Goal: Entertainment & Leisure: Browse casually

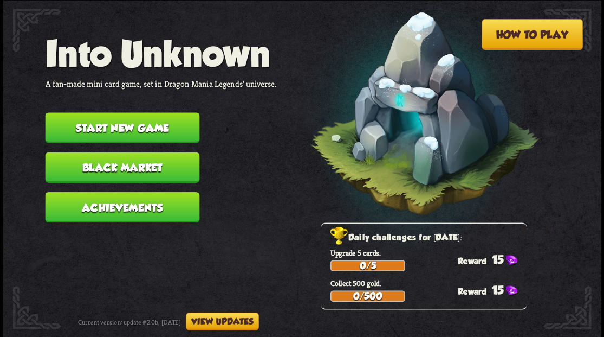
click at [148, 129] on button "Start new game" at bounding box center [122, 127] width 154 height 30
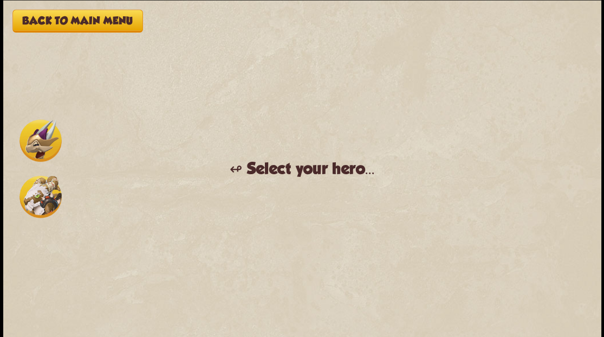
drag, startPoint x: 33, startPoint y: 143, endPoint x: 82, endPoint y: 185, distance: 64.9
click at [33, 144] on img at bounding box center [41, 140] width 42 height 42
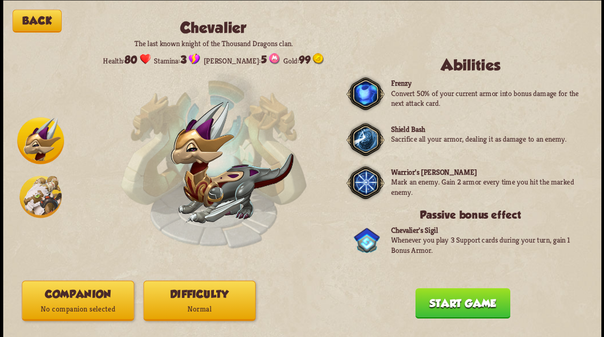
click at [95, 300] on button "Companion No companion selected" at bounding box center [78, 300] width 112 height 40
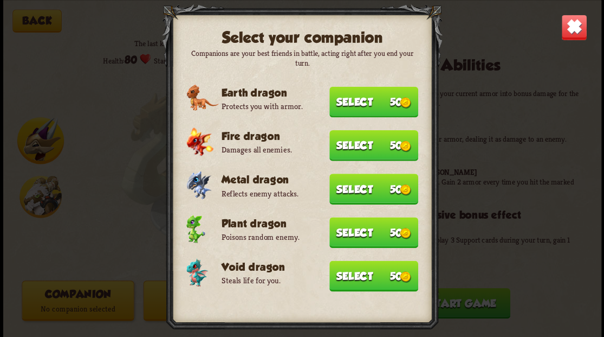
click at [353, 281] on button "Select 50" at bounding box center [373, 275] width 89 height 31
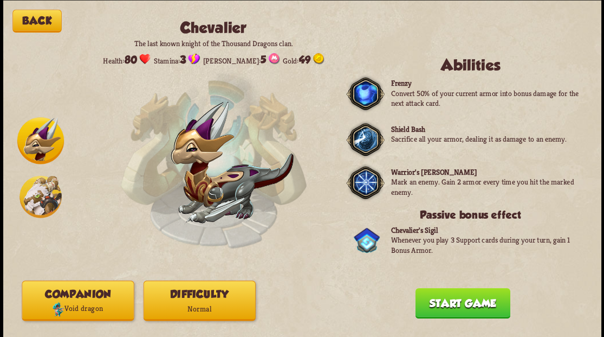
drag, startPoint x: 450, startPoint y: 312, endPoint x: 415, endPoint y: 225, distance: 93.4
click at [448, 308] on button "Start game" at bounding box center [462, 302] width 95 height 30
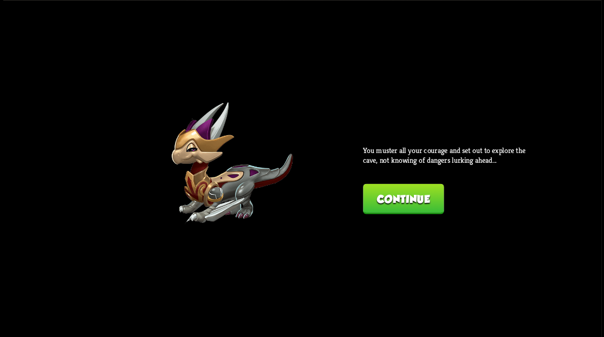
click at [384, 196] on button "Continue" at bounding box center [403, 198] width 81 height 30
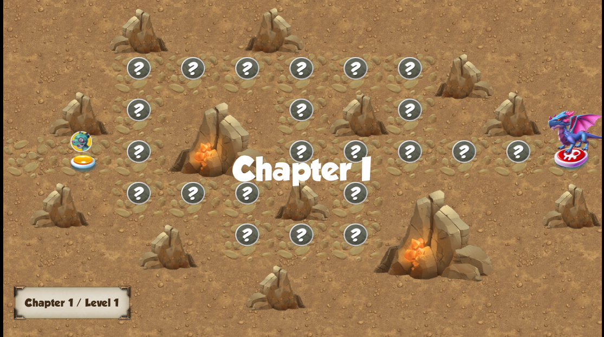
click at [76, 159] on img at bounding box center [83, 163] width 30 height 18
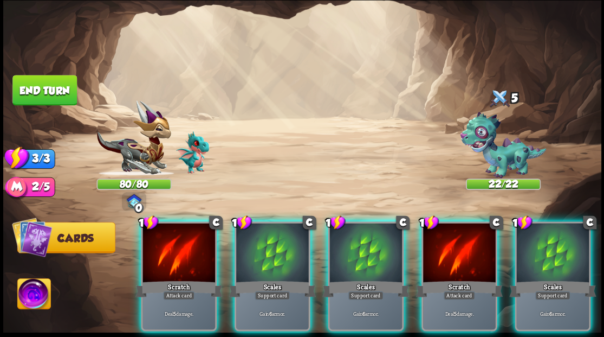
click at [539, 249] on div at bounding box center [552, 253] width 73 height 61
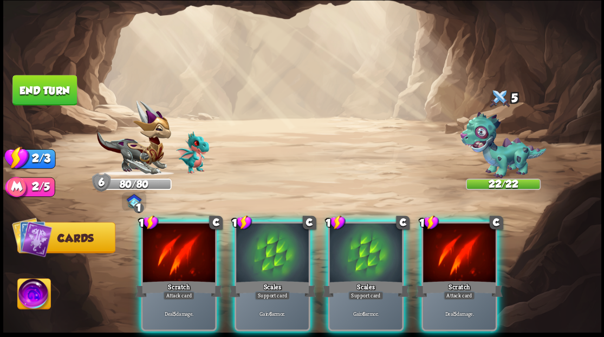
click at [458, 249] on div at bounding box center [459, 253] width 73 height 61
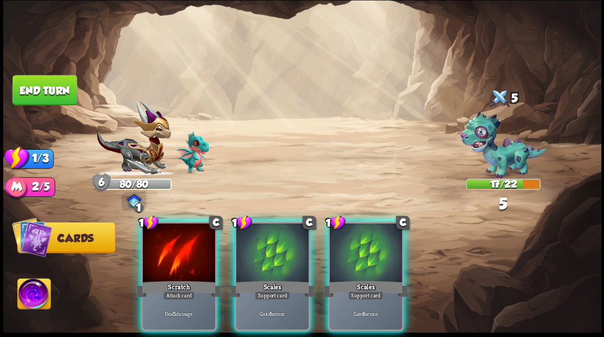
drag, startPoint x: 54, startPoint y: 84, endPoint x: 133, endPoint y: 115, distance: 85.4
click at [57, 88] on button "End turn" at bounding box center [44, 90] width 64 height 30
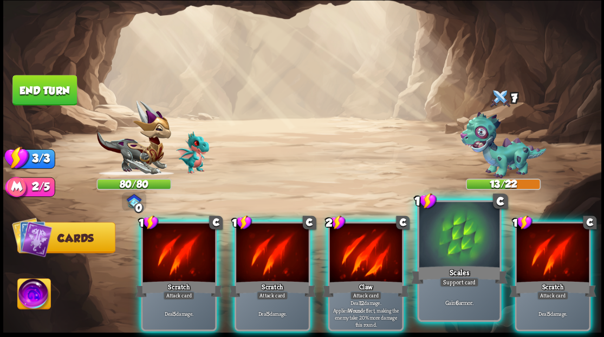
click at [448, 267] on div "Scales" at bounding box center [459, 274] width 96 height 22
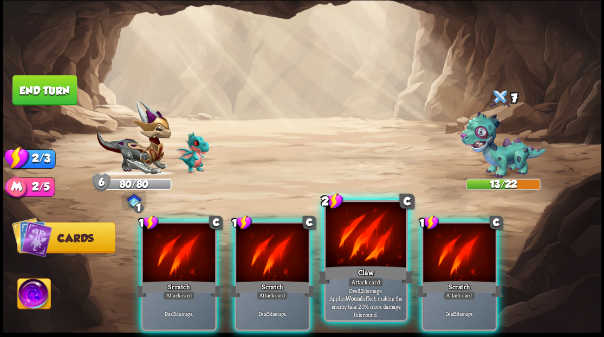
click at [370, 251] on div at bounding box center [366, 236] width 80 height 68
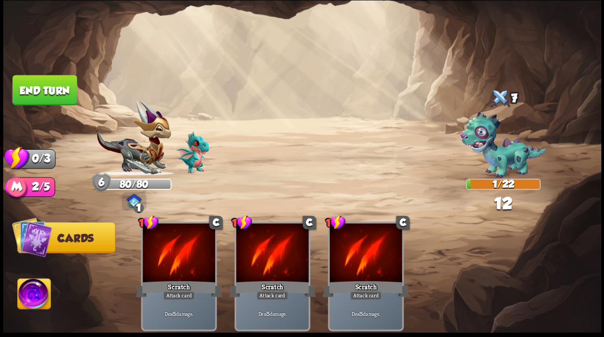
click at [34, 88] on button "End turn" at bounding box center [44, 90] width 64 height 30
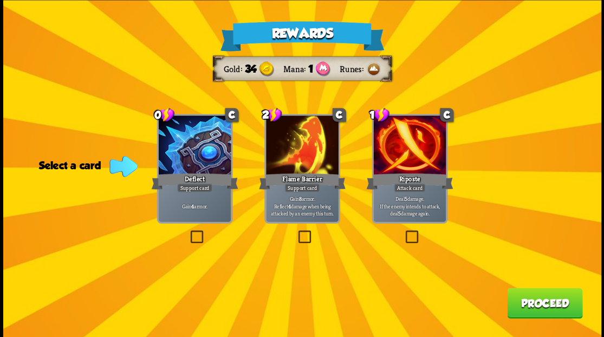
click at [188, 231] on label at bounding box center [188, 231] width 0 height 0
click at [0, 0] on input "checkbox" at bounding box center [0, 0] width 0 height 0
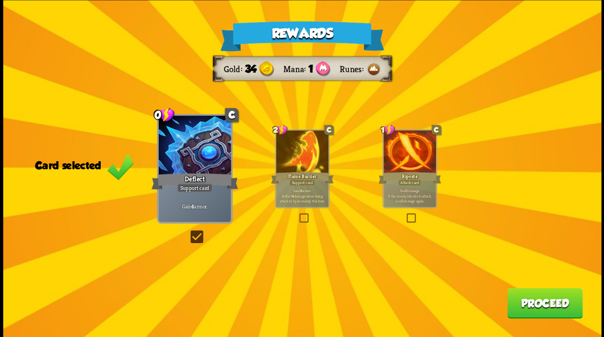
click at [523, 303] on button "Proceed" at bounding box center [544, 302] width 75 height 30
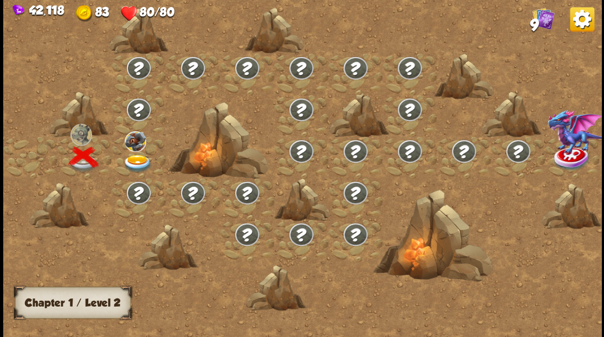
click at [136, 158] on img at bounding box center [137, 163] width 30 height 18
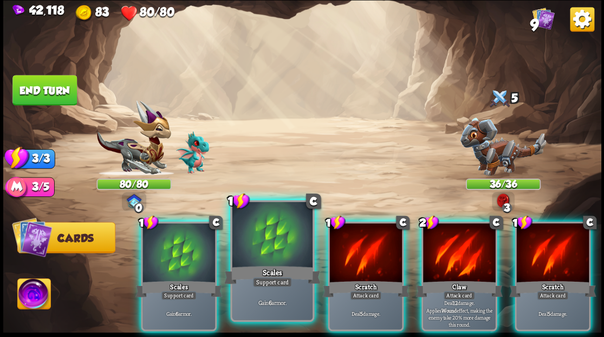
click at [260, 228] on div at bounding box center [272, 236] width 80 height 68
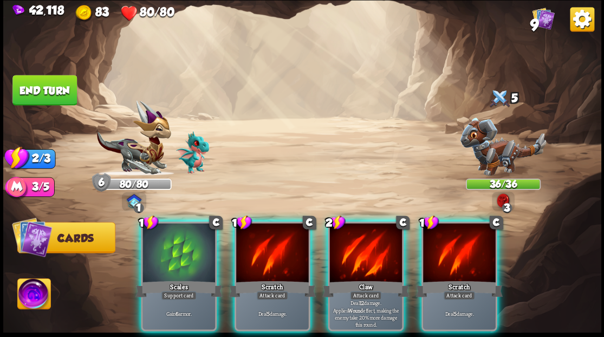
drag, startPoint x: 361, startPoint y: 255, endPoint x: 348, endPoint y: 244, distance: 17.3
click at [360, 255] on div at bounding box center [365, 253] width 73 height 61
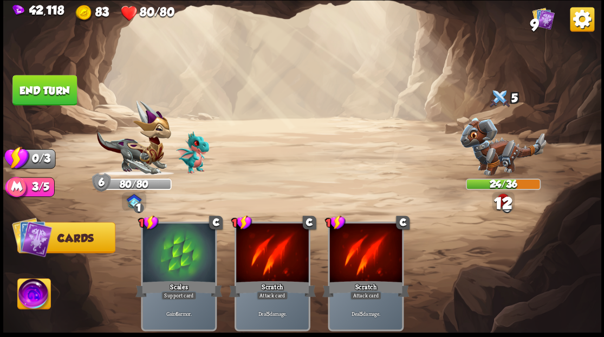
drag, startPoint x: 34, startPoint y: 94, endPoint x: 220, endPoint y: 163, distance: 198.5
click at [34, 95] on button "End turn" at bounding box center [44, 90] width 64 height 30
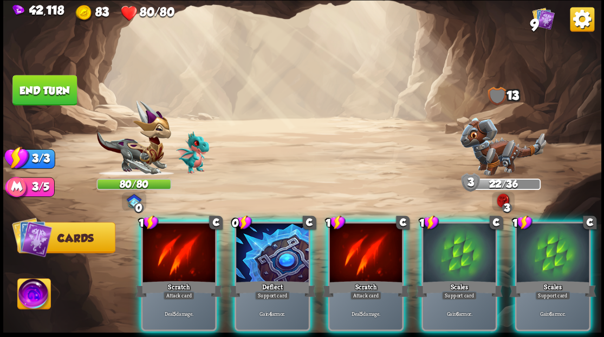
click at [496, 155] on img at bounding box center [503, 146] width 86 height 58
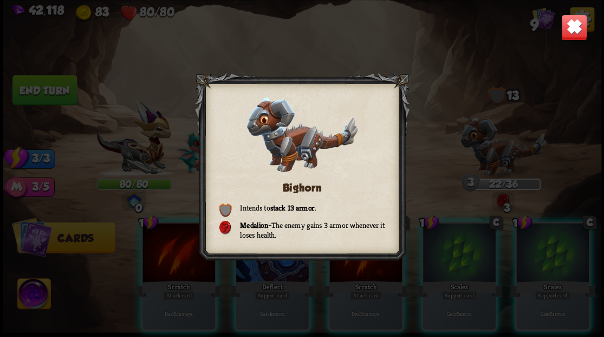
click at [574, 26] on img at bounding box center [574, 27] width 26 height 26
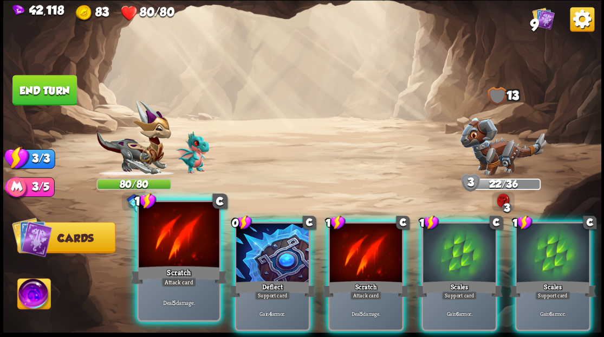
click at [157, 251] on div at bounding box center [179, 236] width 80 height 68
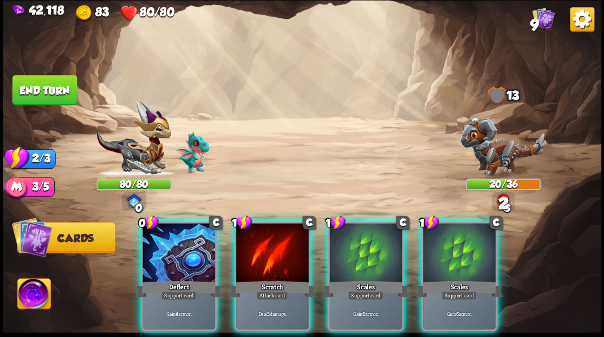
drag, startPoint x: 275, startPoint y: 257, endPoint x: 249, endPoint y: 250, distance: 26.9
click at [274, 257] on div at bounding box center [272, 253] width 73 height 61
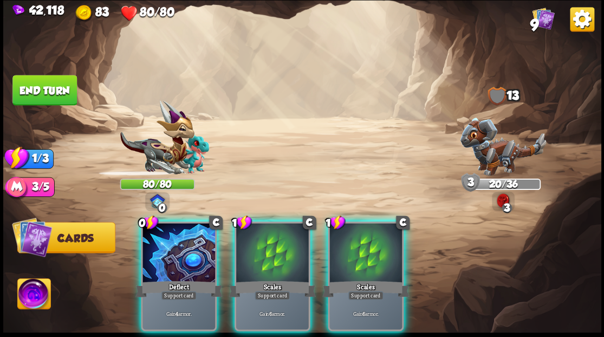
click at [170, 244] on div at bounding box center [179, 253] width 73 height 61
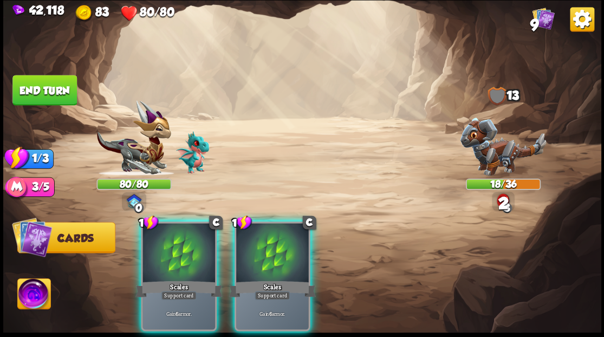
drag, startPoint x: 177, startPoint y: 247, endPoint x: 152, endPoint y: 176, distance: 75.2
click at [177, 238] on div at bounding box center [179, 253] width 73 height 61
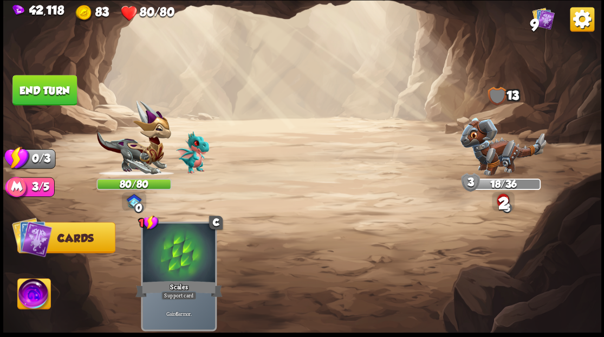
click at [57, 78] on button "End turn" at bounding box center [44, 90] width 64 height 30
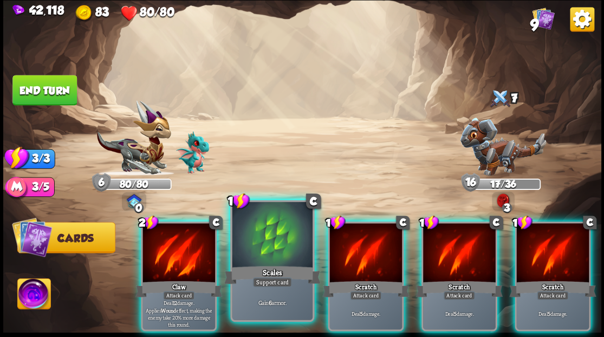
click at [275, 241] on div at bounding box center [272, 236] width 80 height 68
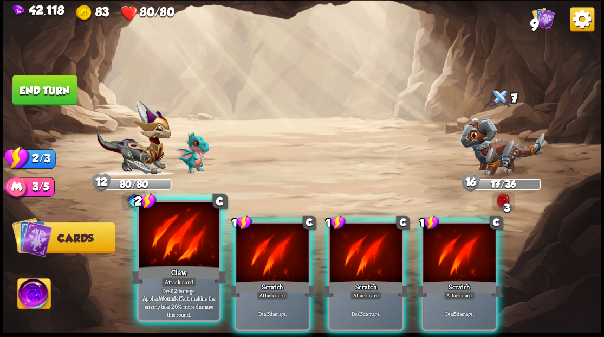
click at [171, 261] on div at bounding box center [179, 236] width 80 height 68
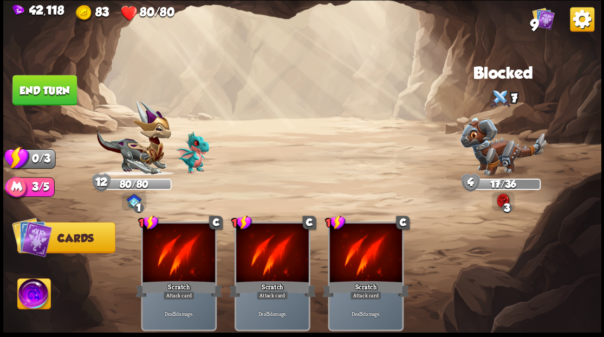
click at [46, 86] on button "End turn" at bounding box center [44, 90] width 64 height 30
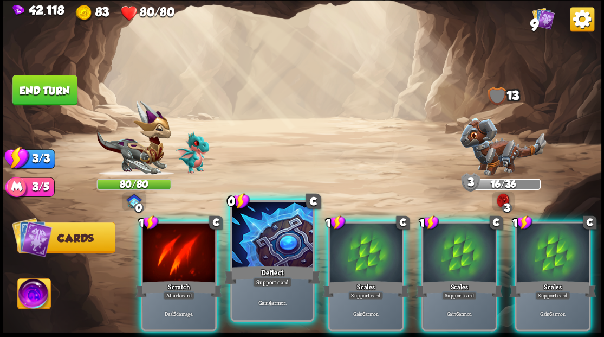
click at [280, 257] on div at bounding box center [272, 236] width 80 height 68
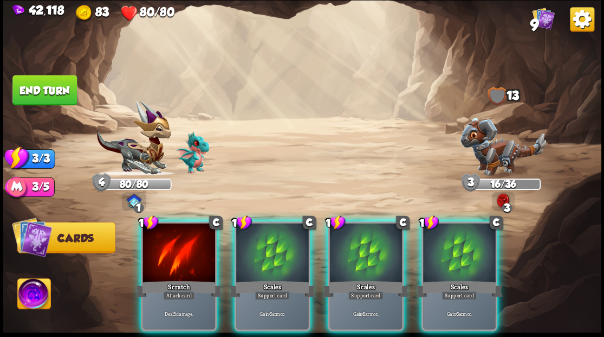
drag, startPoint x: 279, startPoint y: 255, endPoint x: 249, endPoint y: 240, distance: 33.0
click at [279, 255] on div at bounding box center [272, 253] width 73 height 61
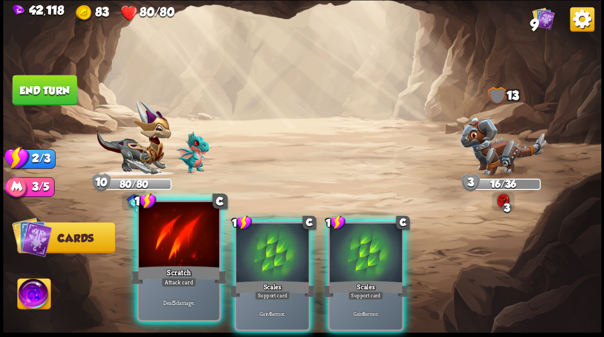
click at [183, 246] on div at bounding box center [179, 236] width 80 height 68
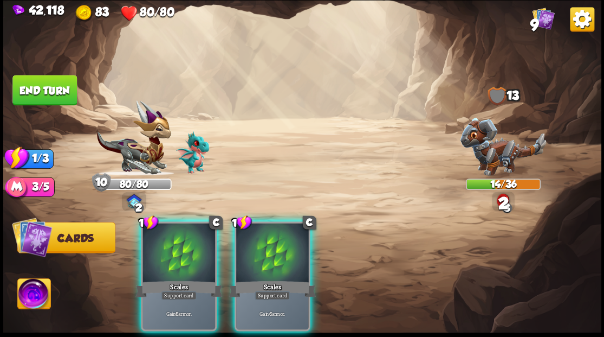
click at [46, 88] on button "End turn" at bounding box center [44, 90] width 64 height 30
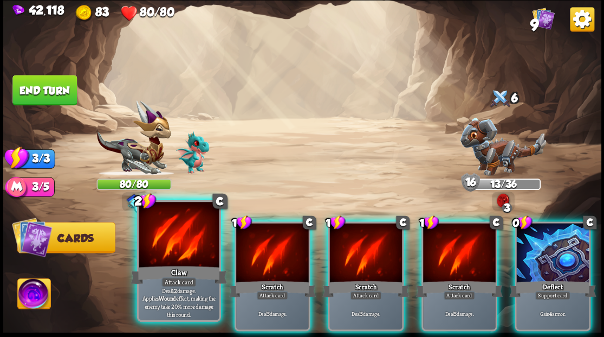
click at [171, 248] on div at bounding box center [179, 236] width 80 height 68
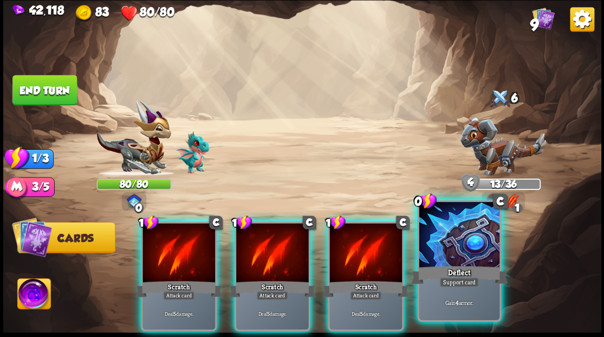
click at [466, 256] on div at bounding box center [459, 236] width 80 height 68
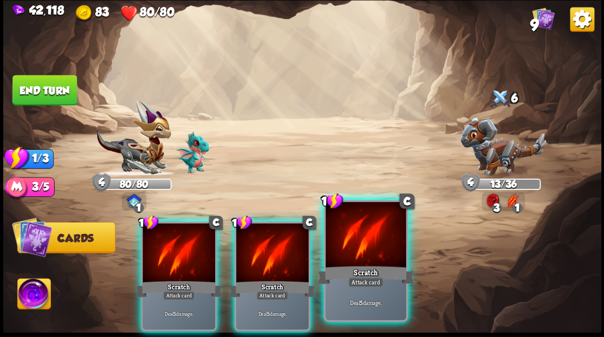
drag, startPoint x: 377, startPoint y: 241, endPoint x: 326, endPoint y: 240, distance: 50.4
click at [371, 238] on div at bounding box center [366, 236] width 80 height 68
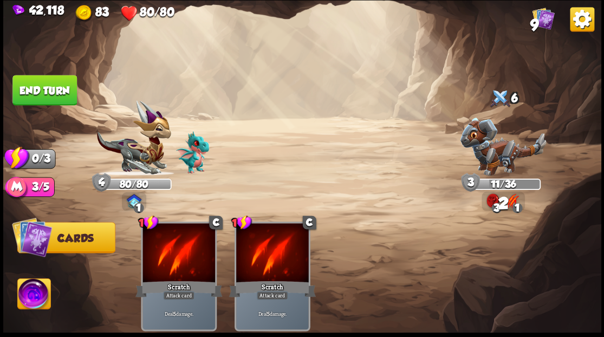
click at [54, 98] on button "End turn" at bounding box center [44, 90] width 64 height 30
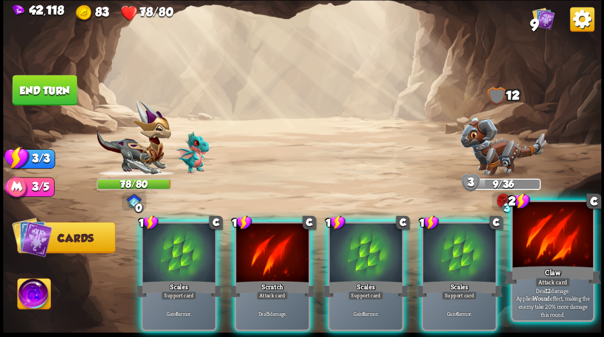
click at [568, 242] on div at bounding box center [553, 236] width 80 height 68
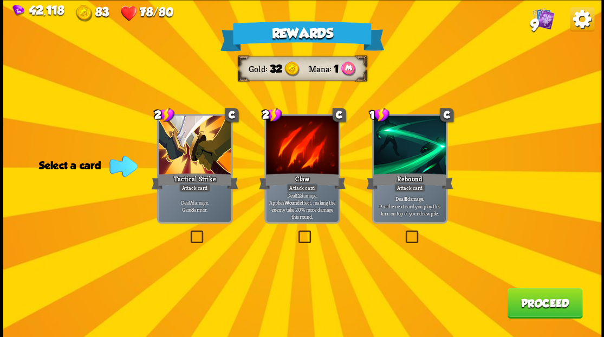
click at [403, 231] on label at bounding box center [403, 231] width 0 height 0
click at [0, 0] on input "checkbox" at bounding box center [0, 0] width 0 height 0
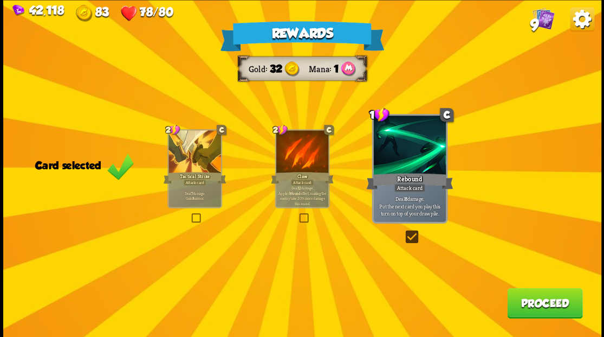
drag, startPoint x: 548, startPoint y: 306, endPoint x: 541, endPoint y: 296, distance: 12.0
click at [541, 296] on button "Proceed" at bounding box center [544, 302] width 75 height 30
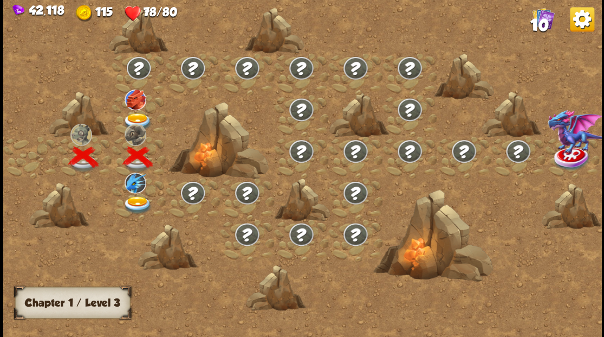
click at [137, 114] on img at bounding box center [137, 122] width 30 height 18
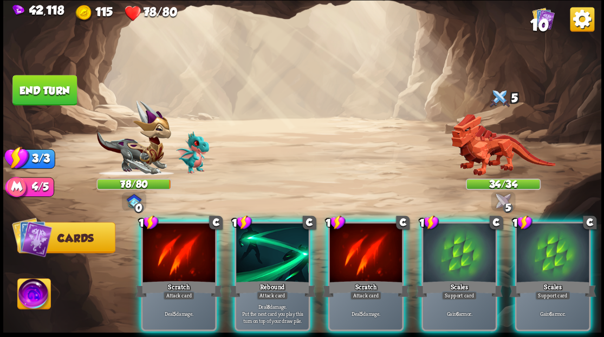
drag, startPoint x: 461, startPoint y: 250, endPoint x: 440, endPoint y: 242, distance: 22.5
click at [461, 250] on div at bounding box center [459, 253] width 73 height 61
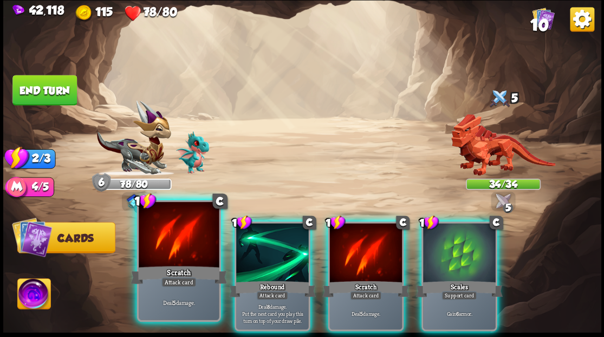
click at [177, 255] on div at bounding box center [179, 236] width 80 height 68
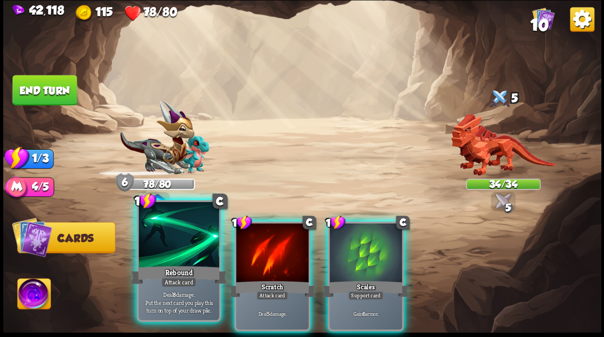
click at [177, 255] on div at bounding box center [179, 236] width 80 height 68
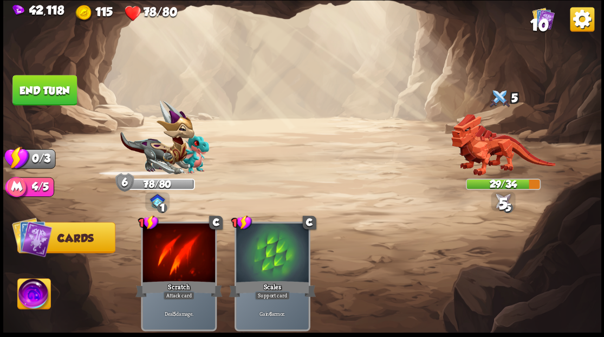
drag, startPoint x: 48, startPoint y: 84, endPoint x: 80, endPoint y: 90, distance: 32.5
click at [48, 85] on button "End turn" at bounding box center [44, 90] width 64 height 30
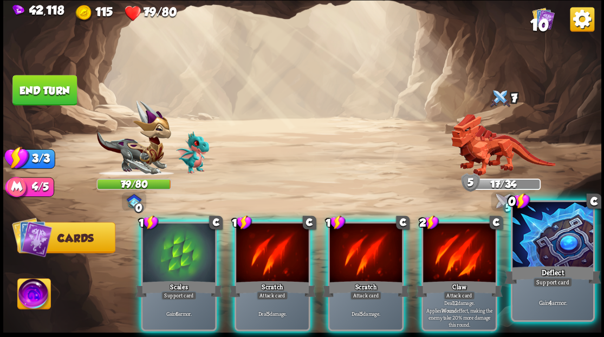
click at [547, 266] on div "Deflect" at bounding box center [553, 274] width 96 height 22
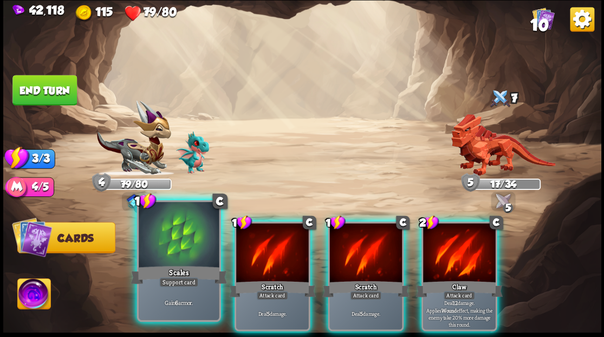
click at [157, 245] on div at bounding box center [179, 236] width 80 height 68
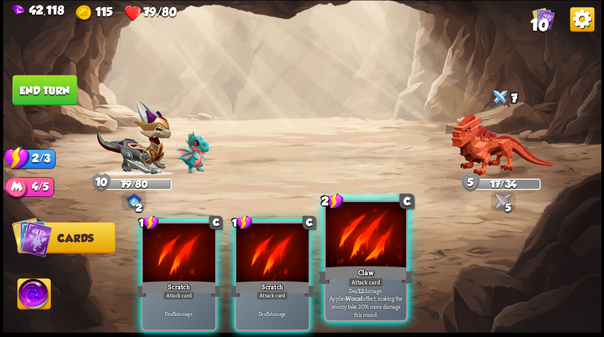
click at [375, 238] on div at bounding box center [366, 236] width 80 height 68
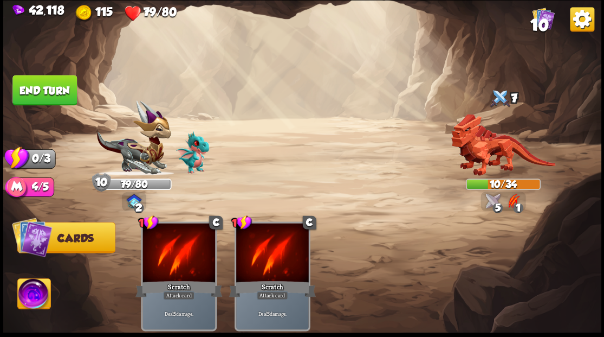
click at [59, 94] on button "End turn" at bounding box center [44, 90] width 64 height 30
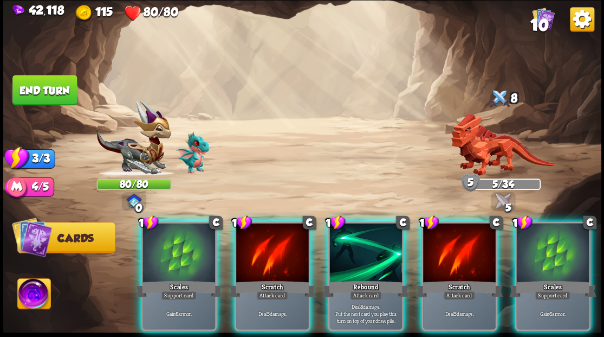
click at [178, 250] on div at bounding box center [179, 253] width 73 height 61
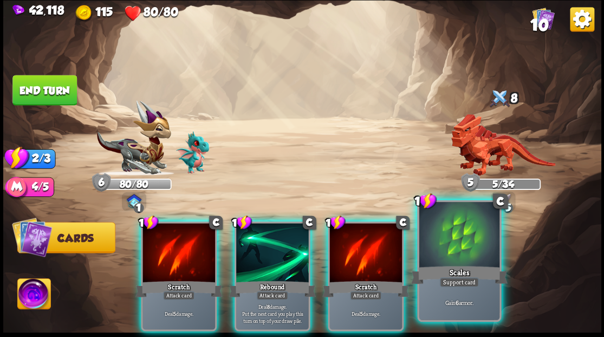
drag, startPoint x: 457, startPoint y: 268, endPoint x: 439, endPoint y: 261, distance: 19.7
click at [456, 267] on div "Scales" at bounding box center [459, 274] width 96 height 22
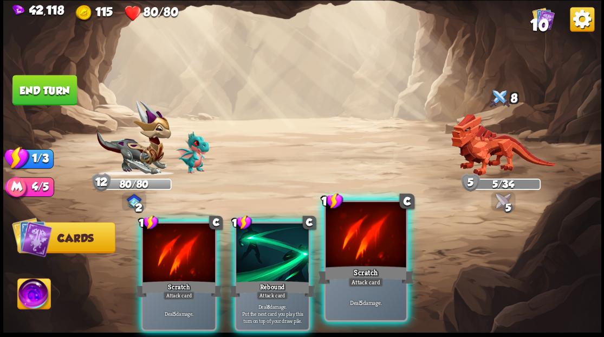
click at [389, 258] on div at bounding box center [366, 236] width 80 height 68
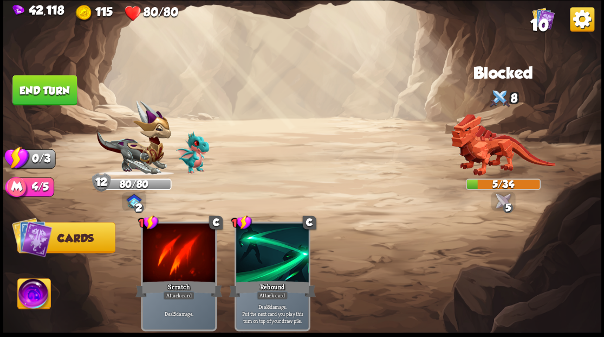
click at [39, 103] on button "End turn" at bounding box center [44, 90] width 64 height 30
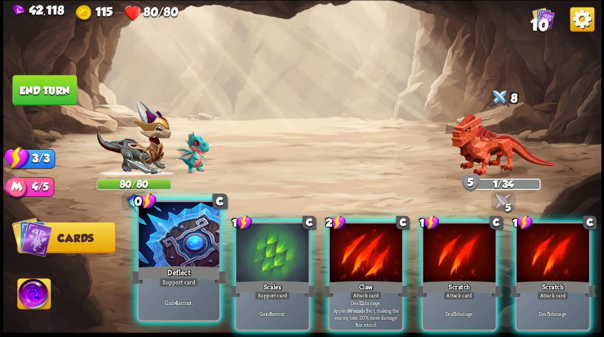
click at [195, 236] on div at bounding box center [179, 236] width 80 height 68
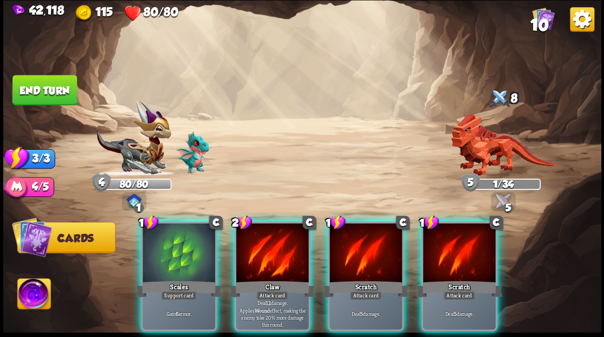
click at [195, 236] on div at bounding box center [179, 253] width 73 height 61
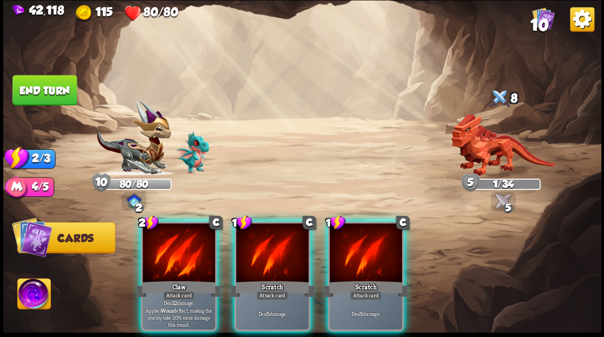
click at [195, 236] on div at bounding box center [179, 253] width 73 height 61
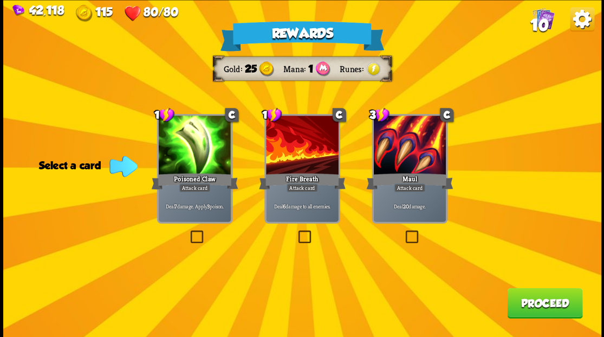
click at [296, 231] on label at bounding box center [296, 231] width 0 height 0
click at [0, 0] on input "checkbox" at bounding box center [0, 0] width 0 height 0
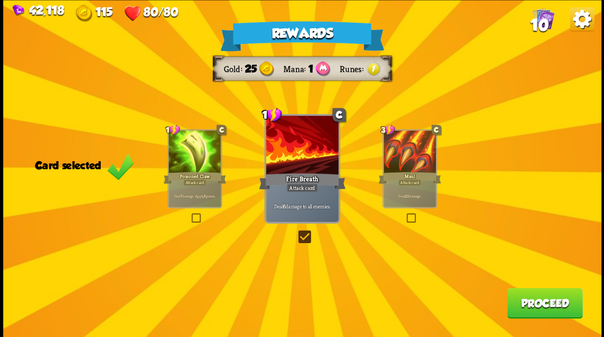
click at [548, 303] on button "Proceed" at bounding box center [544, 302] width 75 height 30
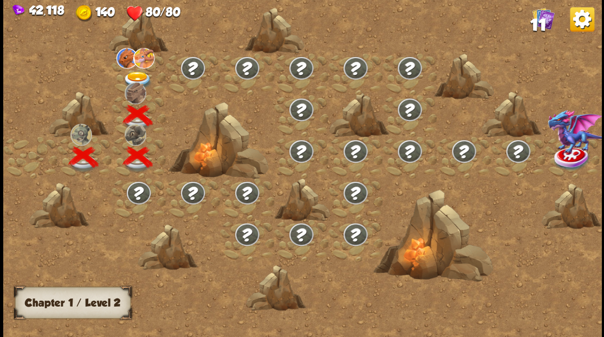
click at [134, 69] on div at bounding box center [139, 74] width 54 height 42
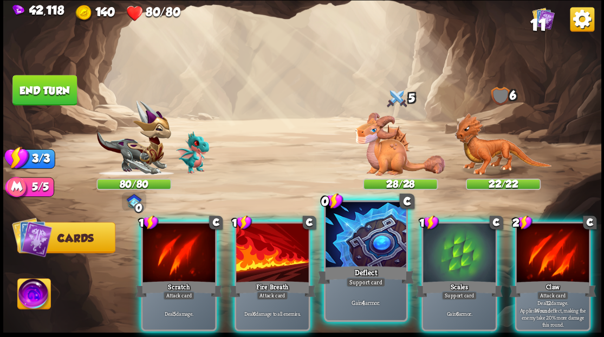
click at [365, 249] on div at bounding box center [366, 236] width 80 height 68
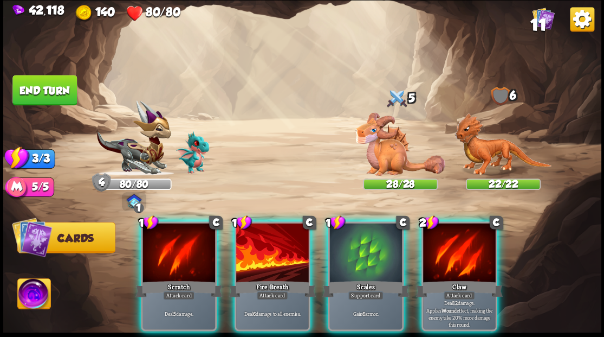
click at [365, 249] on div at bounding box center [365, 253] width 73 height 61
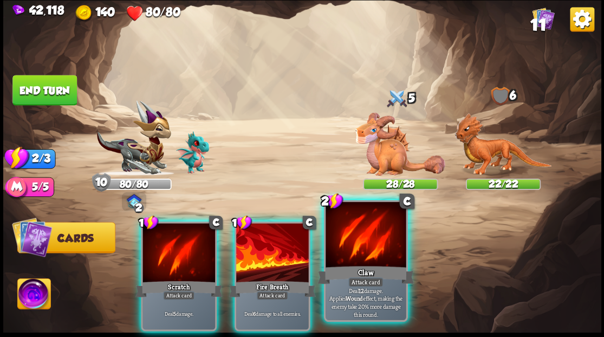
drag, startPoint x: 364, startPoint y: 248, endPoint x: 363, endPoint y: 239, distance: 9.2
click at [363, 245] on div at bounding box center [366, 236] width 80 height 68
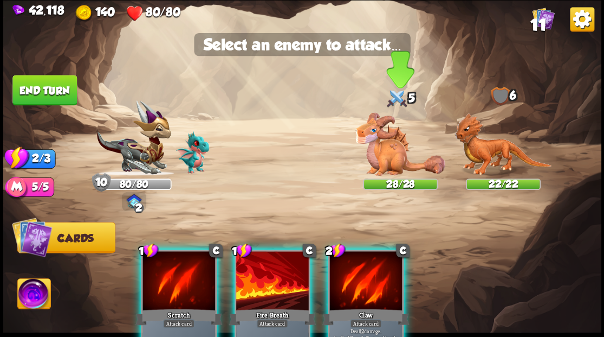
click at [366, 157] on img at bounding box center [400, 143] width 90 height 63
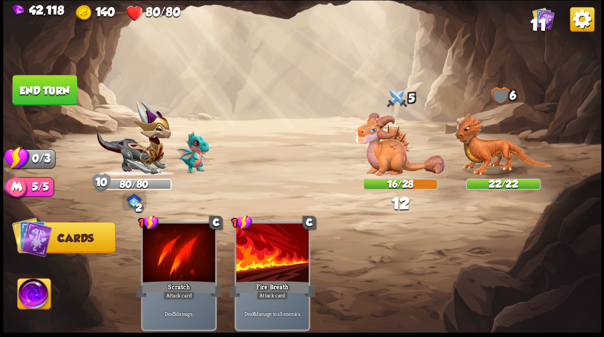
click at [41, 89] on button "End turn" at bounding box center [44, 90] width 64 height 30
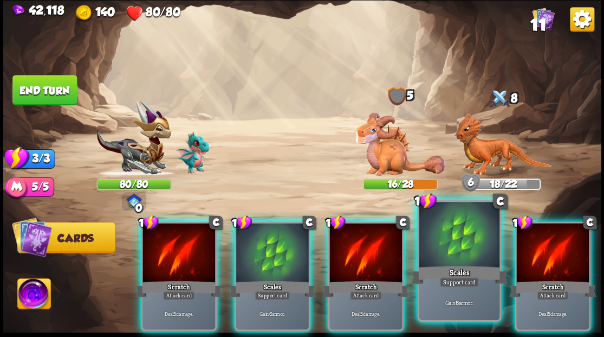
click at [439, 249] on div at bounding box center [459, 236] width 80 height 68
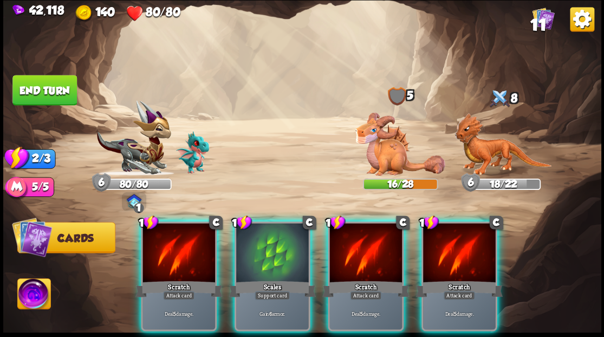
click at [270, 255] on div at bounding box center [272, 253] width 73 height 61
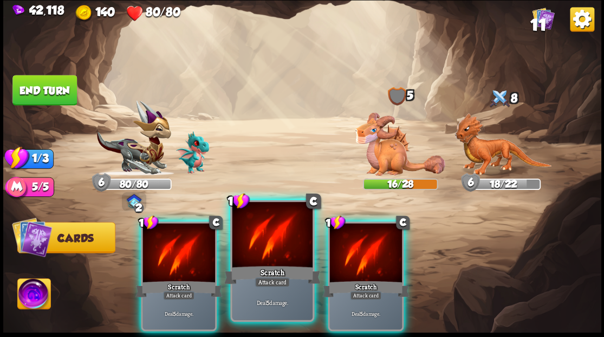
click at [270, 251] on div at bounding box center [272, 236] width 80 height 68
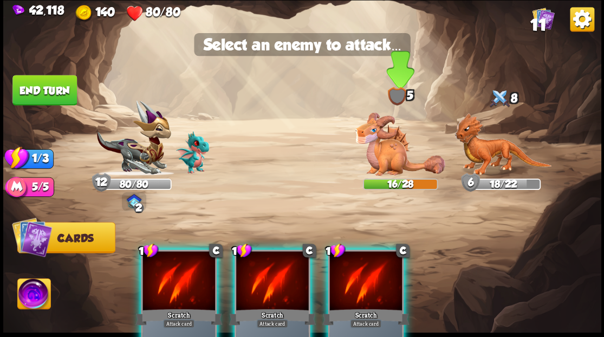
click at [394, 161] on img at bounding box center [400, 143] width 90 height 63
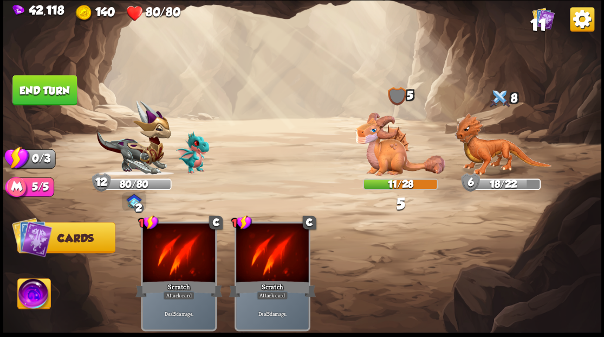
click at [54, 101] on button "End turn" at bounding box center [44, 90] width 64 height 30
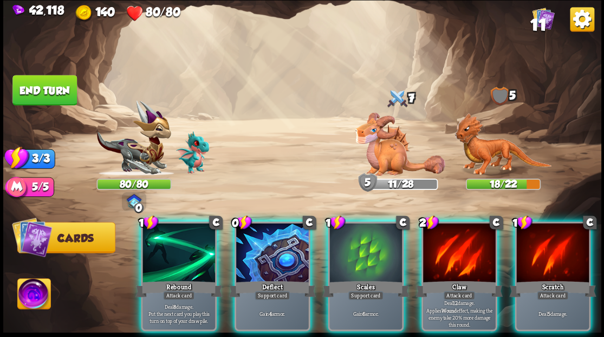
click at [279, 253] on div at bounding box center [272, 253] width 73 height 61
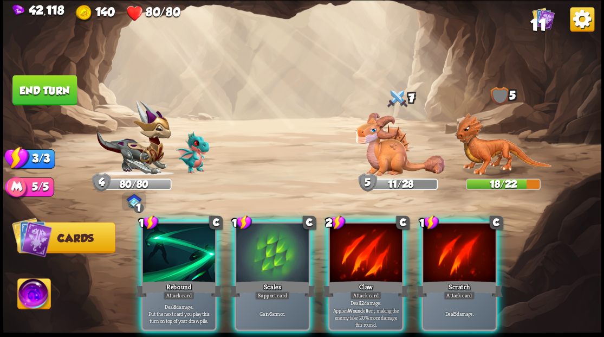
click at [279, 253] on div at bounding box center [272, 253] width 73 height 61
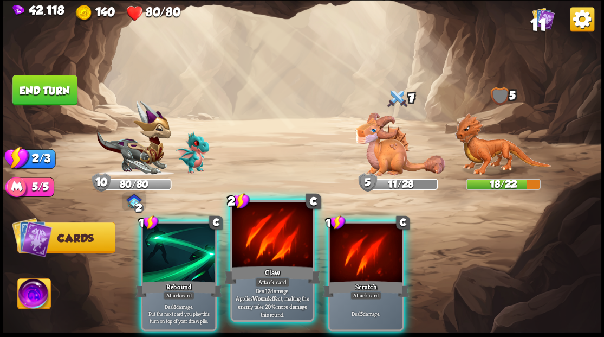
click at [271, 245] on div at bounding box center [272, 236] width 80 height 68
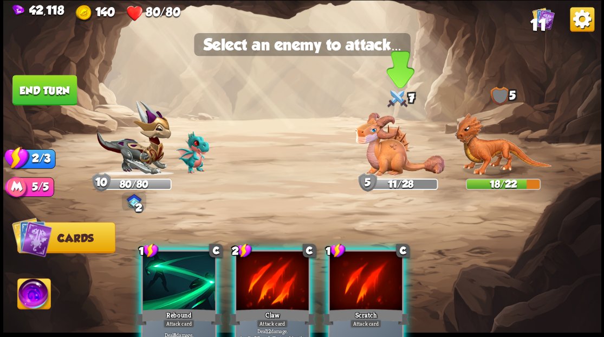
drag, startPoint x: 378, startPoint y: 150, endPoint x: 373, endPoint y: 151, distance: 5.5
click at [378, 151] on img at bounding box center [400, 143] width 90 height 63
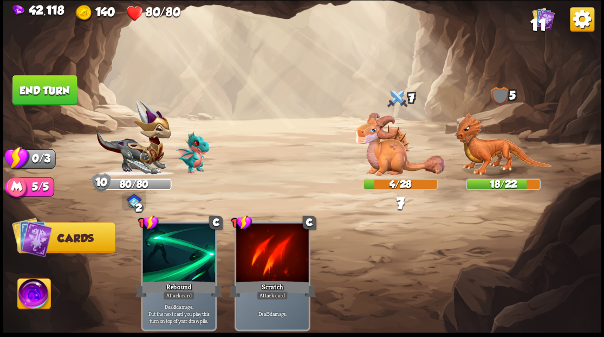
drag, startPoint x: 54, startPoint y: 97, endPoint x: 77, endPoint y: 107, distance: 25.5
click at [54, 98] on button "End turn" at bounding box center [44, 90] width 64 height 30
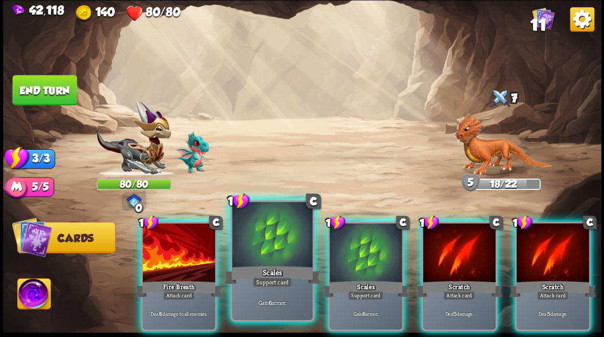
click at [274, 235] on div at bounding box center [272, 236] width 80 height 68
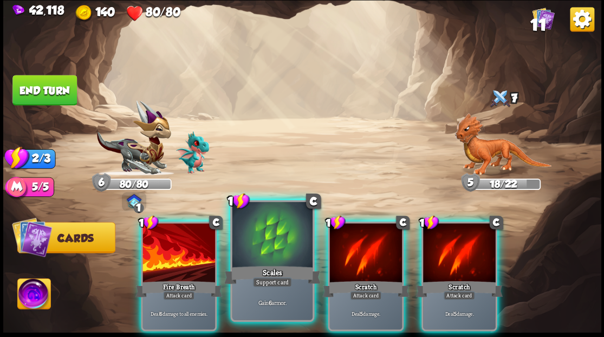
click at [275, 237] on div at bounding box center [272, 236] width 80 height 68
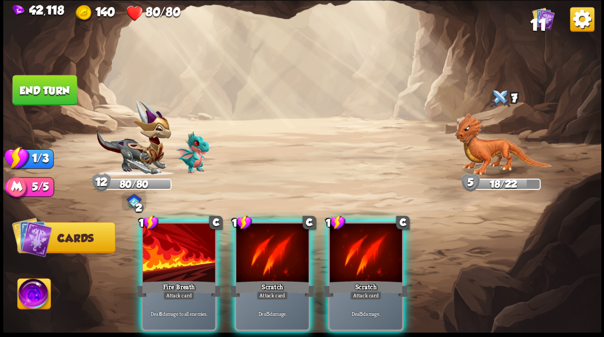
click at [186, 245] on div at bounding box center [179, 253] width 73 height 61
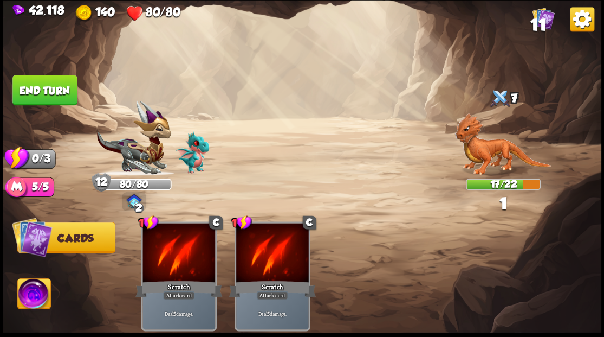
click at [60, 88] on button "End turn" at bounding box center [44, 90] width 64 height 30
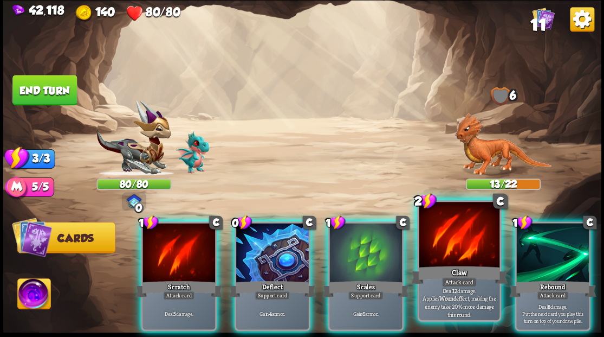
click at [450, 252] on div at bounding box center [459, 236] width 80 height 68
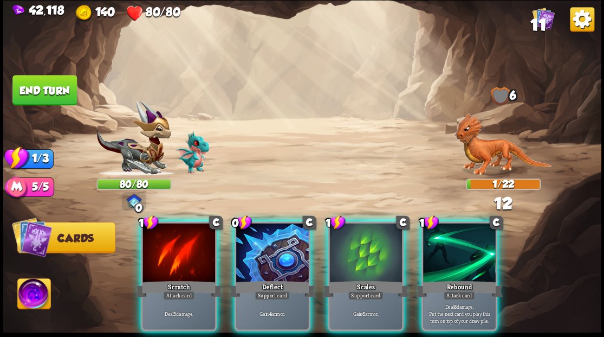
click at [450, 252] on div at bounding box center [459, 253] width 73 height 61
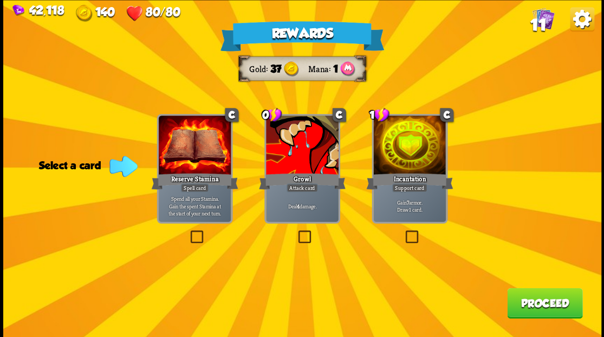
click at [296, 231] on label at bounding box center [296, 231] width 0 height 0
click at [0, 0] on input "checkbox" at bounding box center [0, 0] width 0 height 0
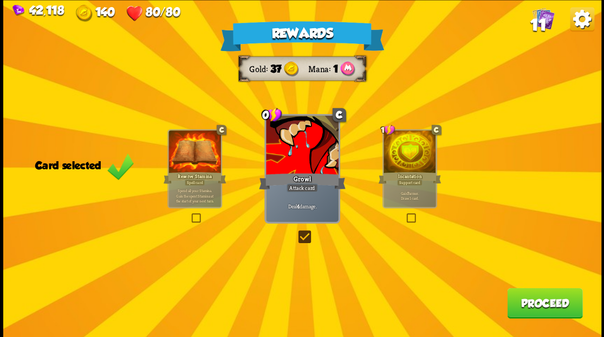
click at [534, 300] on button "Proceed" at bounding box center [544, 302] width 75 height 30
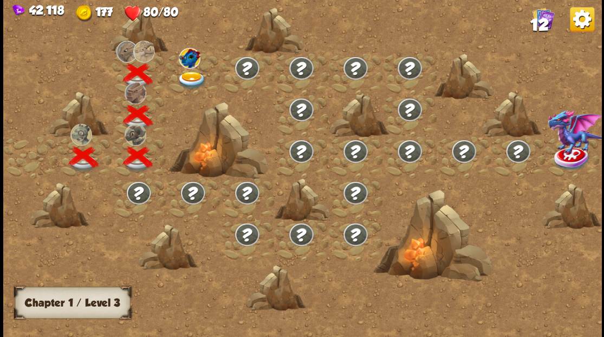
click at [193, 76] on img at bounding box center [192, 80] width 30 height 18
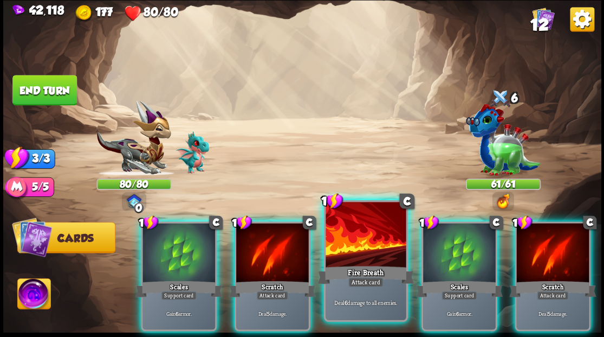
click at [349, 246] on div at bounding box center [366, 236] width 80 height 68
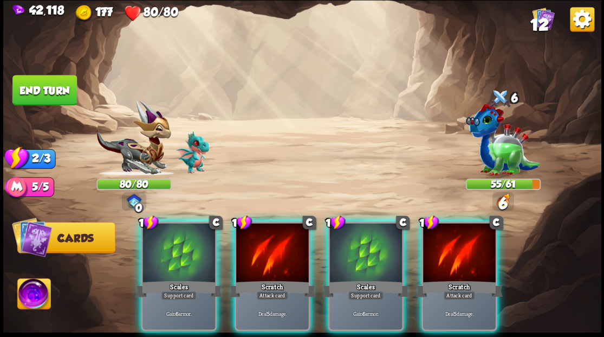
click at [349, 246] on div at bounding box center [365, 253] width 73 height 61
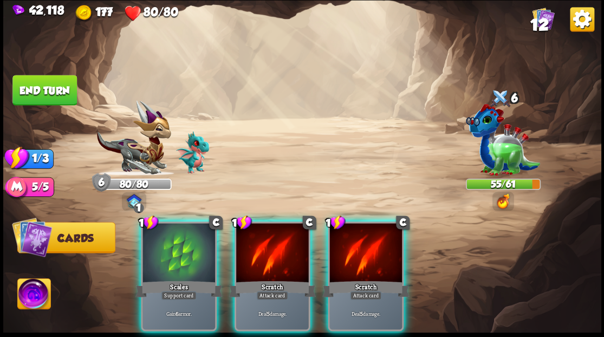
click at [349, 246] on div at bounding box center [365, 253] width 73 height 61
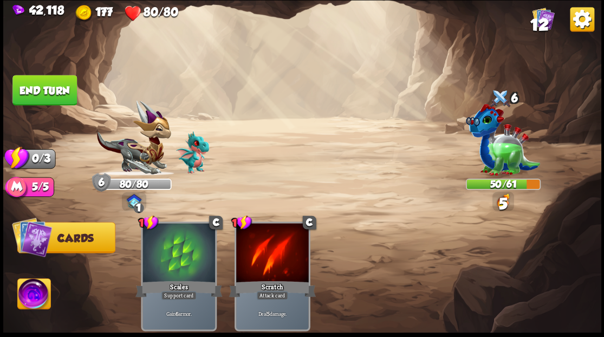
drag, startPoint x: 39, startPoint y: 97, endPoint x: 166, endPoint y: 119, distance: 128.6
click at [39, 96] on button "End turn" at bounding box center [44, 90] width 64 height 30
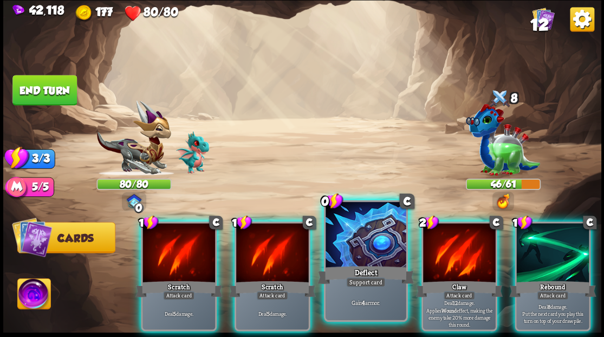
click at [352, 256] on div at bounding box center [366, 236] width 80 height 68
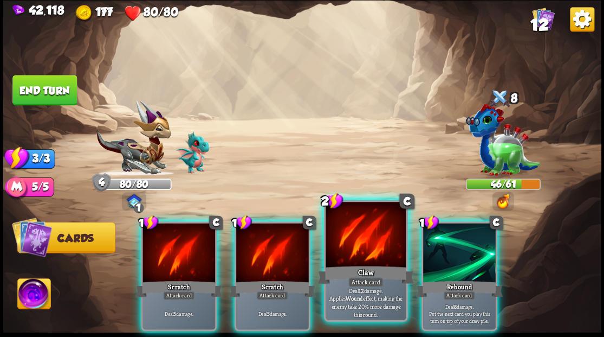
click at [349, 249] on div at bounding box center [366, 236] width 80 height 68
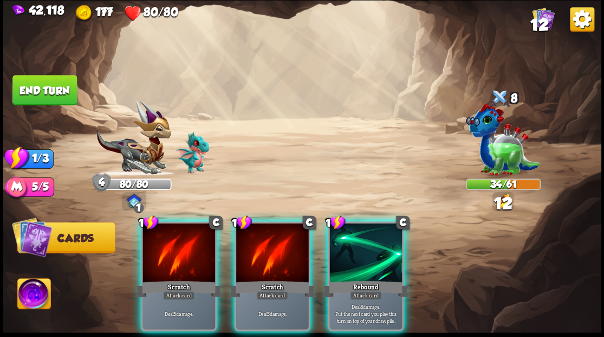
click at [349, 249] on div at bounding box center [365, 253] width 73 height 61
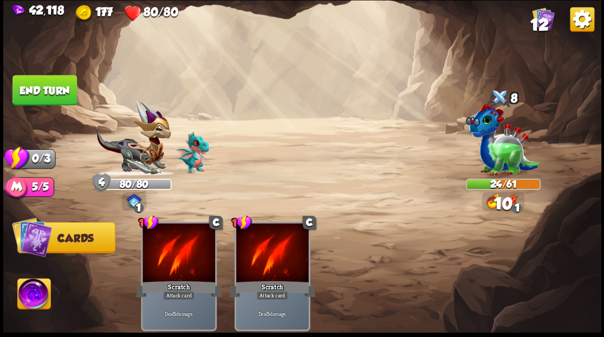
click at [62, 89] on button "End turn" at bounding box center [44, 90] width 64 height 30
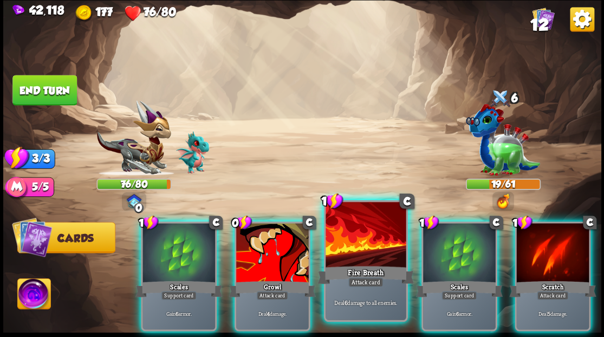
click at [365, 249] on div at bounding box center [366, 236] width 80 height 68
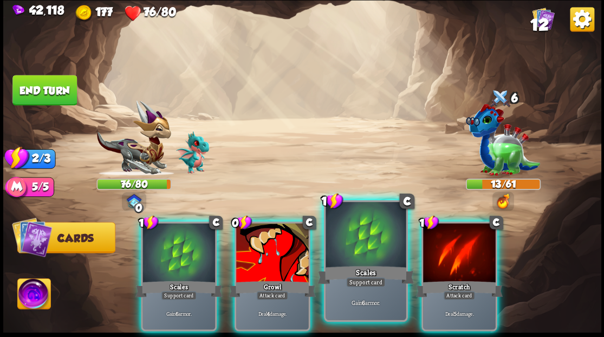
click at [366, 240] on div at bounding box center [366, 236] width 80 height 68
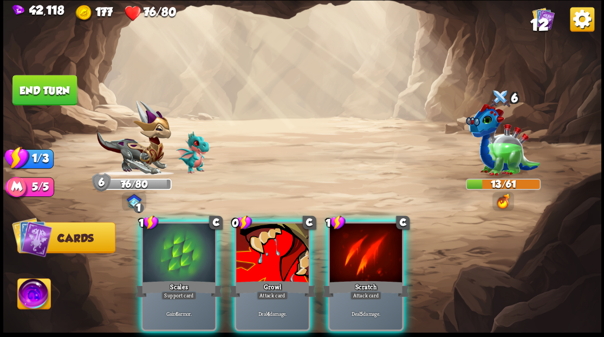
click at [366, 240] on div at bounding box center [365, 253] width 73 height 61
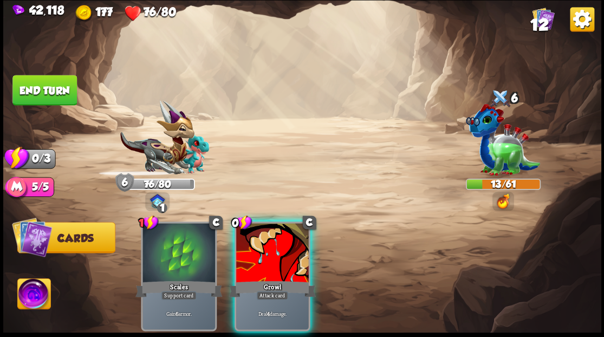
click at [275, 243] on div at bounding box center [272, 253] width 73 height 61
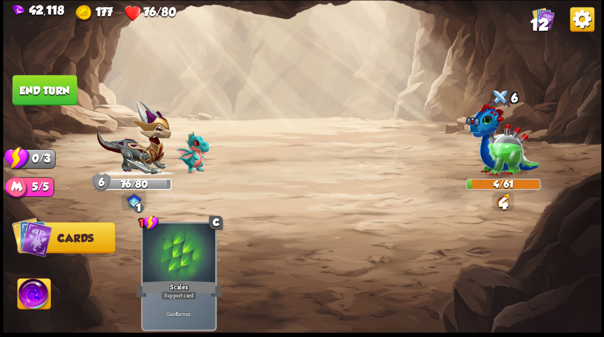
click at [50, 87] on button "End turn" at bounding box center [44, 90] width 64 height 30
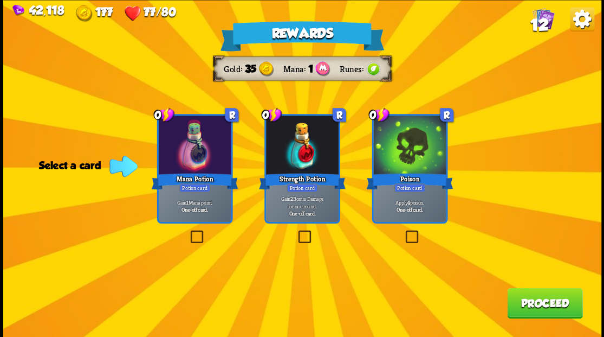
click at [188, 231] on label at bounding box center [188, 231] width 0 height 0
click at [0, 0] on input "checkbox" at bounding box center [0, 0] width 0 height 0
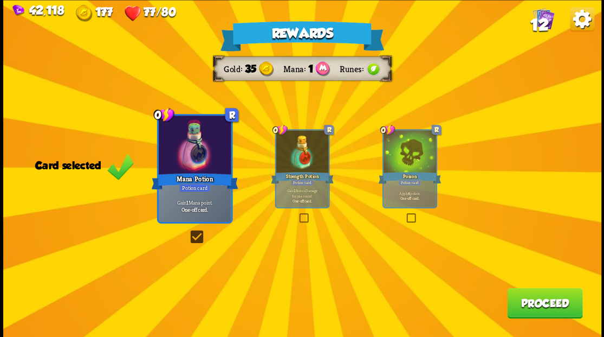
click at [523, 300] on button "Proceed" at bounding box center [544, 302] width 75 height 30
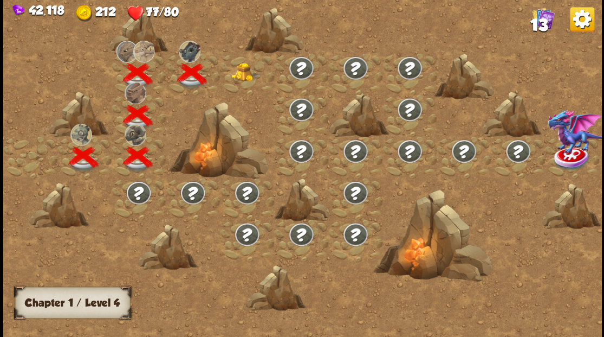
click at [236, 79] on div at bounding box center [247, 74] width 54 height 42
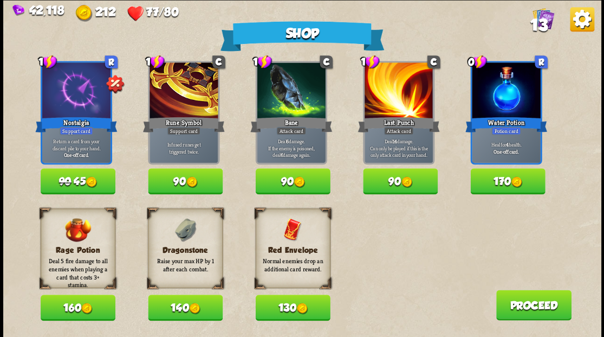
click at [193, 307] on img at bounding box center [194, 307] width 11 height 11
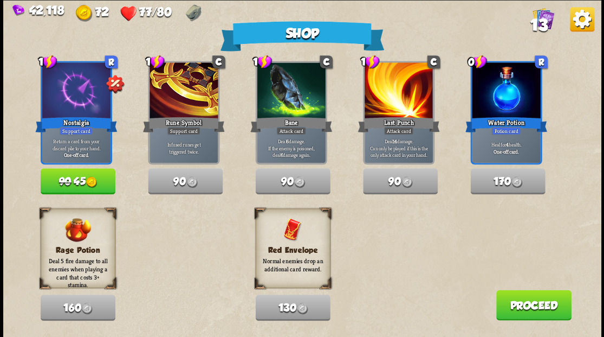
click at [545, 308] on button "Proceed" at bounding box center [533, 304] width 75 height 30
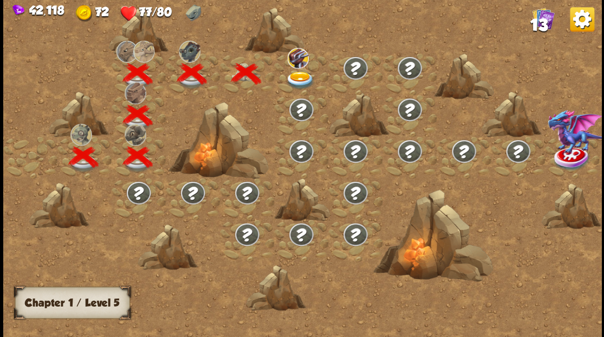
click at [290, 78] on img at bounding box center [300, 80] width 30 height 18
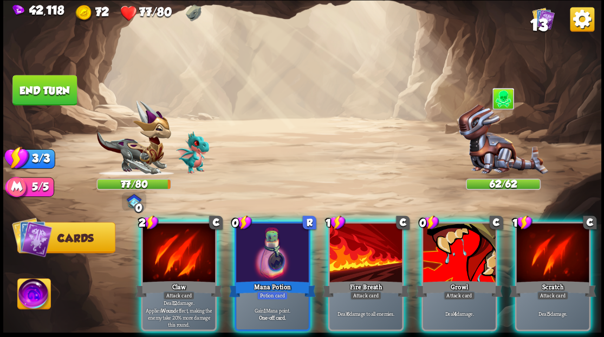
click at [480, 146] on img at bounding box center [503, 139] width 90 height 71
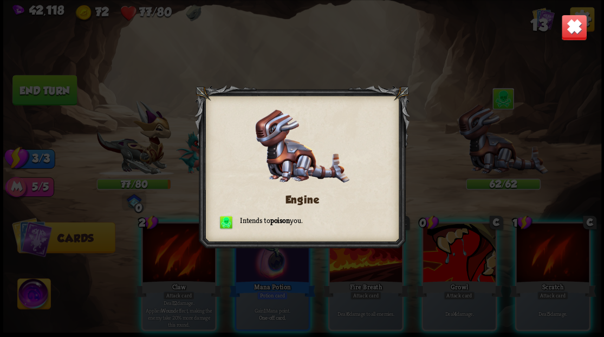
drag, startPoint x: 570, startPoint y: 33, endPoint x: 454, endPoint y: 102, distance: 134.8
click at [570, 33] on img at bounding box center [574, 27] width 26 height 26
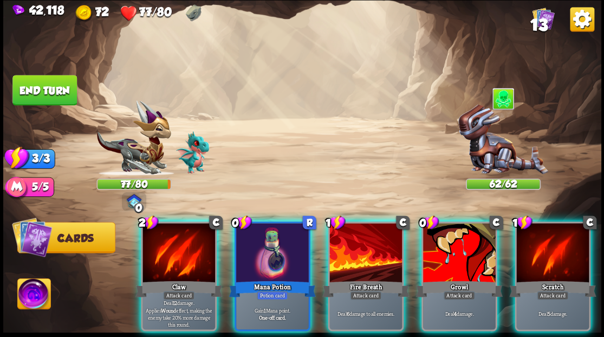
click at [23, 299] on img at bounding box center [33, 295] width 33 height 34
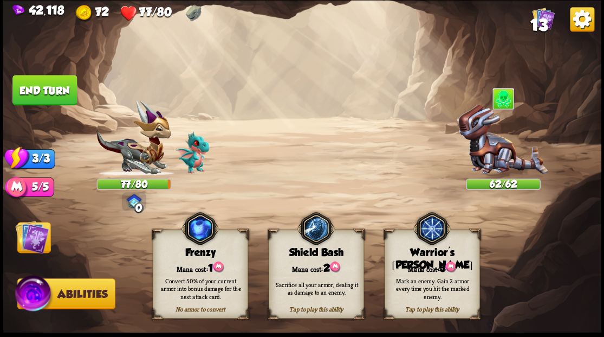
drag, startPoint x: 438, startPoint y: 271, endPoint x: 413, endPoint y: 261, distance: 26.8
click at [435, 269] on div "Mark an enemy. Gain 2 armor every time you hit the marked enemy." at bounding box center [432, 287] width 95 height 37
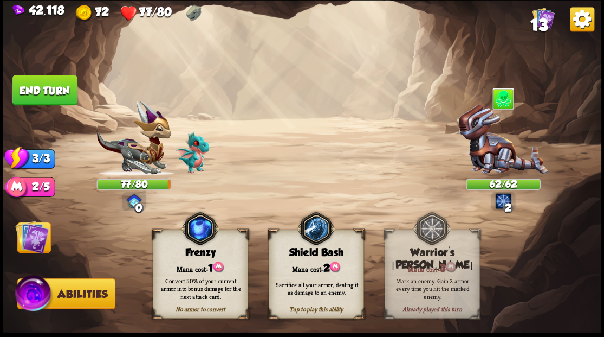
click at [28, 241] on img at bounding box center [32, 236] width 34 height 34
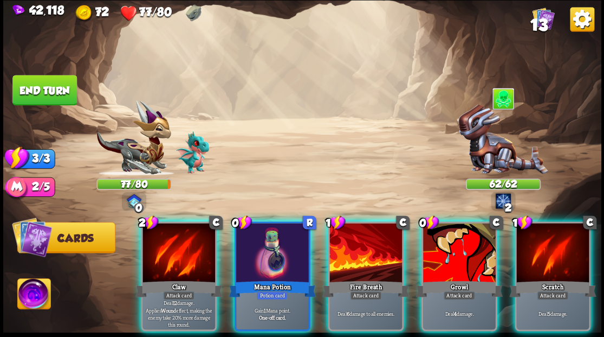
click at [275, 257] on div at bounding box center [272, 253] width 73 height 61
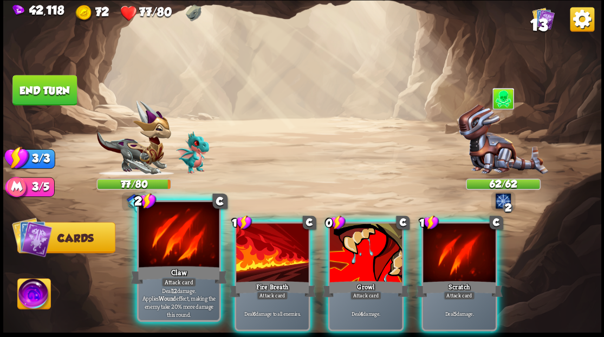
click at [193, 247] on div at bounding box center [179, 236] width 80 height 68
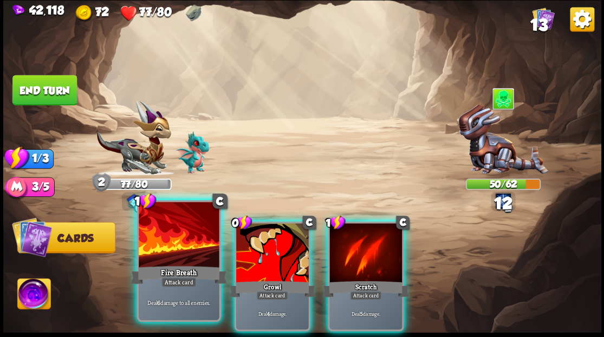
click at [194, 248] on div at bounding box center [179, 236] width 80 height 68
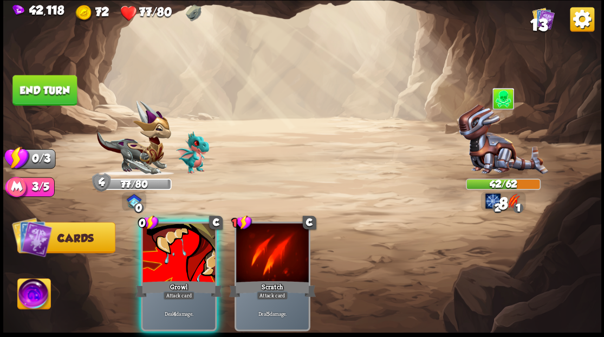
drag, startPoint x: 194, startPoint y: 249, endPoint x: 190, endPoint y: 240, distance: 9.7
click at [192, 244] on div at bounding box center [179, 253] width 73 height 61
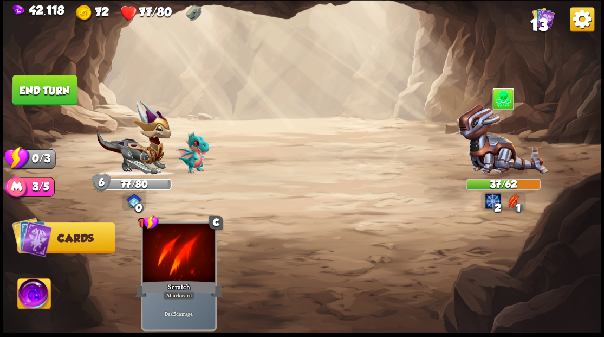
drag, startPoint x: 63, startPoint y: 86, endPoint x: 91, endPoint y: 99, distance: 30.8
click at [64, 86] on button "End turn" at bounding box center [44, 90] width 64 height 30
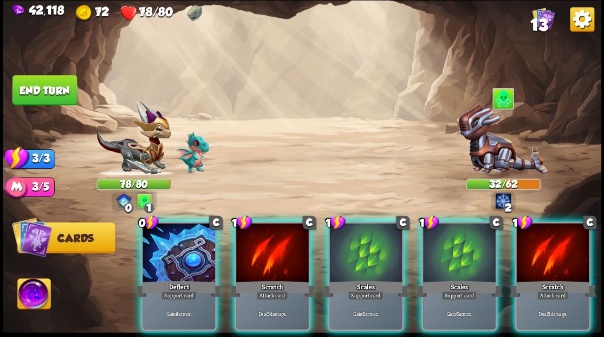
click at [164, 261] on div at bounding box center [179, 253] width 73 height 61
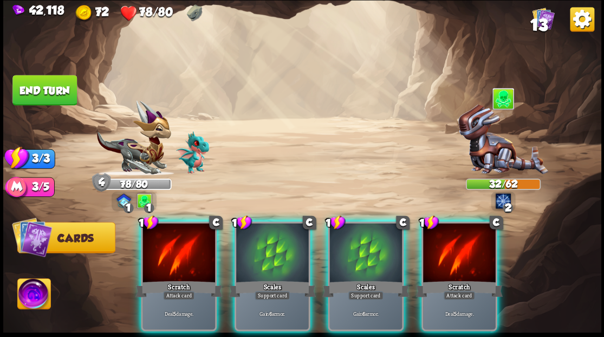
drag, startPoint x: 259, startPoint y: 249, endPoint x: 246, endPoint y: 246, distance: 13.4
click at [260, 249] on div at bounding box center [272, 253] width 73 height 61
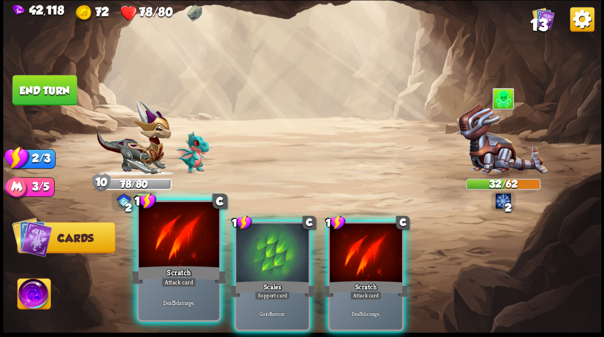
click at [179, 236] on div at bounding box center [179, 236] width 80 height 68
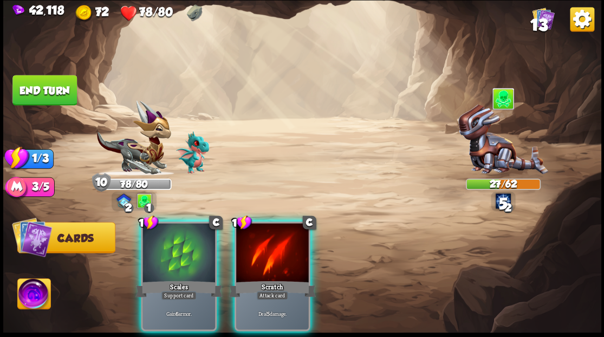
click at [277, 261] on div at bounding box center [272, 253] width 73 height 61
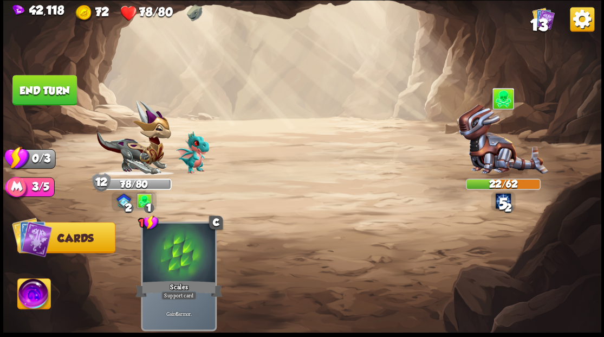
click at [70, 92] on button "End turn" at bounding box center [44, 90] width 64 height 30
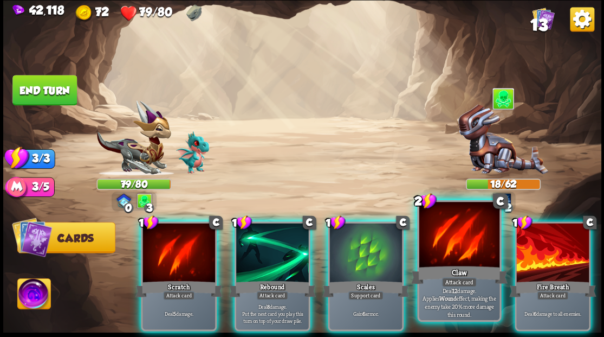
click at [466, 251] on div at bounding box center [459, 236] width 80 height 68
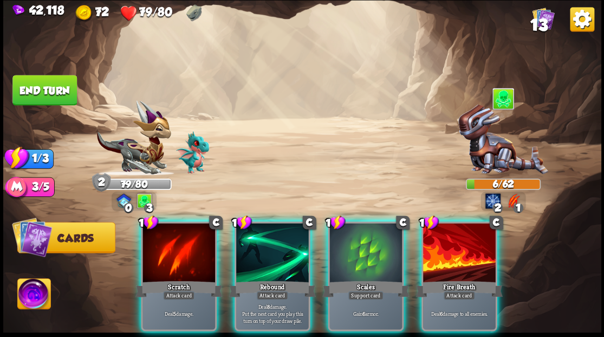
click at [466, 251] on div at bounding box center [459, 253] width 73 height 61
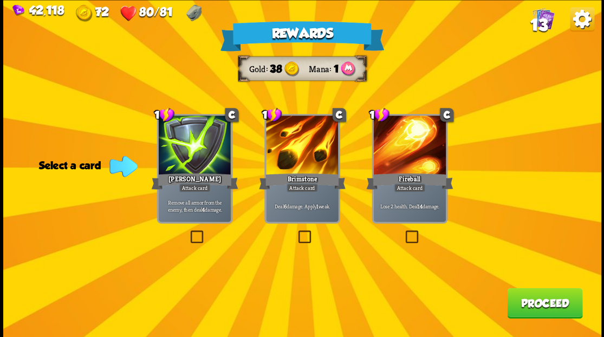
click at [188, 231] on label at bounding box center [188, 231] width 0 height 0
click at [0, 0] on input "checkbox" at bounding box center [0, 0] width 0 height 0
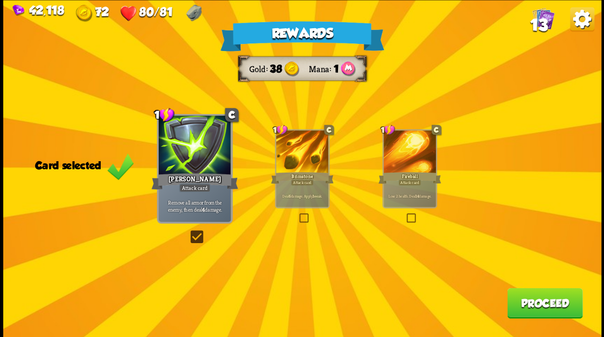
click at [544, 303] on button "Proceed" at bounding box center [544, 302] width 75 height 30
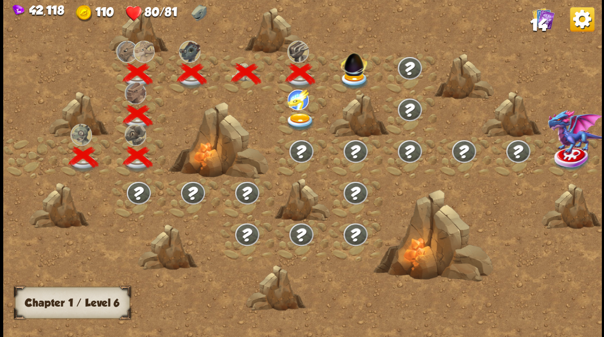
click at [542, 23] on span "14" at bounding box center [538, 24] width 17 height 18
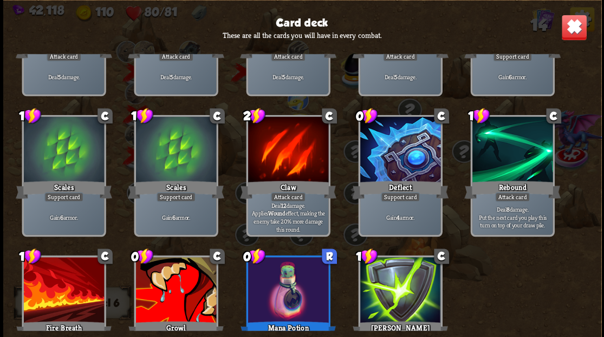
scroll to position [70, 0]
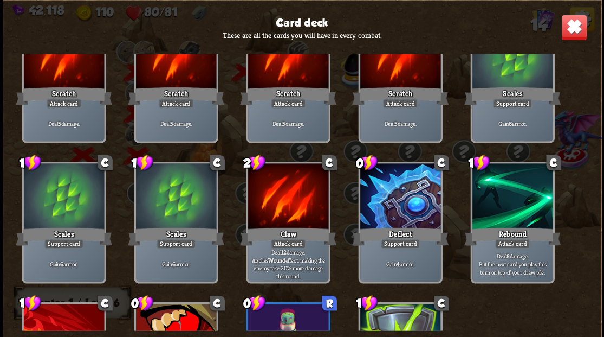
click at [568, 35] on img at bounding box center [574, 27] width 26 height 26
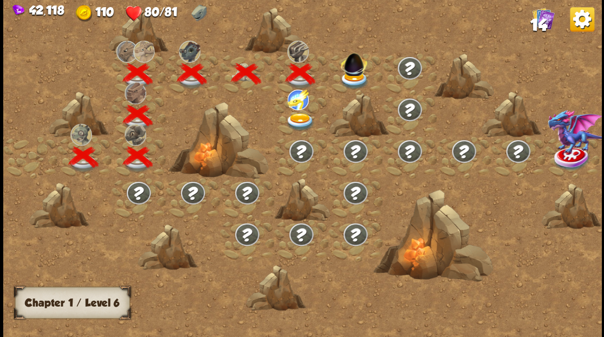
click at [295, 119] on img at bounding box center [300, 122] width 30 height 18
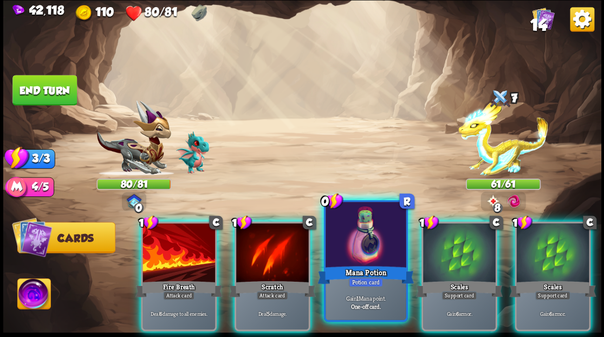
click at [348, 251] on div at bounding box center [366, 236] width 80 height 68
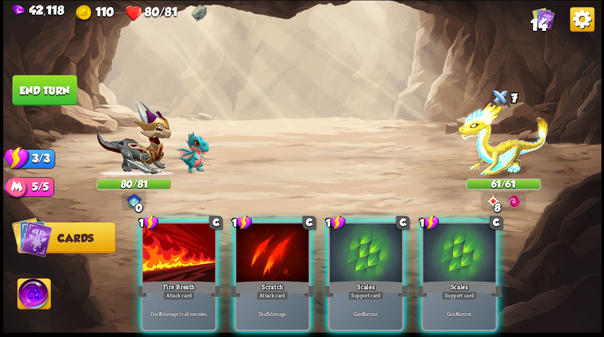
click at [348, 251] on div at bounding box center [365, 253] width 73 height 61
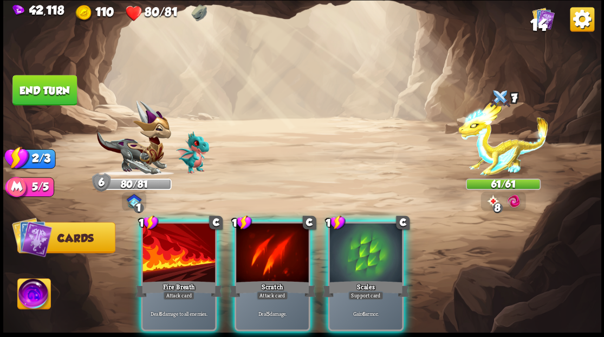
click at [348, 251] on div at bounding box center [365, 253] width 73 height 61
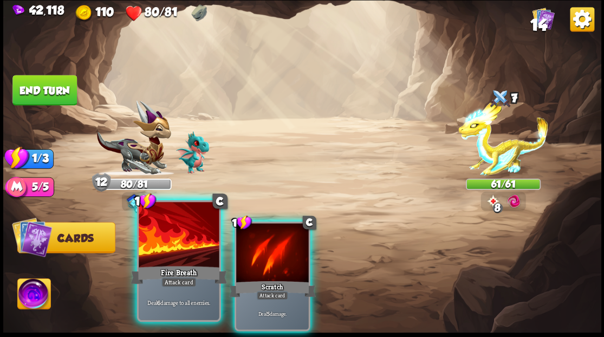
click at [180, 248] on div at bounding box center [179, 236] width 80 height 68
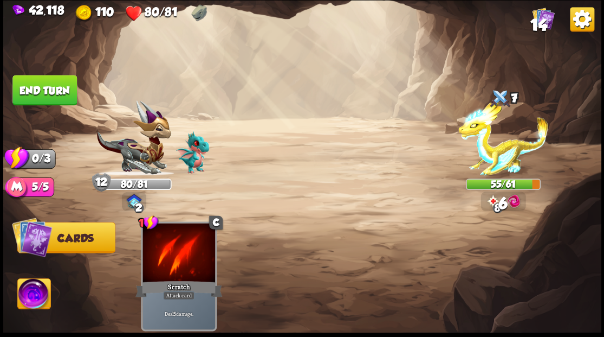
drag, startPoint x: 46, startPoint y: 88, endPoint x: 55, endPoint y: 83, distance: 10.9
click at [46, 88] on button "End turn" at bounding box center [44, 90] width 64 height 30
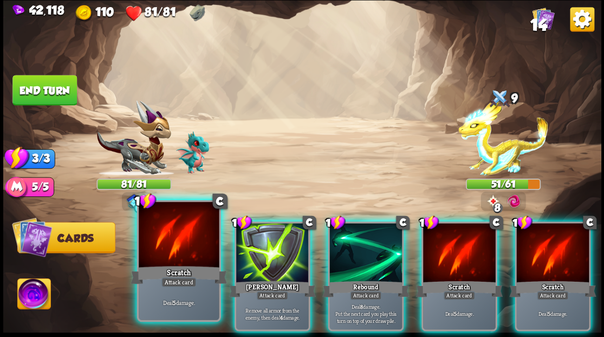
click at [184, 242] on div at bounding box center [179, 236] width 80 height 68
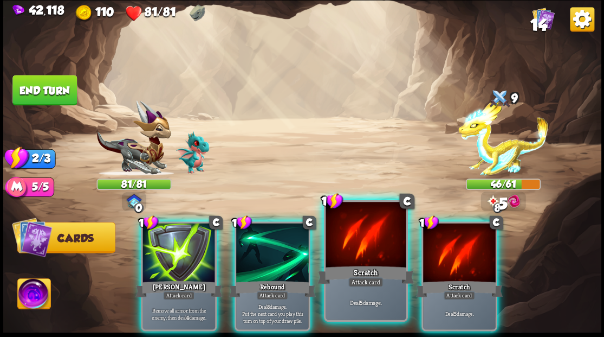
drag, startPoint x: 357, startPoint y: 249, endPoint x: 338, endPoint y: 240, distance: 21.3
click at [355, 249] on div at bounding box center [366, 236] width 80 height 68
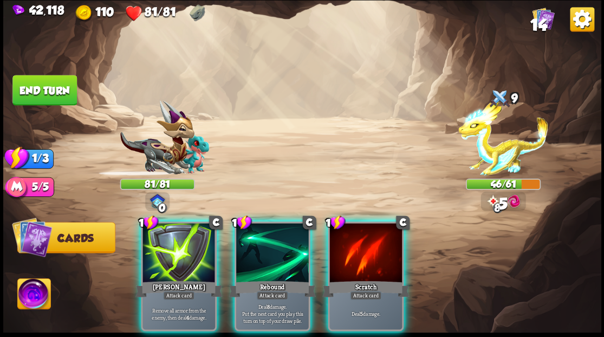
click at [260, 233] on div at bounding box center [272, 253] width 73 height 61
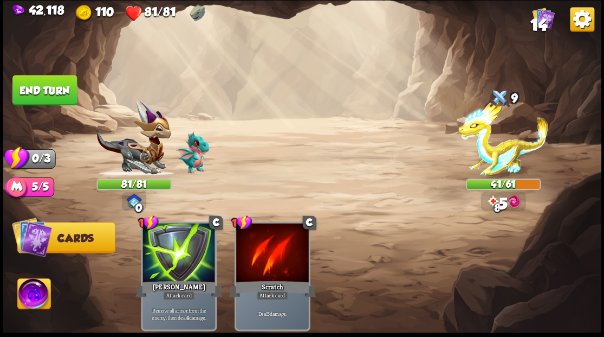
click at [54, 93] on button "End turn" at bounding box center [44, 90] width 64 height 30
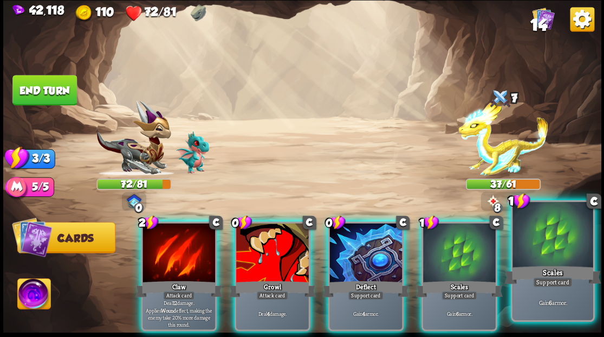
drag, startPoint x: 556, startPoint y: 252, endPoint x: 536, endPoint y: 248, distance: 20.4
click at [555, 251] on div at bounding box center [553, 236] width 80 height 68
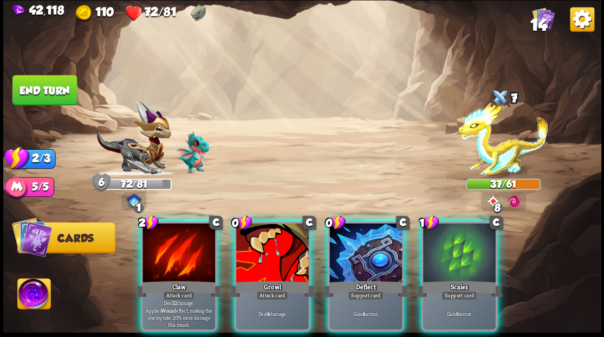
drag, startPoint x: 374, startPoint y: 239, endPoint x: 357, endPoint y: 232, distance: 18.5
click at [364, 235] on div at bounding box center [365, 253] width 73 height 61
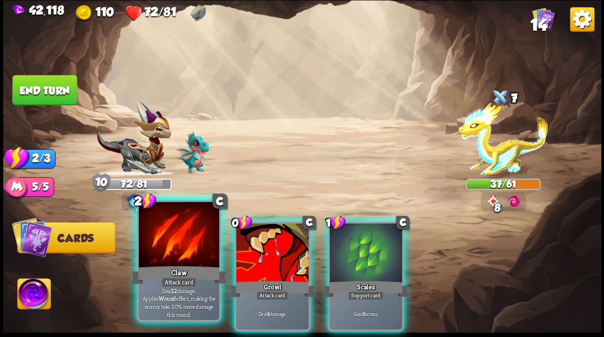
click at [174, 239] on div at bounding box center [179, 236] width 80 height 68
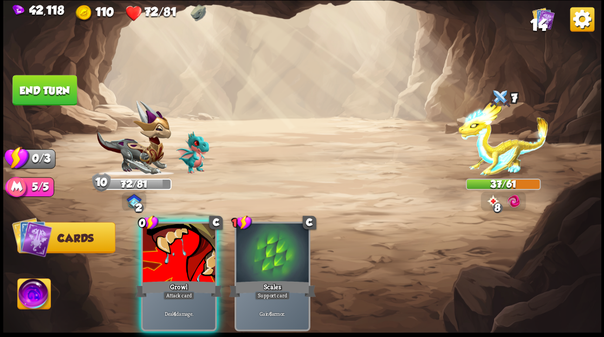
click at [174, 239] on div at bounding box center [179, 253] width 73 height 61
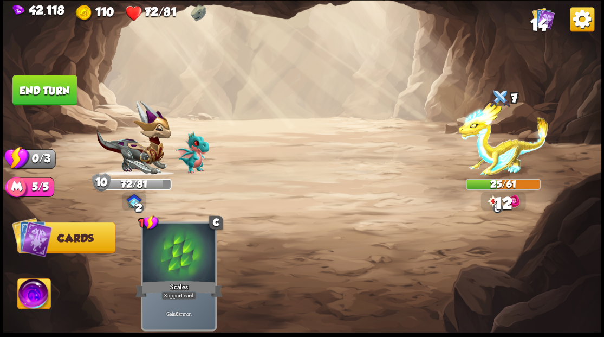
click at [174, 238] on div at bounding box center [179, 253] width 73 height 61
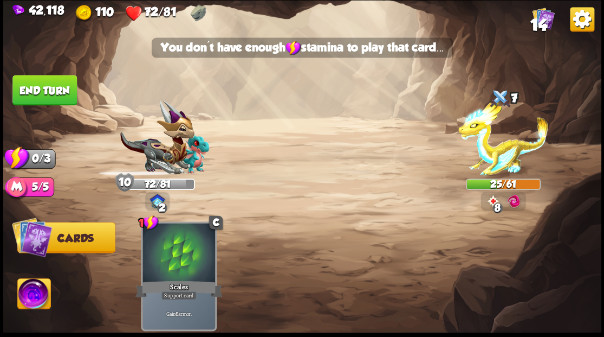
drag, startPoint x: 56, startPoint y: 68, endPoint x: 56, endPoint y: 76, distance: 8.1
click at [56, 68] on img at bounding box center [302, 168] width 598 height 337
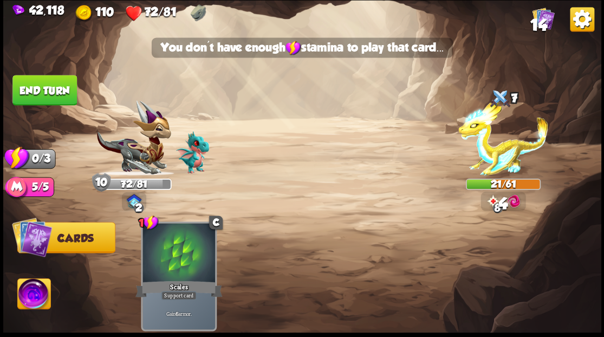
click at [58, 80] on button "End turn" at bounding box center [44, 90] width 64 height 30
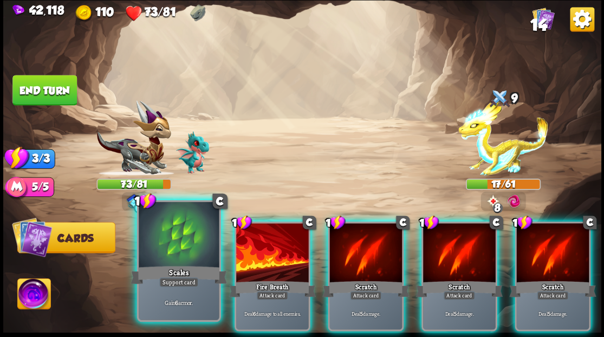
click at [183, 259] on div at bounding box center [179, 236] width 80 height 68
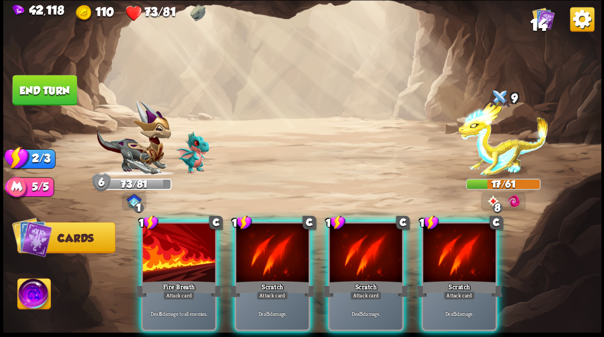
click at [183, 259] on div at bounding box center [179, 253] width 73 height 61
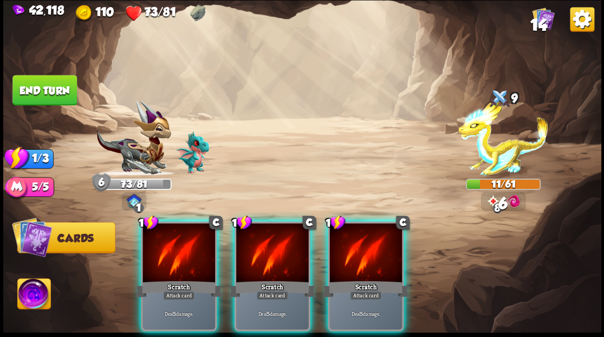
click at [183, 259] on div at bounding box center [179, 253] width 73 height 61
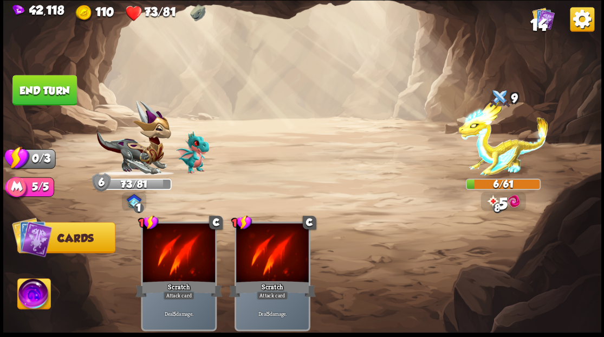
click at [50, 83] on button "End turn" at bounding box center [44, 90] width 64 height 30
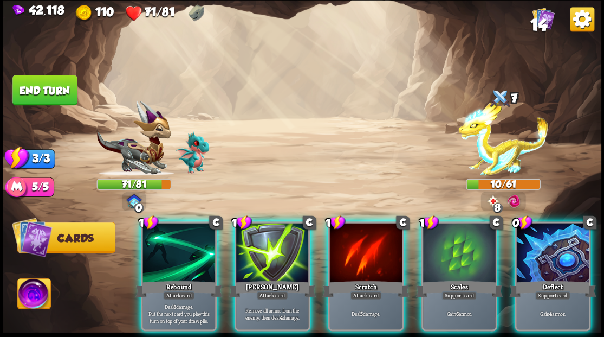
click at [552, 259] on div at bounding box center [552, 253] width 73 height 61
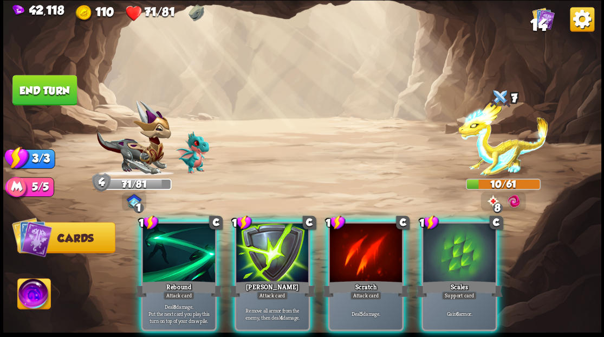
drag, startPoint x: 360, startPoint y: 256, endPoint x: 320, endPoint y: 238, distance: 43.9
click at [358, 257] on div at bounding box center [365, 253] width 73 height 61
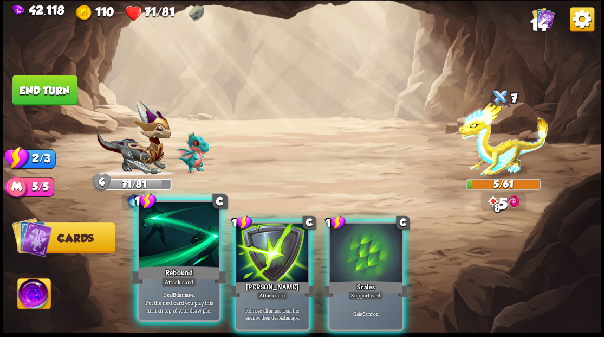
click at [183, 250] on div at bounding box center [179, 236] width 80 height 68
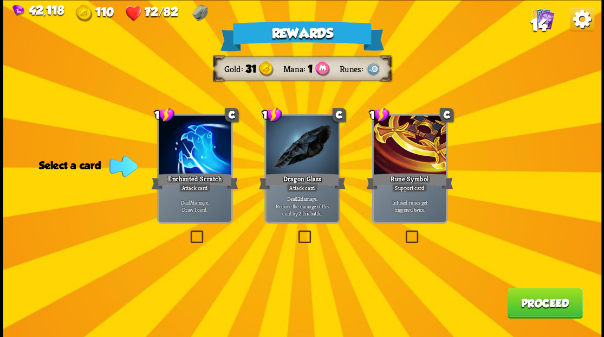
click at [296, 231] on label at bounding box center [296, 231] width 0 height 0
click at [0, 0] on input "checkbox" at bounding box center [0, 0] width 0 height 0
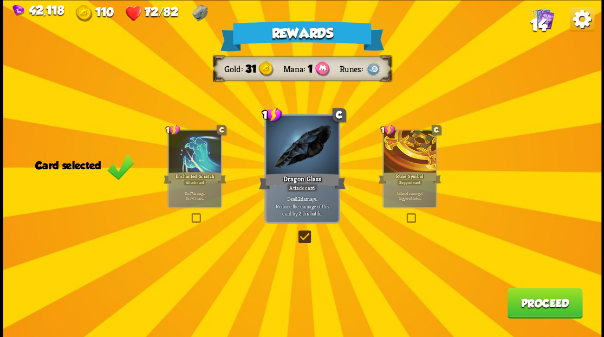
click at [553, 301] on button "Proceed" at bounding box center [544, 302] width 75 height 30
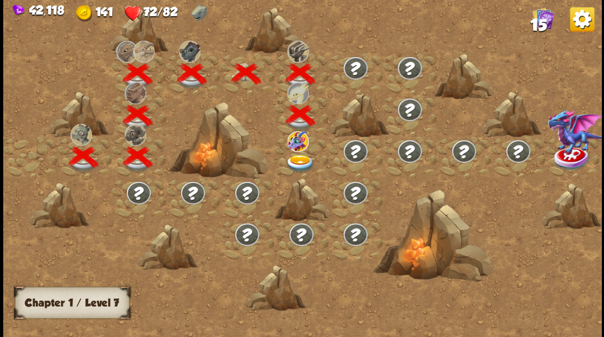
click at [299, 157] on img at bounding box center [300, 163] width 30 height 18
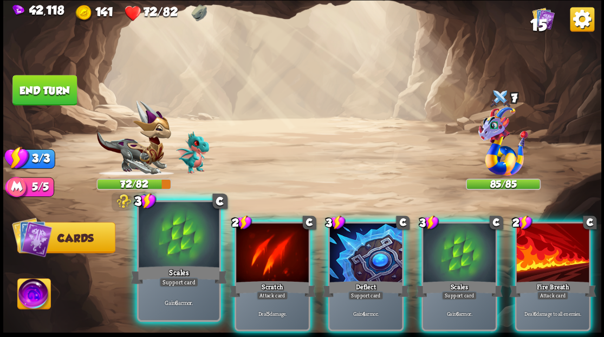
click at [183, 242] on div at bounding box center [179, 236] width 80 height 68
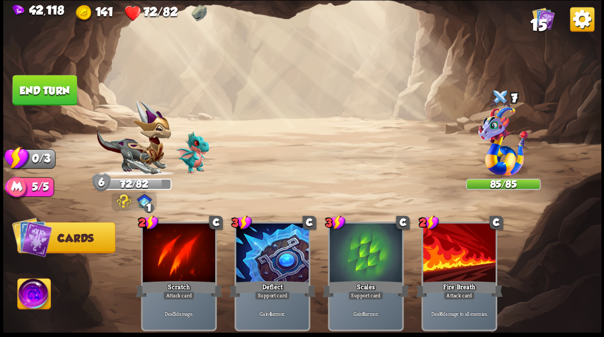
click at [46, 92] on button "End turn" at bounding box center [44, 90] width 64 height 30
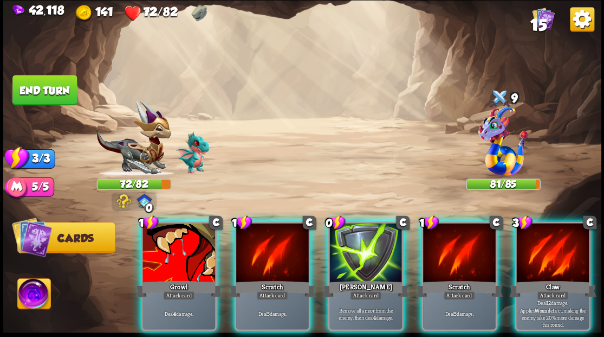
click at [37, 298] on img at bounding box center [33, 295] width 33 height 34
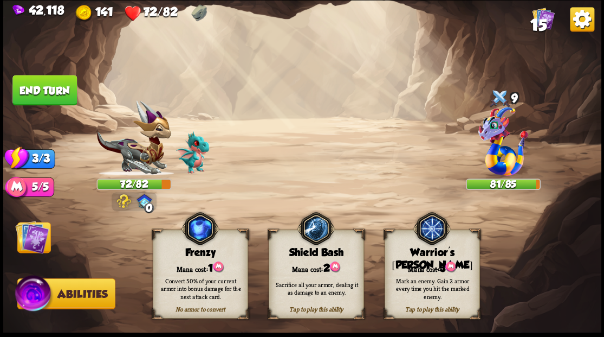
click at [423, 271] on div "Mark an enemy. Gain 2 armor every time you hit the marked enemy." at bounding box center [432, 287] width 95 height 37
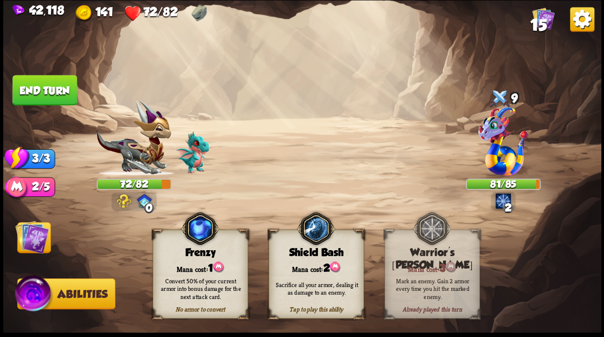
click at [42, 249] on img at bounding box center [32, 236] width 34 height 34
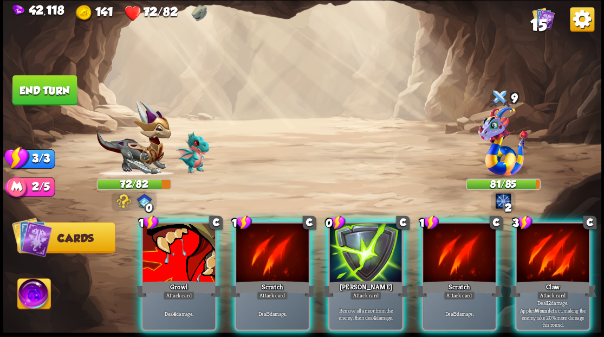
click at [361, 262] on div at bounding box center [365, 253] width 73 height 61
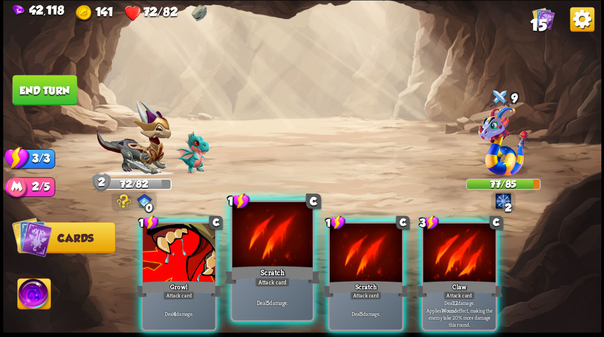
click at [270, 253] on div at bounding box center [272, 236] width 80 height 68
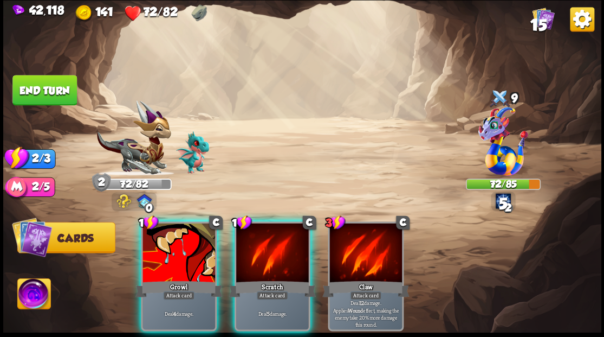
click at [270, 256] on div at bounding box center [272, 253] width 73 height 61
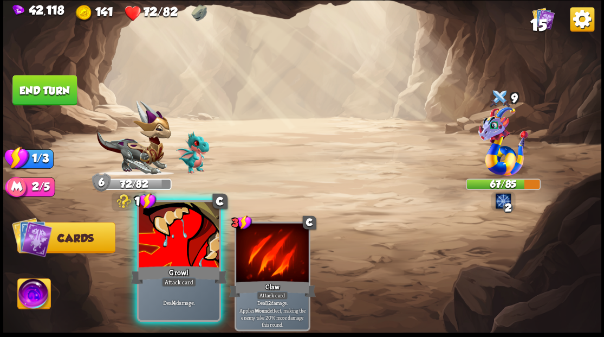
click at [163, 254] on div at bounding box center [179, 236] width 80 height 68
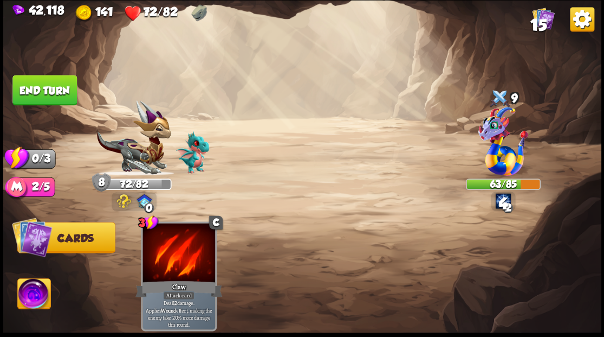
click at [62, 86] on button "End turn" at bounding box center [44, 90] width 64 height 30
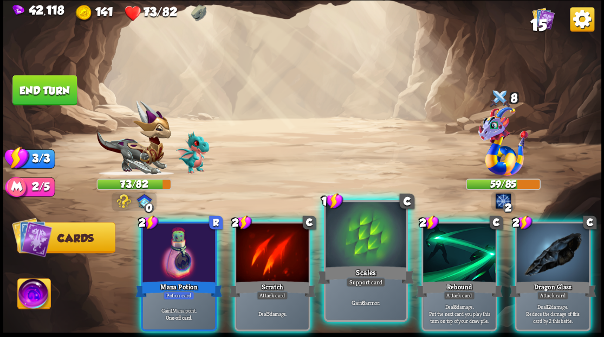
click at [351, 231] on div at bounding box center [366, 236] width 80 height 68
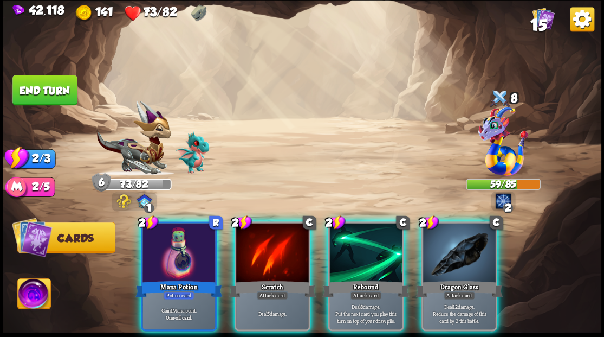
drag, startPoint x: 185, startPoint y: 245, endPoint x: 88, endPoint y: 177, distance: 119.1
click at [183, 244] on div at bounding box center [179, 253] width 73 height 61
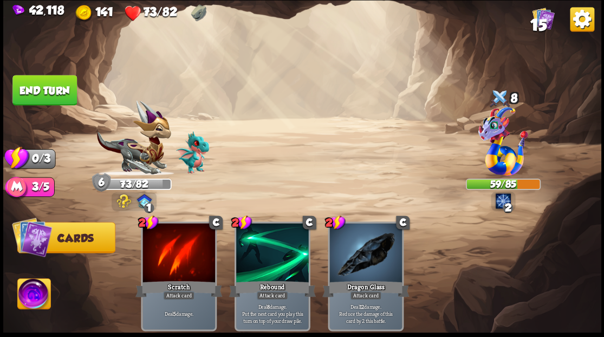
click at [56, 90] on button "End turn" at bounding box center [44, 90] width 64 height 30
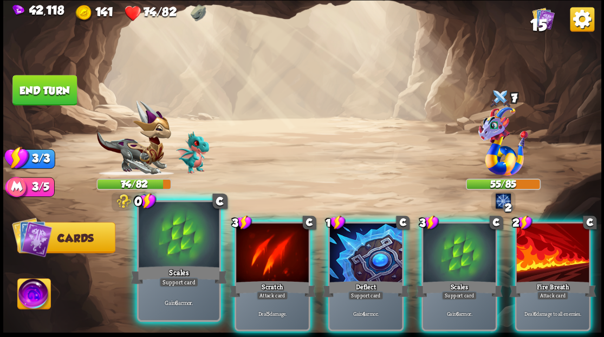
click at [183, 261] on div at bounding box center [179, 236] width 80 height 68
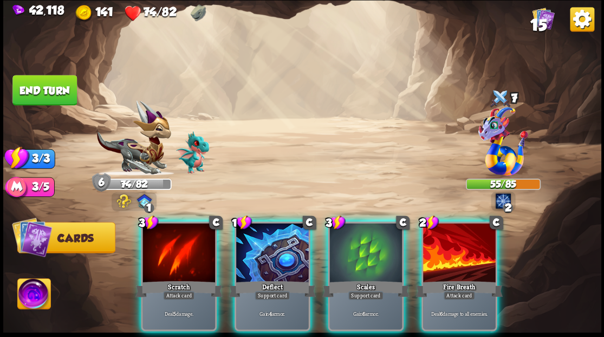
click at [462, 249] on div at bounding box center [459, 253] width 73 height 61
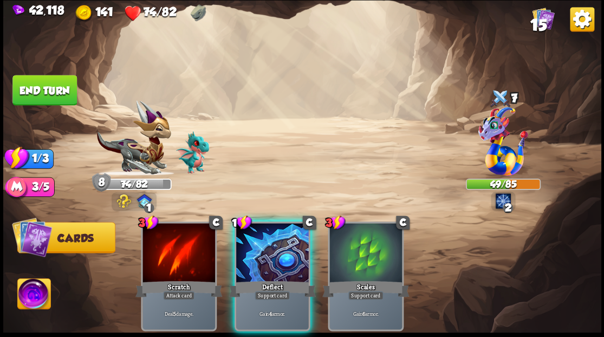
drag, startPoint x: 275, startPoint y: 259, endPoint x: 242, endPoint y: 241, distance: 37.8
click at [274, 258] on div at bounding box center [272, 253] width 73 height 61
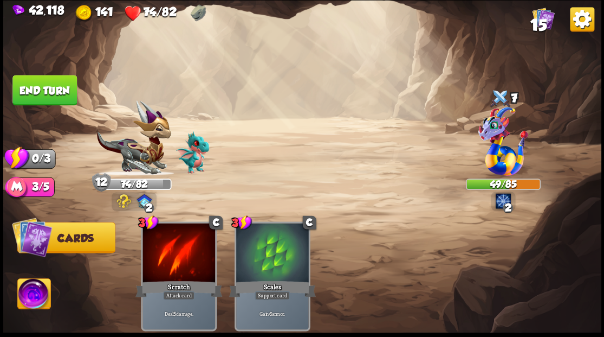
drag, startPoint x: 46, startPoint y: 80, endPoint x: 52, endPoint y: 85, distance: 8.1
click at [46, 82] on button "End turn" at bounding box center [44, 90] width 64 height 30
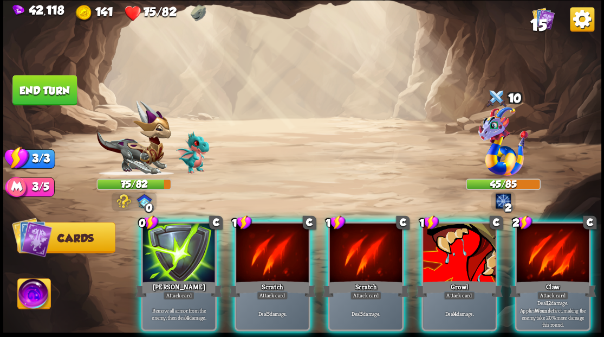
click at [194, 253] on div at bounding box center [179, 253] width 73 height 61
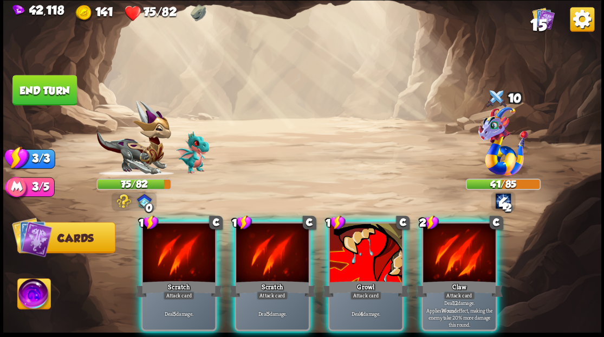
click at [182, 255] on div at bounding box center [179, 253] width 73 height 61
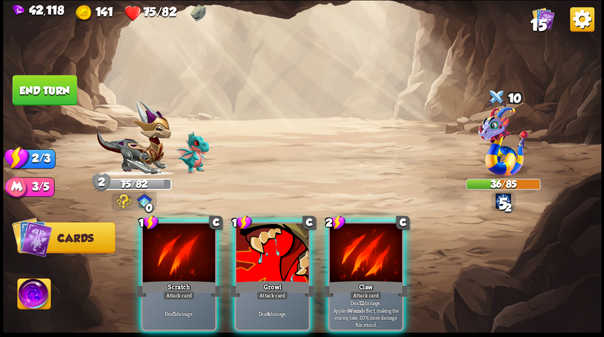
click at [182, 255] on div at bounding box center [179, 253] width 73 height 61
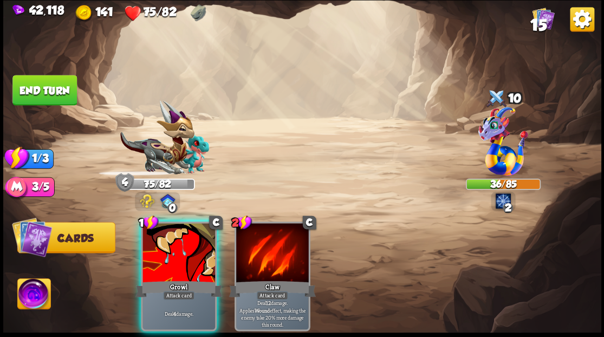
click at [182, 255] on div at bounding box center [179, 253] width 73 height 61
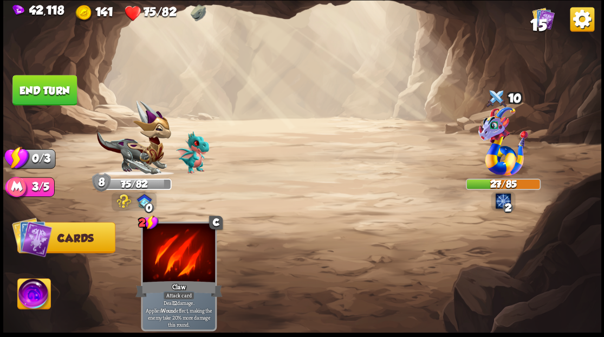
click at [55, 91] on button "End turn" at bounding box center [44, 90] width 64 height 30
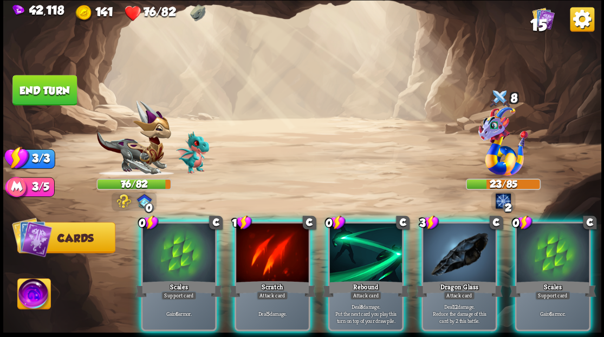
click at [182, 253] on div at bounding box center [179, 253] width 73 height 61
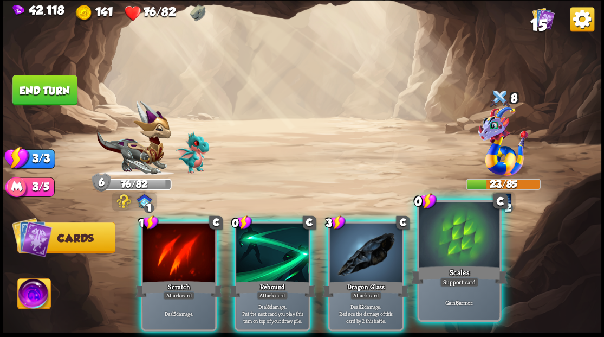
click at [460, 240] on div at bounding box center [459, 236] width 80 height 68
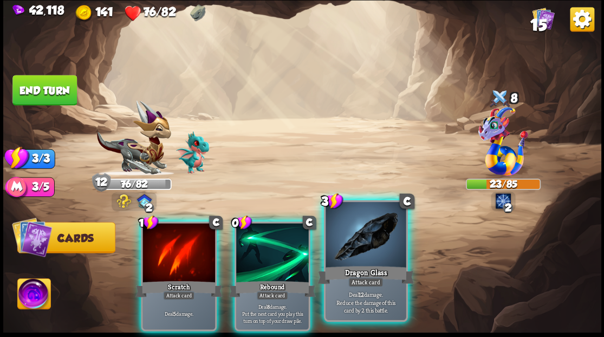
click at [351, 235] on div at bounding box center [366, 236] width 80 height 68
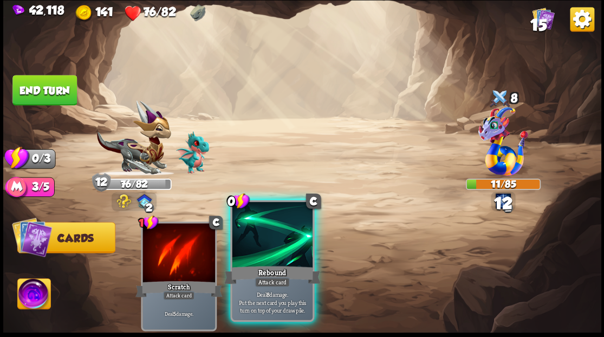
click at [279, 250] on div at bounding box center [272, 236] width 80 height 68
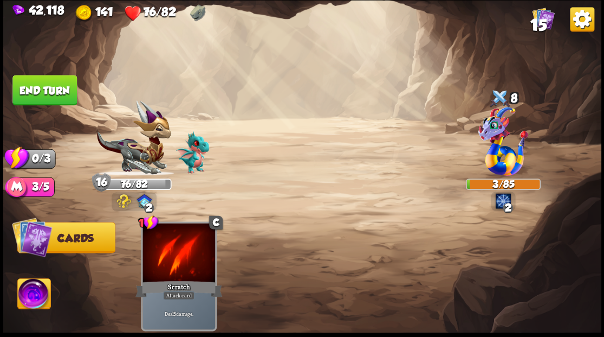
click at [51, 94] on button "End turn" at bounding box center [44, 90] width 64 height 30
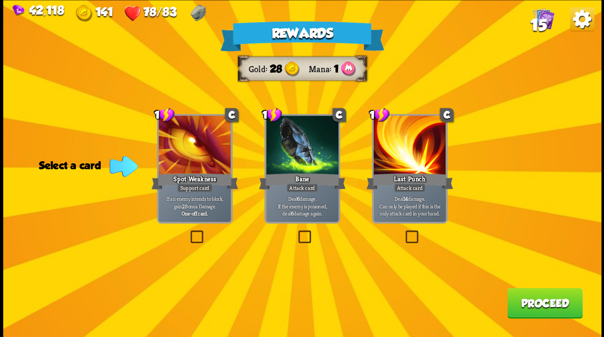
drag, startPoint x: 305, startPoint y: 235, endPoint x: 322, endPoint y: 244, distance: 20.1
click at [296, 231] on label at bounding box center [296, 231] width 0 height 0
click at [0, 0] on input "checkbox" at bounding box center [0, 0] width 0 height 0
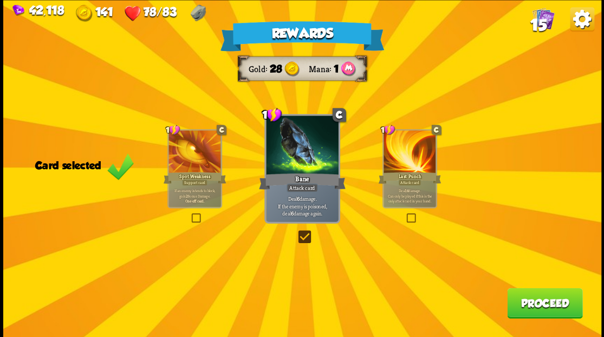
click at [518, 305] on button "Proceed" at bounding box center [544, 302] width 75 height 30
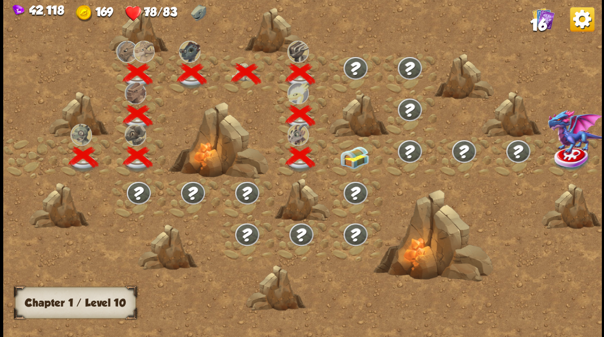
click at [353, 153] on div at bounding box center [355, 157] width 54 height 42
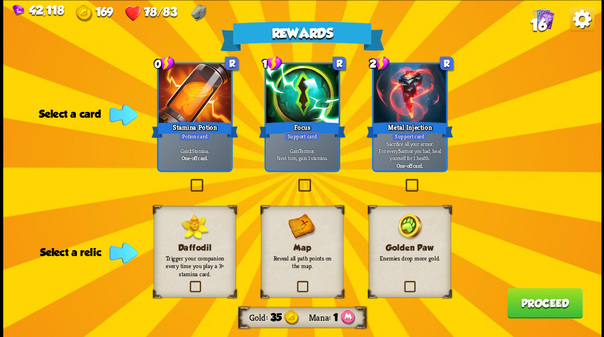
click at [403, 282] on label at bounding box center [403, 282] width 0 height 0
click at [0, 0] on input "checkbox" at bounding box center [0, 0] width 0 height 0
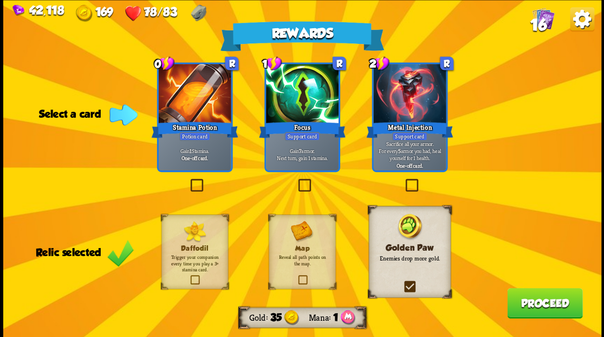
click at [188, 180] on label at bounding box center [188, 180] width 0 height 0
click at [0, 0] on input "checkbox" at bounding box center [0, 0] width 0 height 0
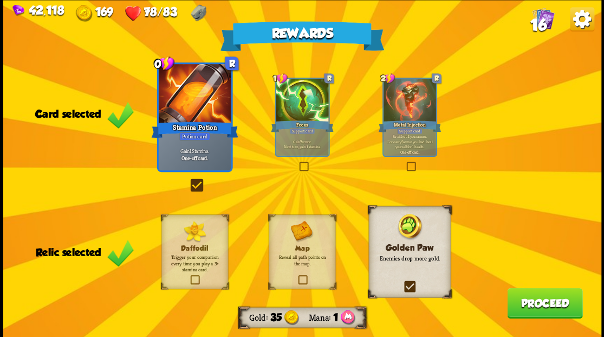
drag, startPoint x: 527, startPoint y: 302, endPoint x: 523, endPoint y: 296, distance: 7.1
click at [523, 296] on button "Proceed" at bounding box center [544, 302] width 75 height 30
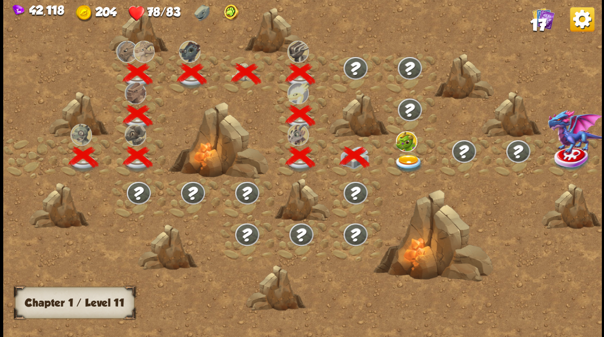
scroll to position [0, 165]
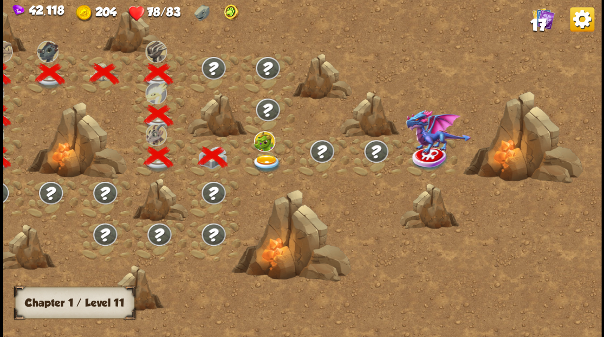
click at [270, 158] on img at bounding box center [266, 163] width 30 height 18
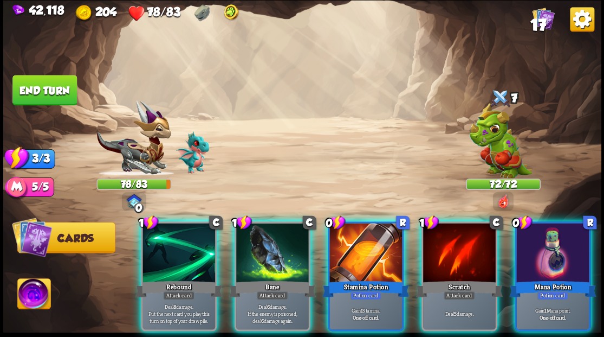
click at [347, 254] on div at bounding box center [365, 253] width 73 height 61
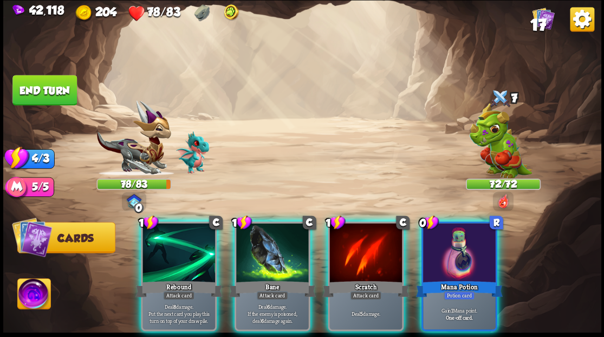
click at [35, 297] on img at bounding box center [33, 295] width 33 height 34
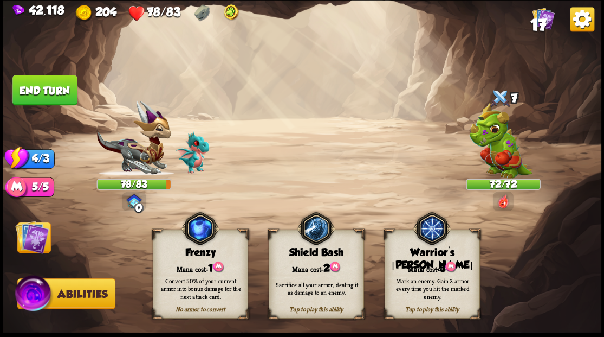
click at [418, 264] on div "Mana cost: 3" at bounding box center [432, 267] width 94 height 14
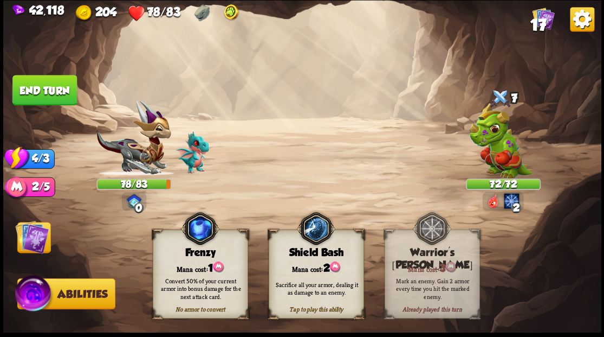
click at [37, 240] on img at bounding box center [32, 236] width 34 height 34
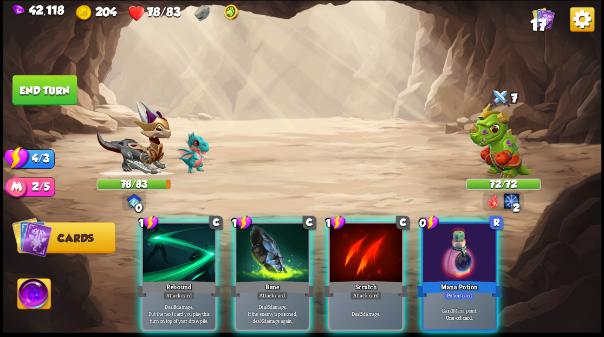
drag, startPoint x: 461, startPoint y: 243, endPoint x: 453, endPoint y: 236, distance: 10.4
click at [460, 243] on div at bounding box center [459, 253] width 73 height 61
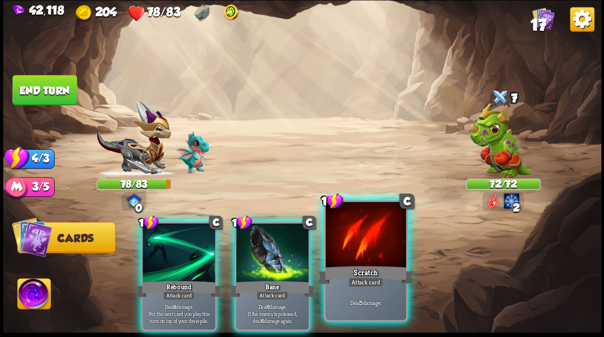
click at [366, 242] on div at bounding box center [366, 236] width 80 height 68
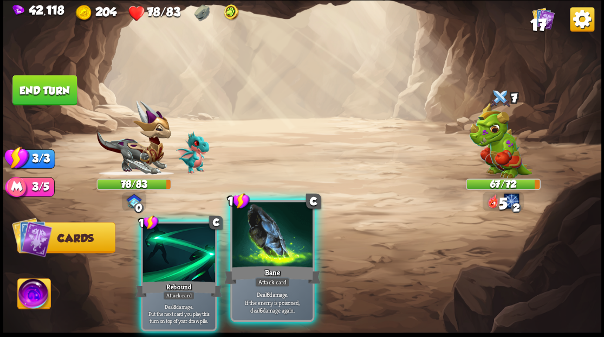
click at [292, 256] on div at bounding box center [272, 236] width 80 height 68
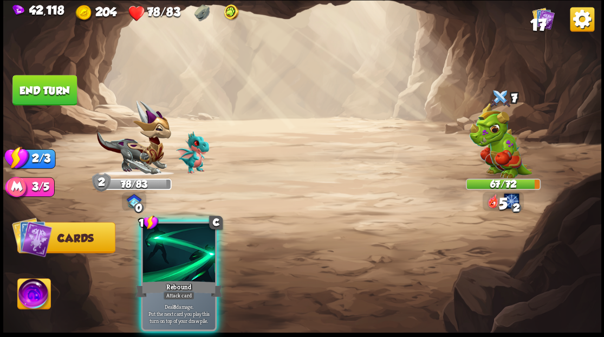
drag, startPoint x: 174, startPoint y: 258, endPoint x: 146, endPoint y: 222, distance: 45.6
click at [155, 232] on div at bounding box center [179, 253] width 73 height 61
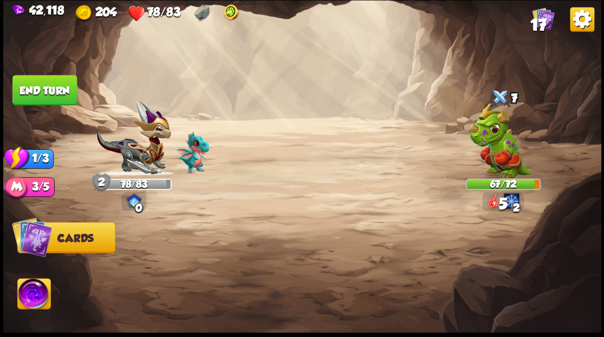
click at [45, 96] on button "End turn" at bounding box center [44, 90] width 64 height 30
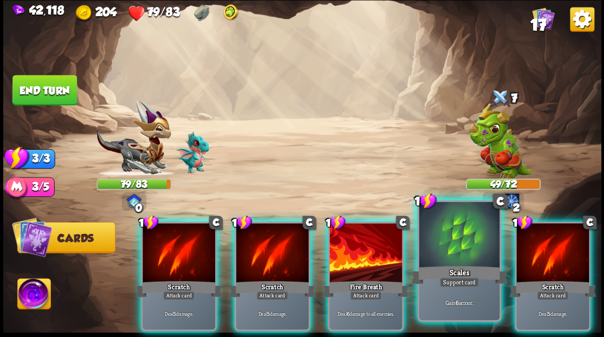
click at [438, 244] on div at bounding box center [459, 236] width 80 height 68
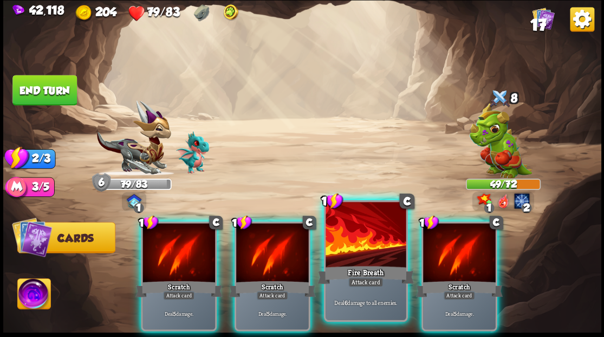
click at [359, 246] on div at bounding box center [366, 236] width 80 height 68
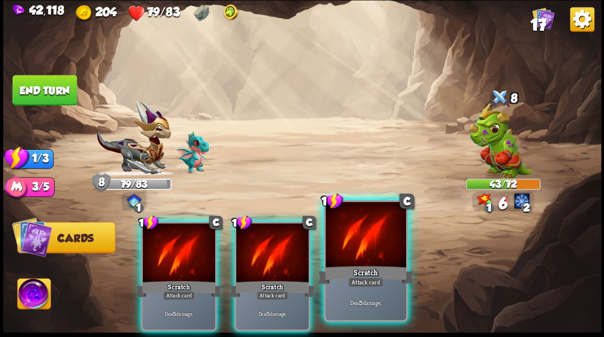
click at [360, 247] on div at bounding box center [366, 236] width 80 height 68
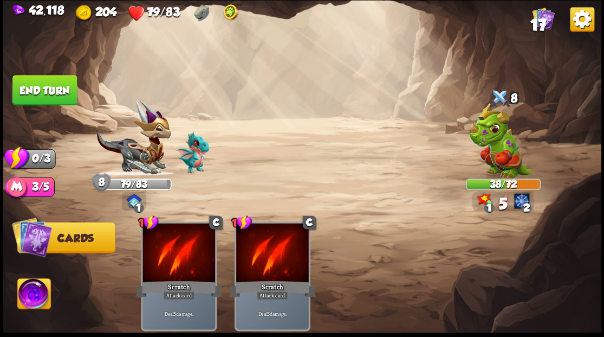
click at [63, 84] on button "End turn" at bounding box center [44, 90] width 64 height 30
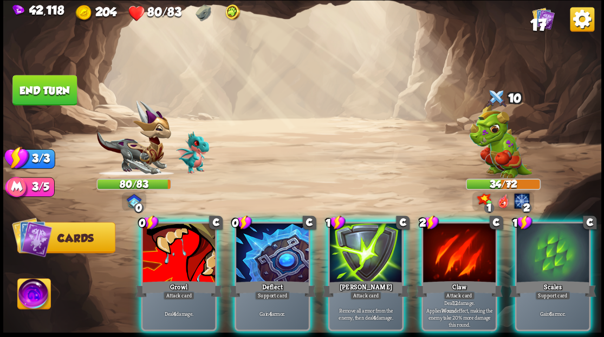
click at [269, 243] on div at bounding box center [272, 253] width 73 height 61
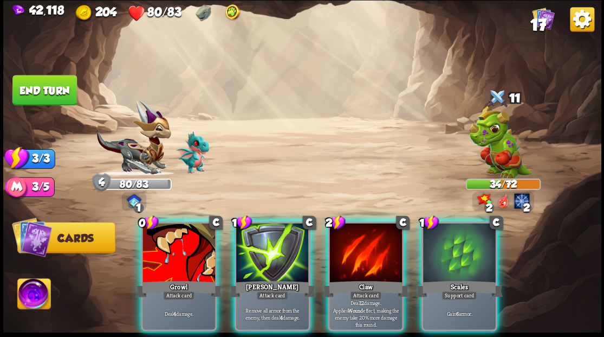
click at [368, 249] on div at bounding box center [365, 253] width 73 height 61
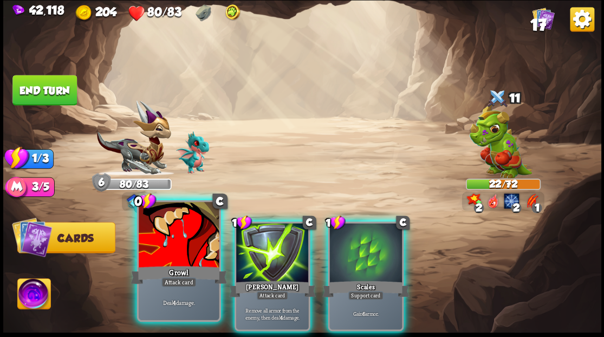
click at [170, 237] on div at bounding box center [179, 236] width 80 height 68
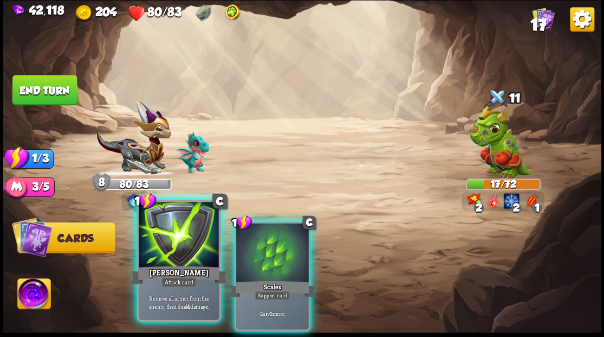
click at [179, 249] on div at bounding box center [179, 236] width 80 height 68
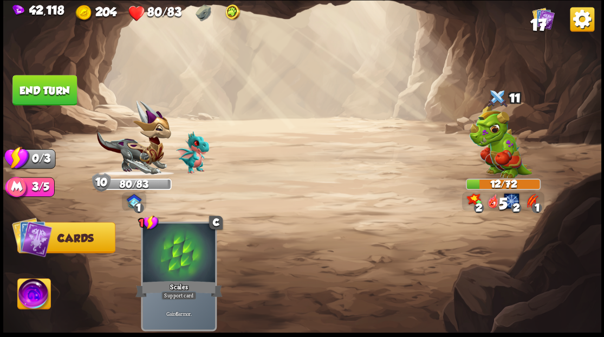
drag, startPoint x: 35, startPoint y: 87, endPoint x: 51, endPoint y: 85, distance: 16.4
click at [36, 87] on button "End turn" at bounding box center [44, 90] width 64 height 30
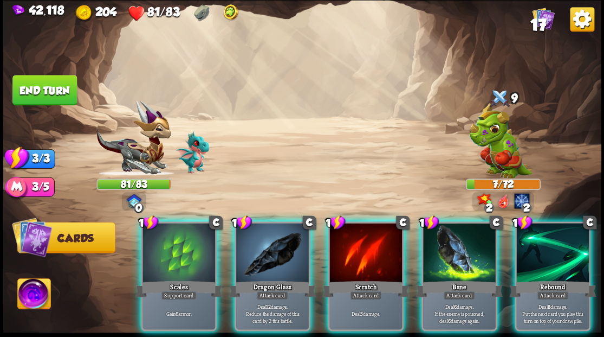
click at [275, 270] on div "1 C Dragon Glass Attack card Deal 12 damage. Reduce the damage of this card by …" at bounding box center [272, 275] width 76 height 109
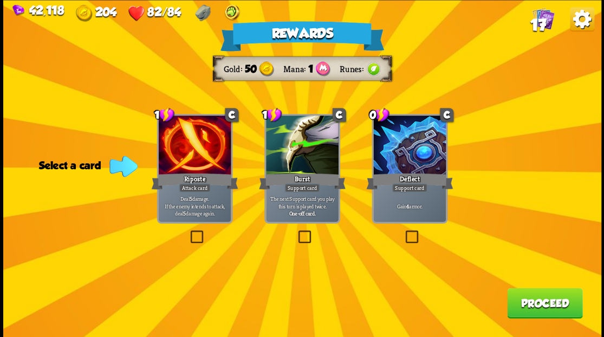
drag, startPoint x: 197, startPoint y: 233, endPoint x: 332, endPoint y: 245, distance: 135.0
click at [188, 231] on label at bounding box center [188, 231] width 0 height 0
click at [0, 0] on input "checkbox" at bounding box center [0, 0] width 0 height 0
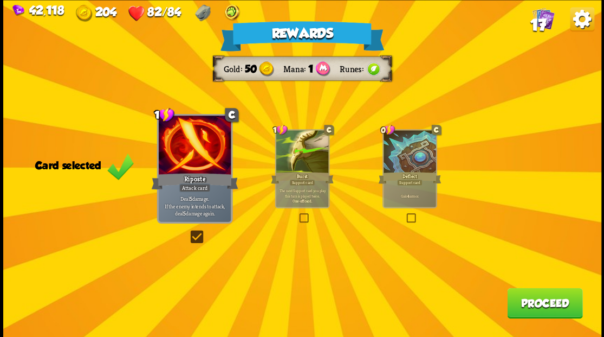
click at [542, 305] on button "Proceed" at bounding box center [544, 302] width 75 height 30
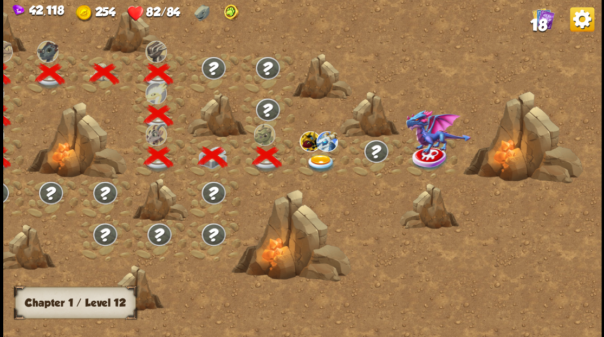
click at [320, 162] on img at bounding box center [321, 163] width 30 height 18
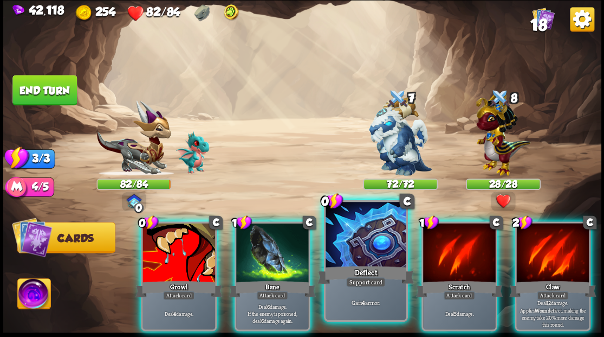
click at [348, 247] on div at bounding box center [366, 236] width 80 height 68
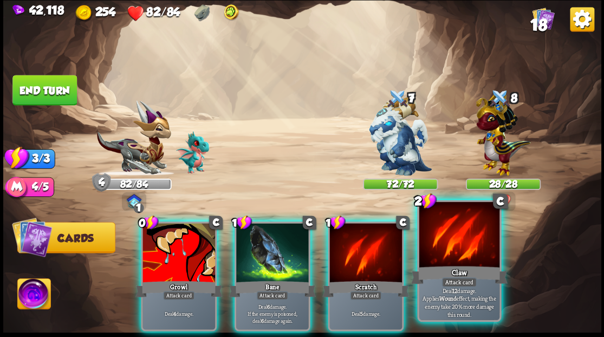
click at [458, 250] on div at bounding box center [459, 236] width 80 height 68
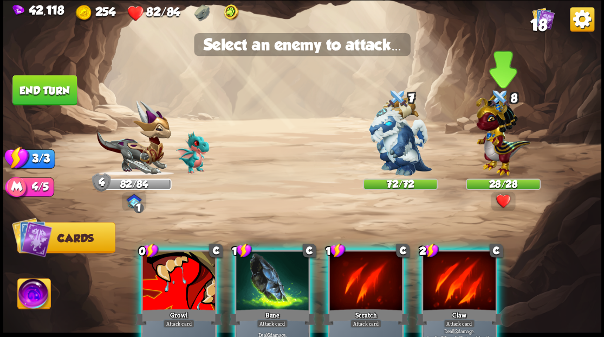
click at [489, 152] on img at bounding box center [503, 132] width 55 height 85
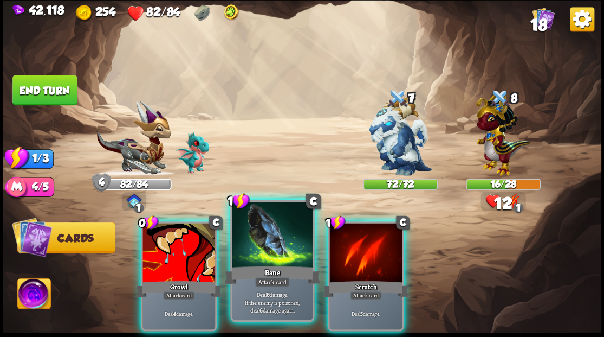
click at [280, 250] on div at bounding box center [272, 236] width 80 height 68
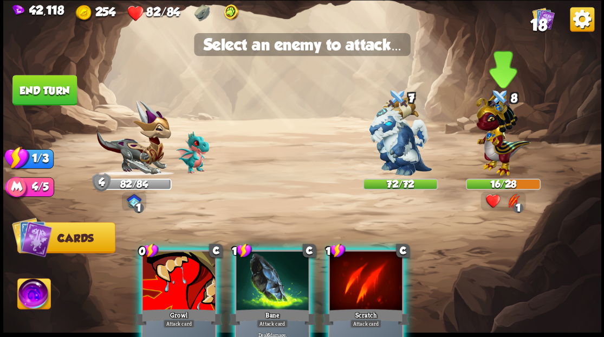
click at [500, 137] on img at bounding box center [503, 132] width 55 height 85
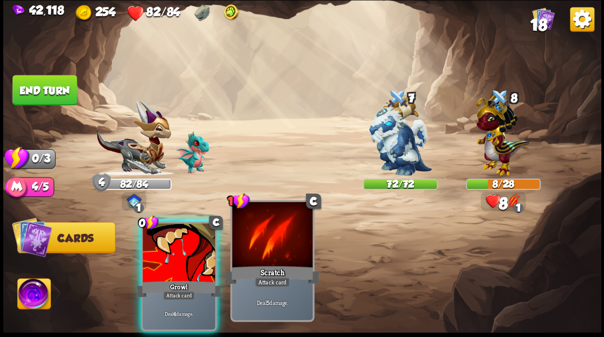
drag, startPoint x: 187, startPoint y: 255, endPoint x: 280, endPoint y: 231, distance: 95.7
click at [186, 255] on div at bounding box center [179, 253] width 73 height 61
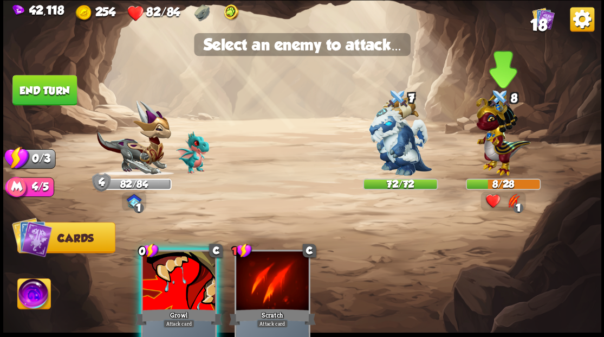
click at [496, 153] on img at bounding box center [503, 132] width 55 height 85
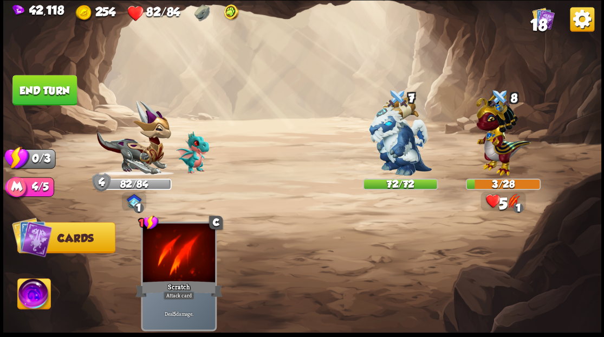
click at [50, 87] on button "End turn" at bounding box center [44, 90] width 64 height 30
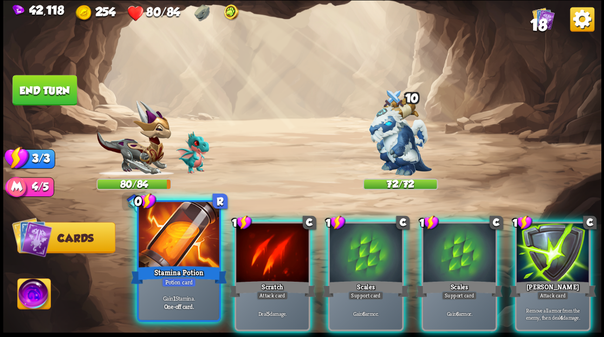
click at [176, 236] on div at bounding box center [179, 236] width 80 height 68
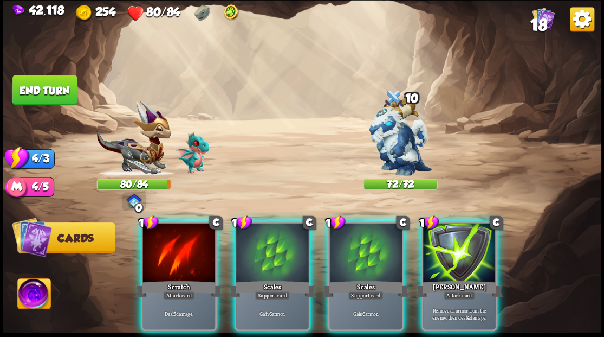
drag, startPoint x: 176, startPoint y: 236, endPoint x: 183, endPoint y: 227, distance: 12.4
click at [176, 236] on div at bounding box center [179, 253] width 73 height 61
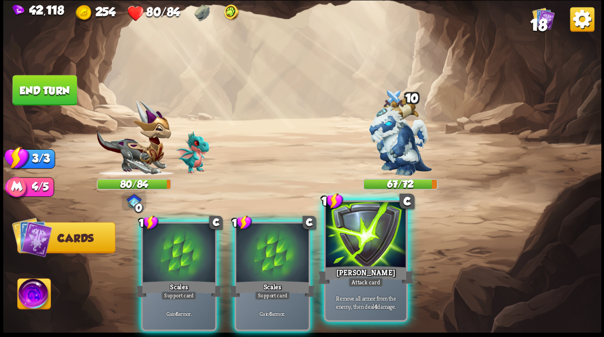
drag, startPoint x: 367, startPoint y: 250, endPoint x: 308, endPoint y: 243, distance: 60.0
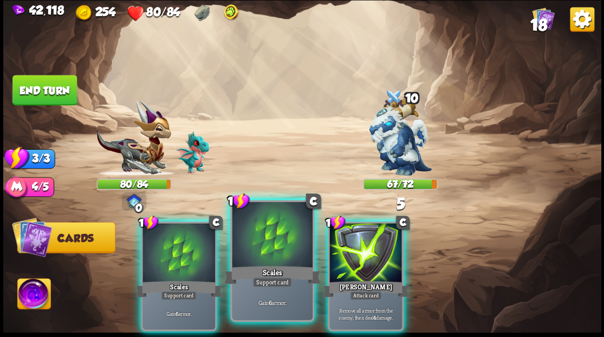
click at [365, 251] on div at bounding box center [365, 253] width 73 height 61
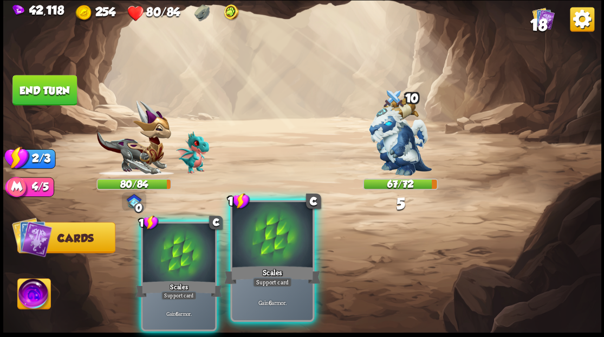
drag, startPoint x: 272, startPoint y: 233, endPoint x: 236, endPoint y: 228, distance: 36.1
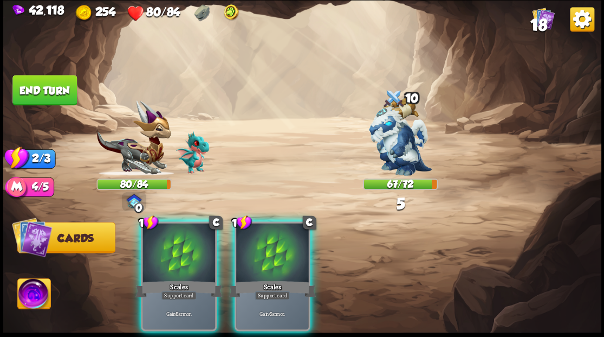
click at [272, 233] on div at bounding box center [272, 253] width 73 height 61
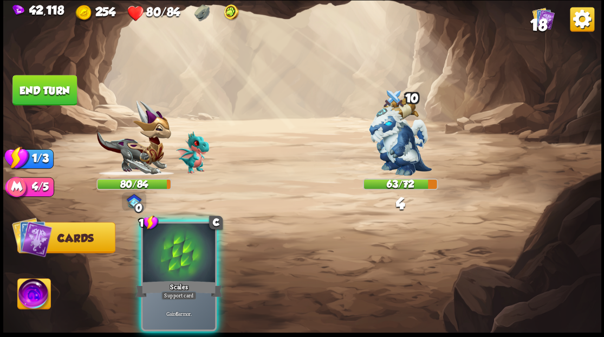
drag, startPoint x: 182, startPoint y: 227, endPoint x: 148, endPoint y: 198, distance: 43.8
click at [178, 225] on div at bounding box center [179, 253] width 73 height 61
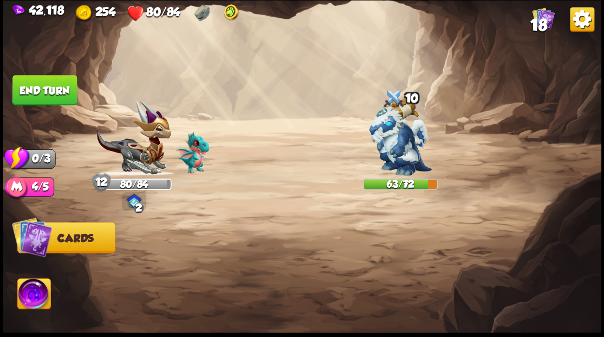
click at [65, 95] on button "End turn" at bounding box center [44, 90] width 64 height 30
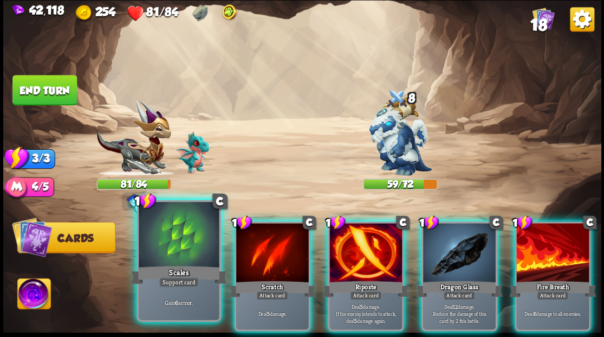
click at [178, 247] on div at bounding box center [179, 236] width 80 height 68
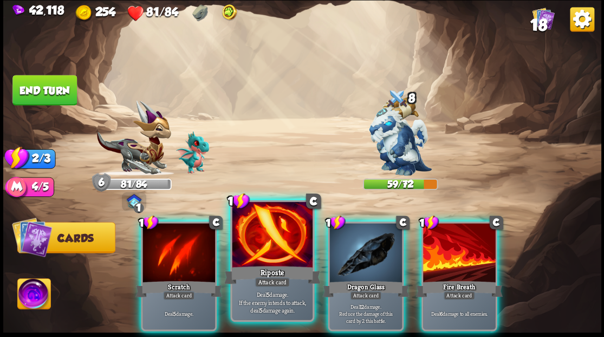
click at [255, 254] on div at bounding box center [272, 236] width 80 height 68
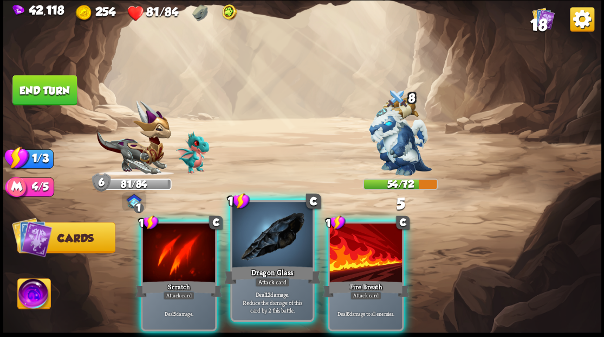
click at [266, 243] on div at bounding box center [272, 236] width 80 height 68
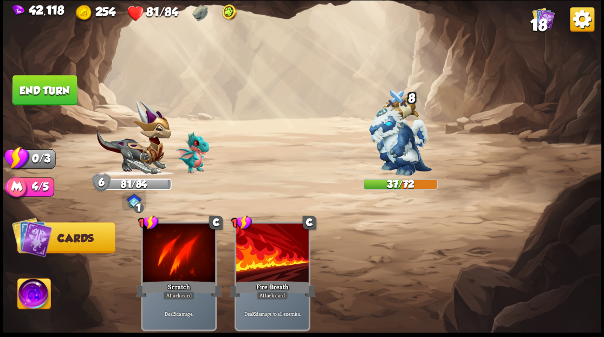
click at [45, 89] on button "End turn" at bounding box center [44, 90] width 64 height 30
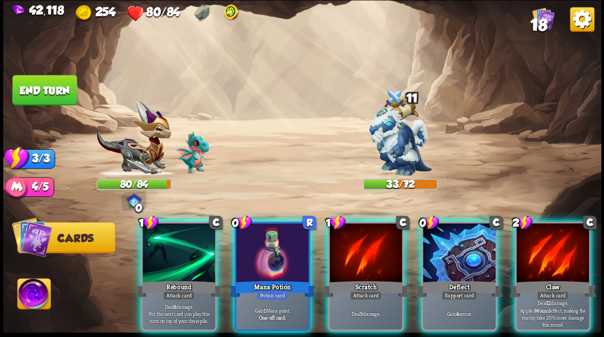
click at [447, 242] on div at bounding box center [459, 253] width 73 height 61
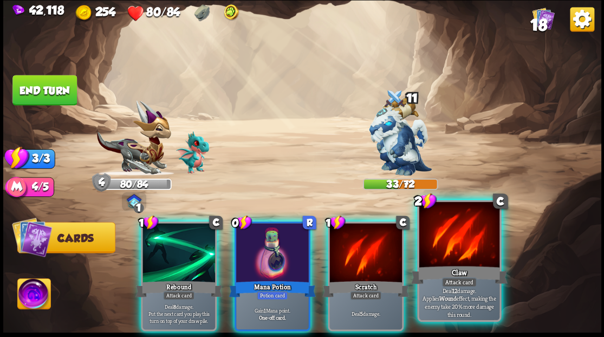
click at [447, 244] on div at bounding box center [459, 236] width 80 height 68
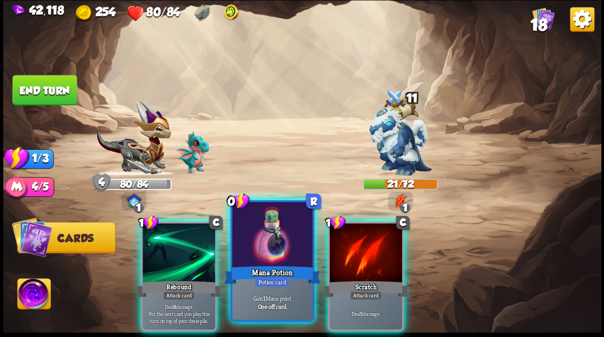
click at [267, 255] on div at bounding box center [272, 236] width 80 height 68
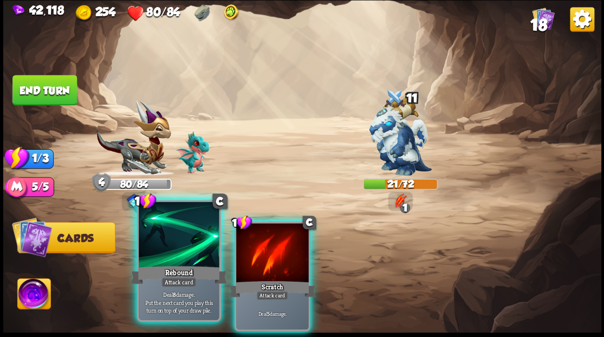
click at [178, 265] on div "Rebound" at bounding box center [179, 274] width 96 height 22
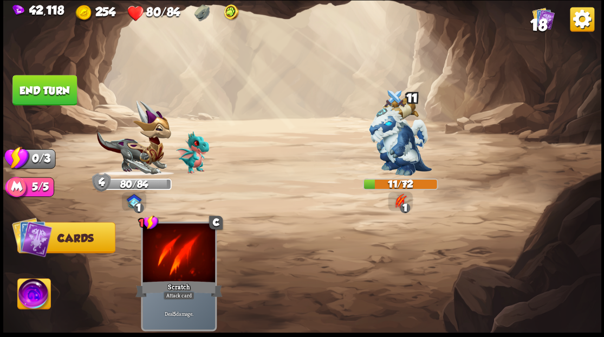
click at [56, 94] on button "End turn" at bounding box center [44, 90] width 64 height 30
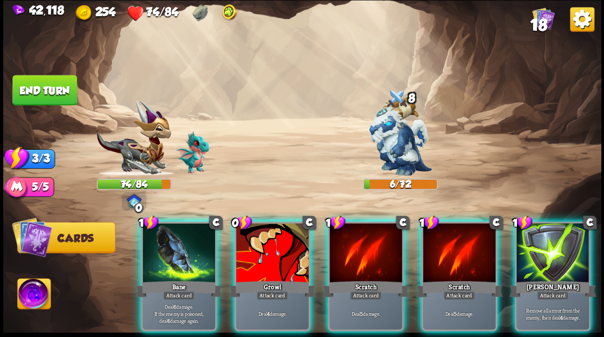
drag, startPoint x: 192, startPoint y: 253, endPoint x: 201, endPoint y: 253, distance: 8.7
click at [192, 253] on div at bounding box center [179, 253] width 73 height 61
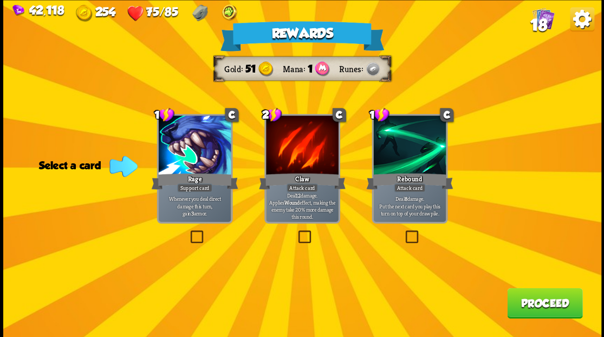
click at [518, 301] on button "Proceed" at bounding box center [544, 302] width 75 height 30
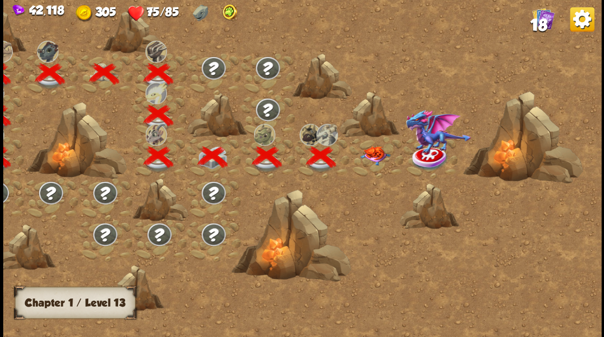
click at [375, 160] on div at bounding box center [376, 157] width 54 height 42
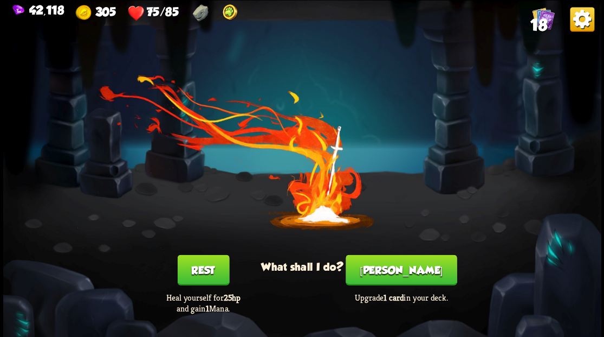
click at [406, 277] on button "[PERSON_NAME]" at bounding box center [401, 269] width 111 height 30
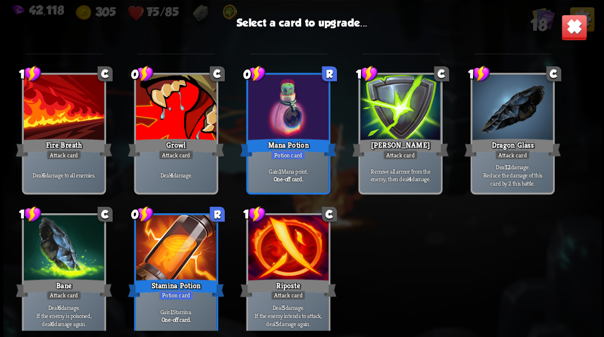
scroll to position [341, 0]
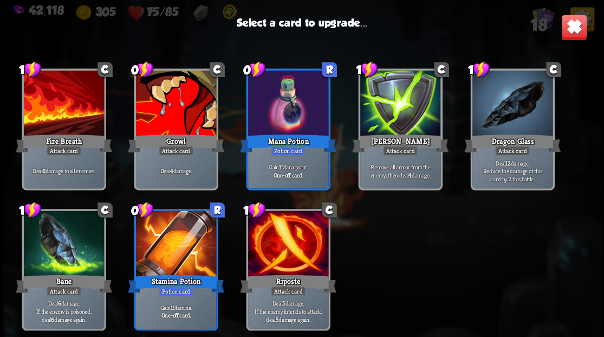
click at [292, 107] on div at bounding box center [288, 104] width 80 height 68
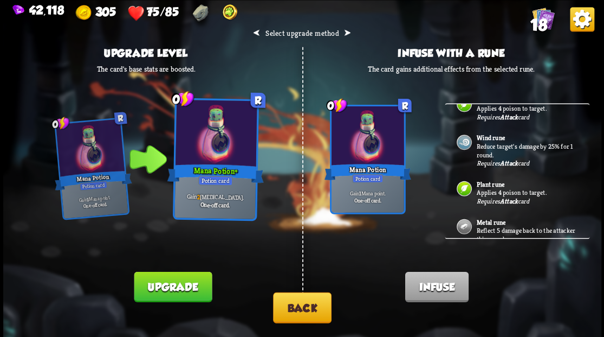
scroll to position [122, 0]
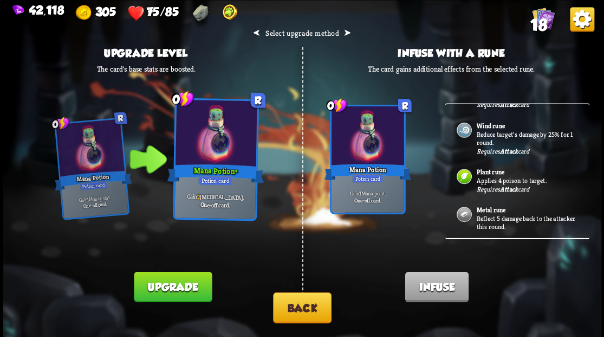
click at [179, 292] on button "Upgrade" at bounding box center [173, 286] width 78 height 30
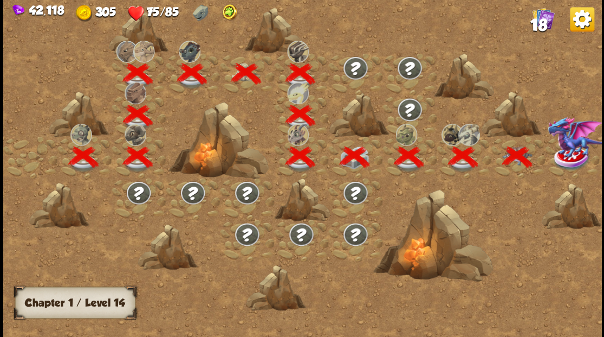
scroll to position [0, 165]
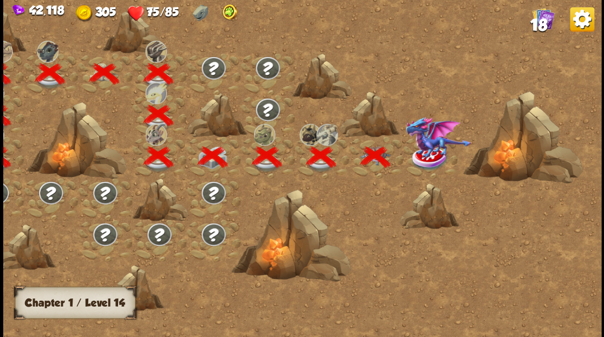
click at [426, 156] on img at bounding box center [438, 137] width 66 height 42
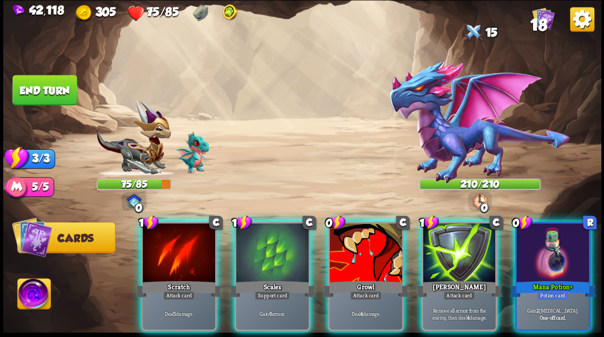
click at [35, 296] on img at bounding box center [33, 295] width 33 height 34
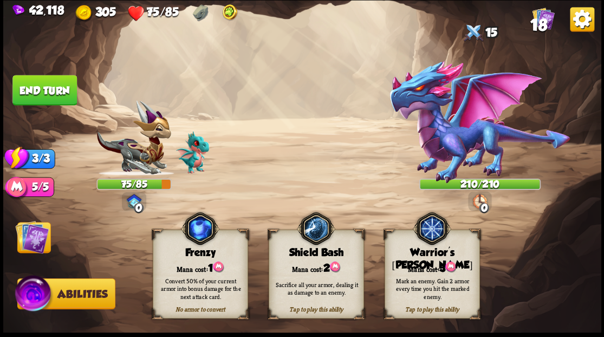
click at [411, 261] on div "Mana cost: 3" at bounding box center [432, 267] width 94 height 14
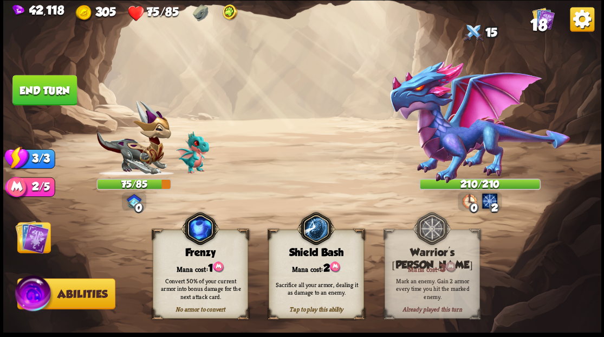
click at [30, 249] on img at bounding box center [32, 236] width 34 height 34
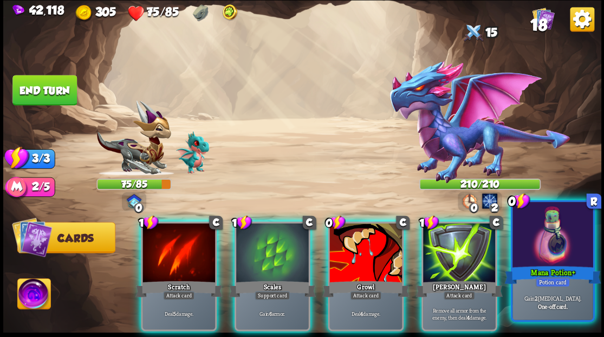
click at [566, 258] on div at bounding box center [553, 236] width 80 height 68
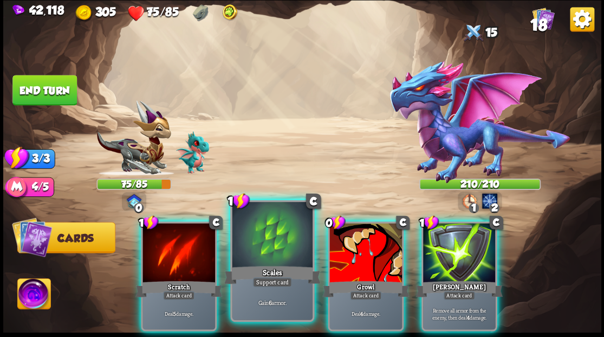
click at [269, 243] on div at bounding box center [272, 236] width 80 height 68
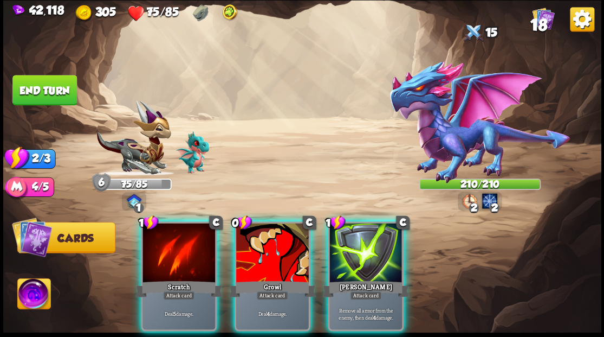
click at [270, 243] on div at bounding box center [272, 253] width 73 height 61
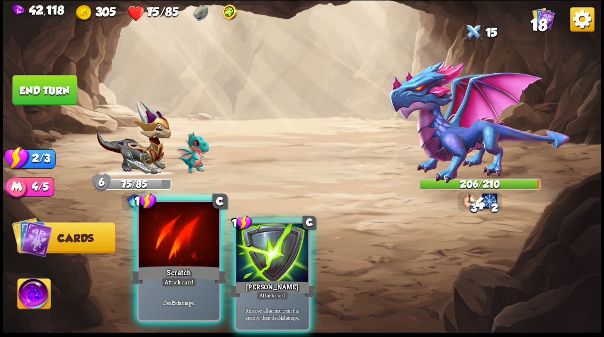
click at [185, 253] on div at bounding box center [179, 236] width 80 height 68
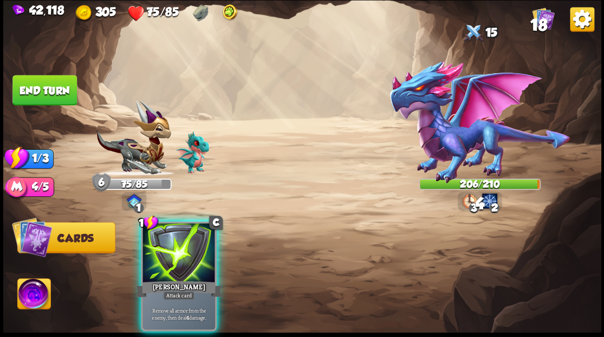
click at [205, 253] on div at bounding box center [179, 253] width 73 height 61
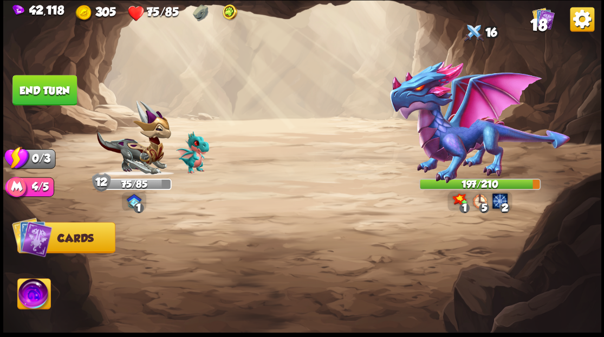
drag, startPoint x: 55, startPoint y: 96, endPoint x: 245, endPoint y: 203, distance: 218.6
click at [57, 96] on button "End turn" at bounding box center [44, 90] width 64 height 30
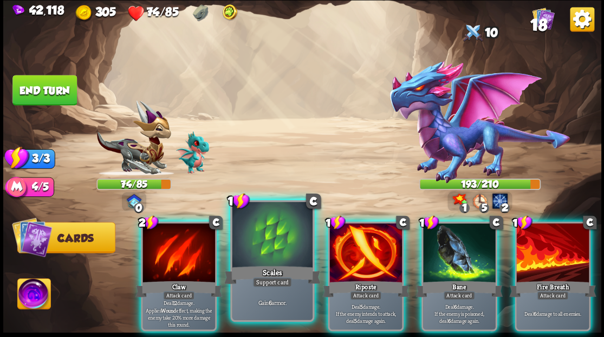
click at [249, 260] on div at bounding box center [272, 236] width 80 height 68
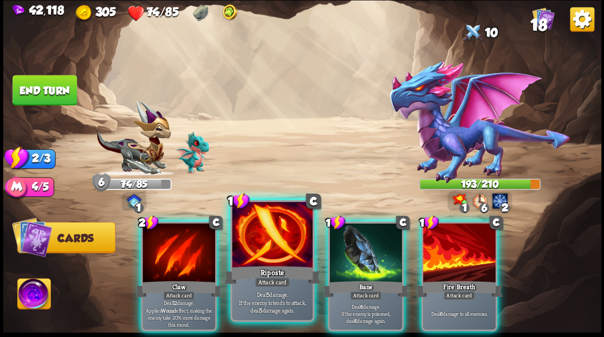
click at [249, 260] on div at bounding box center [272, 236] width 80 height 68
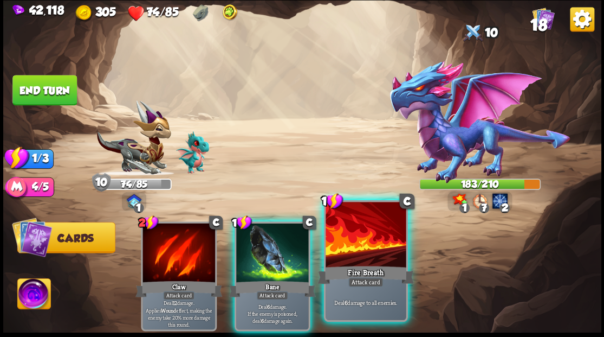
click at [373, 266] on div "Fire Breath" at bounding box center [366, 274] width 96 height 22
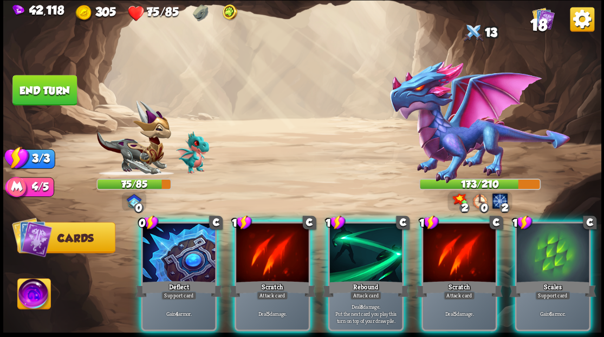
click at [168, 253] on div at bounding box center [179, 253] width 73 height 61
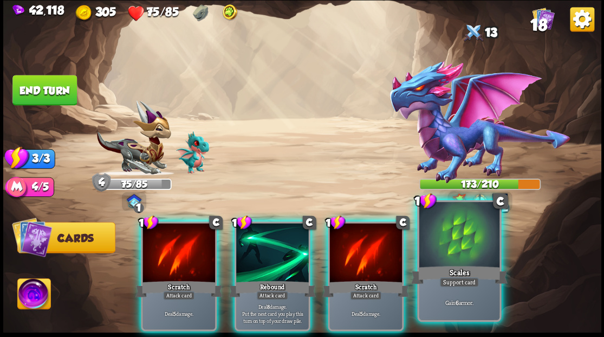
click at [475, 246] on div at bounding box center [459, 236] width 80 height 68
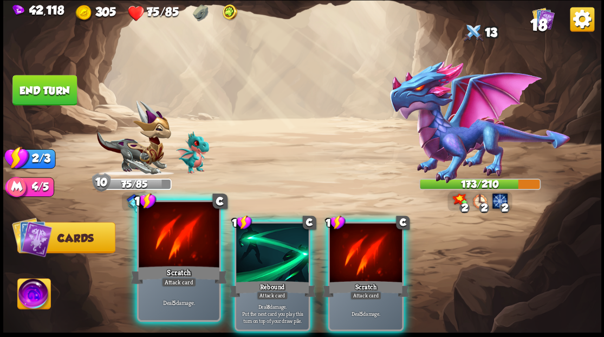
click at [177, 248] on div at bounding box center [179, 236] width 80 height 68
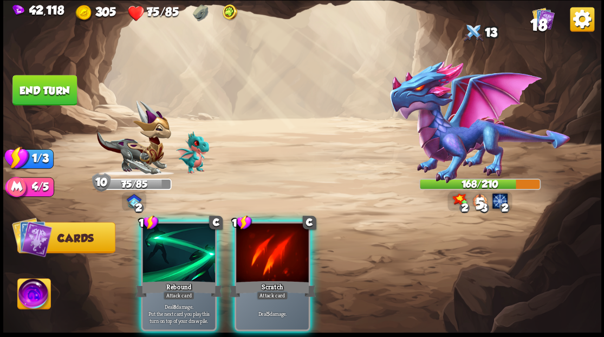
click at [177, 248] on div at bounding box center [179, 253] width 73 height 61
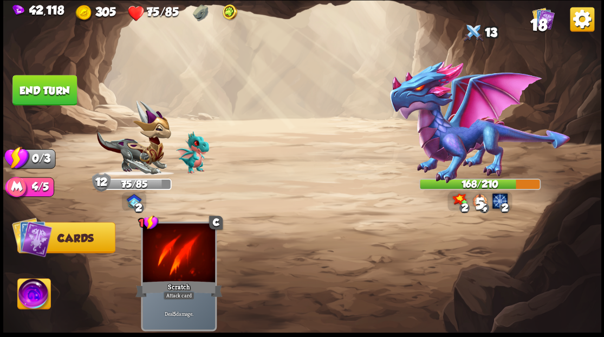
click at [53, 95] on button "End turn" at bounding box center [44, 90] width 64 height 30
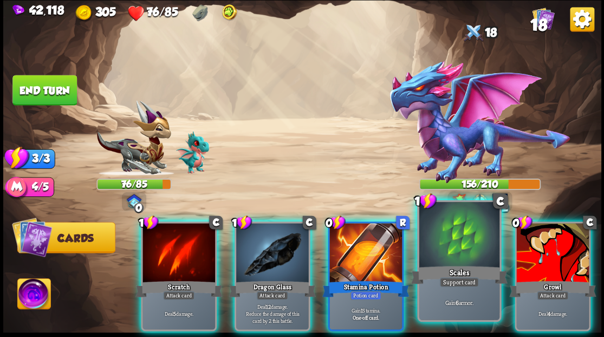
click at [442, 254] on div at bounding box center [459, 236] width 80 height 68
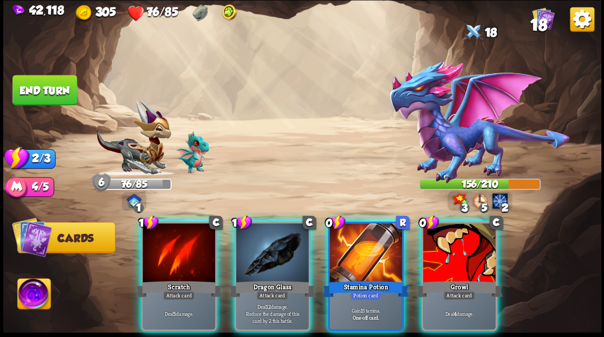
drag, startPoint x: 277, startPoint y: 242, endPoint x: 272, endPoint y: 218, distance: 24.3
click at [275, 234] on div at bounding box center [272, 253] width 73 height 61
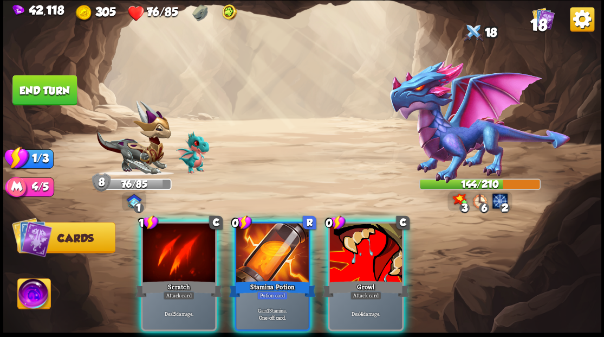
drag, startPoint x: 184, startPoint y: 241, endPoint x: 185, endPoint y: 229, distance: 12.0
click at [184, 238] on div at bounding box center [179, 253] width 73 height 61
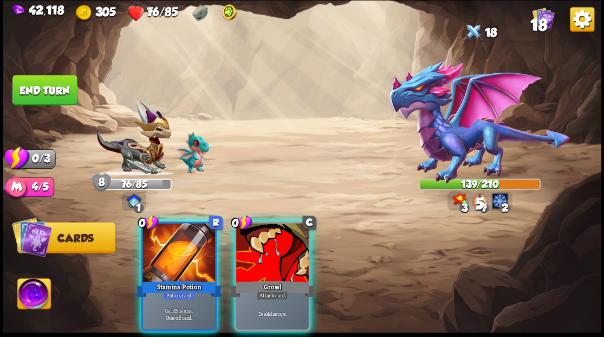
drag, startPoint x: 272, startPoint y: 269, endPoint x: 260, endPoint y: 224, distance: 46.2
click at [271, 263] on div "0 C Growl Attack card Deal 4 damage." at bounding box center [272, 275] width 76 height 109
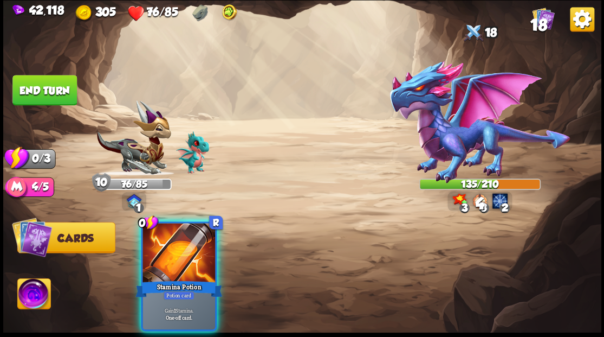
drag, startPoint x: 192, startPoint y: 261, endPoint x: 211, endPoint y: 217, distance: 48.5
click at [193, 255] on div at bounding box center [179, 253] width 73 height 61
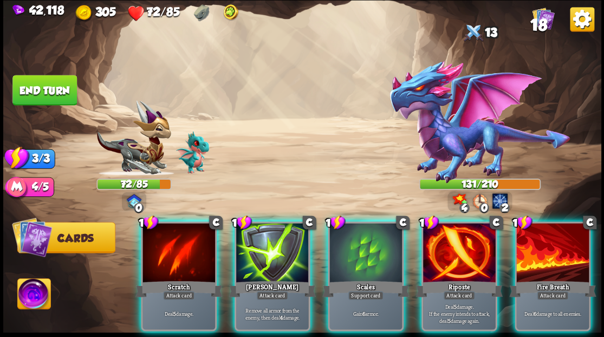
drag, startPoint x: 352, startPoint y: 254, endPoint x: 274, endPoint y: 107, distance: 166.3
click at [352, 249] on div at bounding box center [365, 253] width 73 height 61
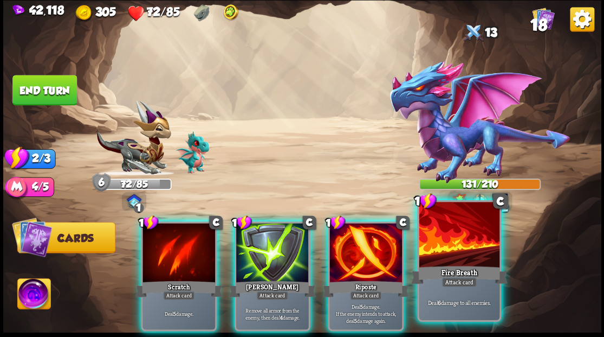
drag, startPoint x: 396, startPoint y: 251, endPoint x: 385, endPoint y: 245, distance: 12.6
click at [393, 250] on div at bounding box center [365, 253] width 73 height 61
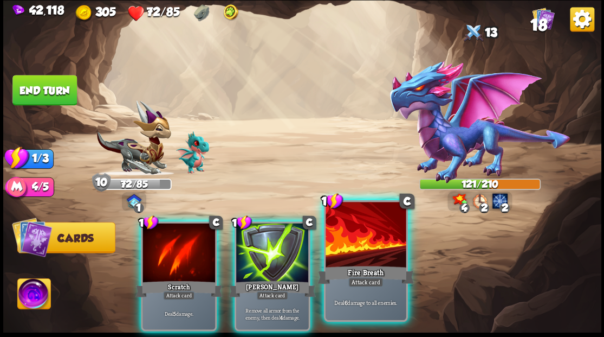
click at [377, 243] on div at bounding box center [366, 236] width 80 height 68
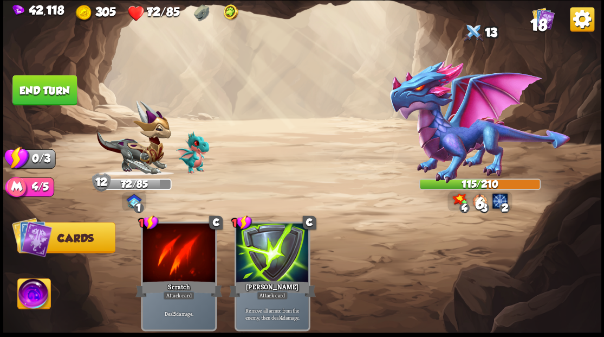
click at [63, 87] on button "End turn" at bounding box center [44, 90] width 64 height 30
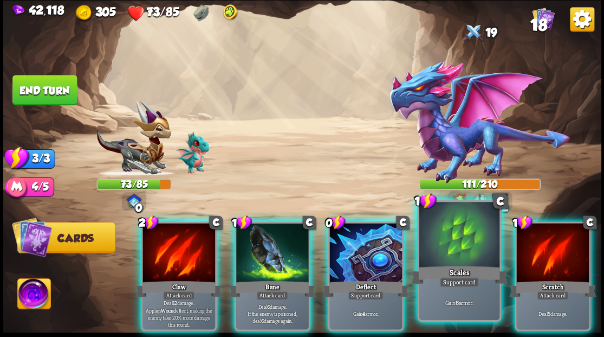
click at [449, 251] on div at bounding box center [459, 236] width 80 height 68
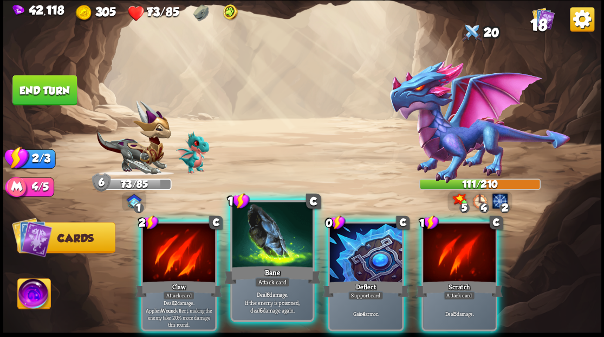
click at [267, 249] on div at bounding box center [272, 236] width 80 height 68
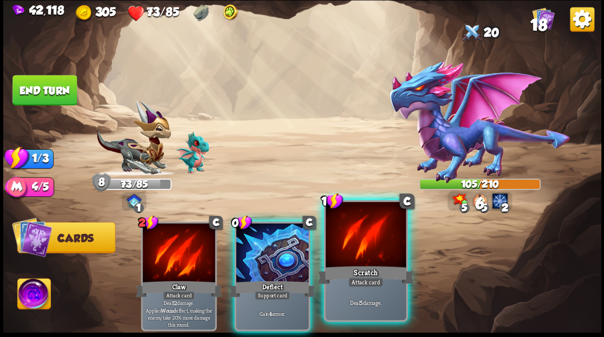
click at [359, 249] on div at bounding box center [366, 236] width 80 height 68
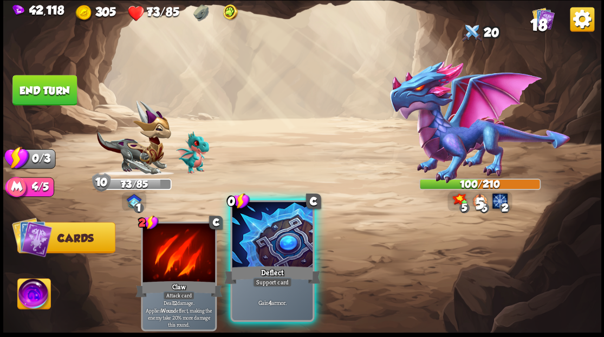
click at [269, 248] on div at bounding box center [272, 236] width 80 height 68
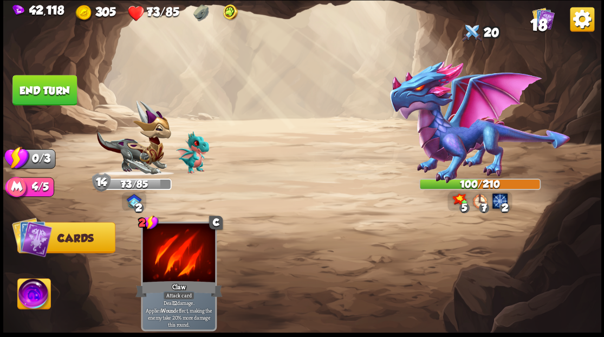
click at [48, 95] on button "End turn" at bounding box center [44, 90] width 64 height 30
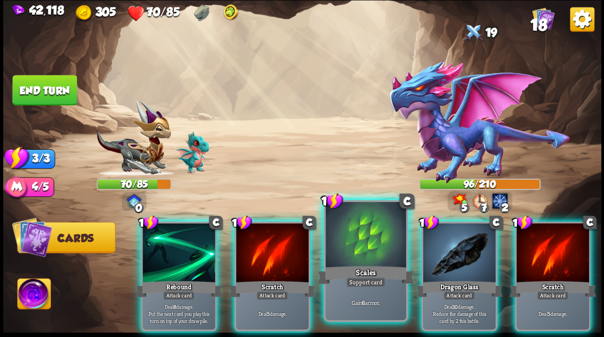
click at [344, 266] on div "Scales" at bounding box center [366, 274] width 96 height 22
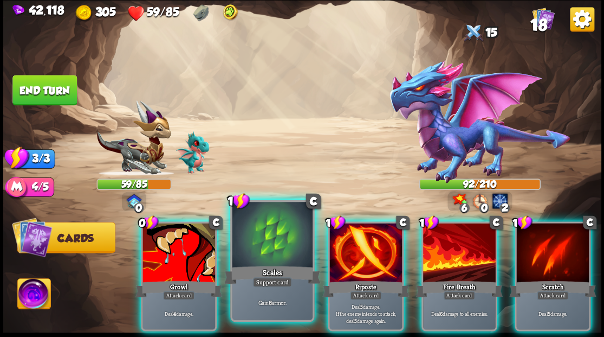
click at [283, 253] on div at bounding box center [272, 236] width 80 height 68
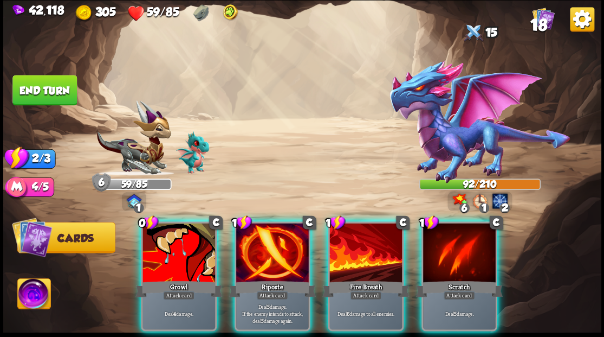
click at [271, 250] on div at bounding box center [272, 253] width 73 height 61
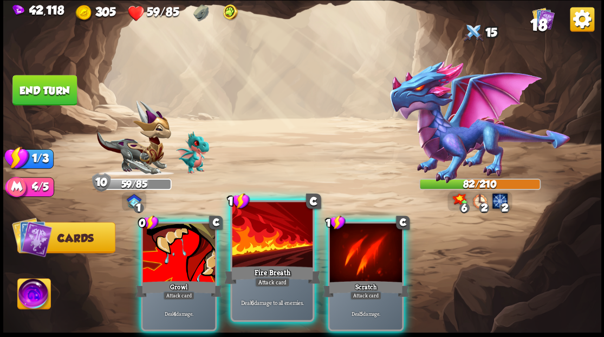
click at [266, 248] on div at bounding box center [272, 236] width 80 height 68
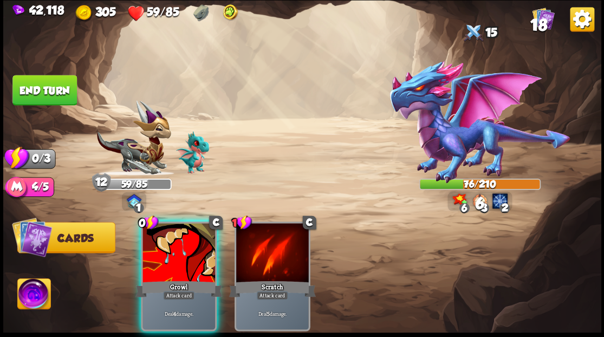
drag, startPoint x: 166, startPoint y: 250, endPoint x: 74, endPoint y: 153, distance: 133.8
click at [166, 248] on div at bounding box center [179, 253] width 73 height 61
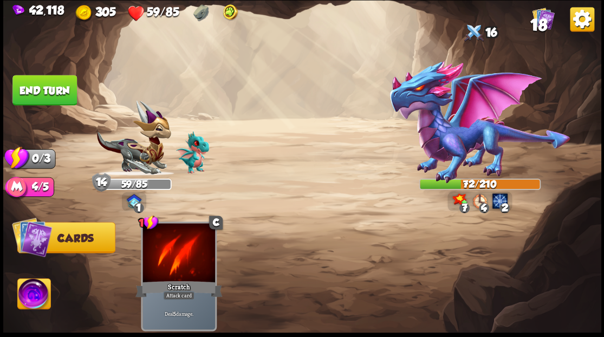
click at [43, 94] on button "End turn" at bounding box center [44, 90] width 64 height 30
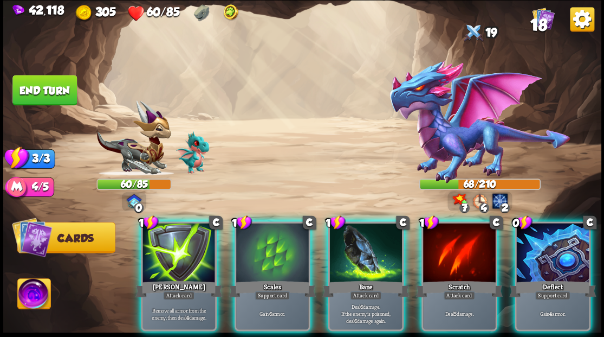
drag, startPoint x: 269, startPoint y: 260, endPoint x: 269, endPoint y: 255, distance: 5.4
click at [269, 260] on div at bounding box center [272, 253] width 73 height 61
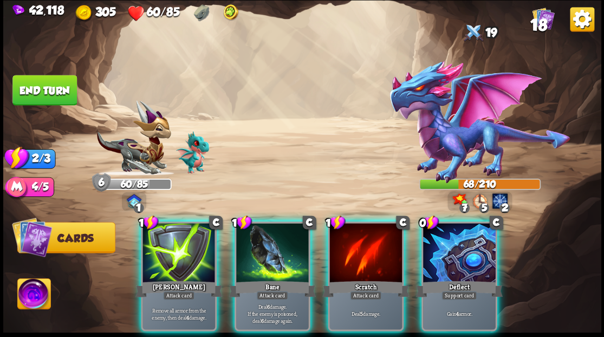
click at [462, 250] on div at bounding box center [459, 253] width 73 height 61
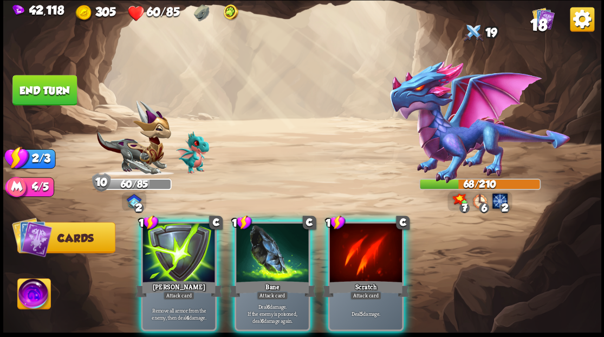
click at [282, 246] on div at bounding box center [272, 253] width 73 height 61
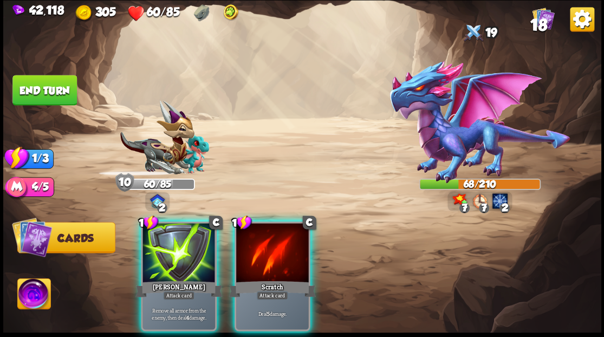
drag, startPoint x: 281, startPoint y: 246, endPoint x: 229, endPoint y: 232, distance: 53.4
click at [281, 245] on div at bounding box center [272, 253] width 73 height 61
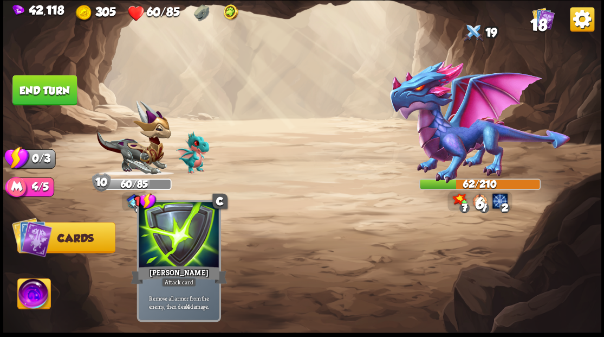
click at [196, 235] on div at bounding box center [179, 236] width 80 height 68
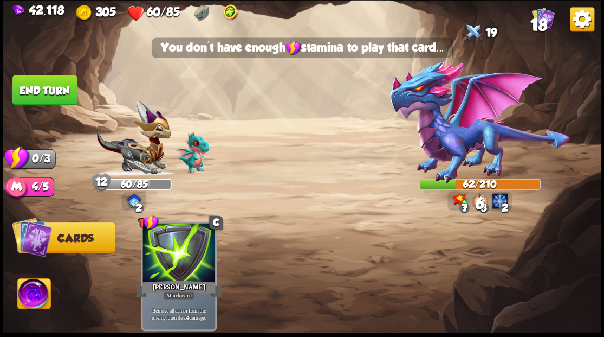
click at [42, 79] on button "End turn" at bounding box center [44, 90] width 64 height 30
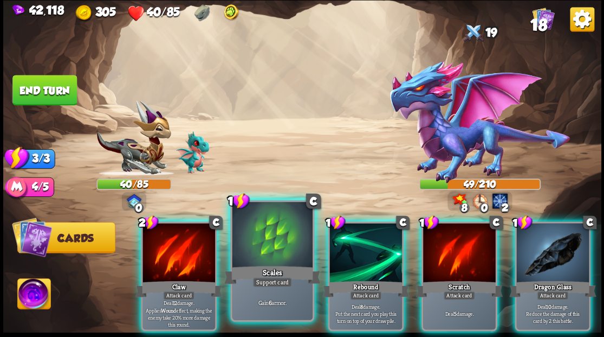
click at [261, 242] on div at bounding box center [272, 236] width 80 height 68
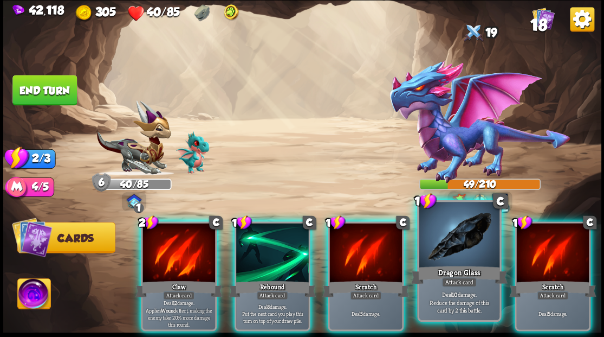
click at [455, 254] on div at bounding box center [459, 236] width 80 height 68
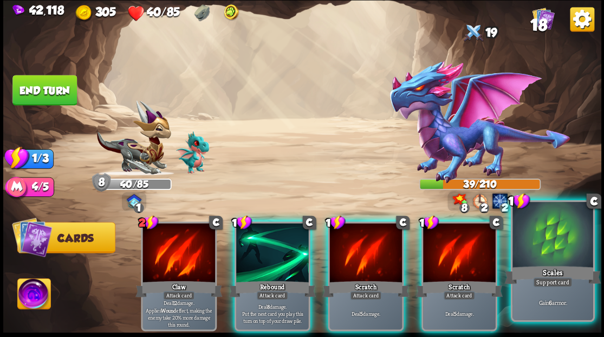
click at [542, 268] on div "Scales" at bounding box center [553, 274] width 96 height 22
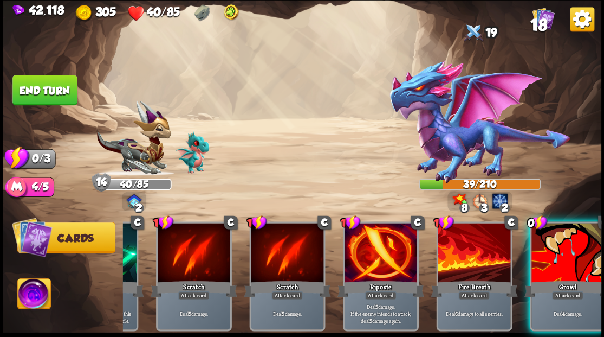
scroll to position [0, 211]
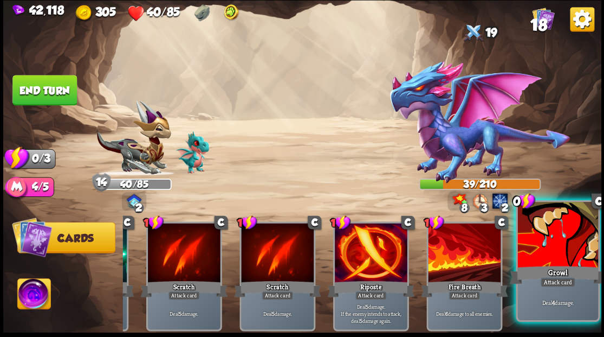
click at [540, 275] on div "Growl" at bounding box center [557, 274] width 96 height 22
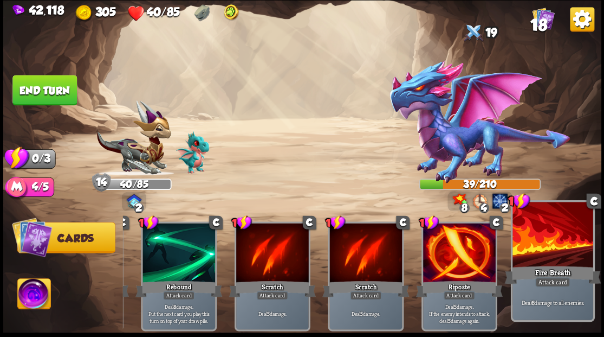
scroll to position [0, 102]
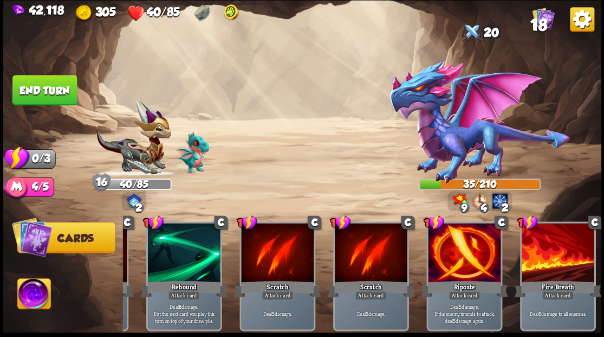
click at [42, 92] on button "End turn" at bounding box center [44, 90] width 64 height 30
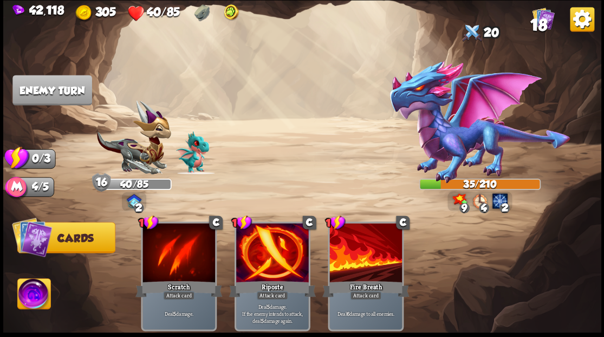
scroll to position [0, 0]
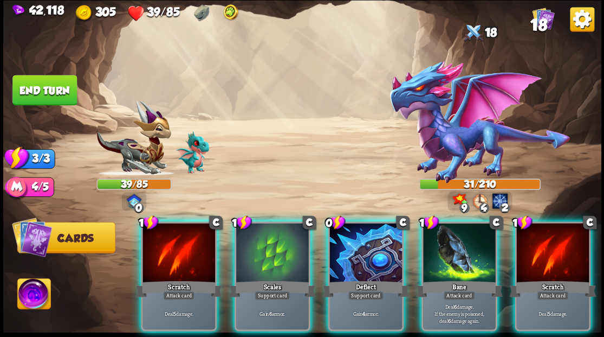
drag, startPoint x: 366, startPoint y: 234, endPoint x: 352, endPoint y: 225, distance: 17.0
click at [361, 232] on div at bounding box center [365, 253] width 73 height 61
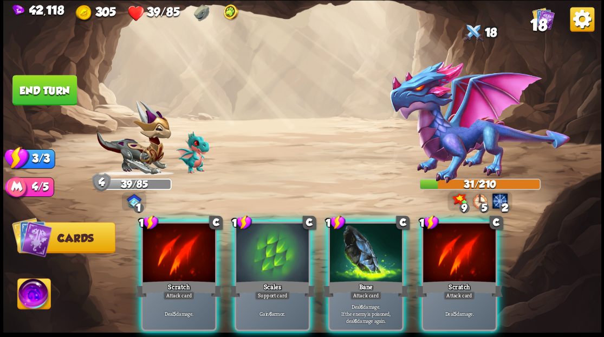
click at [344, 253] on div at bounding box center [365, 253] width 73 height 61
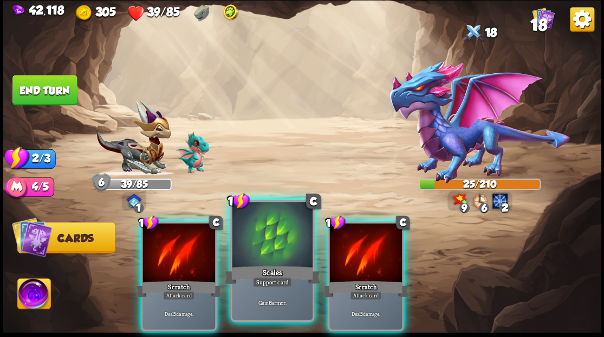
click at [267, 256] on div at bounding box center [272, 236] width 80 height 68
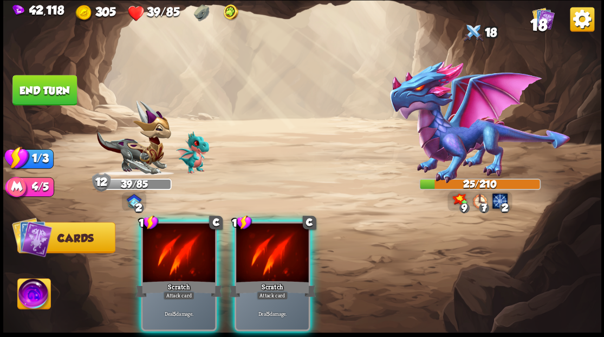
click at [267, 244] on div at bounding box center [272, 253] width 73 height 61
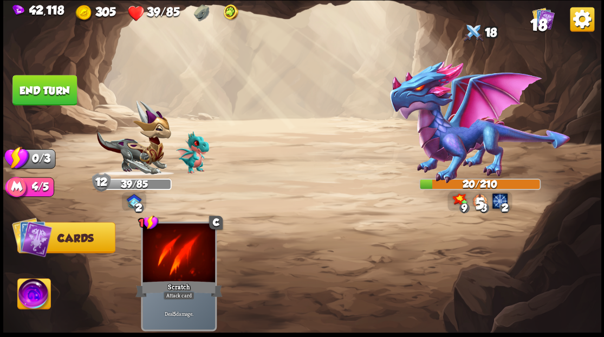
click at [44, 102] on button "End turn" at bounding box center [44, 90] width 64 height 30
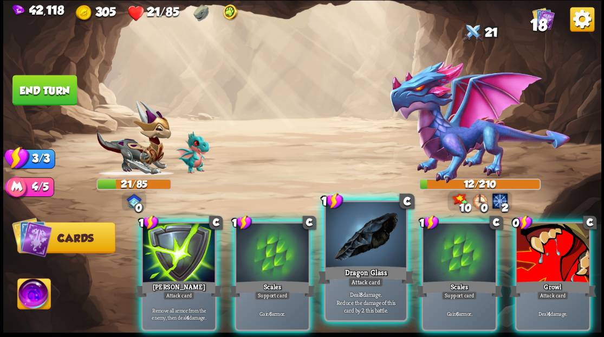
click at [347, 244] on div at bounding box center [366, 236] width 80 height 68
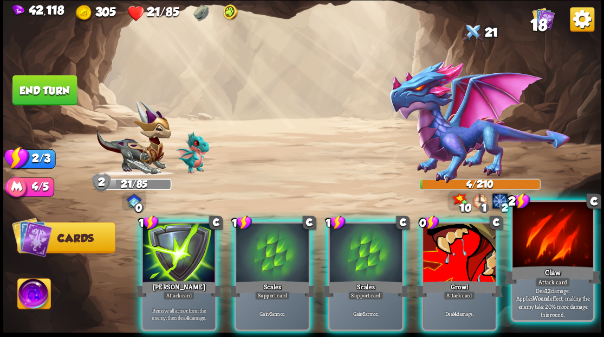
click at [540, 236] on div at bounding box center [553, 236] width 80 height 68
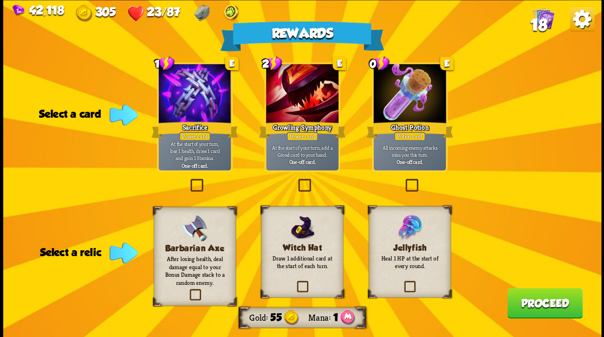
click at [403, 180] on label at bounding box center [403, 180] width 0 height 0
click at [0, 0] on input "checkbox" at bounding box center [0, 0] width 0 height 0
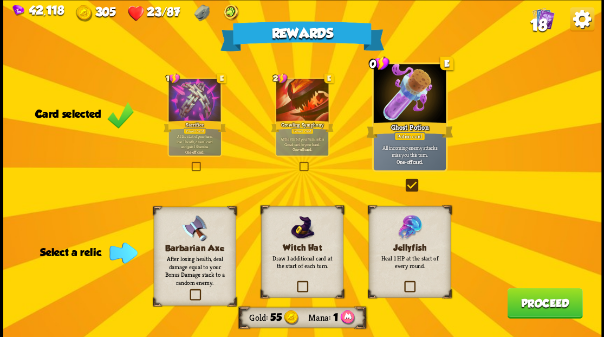
click at [403, 282] on label at bounding box center [403, 282] width 0 height 0
click at [0, 0] on input "checkbox" at bounding box center [0, 0] width 0 height 0
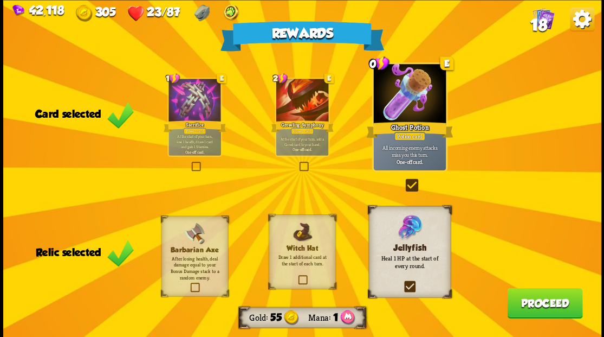
click at [522, 306] on button "Proceed" at bounding box center [544, 302] width 75 height 30
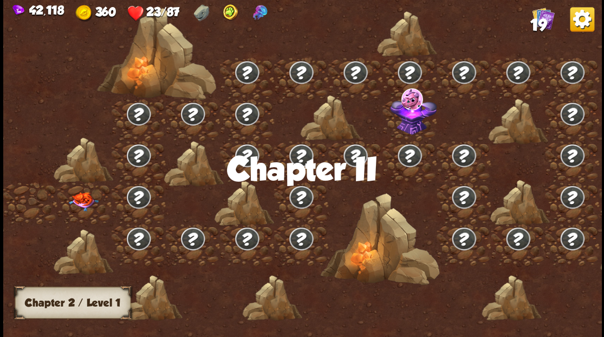
click at [83, 199] on img at bounding box center [83, 200] width 30 height 19
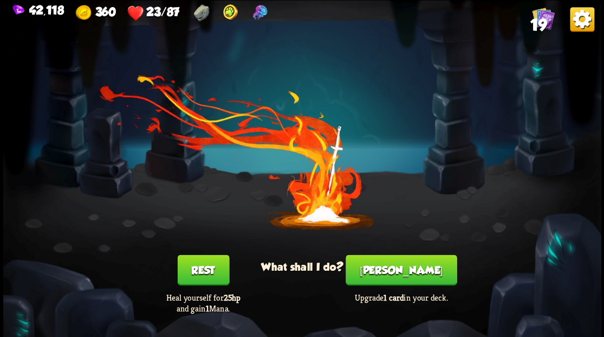
click at [202, 275] on button "Rest" at bounding box center [203, 269] width 52 height 30
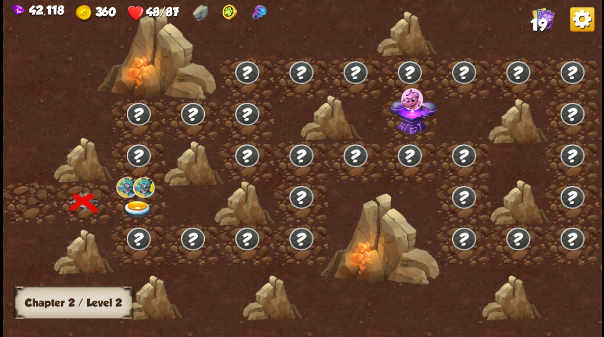
click at [137, 203] on img at bounding box center [137, 209] width 30 height 18
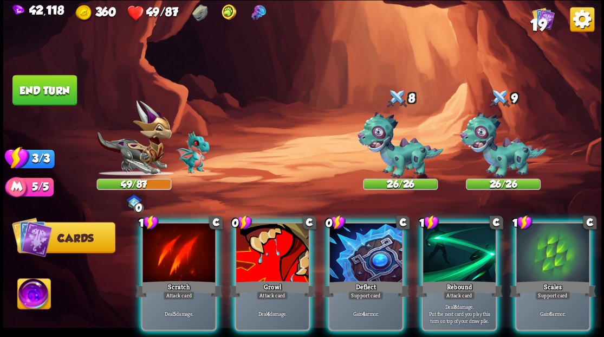
drag, startPoint x: 339, startPoint y: 251, endPoint x: 332, endPoint y: 243, distance: 11.1
click at [339, 250] on div at bounding box center [365, 253] width 73 height 61
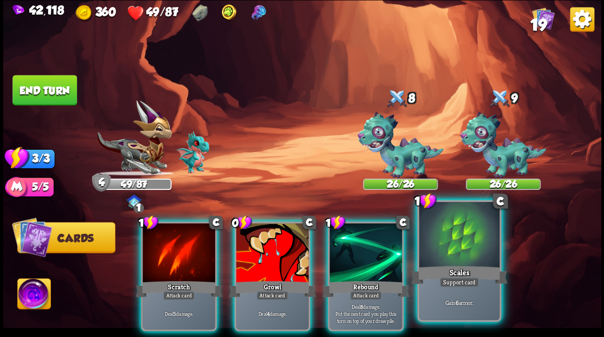
drag, startPoint x: 463, startPoint y: 248, endPoint x: 441, endPoint y: 230, distance: 27.8
click at [463, 246] on div at bounding box center [459, 236] width 80 height 68
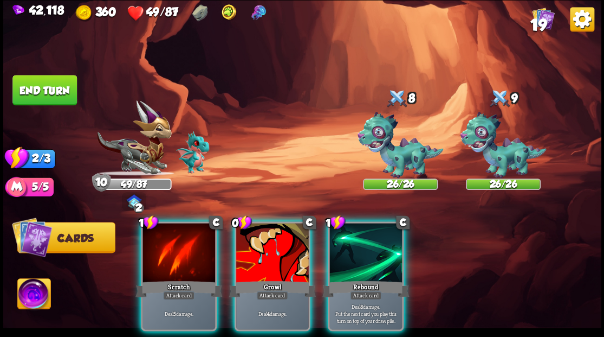
click at [34, 296] on img at bounding box center [33, 295] width 33 height 34
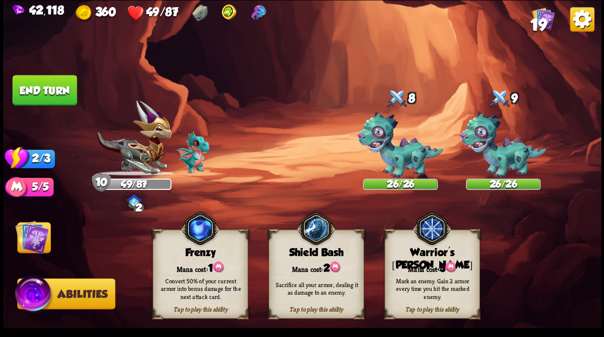
drag, startPoint x: 421, startPoint y: 263, endPoint x: 416, endPoint y: 254, distance: 10.2
click at [420, 262] on div "Mana cost: 3" at bounding box center [432, 267] width 94 height 14
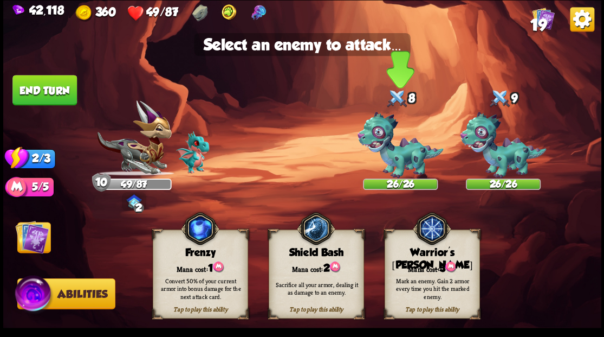
click at [393, 155] on img at bounding box center [400, 145] width 86 height 67
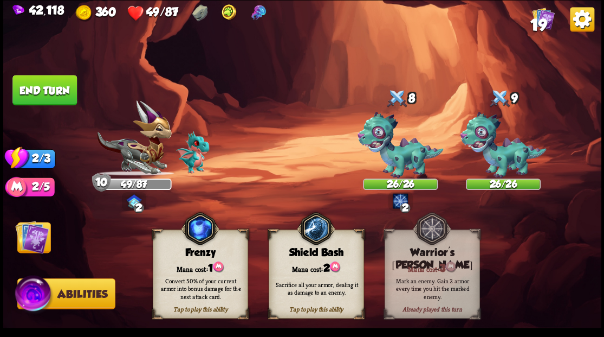
click at [44, 241] on img at bounding box center [32, 236] width 34 height 34
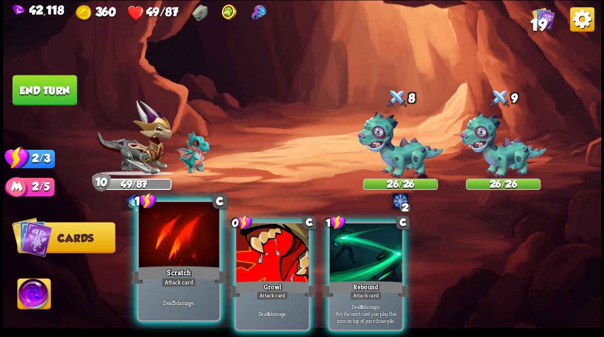
click at [178, 251] on div at bounding box center [179, 236] width 80 height 68
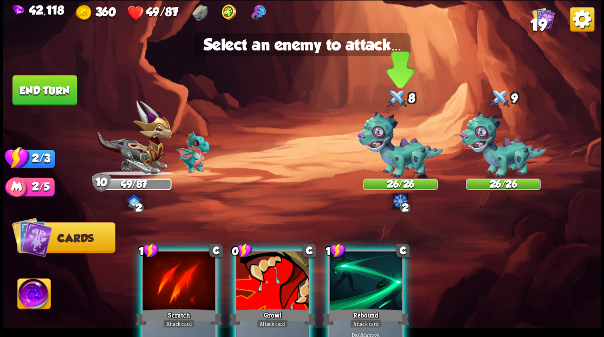
click at [402, 163] on img at bounding box center [400, 145] width 86 height 67
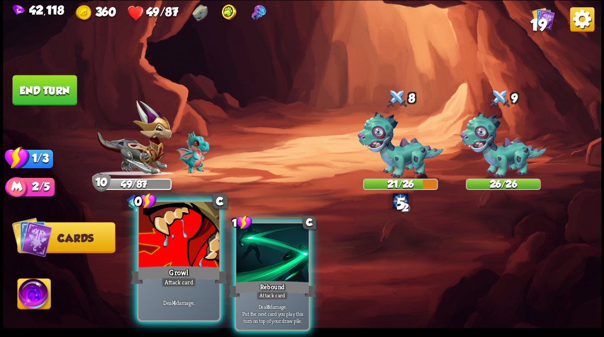
drag, startPoint x: 178, startPoint y: 236, endPoint x: 207, endPoint y: 223, distance: 31.8
click at [181, 234] on div at bounding box center [179, 236] width 80 height 68
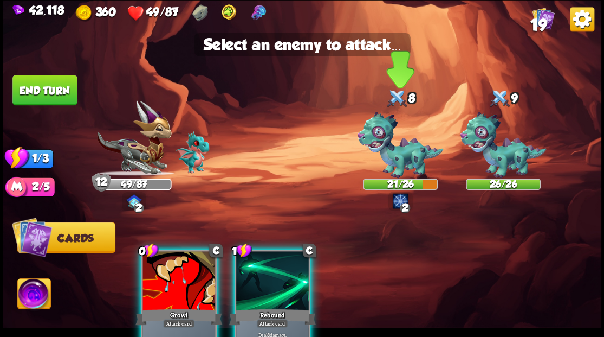
click at [392, 158] on img at bounding box center [400, 145] width 86 height 67
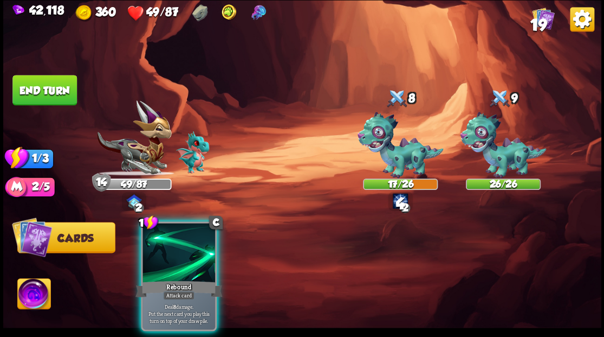
drag, startPoint x: 186, startPoint y: 246, endPoint x: 251, endPoint y: 214, distance: 72.2
click at [187, 245] on div at bounding box center [179, 253] width 73 height 61
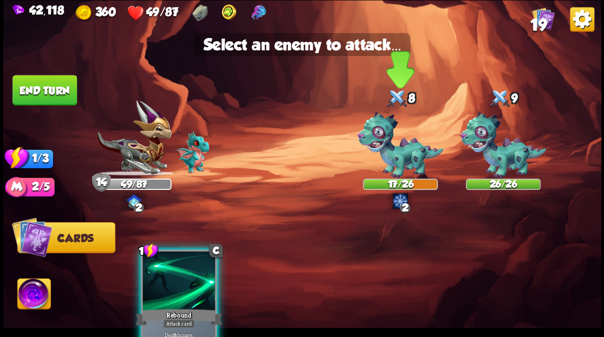
click at [399, 158] on img at bounding box center [400, 145] width 86 height 67
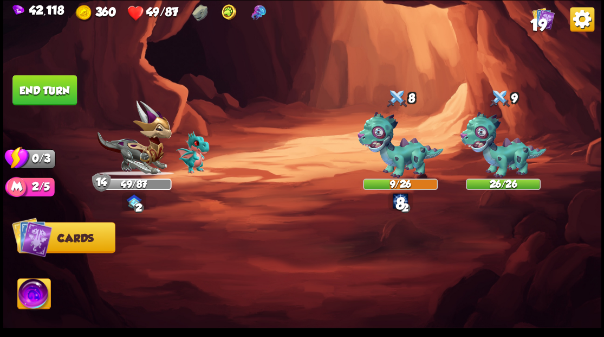
click at [53, 100] on button "End turn" at bounding box center [44, 90] width 64 height 30
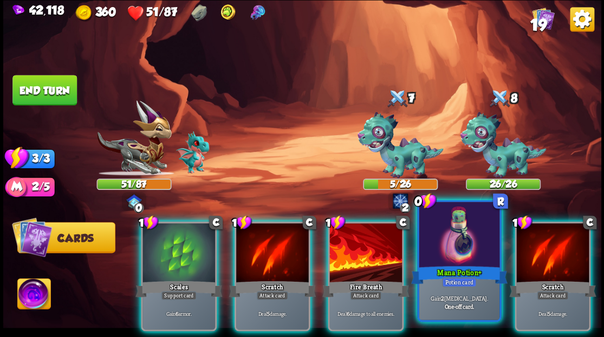
click at [443, 237] on div at bounding box center [459, 236] width 80 height 68
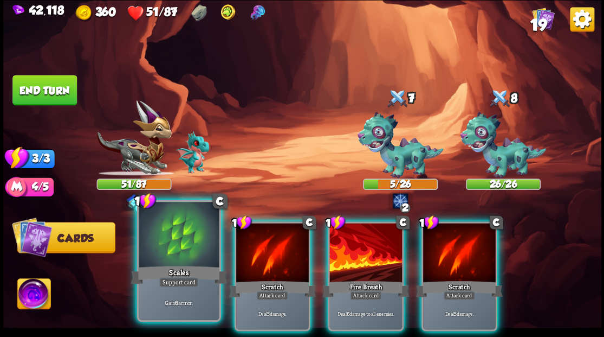
click at [174, 239] on div at bounding box center [179, 236] width 80 height 68
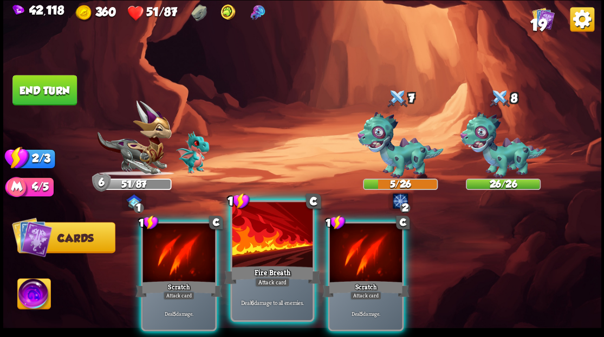
click at [271, 241] on div at bounding box center [272, 236] width 80 height 68
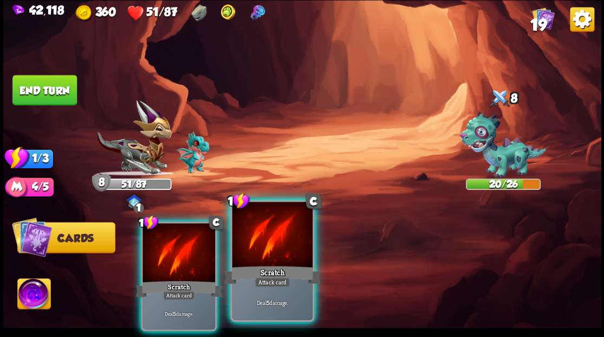
drag, startPoint x: 265, startPoint y: 248, endPoint x: 254, endPoint y: 238, distance: 15.3
click at [264, 248] on div at bounding box center [272, 236] width 80 height 68
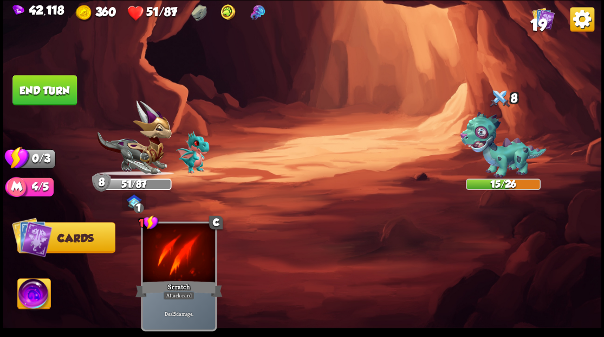
click at [48, 96] on button "End turn" at bounding box center [44, 90] width 64 height 30
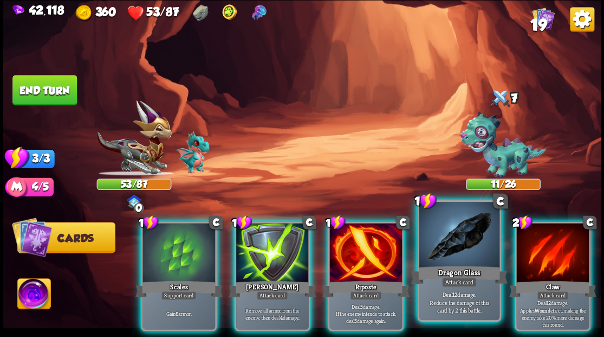
click at [393, 235] on div at bounding box center [365, 253] width 73 height 61
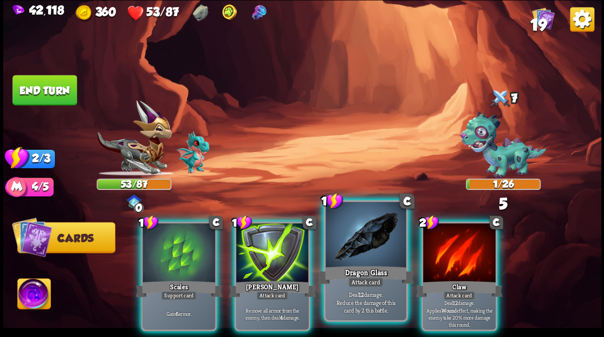
drag, startPoint x: 356, startPoint y: 229, endPoint x: 346, endPoint y: 206, distance: 24.5
click at [356, 229] on div at bounding box center [366, 236] width 80 height 68
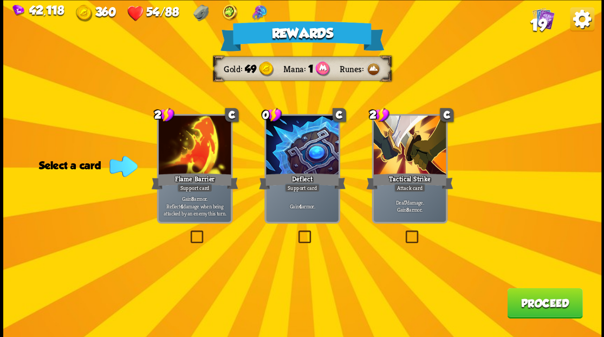
drag, startPoint x: 413, startPoint y: 231, endPoint x: 429, endPoint y: 232, distance: 16.3
click at [403, 231] on label at bounding box center [403, 231] width 0 height 0
click at [0, 0] on input "checkbox" at bounding box center [0, 0] width 0 height 0
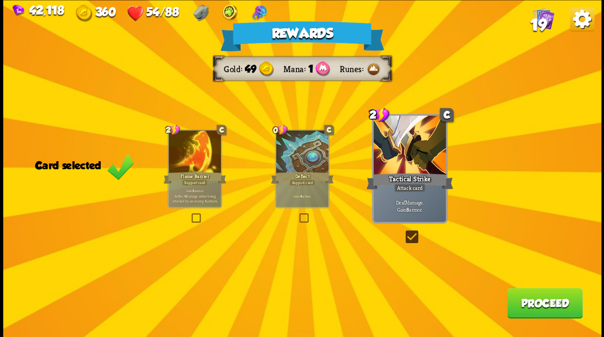
click at [555, 307] on button "Proceed" at bounding box center [544, 302] width 75 height 30
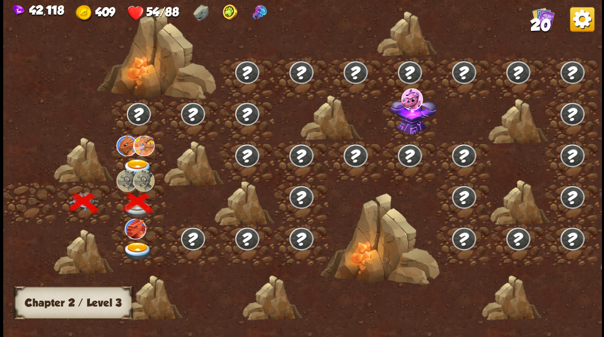
click at [138, 244] on img at bounding box center [137, 251] width 30 height 18
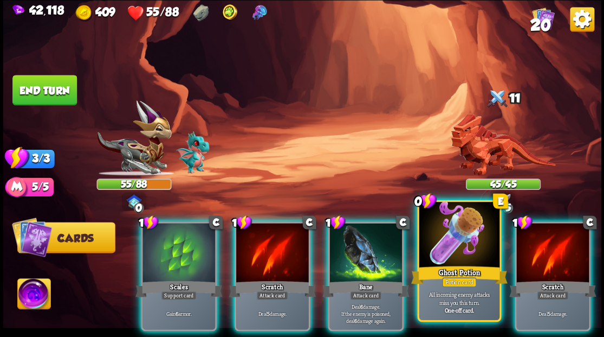
click at [445, 253] on div at bounding box center [459, 236] width 80 height 68
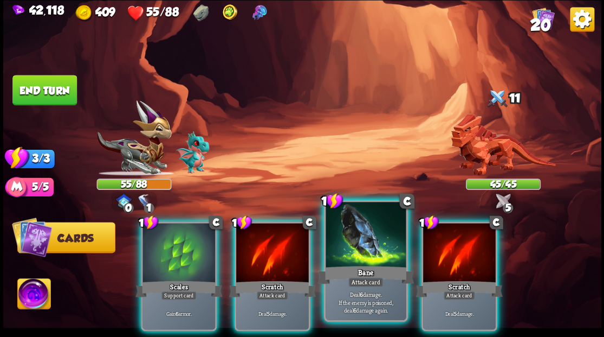
click at [370, 256] on div at bounding box center [366, 236] width 80 height 68
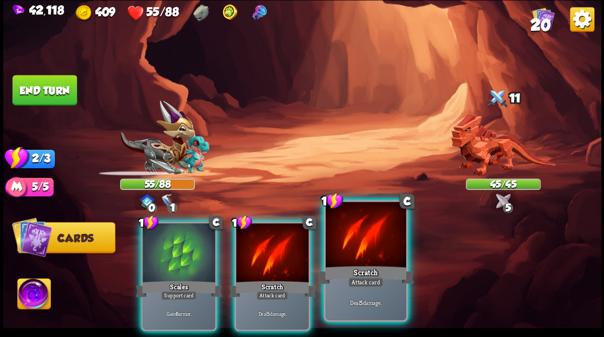
click at [368, 255] on div at bounding box center [366, 236] width 80 height 68
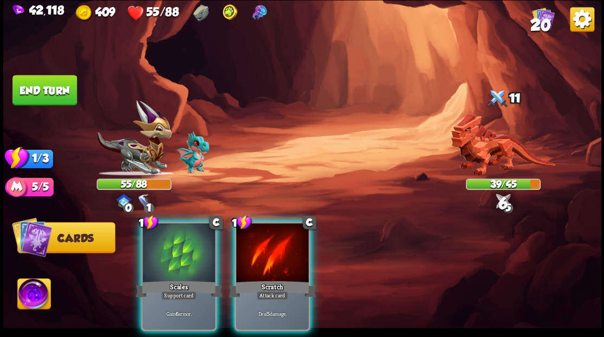
drag, startPoint x: 288, startPoint y: 255, endPoint x: 294, endPoint y: 245, distance: 11.0
click at [286, 254] on div at bounding box center [272, 253] width 73 height 61
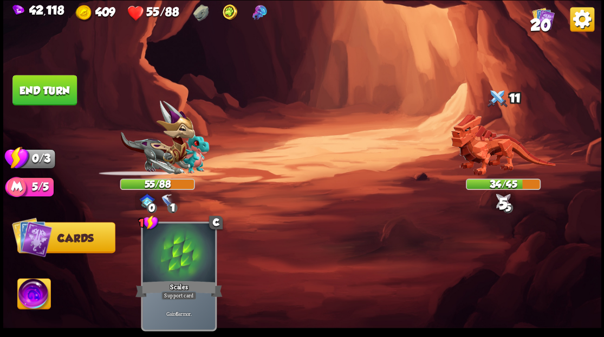
drag, startPoint x: 59, startPoint y: 92, endPoint x: 86, endPoint y: 97, distance: 28.1
click at [64, 93] on button "End turn" at bounding box center [44, 90] width 64 height 30
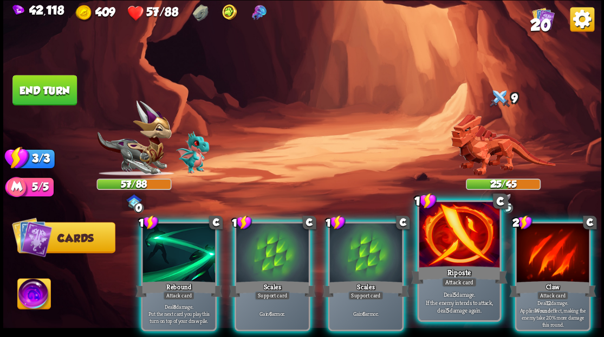
click at [439, 248] on div at bounding box center [459, 236] width 80 height 68
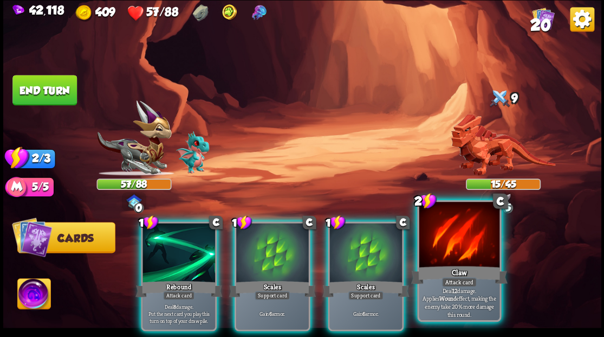
click at [437, 237] on div at bounding box center [459, 236] width 80 height 68
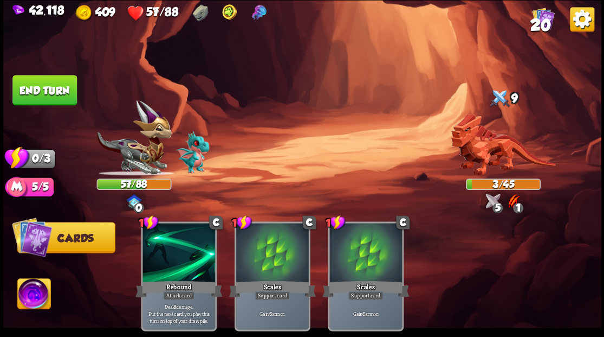
click at [47, 89] on button "End turn" at bounding box center [44, 90] width 64 height 30
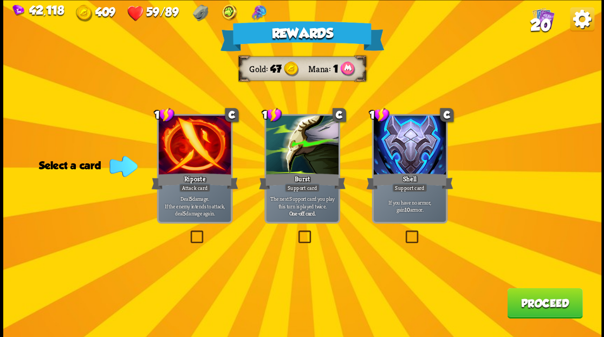
click at [528, 303] on button "Proceed" at bounding box center [544, 302] width 75 height 30
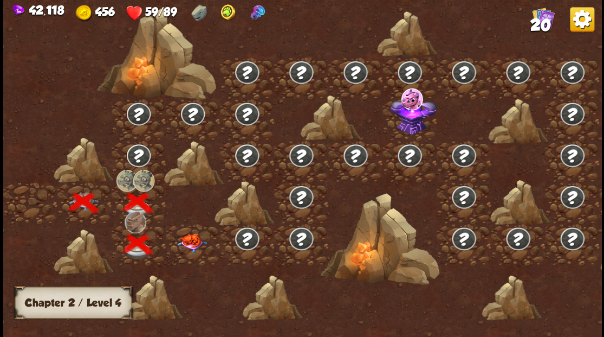
click at [195, 238] on img at bounding box center [192, 242] width 30 height 19
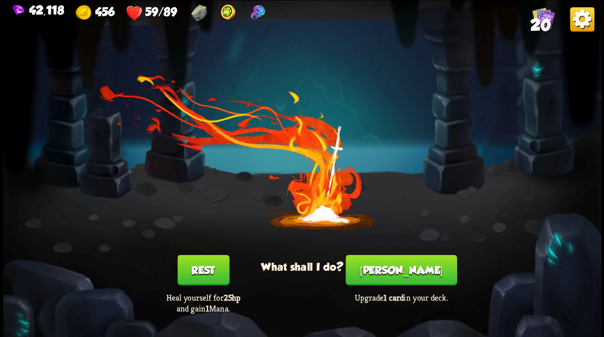
drag, startPoint x: 393, startPoint y: 270, endPoint x: 390, endPoint y: 262, distance: 9.0
click at [390, 262] on button "[PERSON_NAME]" at bounding box center [401, 269] width 111 height 30
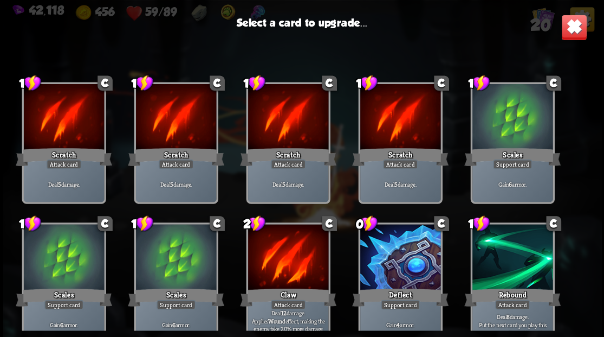
click at [567, 33] on img at bounding box center [574, 27] width 26 height 26
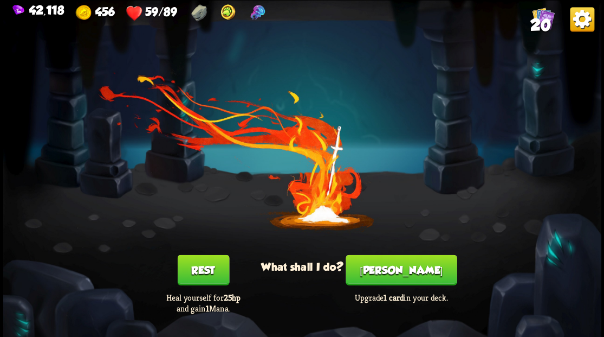
click at [537, 28] on span "20" at bounding box center [540, 24] width 21 height 18
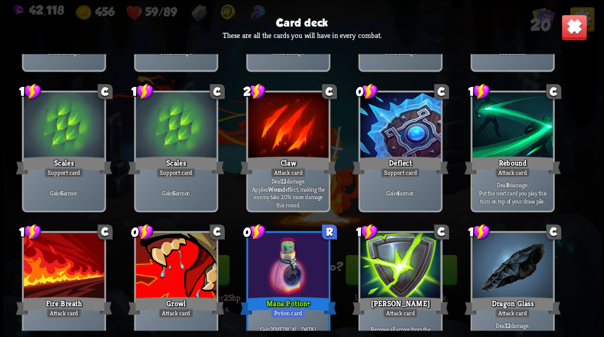
scroll to position [180, 0]
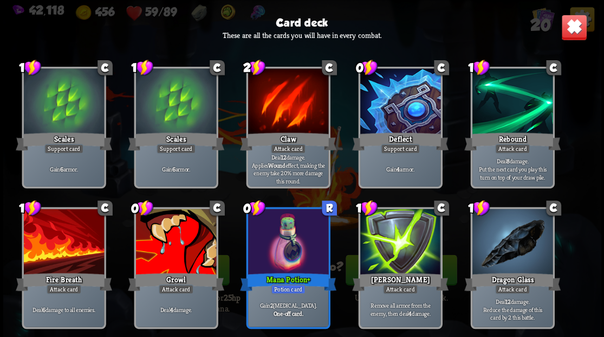
click at [572, 35] on img at bounding box center [574, 27] width 26 height 26
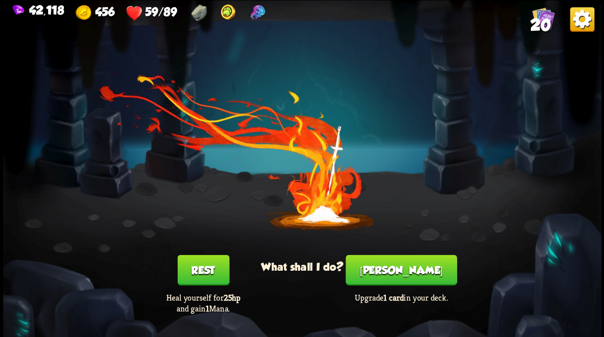
click at [403, 271] on button "[PERSON_NAME]" at bounding box center [401, 269] width 111 height 30
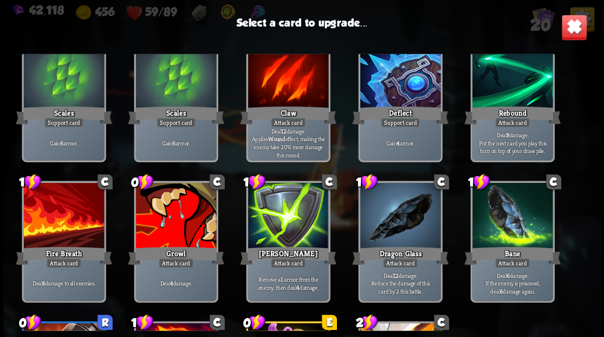
scroll to position [217, 0]
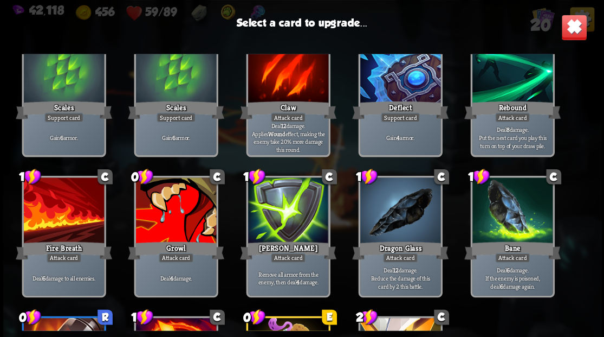
click at [172, 215] on div at bounding box center [175, 211] width 80 height 68
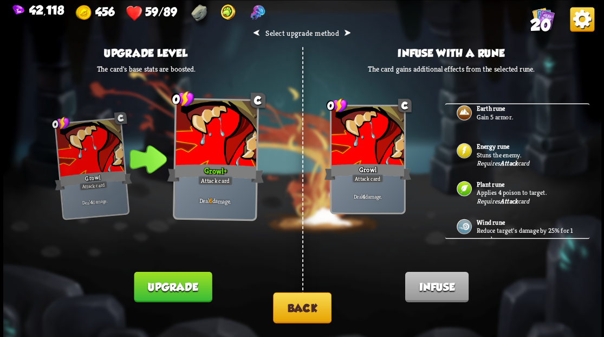
scroll to position [0, 0]
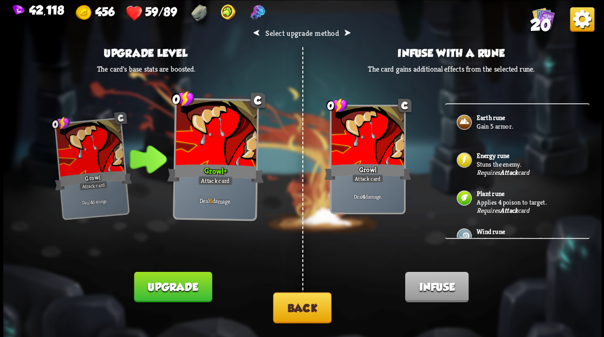
click at [502, 164] on p "Stuns the enemy." at bounding box center [526, 163] width 101 height 9
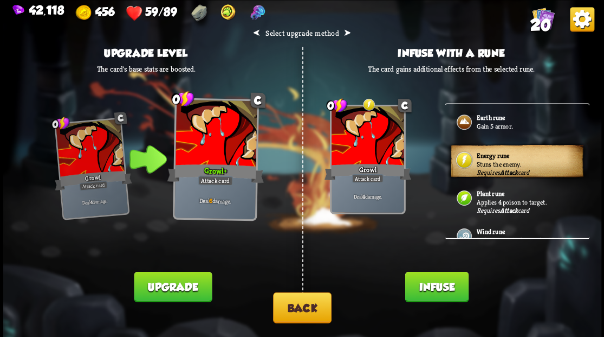
drag, startPoint x: 432, startPoint y: 289, endPoint x: 429, endPoint y: 265, distance: 24.6
click at [432, 289] on button "Infuse" at bounding box center [436, 286] width 63 height 30
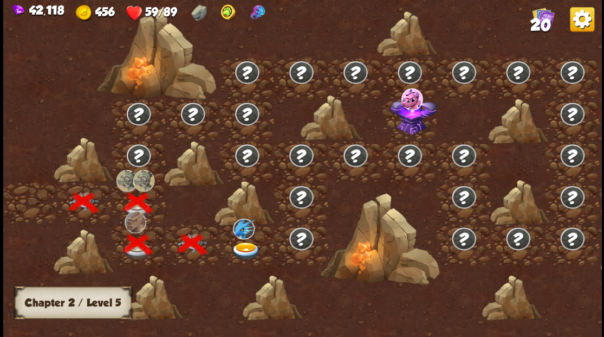
click at [242, 244] on img at bounding box center [246, 251] width 30 height 18
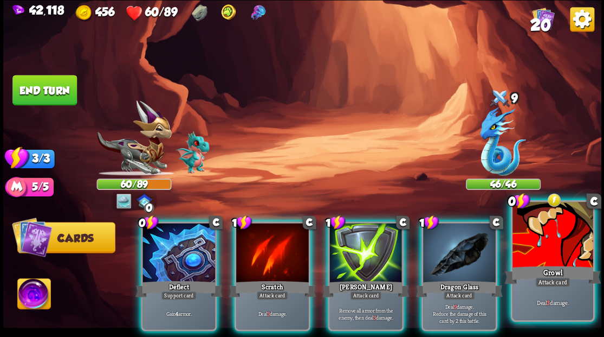
click at [539, 254] on div at bounding box center [553, 236] width 80 height 68
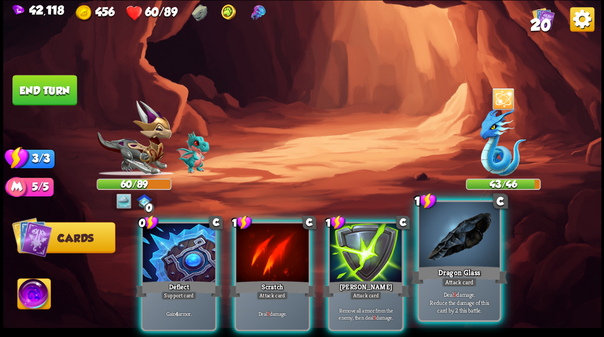
click at [455, 259] on div at bounding box center [459, 236] width 80 height 68
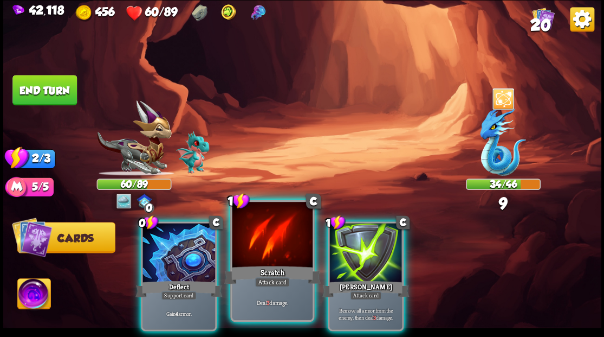
click at [284, 241] on div at bounding box center [272, 236] width 80 height 68
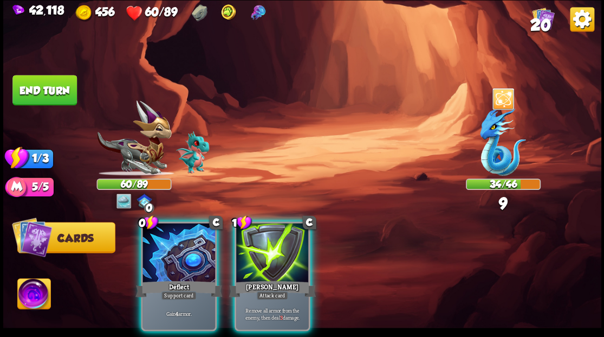
click at [283, 241] on div at bounding box center [272, 253] width 73 height 61
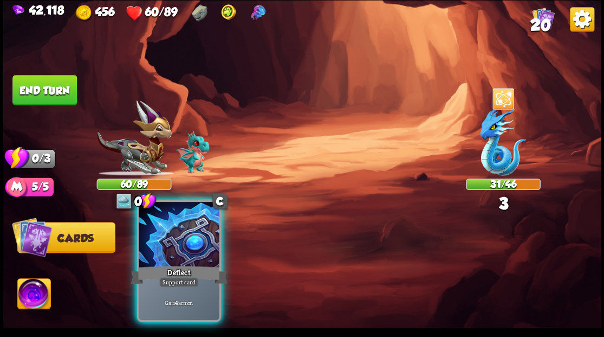
drag, startPoint x: 182, startPoint y: 250, endPoint x: 143, endPoint y: 198, distance: 65.1
click at [181, 237] on div at bounding box center [179, 236] width 80 height 68
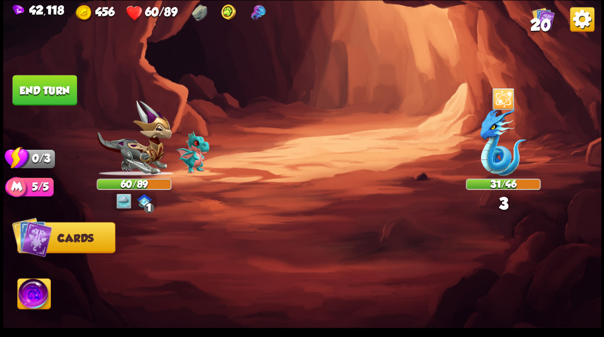
click at [49, 82] on button "End turn" at bounding box center [44, 90] width 64 height 30
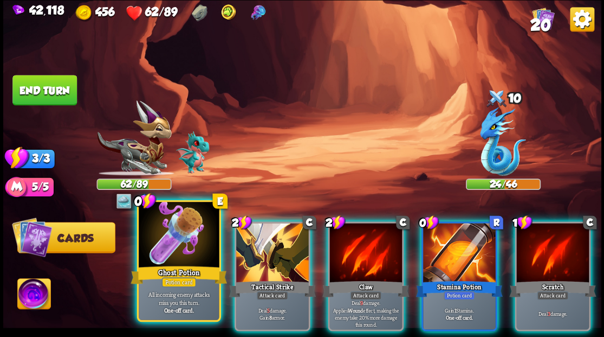
click at [169, 251] on div at bounding box center [179, 236] width 80 height 68
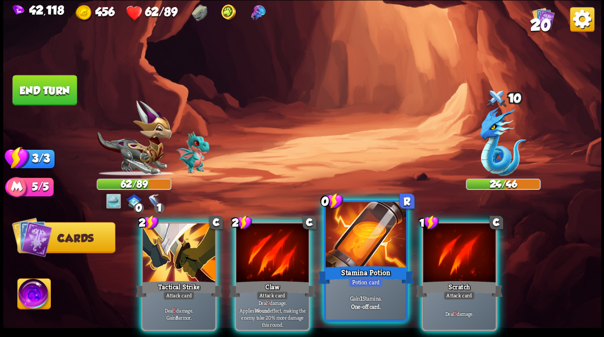
click at [345, 253] on div at bounding box center [366, 236] width 80 height 68
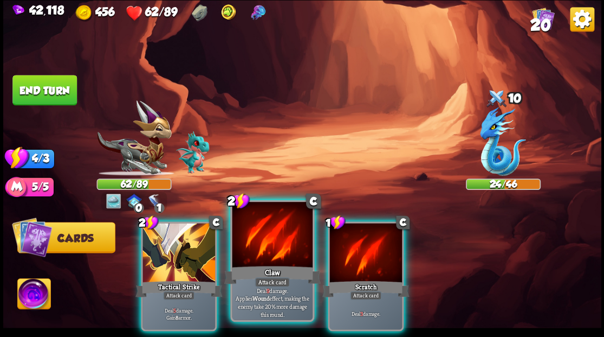
click at [253, 251] on div at bounding box center [272, 236] width 80 height 68
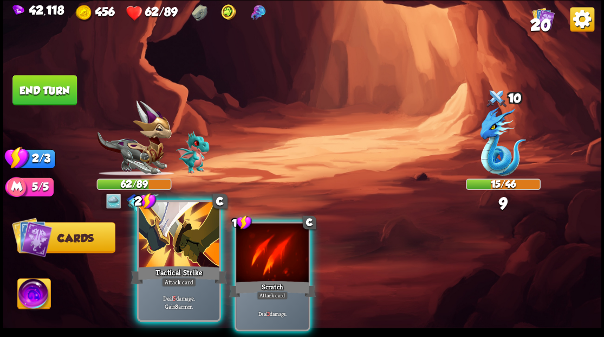
click at [177, 241] on div at bounding box center [179, 236] width 80 height 68
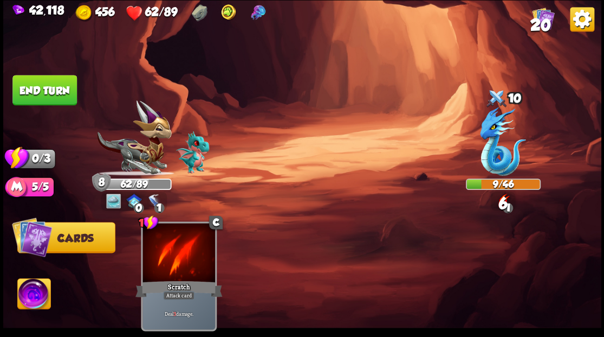
click at [52, 93] on button "End turn" at bounding box center [44, 90] width 64 height 30
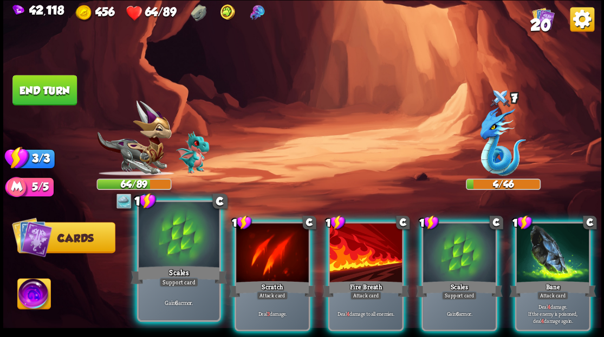
click at [173, 248] on div at bounding box center [179, 236] width 80 height 68
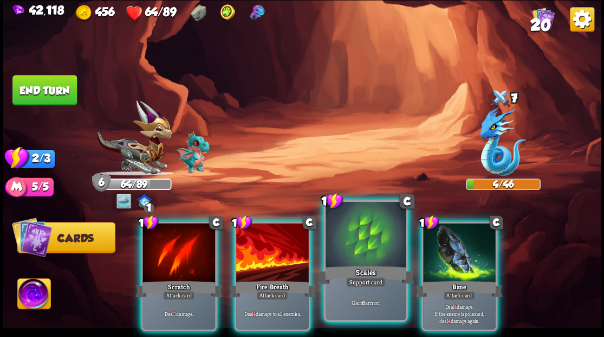
click at [361, 244] on div at bounding box center [366, 236] width 80 height 68
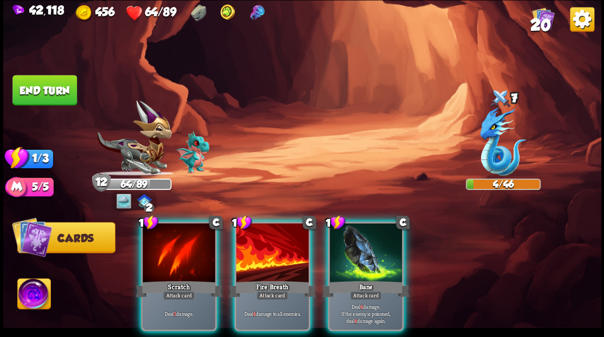
click at [62, 86] on button "End turn" at bounding box center [44, 90] width 64 height 30
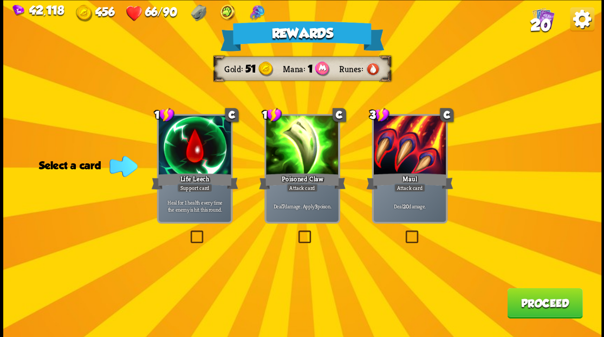
click at [188, 231] on label at bounding box center [188, 231] width 0 height 0
click at [0, 0] on input "checkbox" at bounding box center [0, 0] width 0 height 0
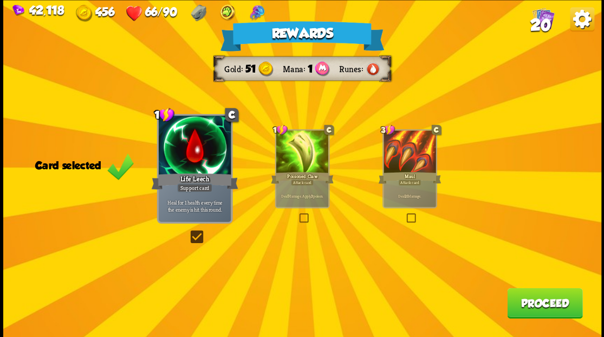
drag, startPoint x: 561, startPoint y: 297, endPoint x: 557, endPoint y: 290, distance: 7.8
click at [557, 290] on button "Proceed" at bounding box center [544, 302] width 75 height 30
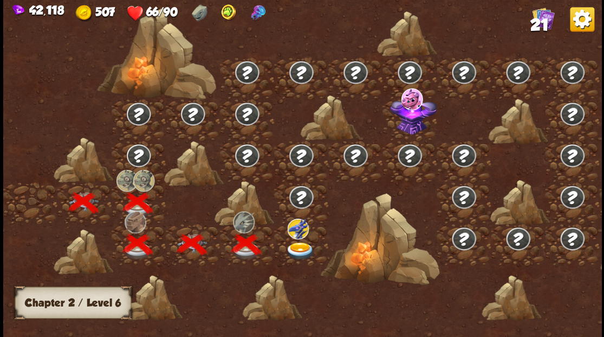
click at [299, 245] on img at bounding box center [300, 251] width 30 height 18
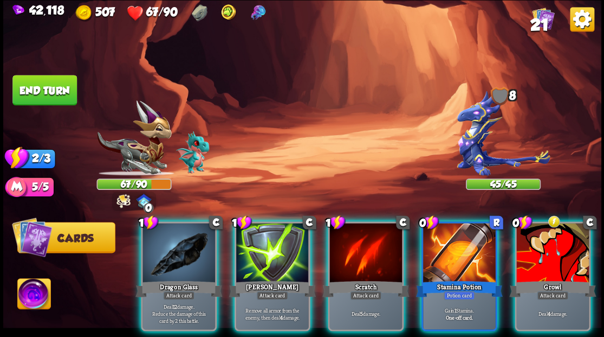
click at [541, 16] on span "21" at bounding box center [539, 24] width 18 height 18
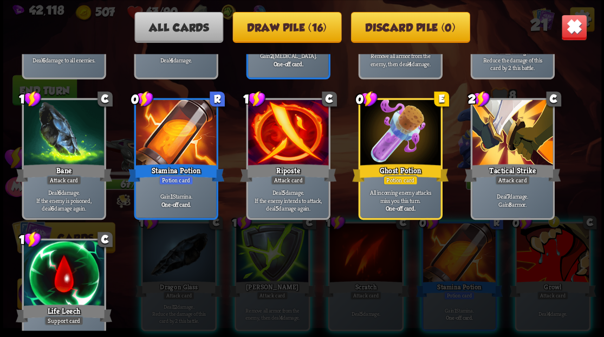
scroll to position [503, 0]
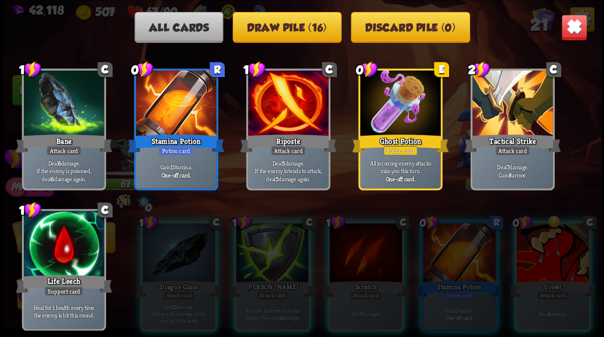
click at [573, 28] on img at bounding box center [574, 27] width 26 height 26
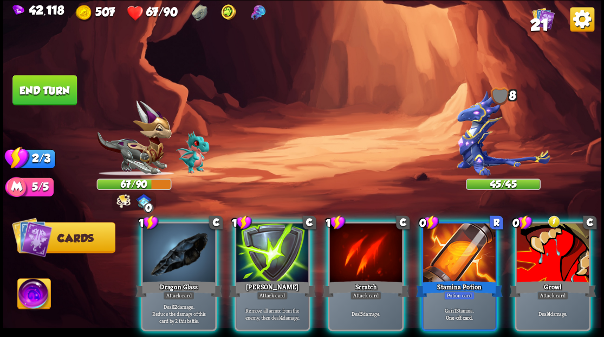
click at [467, 253] on div at bounding box center [459, 253] width 73 height 61
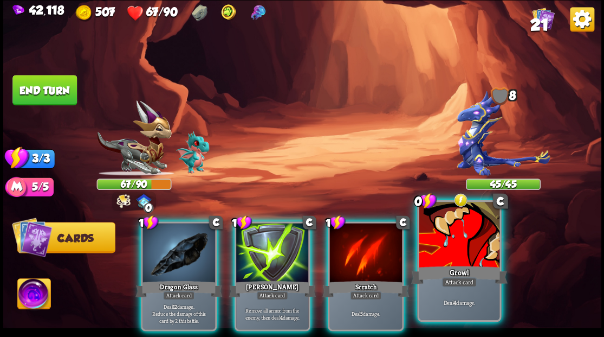
click at [467, 246] on div at bounding box center [459, 236] width 80 height 68
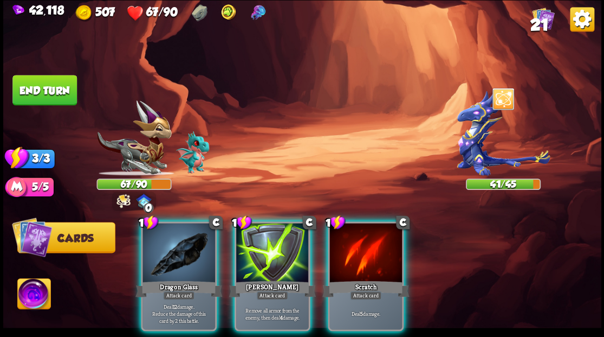
click at [185, 253] on div at bounding box center [179, 253] width 73 height 61
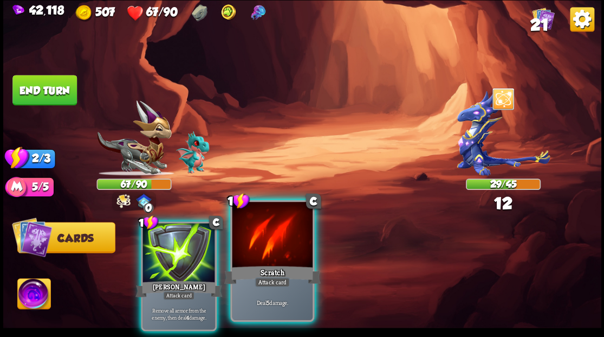
click at [258, 254] on div at bounding box center [272, 236] width 80 height 68
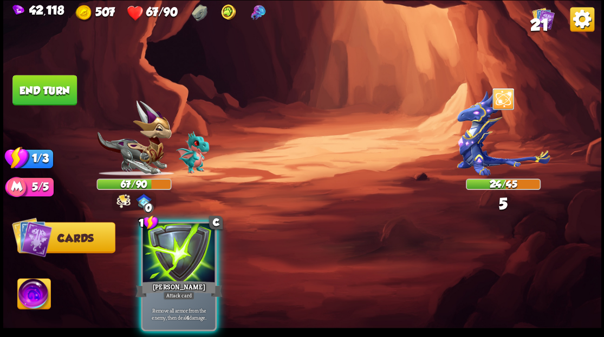
drag, startPoint x: 187, startPoint y: 244, endPoint x: 171, endPoint y: 227, distance: 24.1
click at [178, 234] on div at bounding box center [179, 253] width 73 height 61
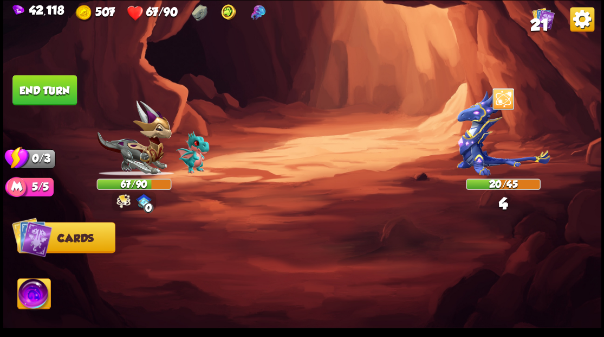
click at [53, 87] on button "End turn" at bounding box center [44, 90] width 64 height 30
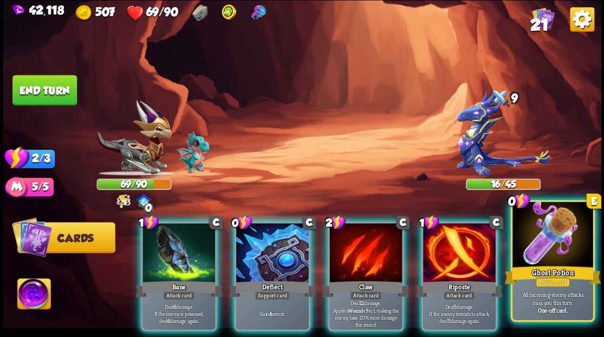
click at [527, 232] on div at bounding box center [553, 236] width 80 height 68
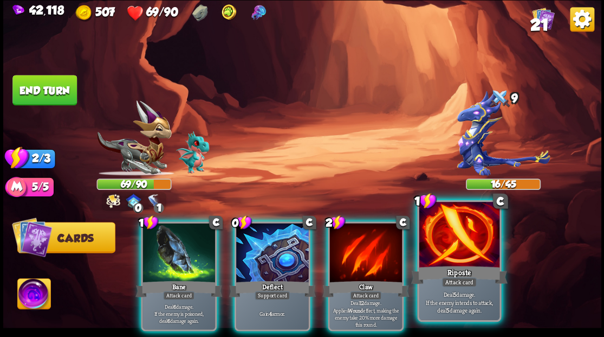
click at [443, 264] on div "Riposte" at bounding box center [459, 274] width 96 height 22
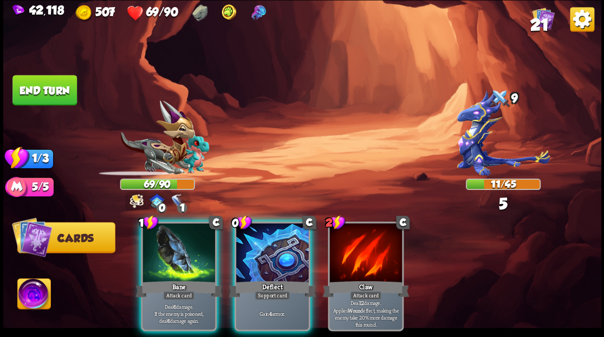
click at [151, 261] on div at bounding box center [179, 253] width 73 height 61
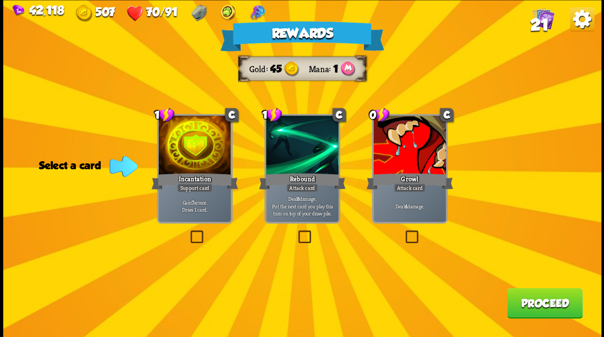
click at [188, 231] on label at bounding box center [188, 231] width 0 height 0
click at [0, 0] on input "checkbox" at bounding box center [0, 0] width 0 height 0
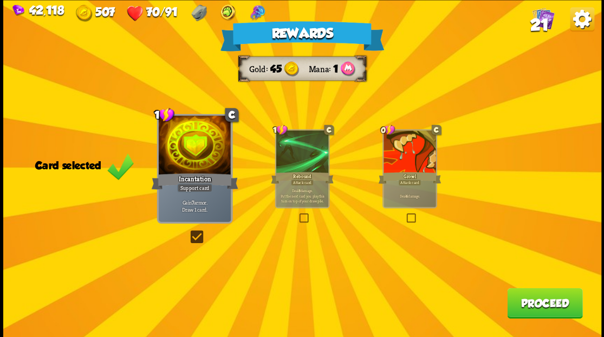
click at [545, 306] on button "Proceed" at bounding box center [544, 302] width 75 height 30
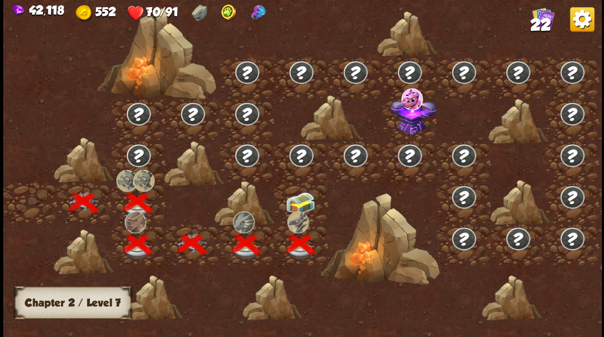
click at [302, 197] on img at bounding box center [300, 202] width 30 height 23
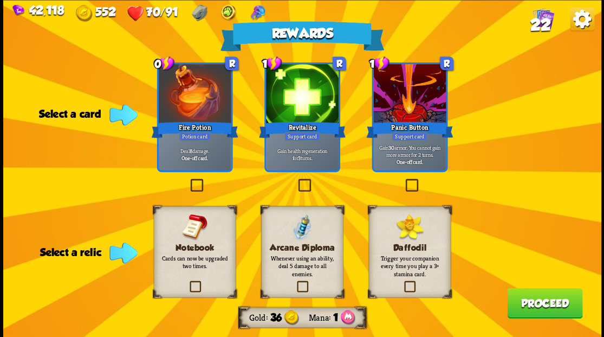
click at [187, 282] on label at bounding box center [187, 282] width 0 height 0
click at [0, 0] on input "checkbox" at bounding box center [0, 0] width 0 height 0
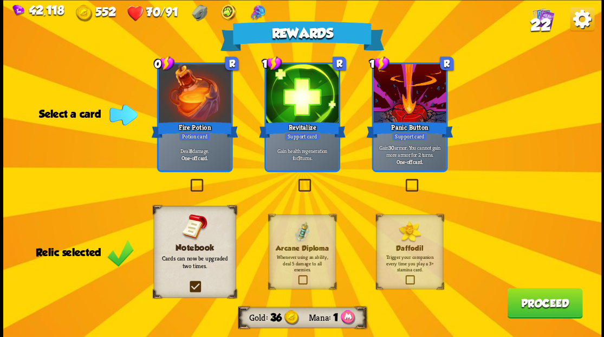
click at [296, 180] on label at bounding box center [296, 180] width 0 height 0
click at [0, 0] on input "checkbox" at bounding box center [0, 0] width 0 height 0
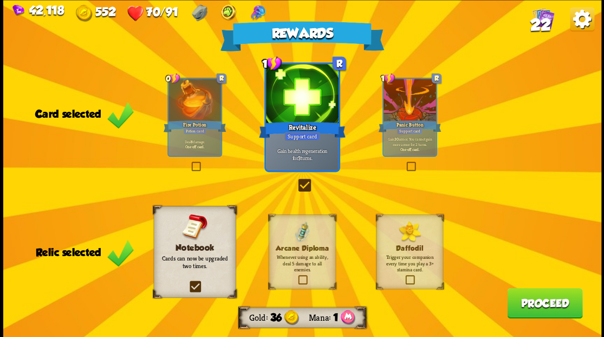
drag, startPoint x: 545, startPoint y: 309, endPoint x: 544, endPoint y: 303, distance: 5.4
click at [544, 303] on button "Proceed" at bounding box center [544, 302] width 75 height 30
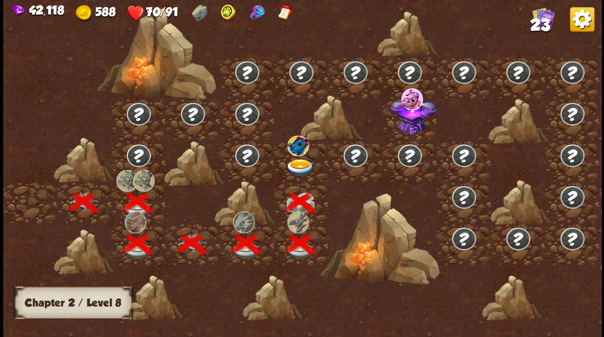
click at [297, 164] on img at bounding box center [300, 167] width 30 height 18
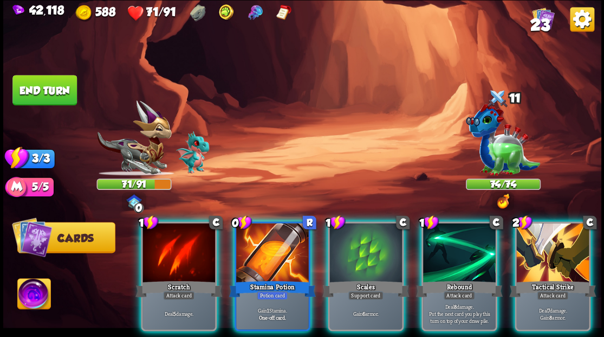
drag, startPoint x: 250, startPoint y: 235, endPoint x: 243, endPoint y: 219, distance: 17.2
click at [248, 234] on div at bounding box center [272, 253] width 73 height 61
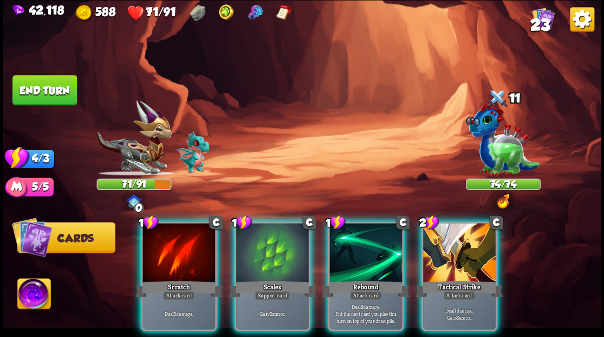
drag, startPoint x: 271, startPoint y: 238, endPoint x: 264, endPoint y: 227, distance: 13.8
click at [269, 236] on div at bounding box center [272, 253] width 73 height 61
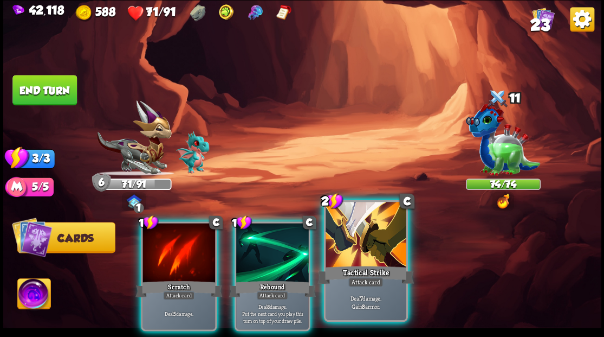
drag, startPoint x: 370, startPoint y: 259, endPoint x: 344, endPoint y: 207, distance: 58.2
click at [370, 258] on div at bounding box center [366, 236] width 80 height 68
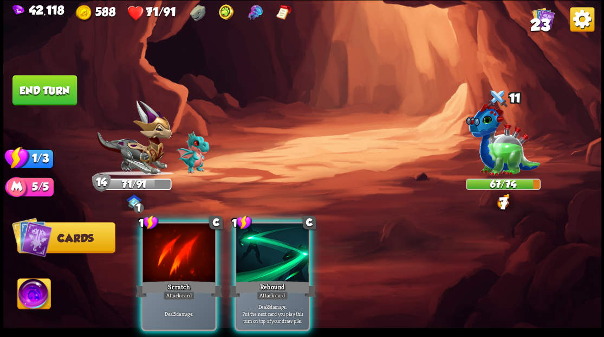
click at [266, 255] on div at bounding box center [272, 253] width 73 height 61
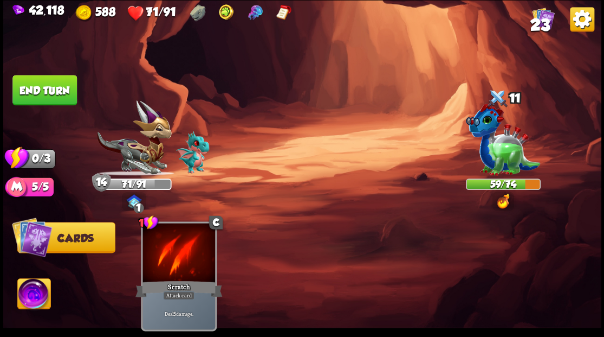
click at [57, 88] on button "End turn" at bounding box center [44, 90] width 64 height 30
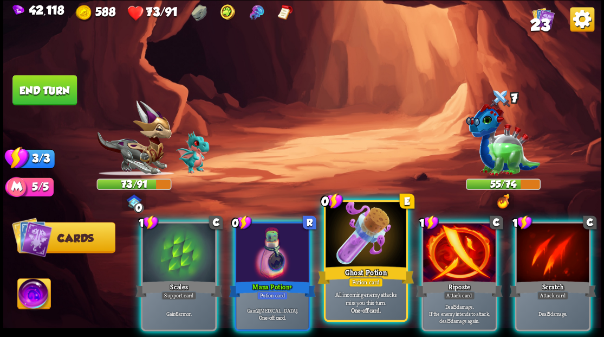
click at [360, 247] on div at bounding box center [366, 236] width 80 height 68
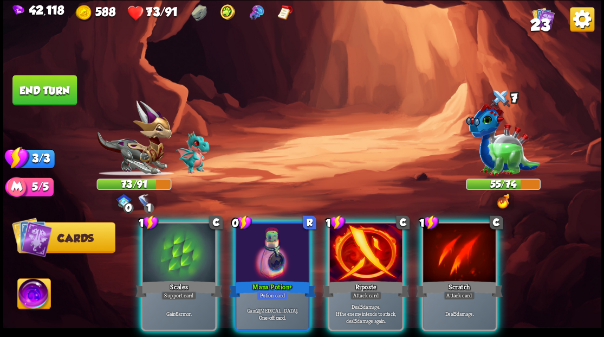
click at [273, 238] on div at bounding box center [272, 253] width 73 height 61
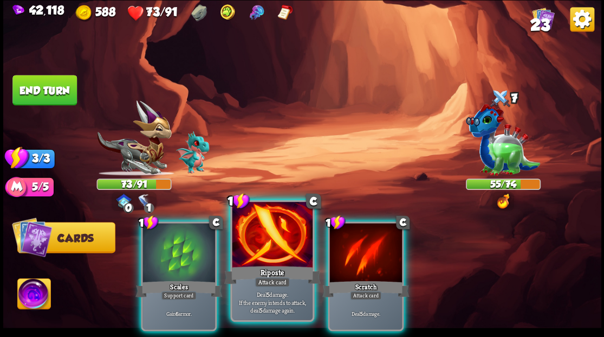
click at [281, 256] on div at bounding box center [272, 236] width 80 height 68
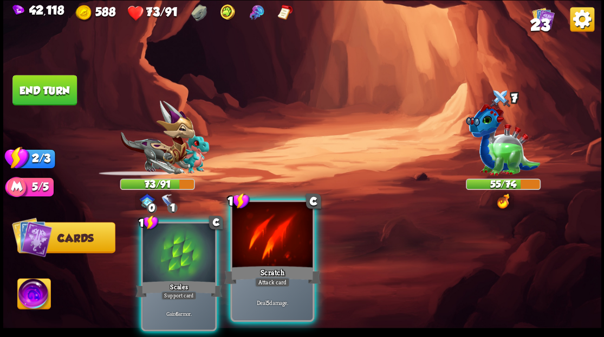
click at [281, 254] on div at bounding box center [272, 236] width 80 height 68
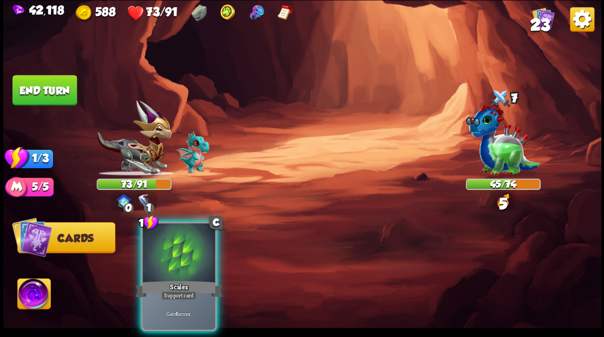
click at [49, 85] on button "End turn" at bounding box center [44, 90] width 64 height 30
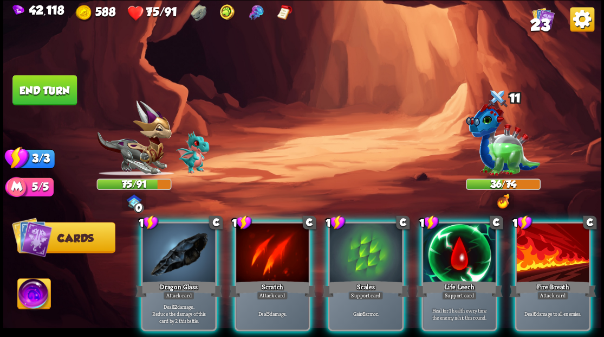
click at [361, 245] on div at bounding box center [365, 253] width 73 height 61
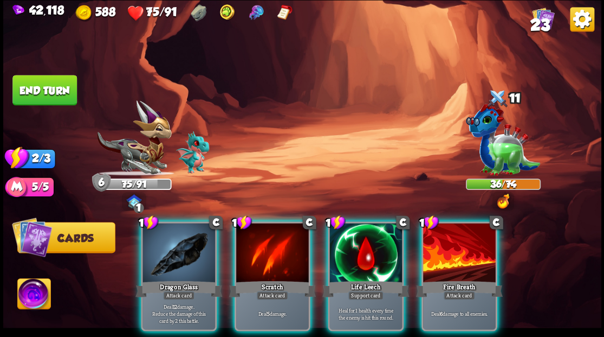
drag, startPoint x: 164, startPoint y: 258, endPoint x: 164, endPoint y: 248, distance: 10.3
click at [164, 258] on div at bounding box center [179, 253] width 73 height 61
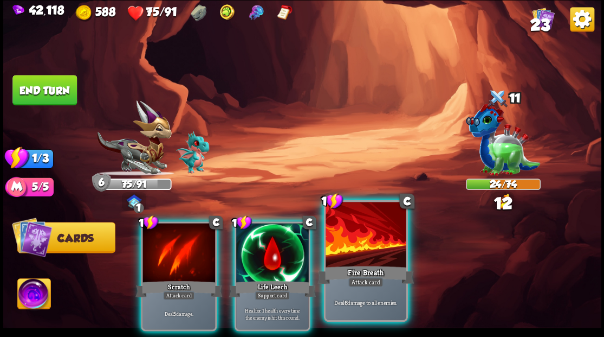
click at [352, 243] on div at bounding box center [366, 236] width 80 height 68
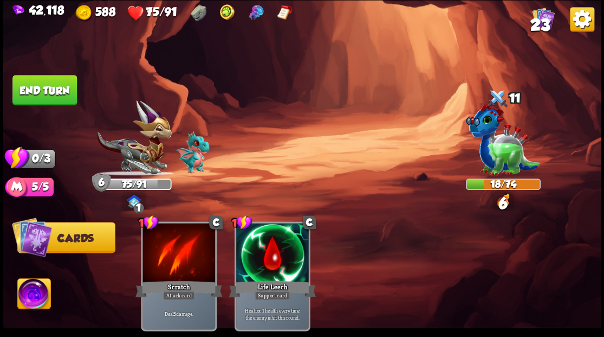
click at [51, 85] on button "End turn" at bounding box center [44, 90] width 64 height 30
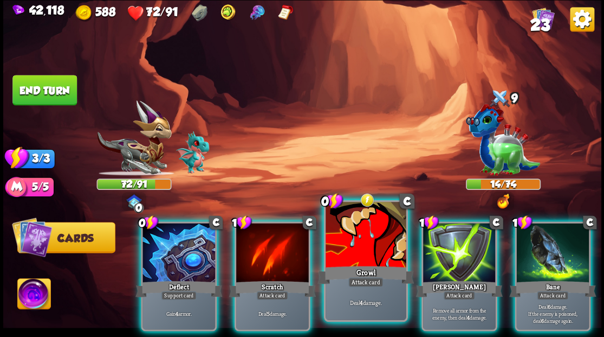
click at [361, 231] on div at bounding box center [366, 236] width 80 height 68
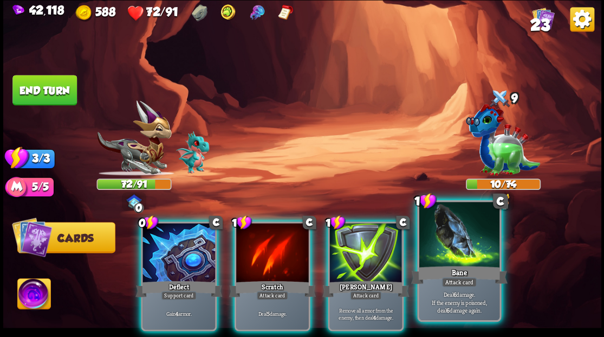
click at [442, 249] on div at bounding box center [459, 236] width 80 height 68
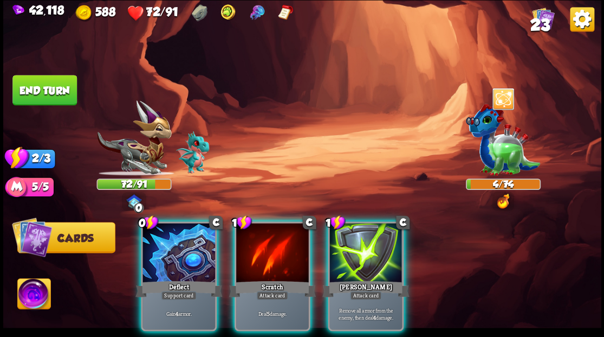
click at [47, 88] on button "End turn" at bounding box center [44, 90] width 64 height 30
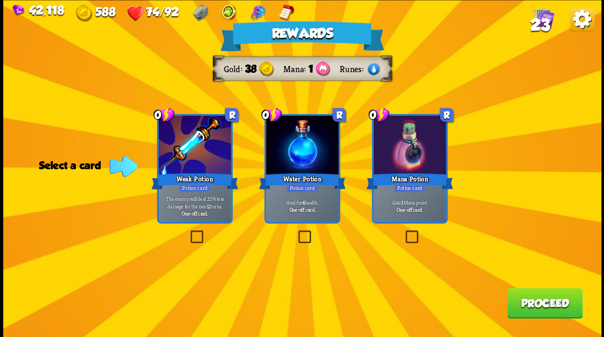
click at [296, 231] on label at bounding box center [296, 231] width 0 height 0
click at [0, 0] on input "checkbox" at bounding box center [0, 0] width 0 height 0
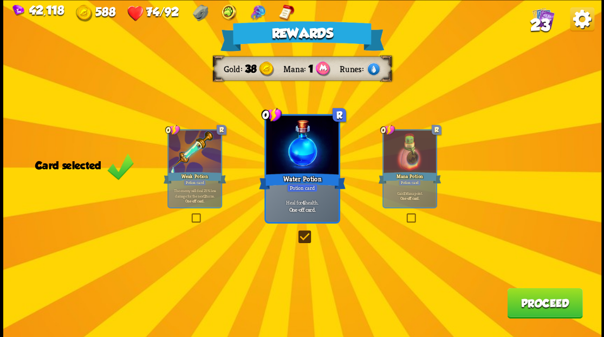
click at [538, 305] on button "Proceed" at bounding box center [544, 302] width 75 height 30
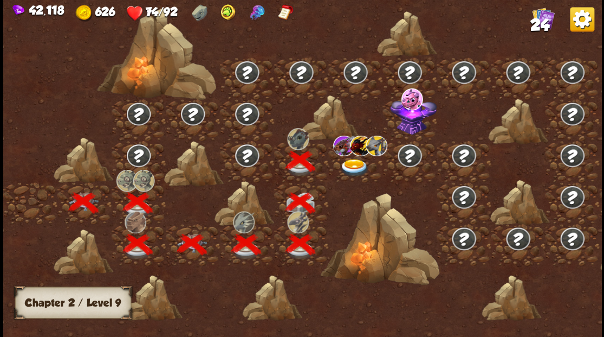
click at [543, 25] on span "24" at bounding box center [539, 24] width 19 height 18
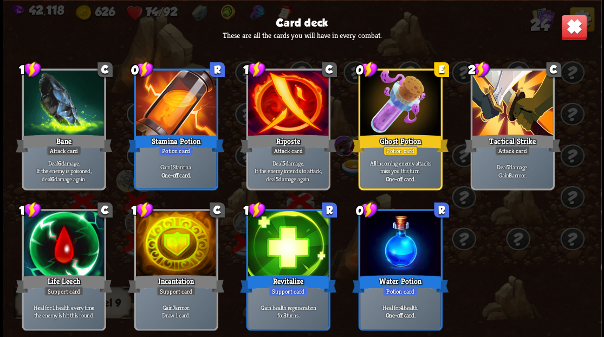
click at [566, 31] on img at bounding box center [574, 27] width 26 height 26
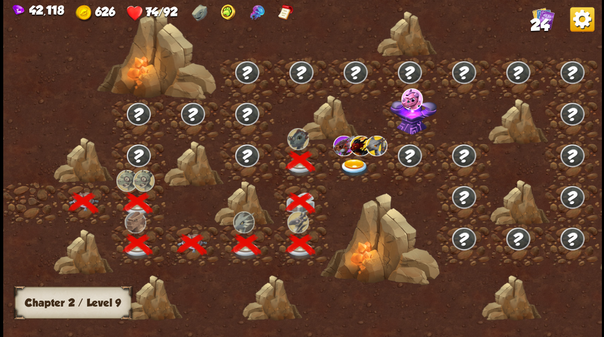
click at [350, 167] on img at bounding box center [355, 167] width 30 height 18
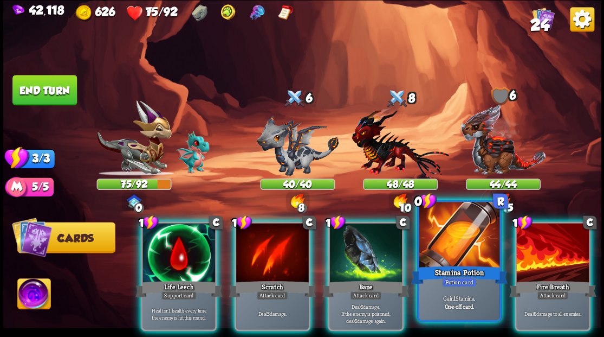
click at [464, 222] on div at bounding box center [459, 236] width 80 height 68
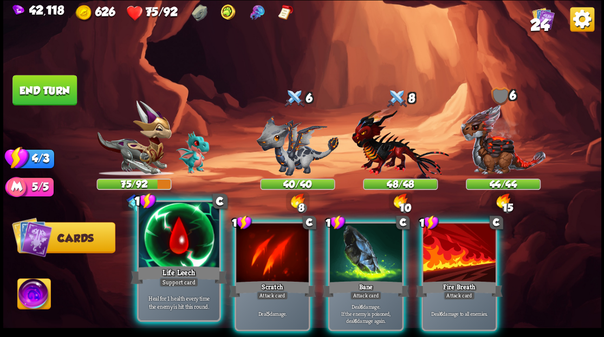
click at [185, 251] on div at bounding box center [179, 236] width 80 height 68
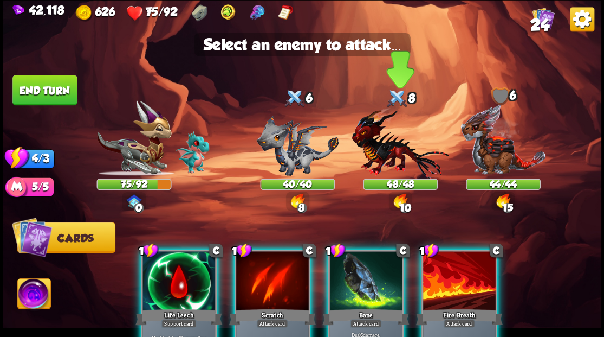
click at [386, 153] on img at bounding box center [400, 143] width 97 height 72
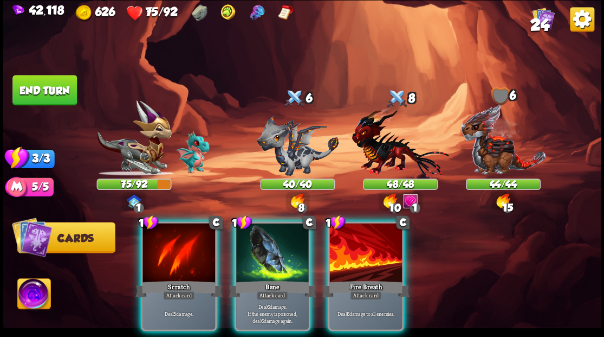
click at [37, 296] on img at bounding box center [33, 295] width 33 height 34
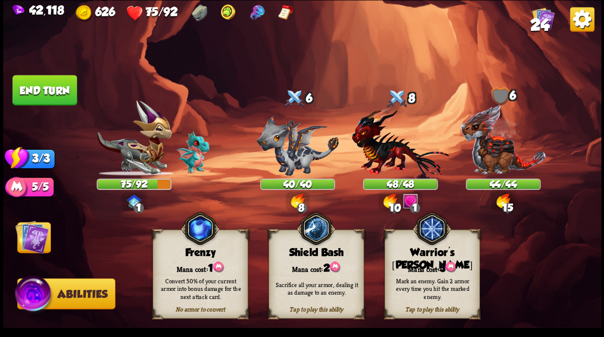
click at [452, 245] on div "Tap to play this ability Warrior's [PERSON_NAME] cost: 3 Mark an enemy. Gain 2 …" at bounding box center [431, 273] width 95 height 89
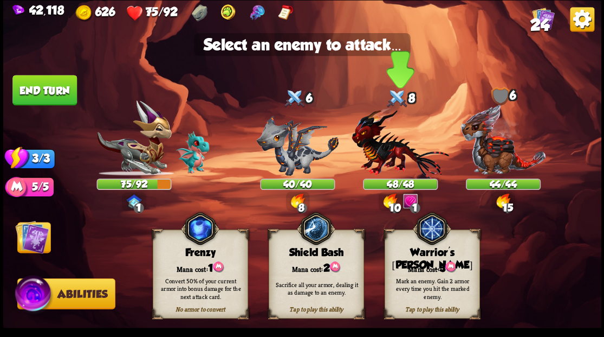
click at [396, 174] on img at bounding box center [400, 143] width 97 height 72
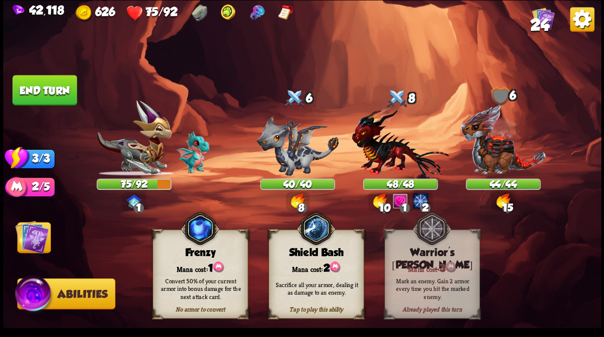
click at [40, 239] on img at bounding box center [32, 236] width 34 height 34
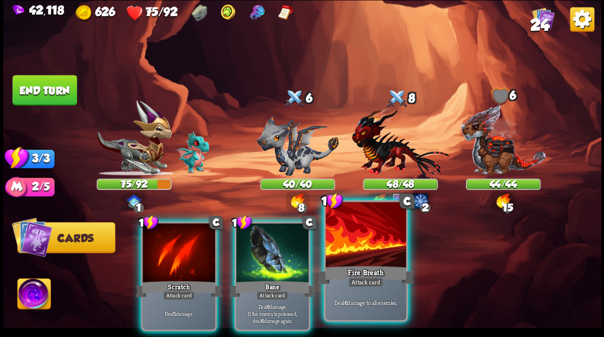
drag, startPoint x: 367, startPoint y: 248, endPoint x: 365, endPoint y: 242, distance: 5.8
click at [367, 247] on div at bounding box center [366, 236] width 80 height 68
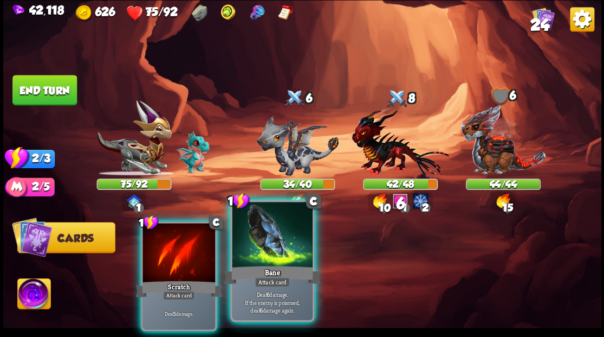
click at [271, 255] on div at bounding box center [272, 236] width 80 height 68
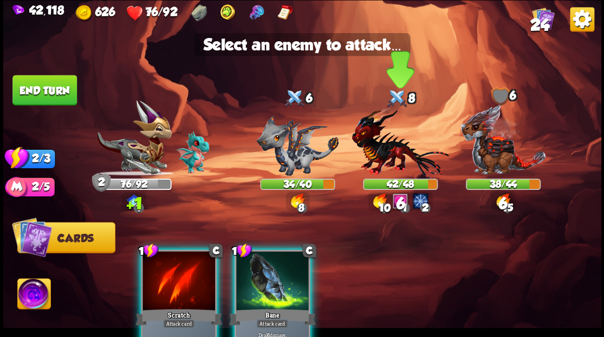
click at [387, 152] on img at bounding box center [400, 143] width 97 height 72
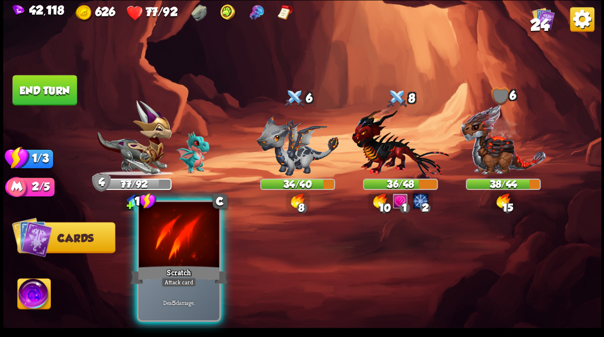
click at [166, 241] on div at bounding box center [179, 236] width 80 height 68
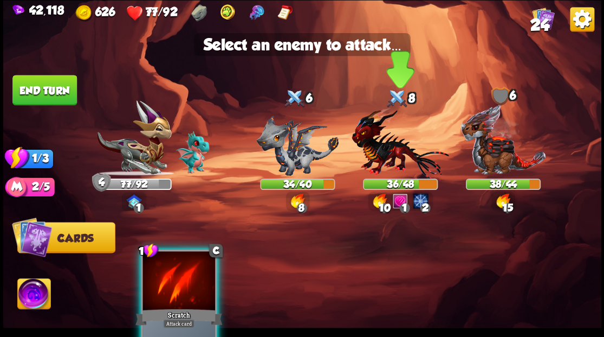
click at [385, 147] on img at bounding box center [400, 143] width 97 height 72
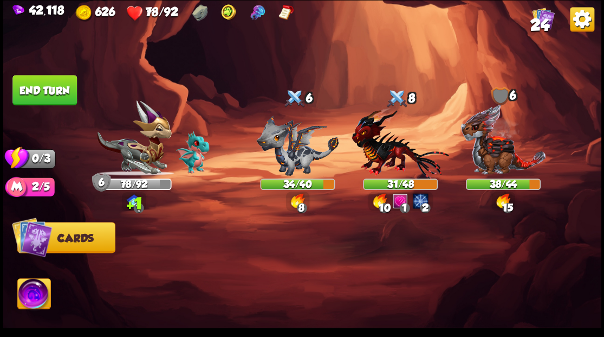
click at [46, 93] on button "End turn" at bounding box center [44, 90] width 64 height 30
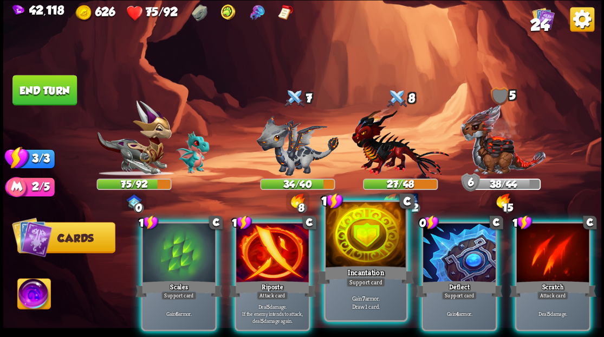
click at [357, 251] on div at bounding box center [366, 236] width 80 height 68
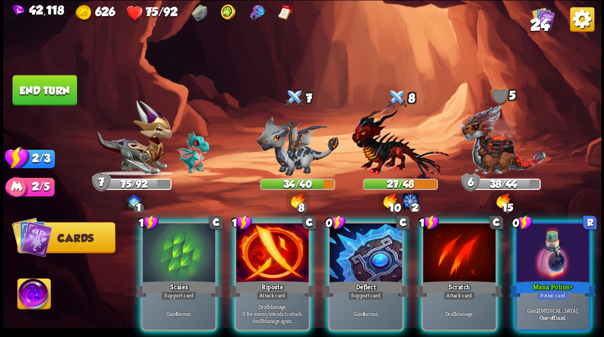
drag, startPoint x: 549, startPoint y: 254, endPoint x: 541, endPoint y: 250, distance: 9.3
click at [548, 254] on div at bounding box center [552, 253] width 73 height 61
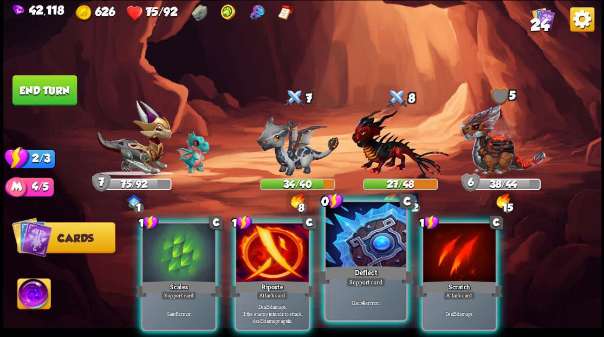
click at [353, 251] on div at bounding box center [366, 236] width 80 height 68
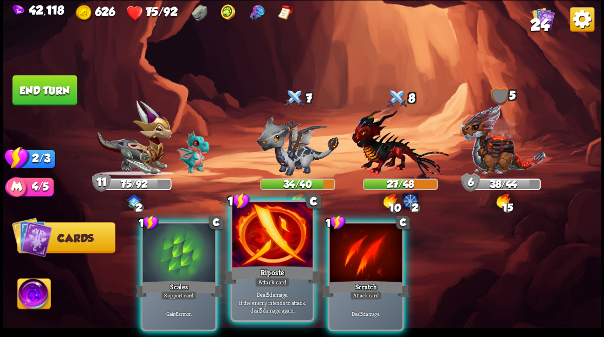
click at [262, 254] on div at bounding box center [272, 236] width 80 height 68
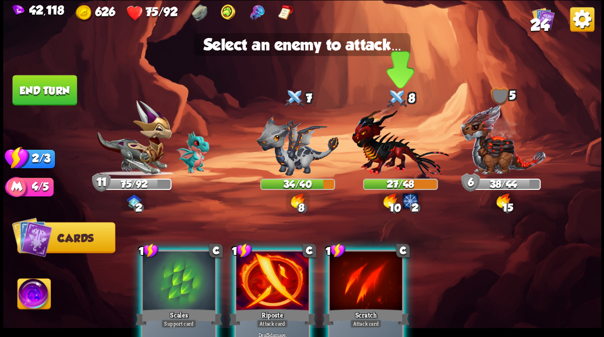
click at [385, 150] on img at bounding box center [400, 143] width 97 height 72
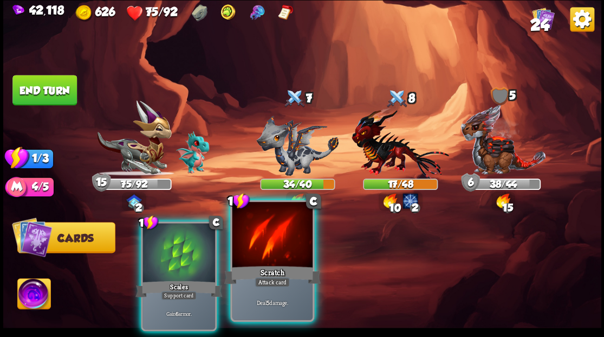
click at [265, 256] on div at bounding box center [272, 236] width 80 height 68
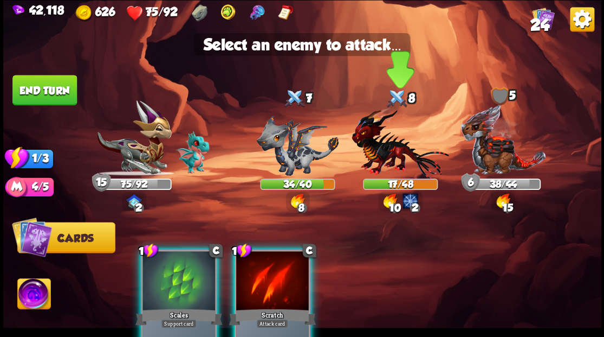
click at [379, 147] on img at bounding box center [400, 143] width 97 height 72
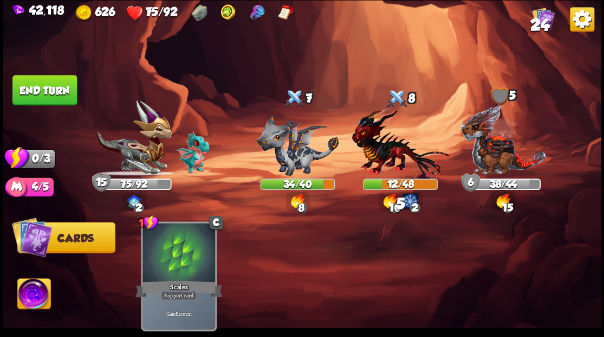
click at [52, 92] on button "End turn" at bounding box center [44, 90] width 64 height 30
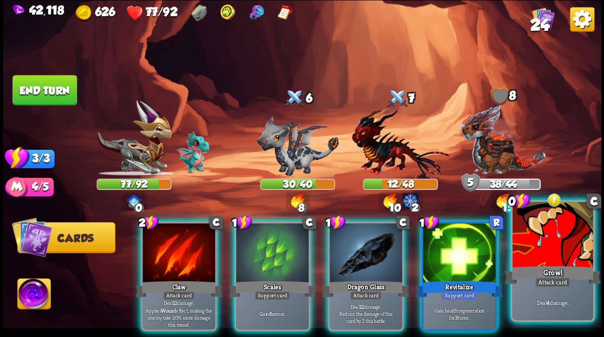
click at [536, 231] on div at bounding box center [553, 236] width 80 height 68
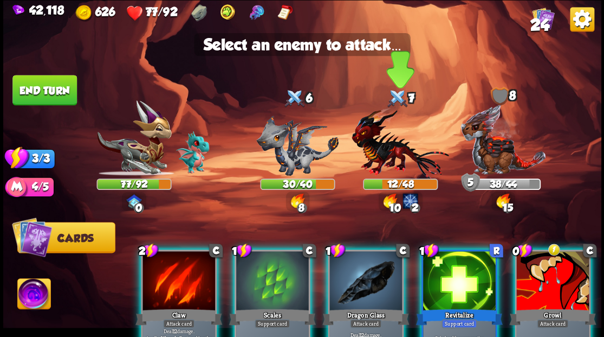
click at [391, 158] on img at bounding box center [400, 143] width 97 height 72
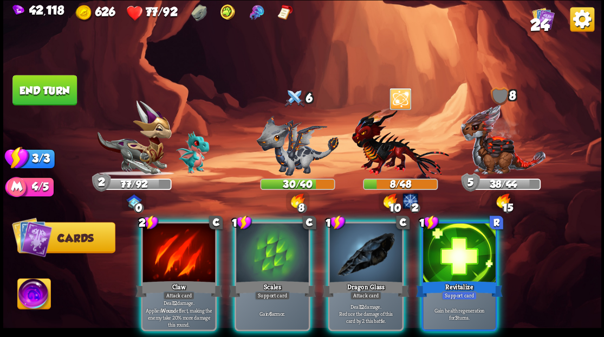
drag, startPoint x: 444, startPoint y: 243, endPoint x: 426, endPoint y: 217, distance: 31.6
click at [443, 241] on div at bounding box center [459, 253] width 73 height 61
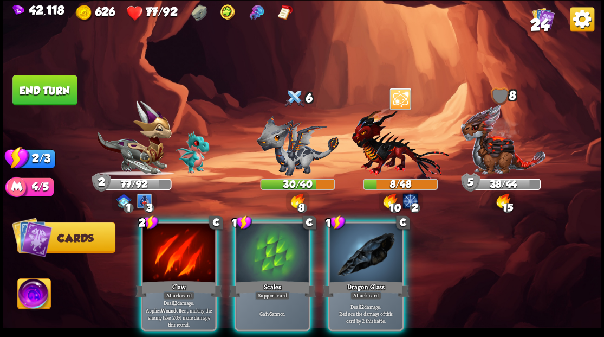
click at [400, 167] on img at bounding box center [400, 143] width 97 height 72
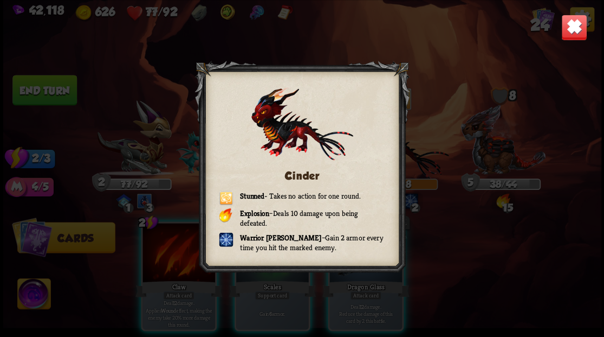
click at [567, 30] on img at bounding box center [574, 27] width 26 height 26
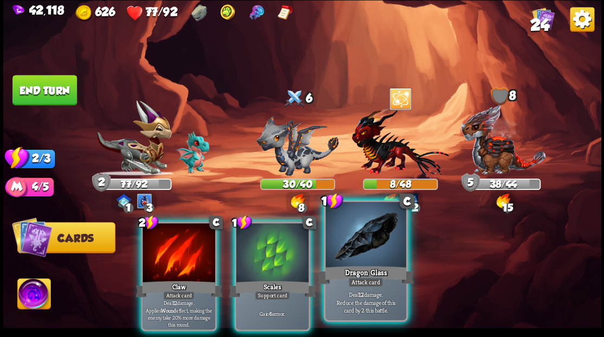
drag, startPoint x: 372, startPoint y: 246, endPoint x: 371, endPoint y: 236, distance: 10.4
click at [371, 241] on div at bounding box center [366, 236] width 80 height 68
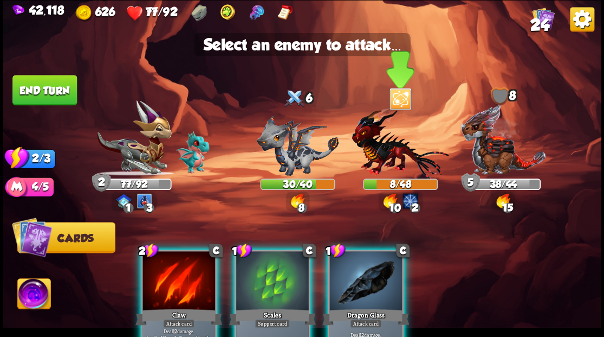
click at [385, 154] on img at bounding box center [400, 143] width 97 height 72
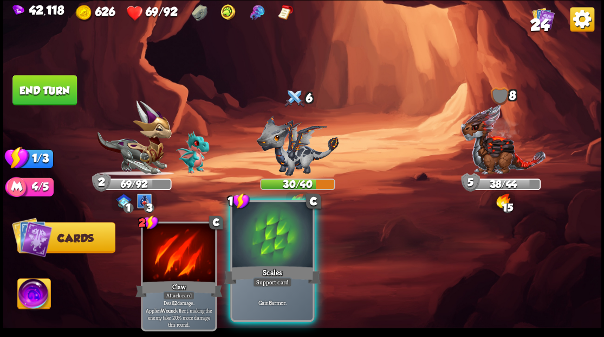
click at [255, 256] on div at bounding box center [272, 236] width 80 height 68
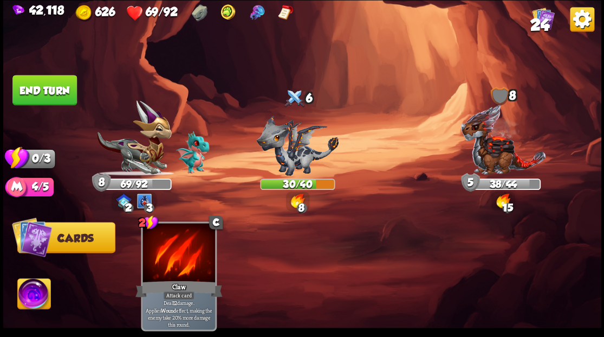
drag, startPoint x: 48, startPoint y: 88, endPoint x: 228, endPoint y: 128, distance: 183.8
click at [57, 91] on button "End turn" at bounding box center [44, 90] width 64 height 30
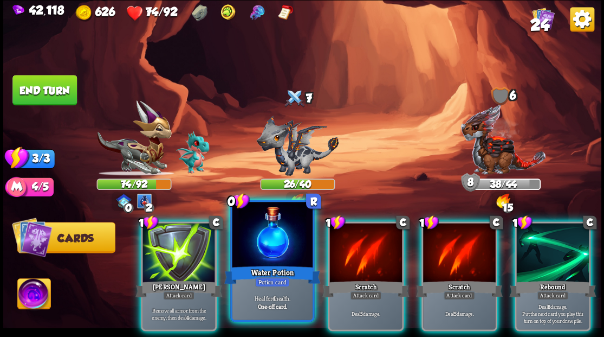
click at [265, 247] on div at bounding box center [272, 236] width 80 height 68
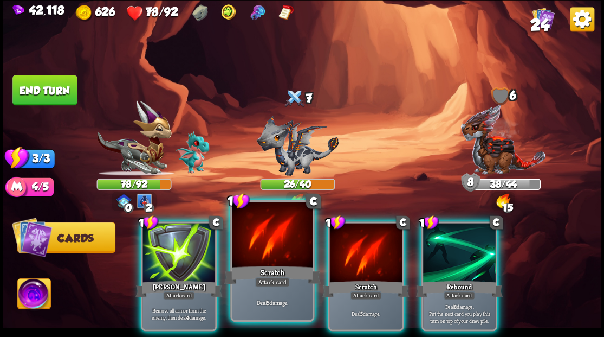
drag, startPoint x: 276, startPoint y: 243, endPoint x: 274, endPoint y: 222, distance: 21.2
click at [274, 229] on div at bounding box center [272, 236] width 80 height 68
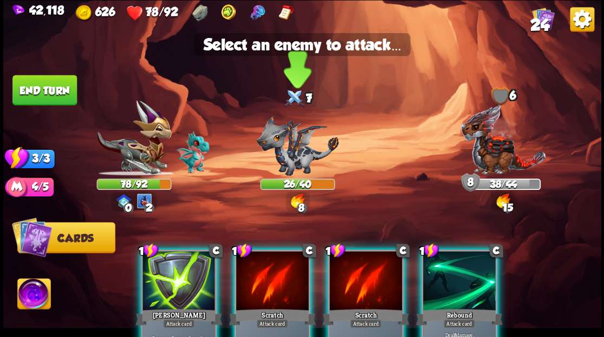
click at [294, 167] on img at bounding box center [297, 145] width 82 height 60
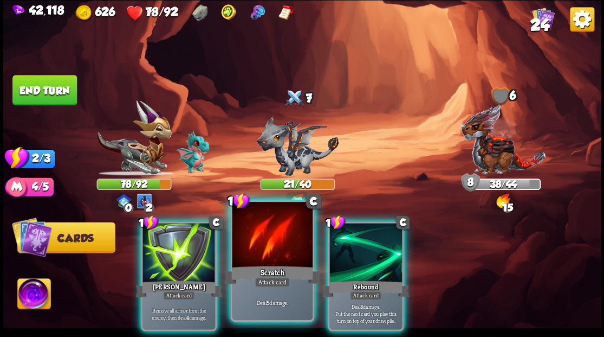
drag, startPoint x: 272, startPoint y: 242, endPoint x: 277, endPoint y: 210, distance: 32.4
click at [272, 232] on div at bounding box center [272, 236] width 80 height 68
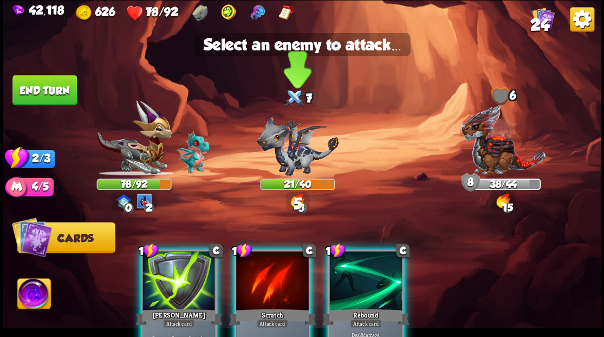
click at [289, 156] on img at bounding box center [297, 145] width 82 height 60
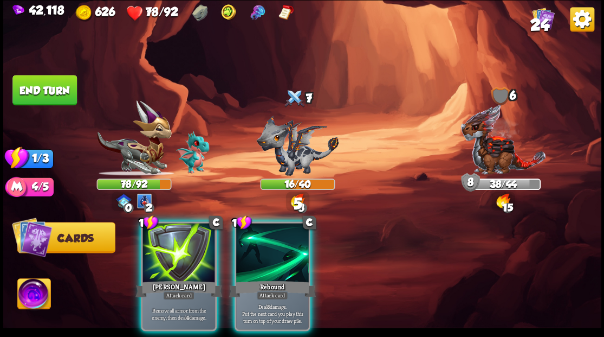
drag, startPoint x: 268, startPoint y: 248, endPoint x: 283, endPoint y: 200, distance: 49.9
click at [268, 246] on div at bounding box center [272, 253] width 73 height 61
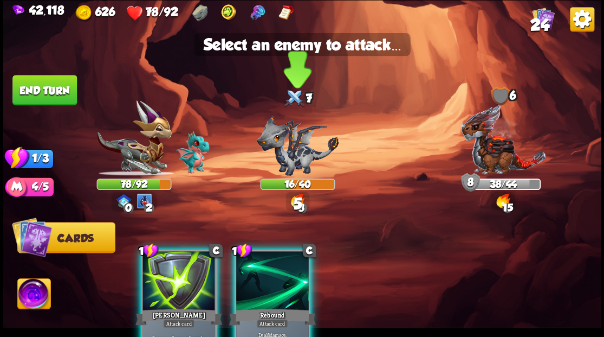
drag, startPoint x: 289, startPoint y: 159, endPoint x: 290, endPoint y: 171, distance: 12.0
click at [289, 159] on img at bounding box center [297, 145] width 82 height 60
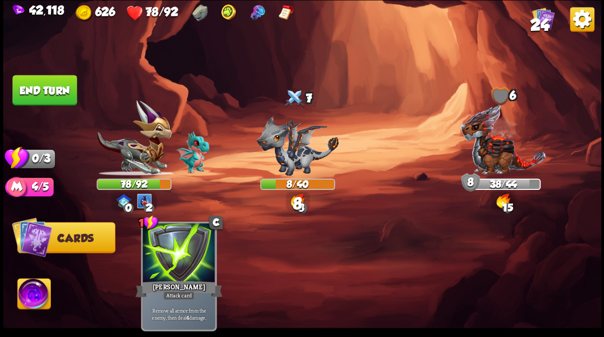
drag, startPoint x: 54, startPoint y: 88, endPoint x: 117, endPoint y: 93, distance: 63.6
click at [64, 88] on button "End turn" at bounding box center [44, 90] width 64 height 30
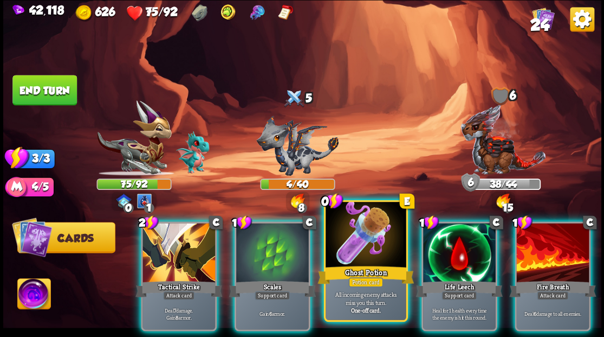
click at [358, 253] on div at bounding box center [366, 236] width 80 height 68
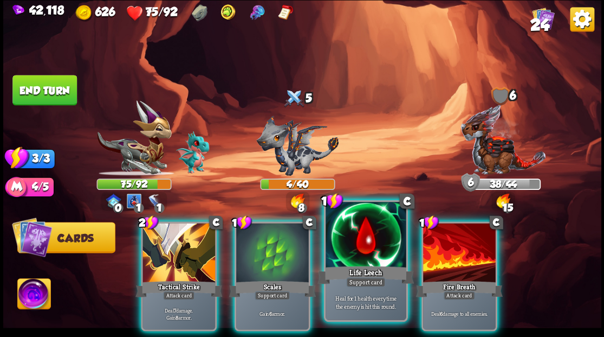
drag, startPoint x: 358, startPoint y: 253, endPoint x: 368, endPoint y: 243, distance: 14.2
click at [361, 251] on div at bounding box center [366, 236] width 80 height 68
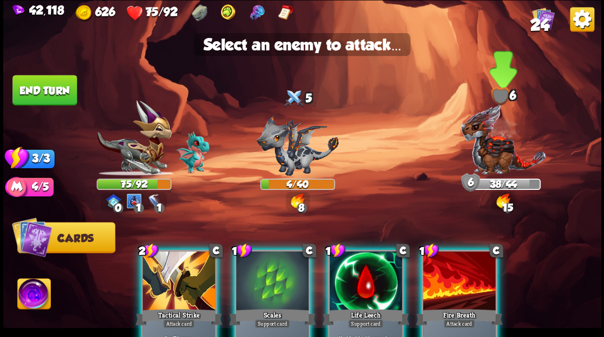
click at [495, 161] on img at bounding box center [503, 140] width 86 height 72
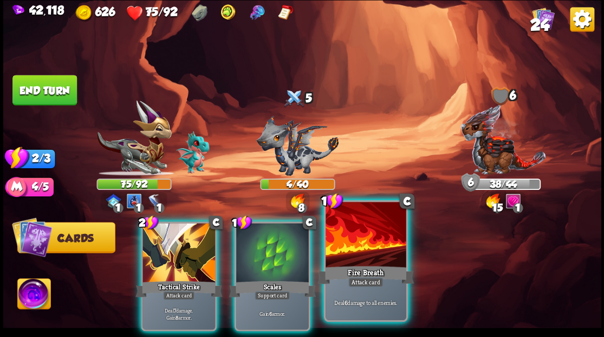
click at [379, 254] on div at bounding box center [366, 236] width 80 height 68
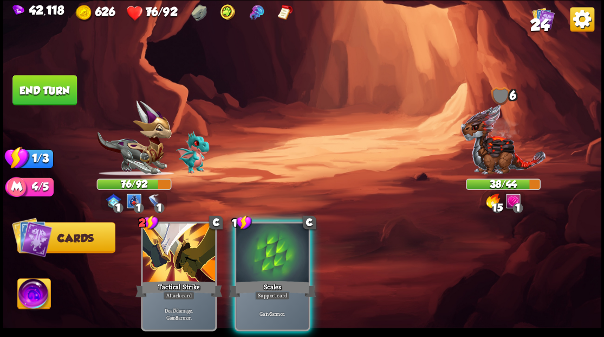
drag, startPoint x: 262, startPoint y: 237, endPoint x: 385, endPoint y: 195, distance: 129.7
click at [262, 237] on div at bounding box center [272, 253] width 73 height 61
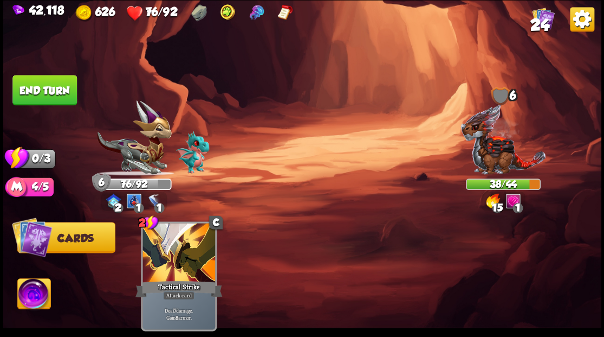
drag, startPoint x: 34, startPoint y: 87, endPoint x: 232, endPoint y: 142, distance: 206.4
click at [35, 87] on button "End turn" at bounding box center [44, 90] width 64 height 30
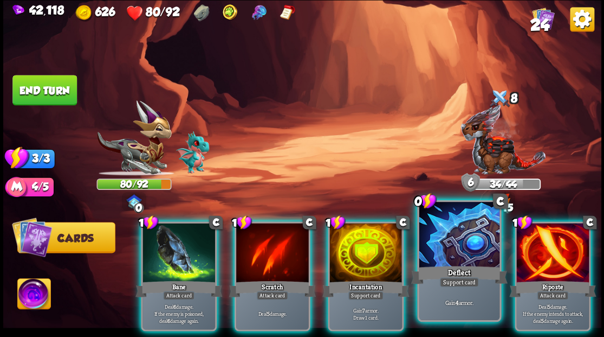
click at [453, 236] on div at bounding box center [459, 236] width 80 height 68
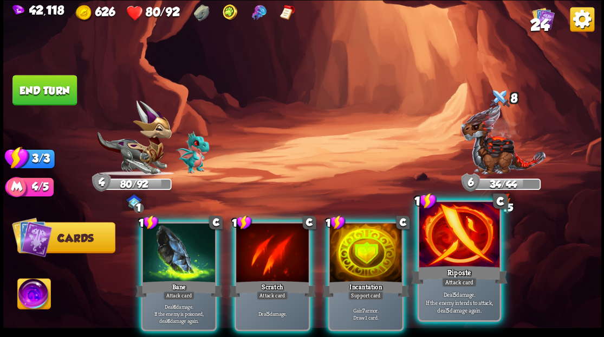
click at [452, 236] on div at bounding box center [459, 236] width 80 height 68
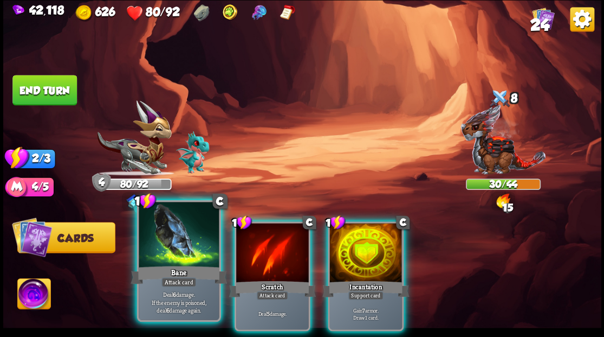
click at [172, 237] on div at bounding box center [179, 236] width 80 height 68
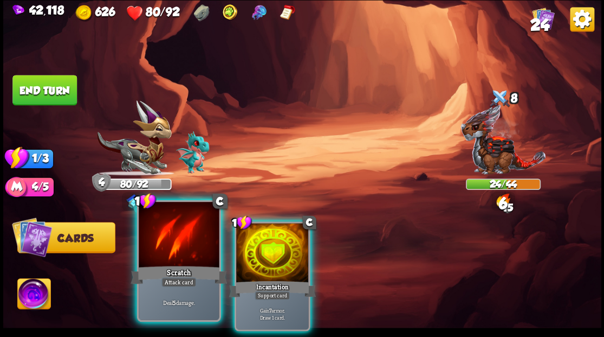
click at [176, 237] on div at bounding box center [179, 236] width 80 height 68
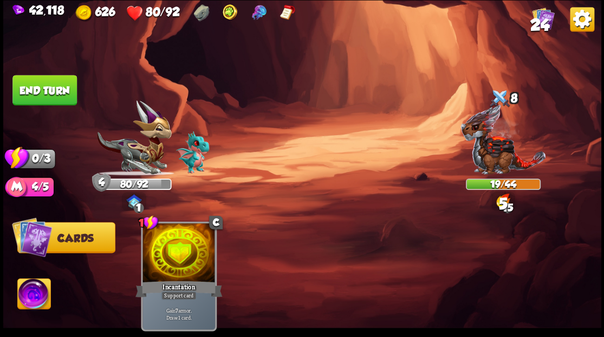
click at [44, 88] on button "End turn" at bounding box center [44, 90] width 64 height 30
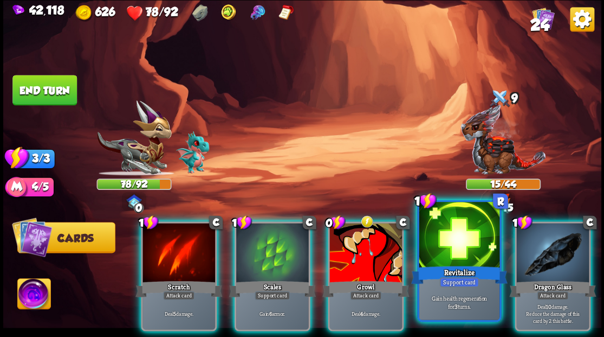
click at [464, 245] on div at bounding box center [459, 236] width 80 height 68
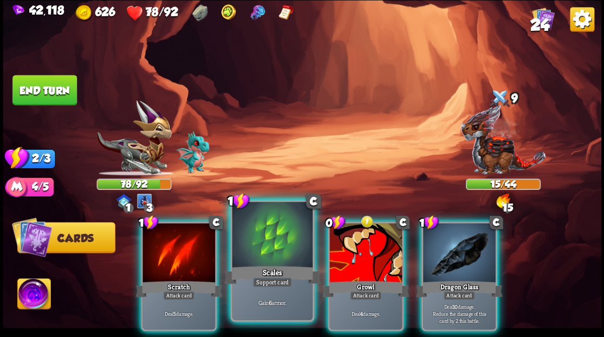
click at [267, 243] on div at bounding box center [272, 236] width 80 height 68
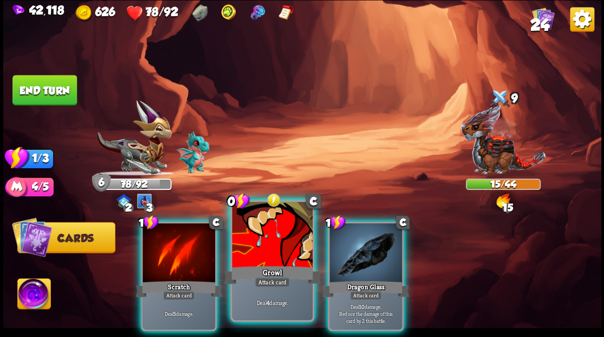
click at [268, 241] on div at bounding box center [272, 236] width 80 height 68
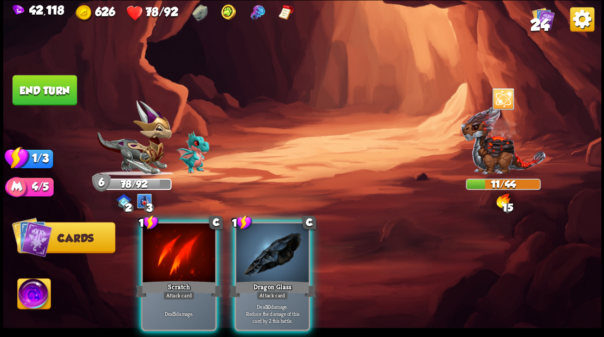
drag, startPoint x: 187, startPoint y: 243, endPoint x: 185, endPoint y: 237, distance: 6.1
click at [187, 242] on div at bounding box center [179, 253] width 73 height 61
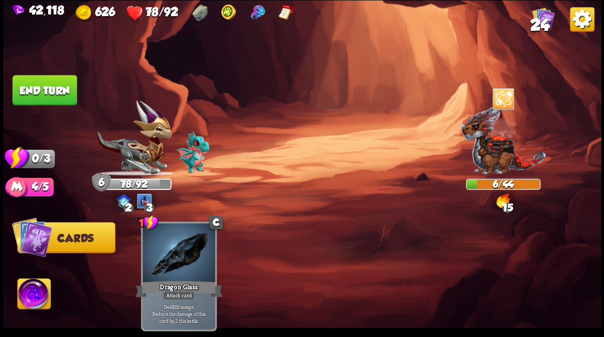
click at [59, 87] on button "End turn" at bounding box center [44, 90] width 64 height 30
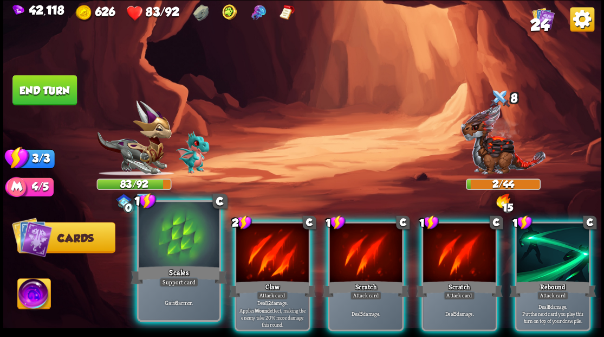
click at [173, 250] on div at bounding box center [179, 236] width 80 height 68
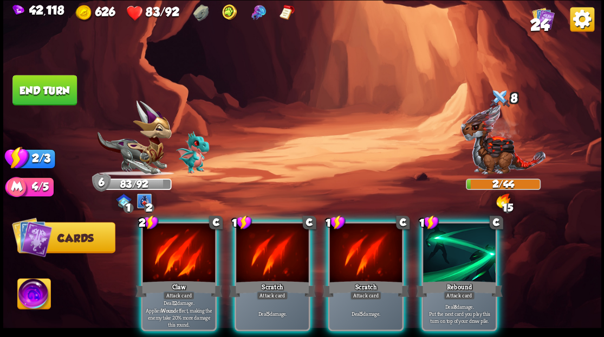
drag, startPoint x: 191, startPoint y: 240, endPoint x: 274, endPoint y: 163, distance: 113.5
click at [191, 238] on div at bounding box center [179, 253] width 73 height 61
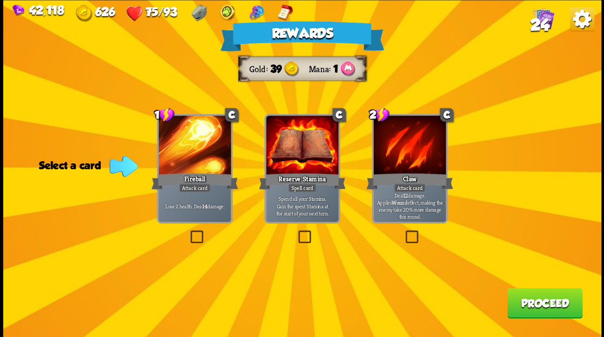
click at [553, 304] on button "Proceed" at bounding box center [544, 302] width 75 height 30
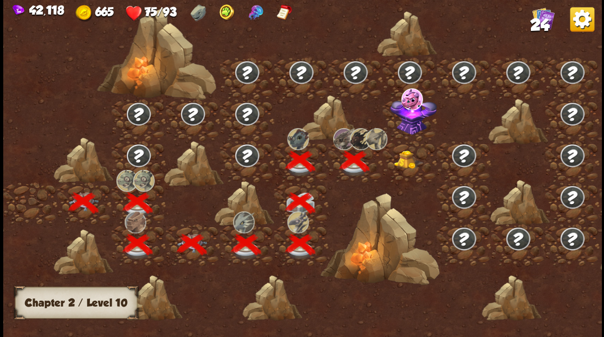
click at [403, 165] on img at bounding box center [409, 159] width 30 height 18
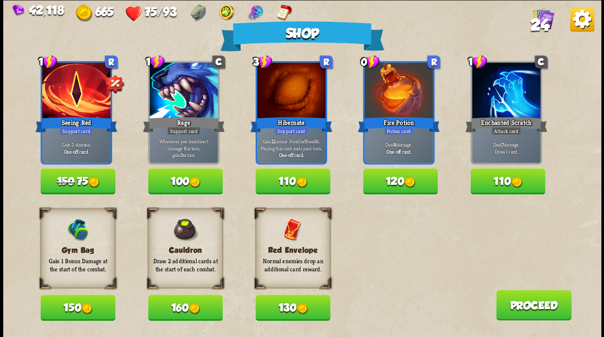
click at [295, 179] on button "110" at bounding box center [292, 181] width 75 height 26
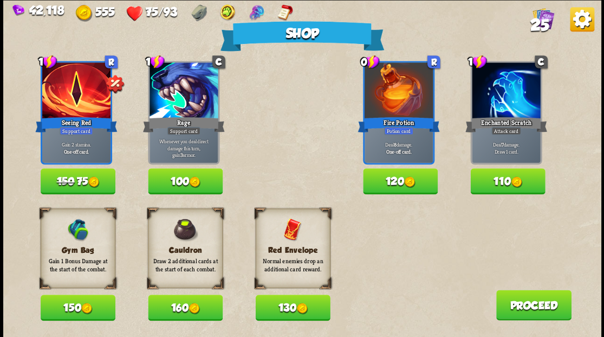
click at [279, 303] on button "130" at bounding box center [292, 307] width 75 height 26
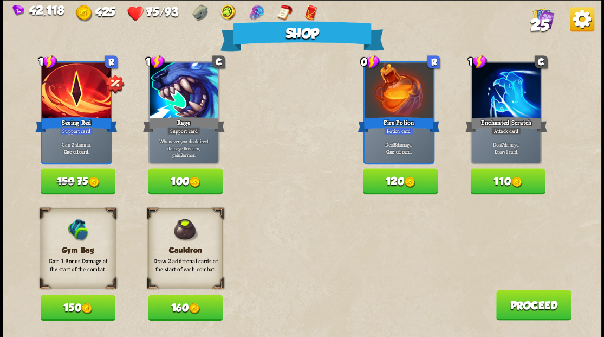
click at [527, 308] on button "Proceed" at bounding box center [533, 304] width 75 height 30
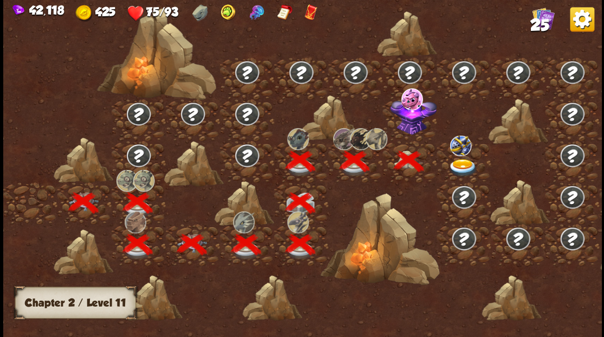
scroll to position [0, 165]
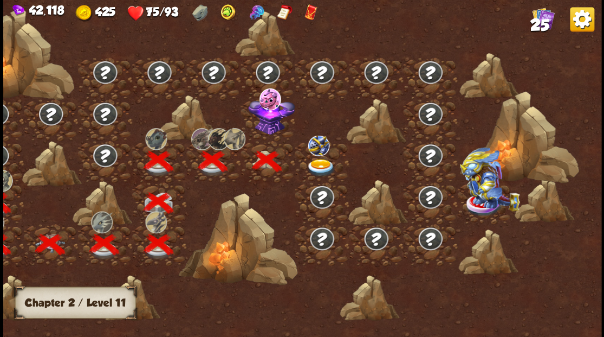
click at [267, 123] on img at bounding box center [271, 114] width 47 height 40
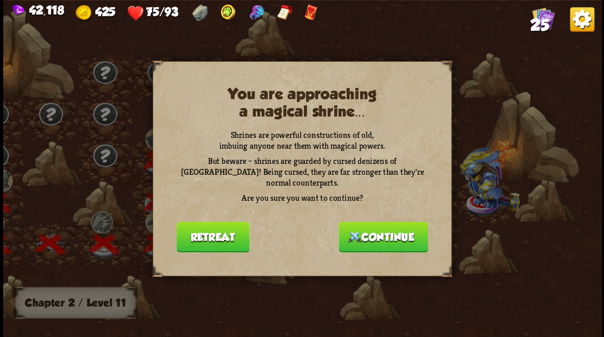
click at [365, 227] on button "Continue" at bounding box center [383, 236] width 89 height 30
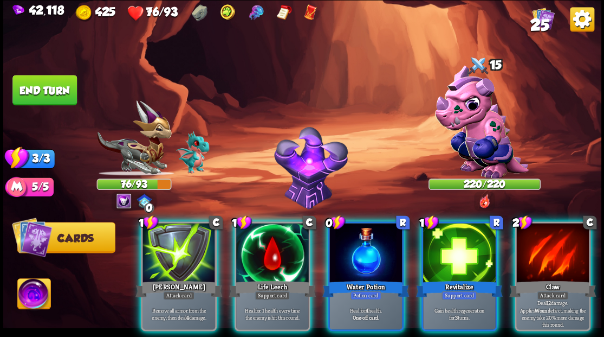
click at [31, 300] on img at bounding box center [33, 295] width 33 height 34
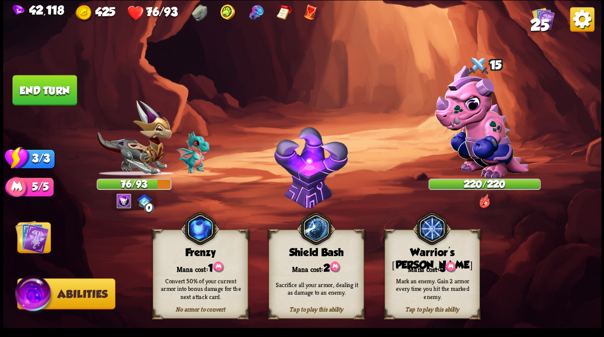
click at [431, 264] on div "Mana cost: 3" at bounding box center [432, 267] width 94 height 14
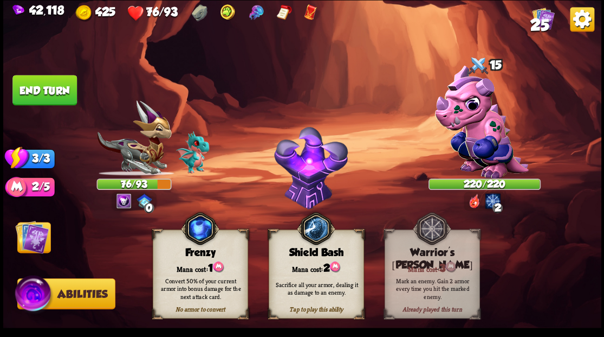
click at [22, 233] on img at bounding box center [32, 236] width 34 height 34
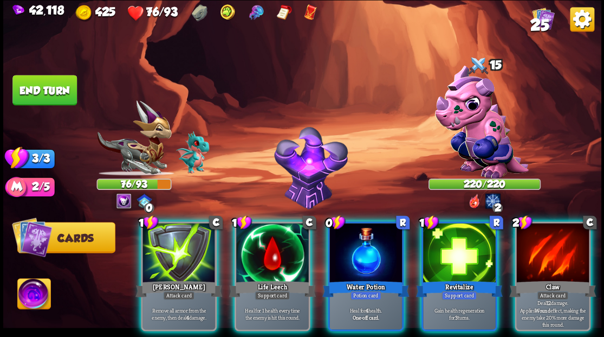
click at [359, 279] on div "Water Potion" at bounding box center [365, 289] width 87 height 20
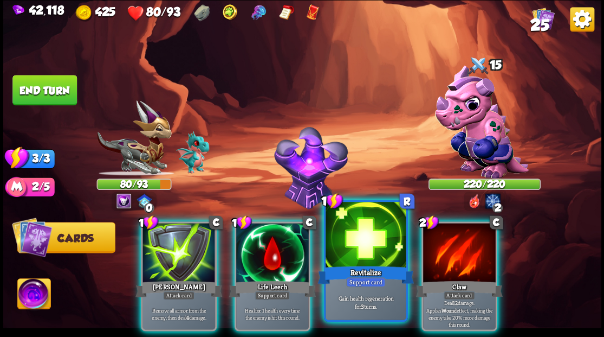
click at [349, 260] on div at bounding box center [366, 236] width 80 height 68
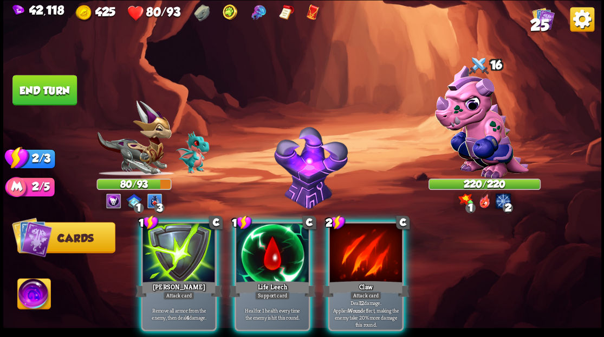
click at [355, 253] on div at bounding box center [365, 253] width 73 height 61
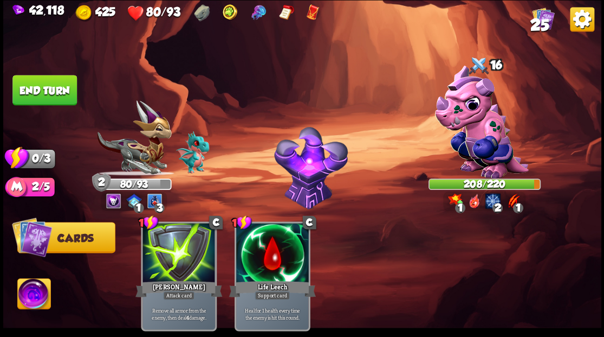
click at [47, 93] on button "End turn" at bounding box center [44, 90] width 64 height 30
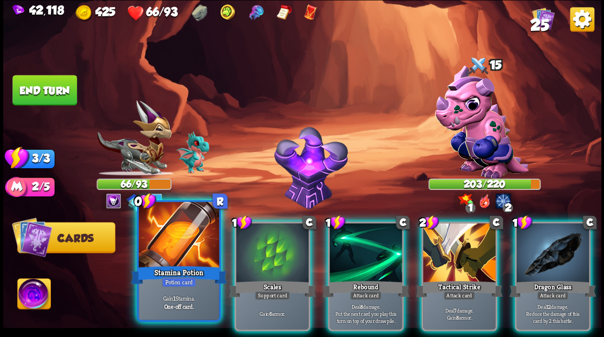
click at [164, 253] on div at bounding box center [179, 236] width 80 height 68
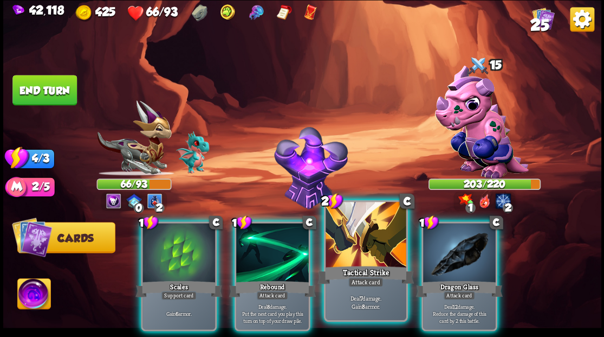
click at [364, 243] on div at bounding box center [366, 236] width 80 height 68
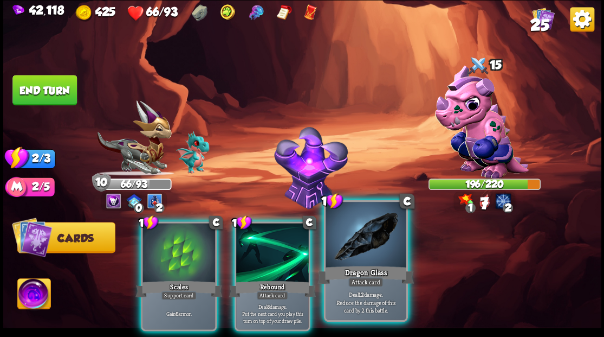
click at [362, 245] on div at bounding box center [366, 236] width 80 height 68
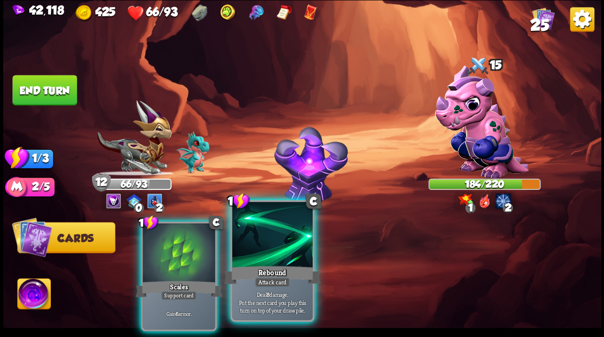
click at [266, 257] on div at bounding box center [272, 236] width 80 height 68
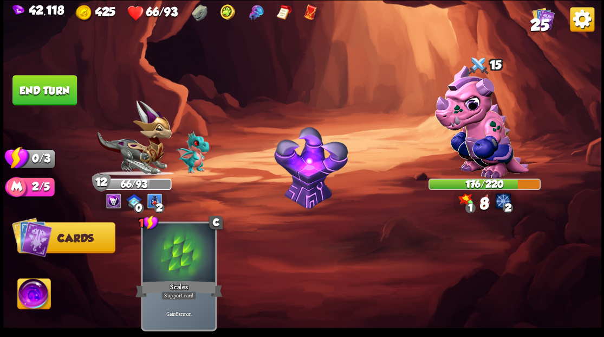
click at [31, 82] on button "End turn" at bounding box center [44, 90] width 64 height 30
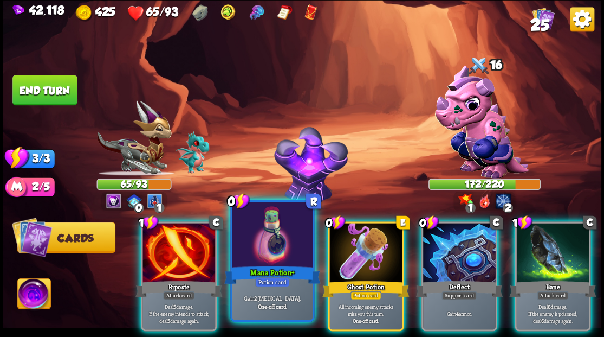
click at [277, 240] on div at bounding box center [272, 236] width 80 height 68
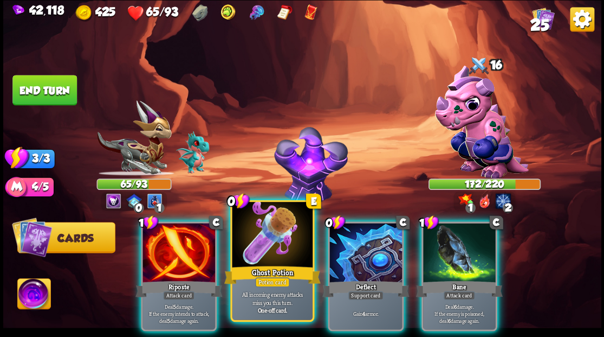
click at [264, 238] on div at bounding box center [272, 236] width 80 height 68
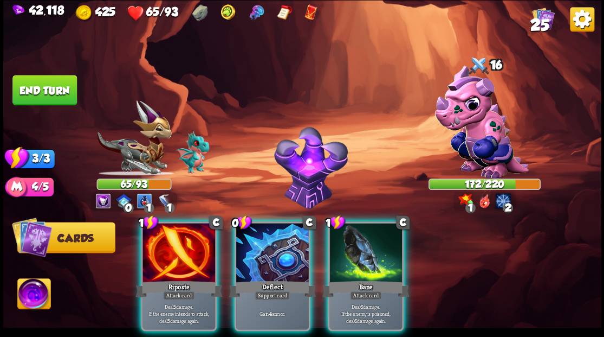
click at [176, 251] on div at bounding box center [179, 253] width 73 height 61
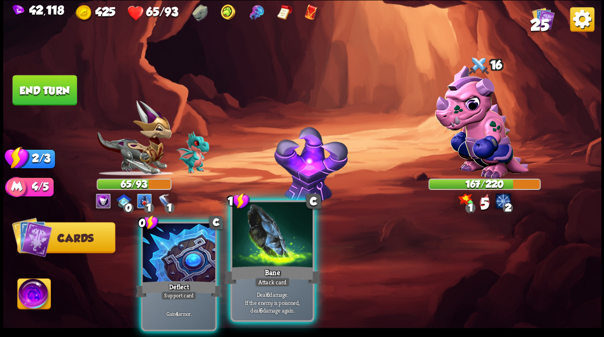
click at [236, 266] on div "Bane" at bounding box center [272, 274] width 96 height 22
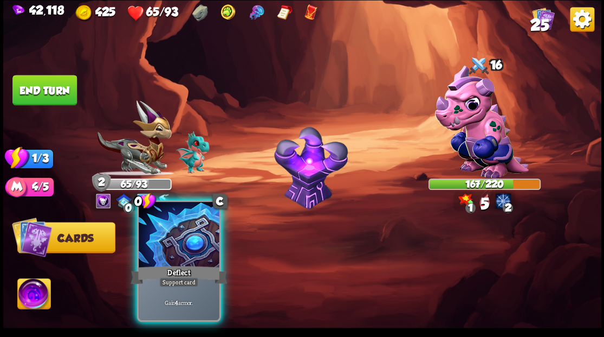
click at [174, 250] on div at bounding box center [179, 236] width 80 height 68
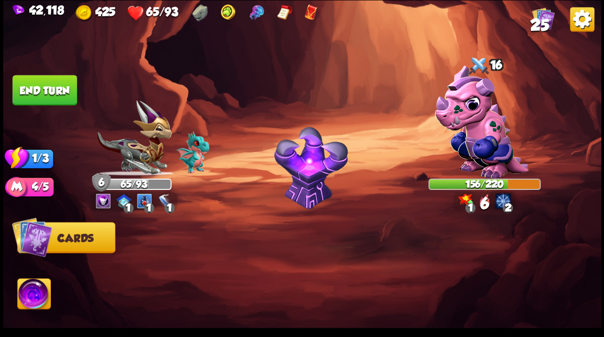
click at [35, 95] on button "End turn" at bounding box center [44, 90] width 64 height 30
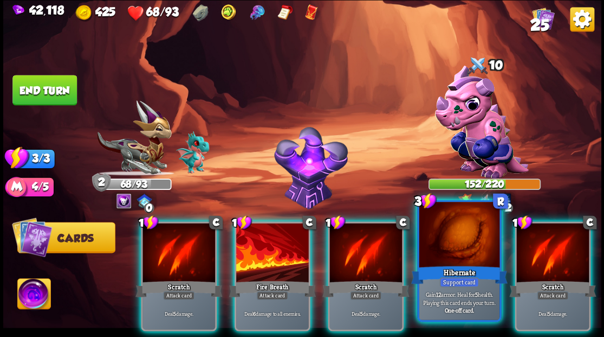
click at [452, 246] on div at bounding box center [459, 236] width 80 height 68
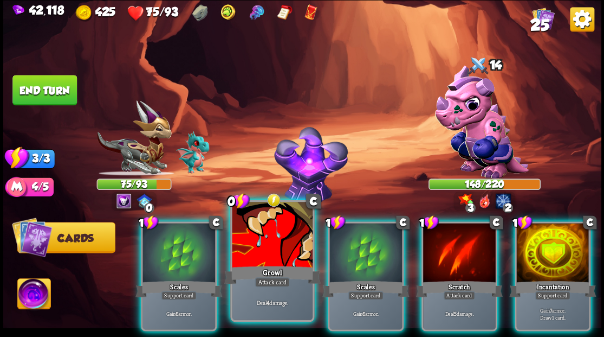
click at [280, 247] on div at bounding box center [272, 236] width 80 height 68
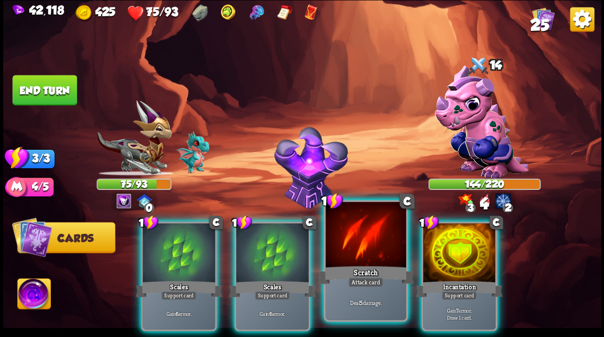
click at [340, 256] on div at bounding box center [366, 236] width 80 height 68
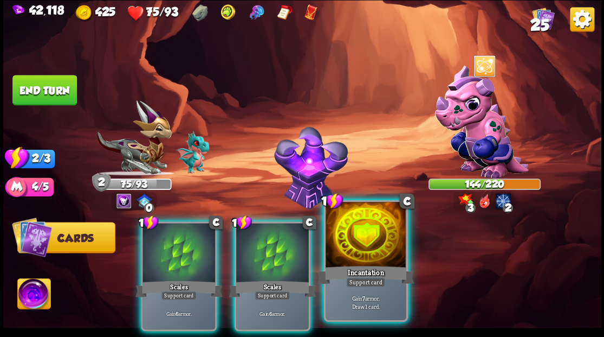
click at [331, 254] on div at bounding box center [366, 236] width 80 height 68
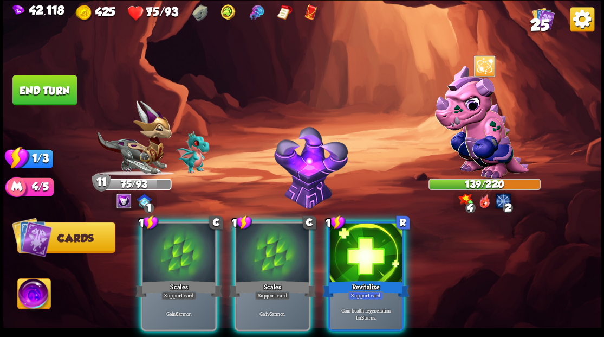
drag, startPoint x: 365, startPoint y: 256, endPoint x: 347, endPoint y: 225, distance: 35.7
click at [365, 254] on div at bounding box center [365, 253] width 73 height 61
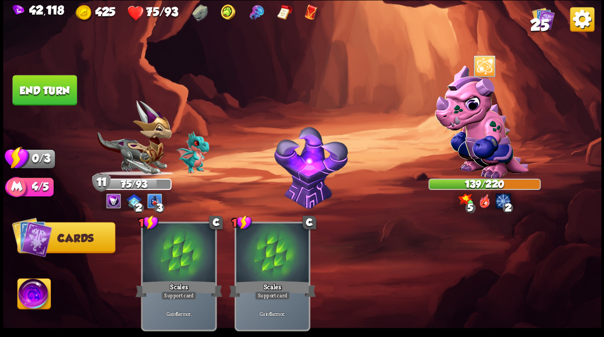
click at [36, 85] on button "End turn" at bounding box center [44, 90] width 64 height 30
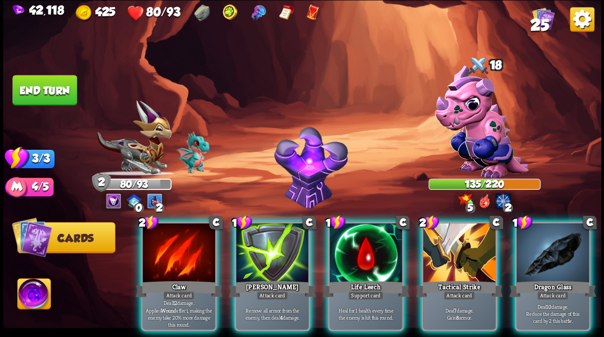
click at [148, 140] on img at bounding box center [133, 137] width 75 height 75
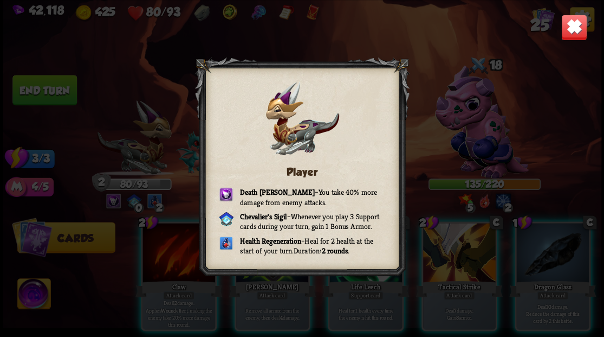
click at [567, 29] on img at bounding box center [574, 27] width 26 height 26
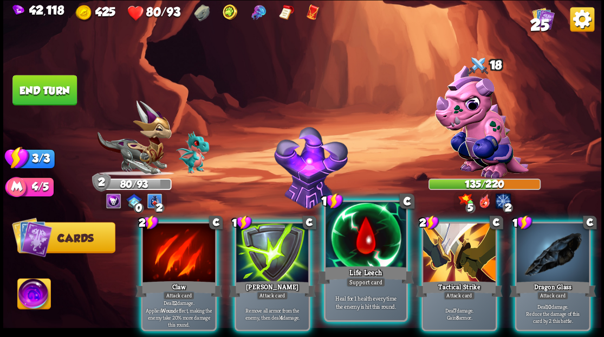
click at [362, 256] on div at bounding box center [366, 236] width 80 height 68
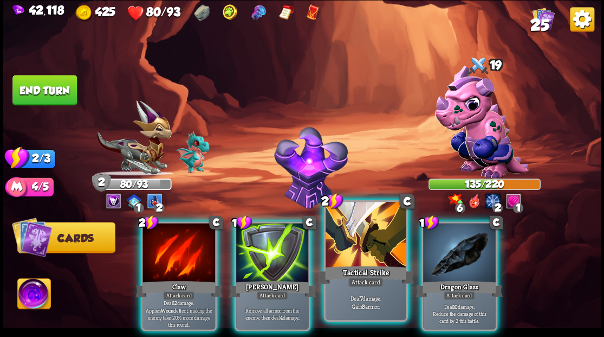
click at [355, 251] on div at bounding box center [366, 236] width 80 height 68
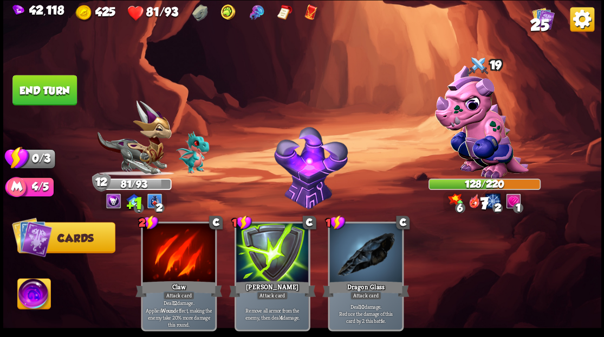
click at [60, 80] on button "End turn" at bounding box center [44, 90] width 64 height 30
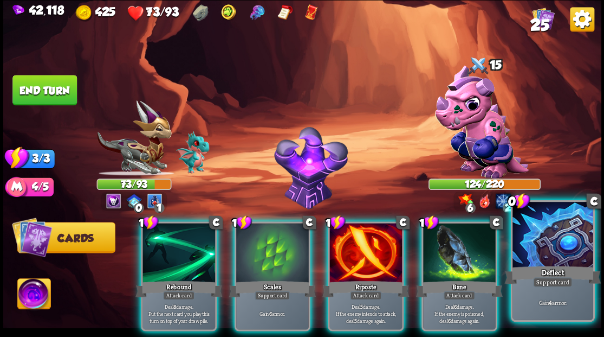
click at [588, 252] on div at bounding box center [553, 236] width 80 height 68
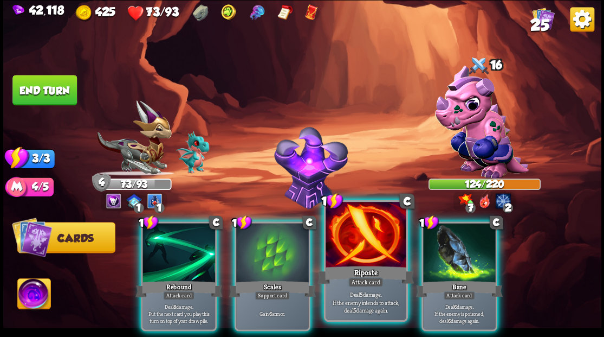
click at [358, 241] on div at bounding box center [366, 236] width 80 height 68
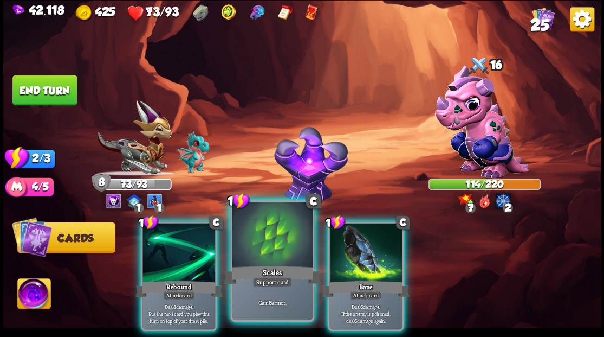
click at [262, 238] on div at bounding box center [272, 236] width 80 height 68
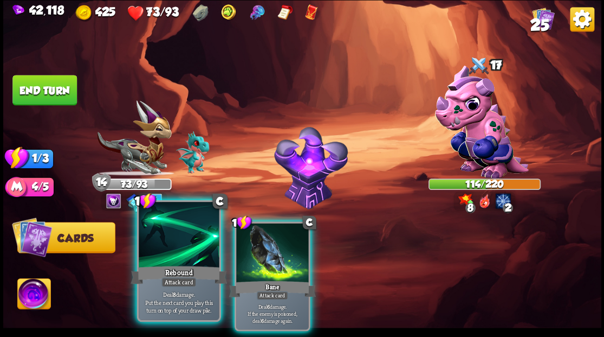
click at [170, 245] on div at bounding box center [179, 236] width 80 height 68
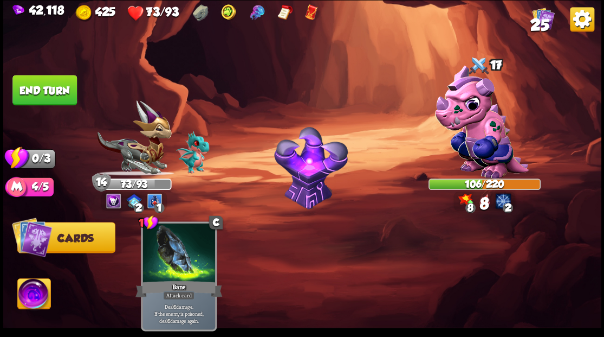
click at [24, 85] on button "End turn" at bounding box center [44, 90] width 65 height 31
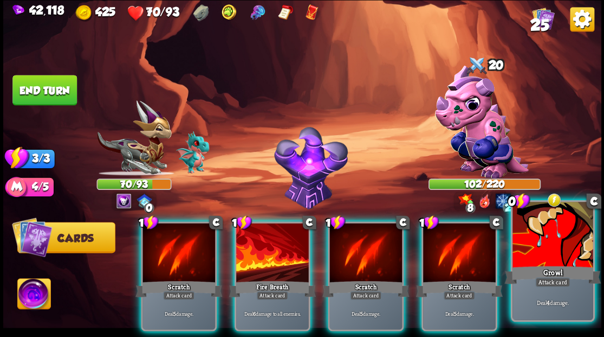
click at [549, 254] on div at bounding box center [553, 236] width 80 height 68
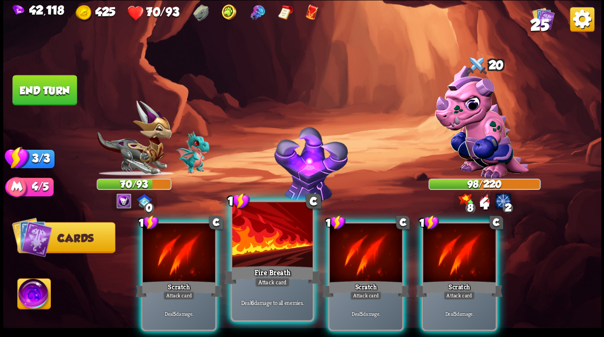
click at [258, 254] on div at bounding box center [272, 236] width 80 height 68
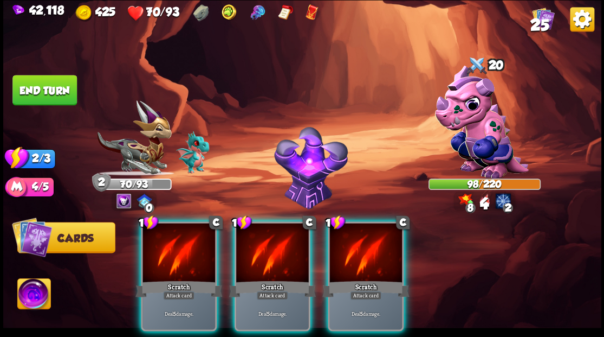
click at [258, 254] on div at bounding box center [272, 253] width 73 height 61
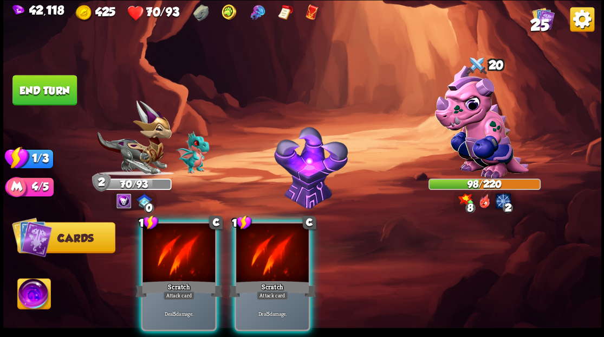
click at [258, 254] on div at bounding box center [272, 253] width 73 height 61
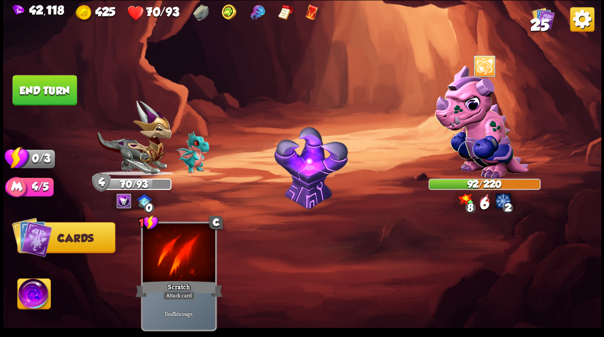
drag, startPoint x: 39, startPoint y: 101, endPoint x: 67, endPoint y: 105, distance: 28.0
click at [39, 101] on button "End turn" at bounding box center [44, 90] width 64 height 30
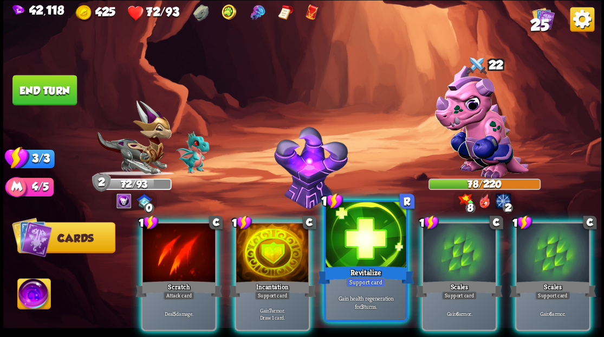
click at [341, 243] on div at bounding box center [366, 236] width 80 height 68
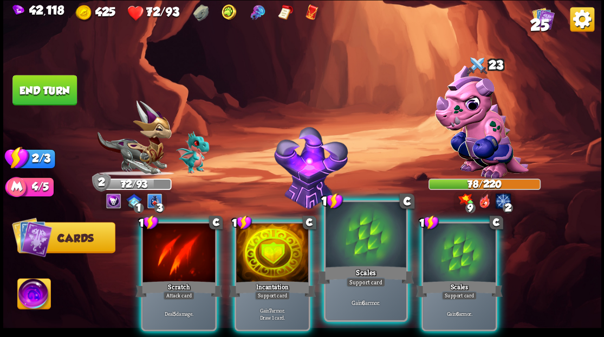
click at [275, 235] on div at bounding box center [272, 253] width 73 height 61
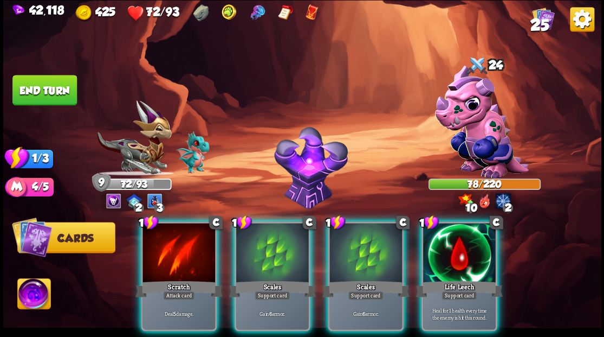
click at [274, 242] on div at bounding box center [272, 253] width 73 height 61
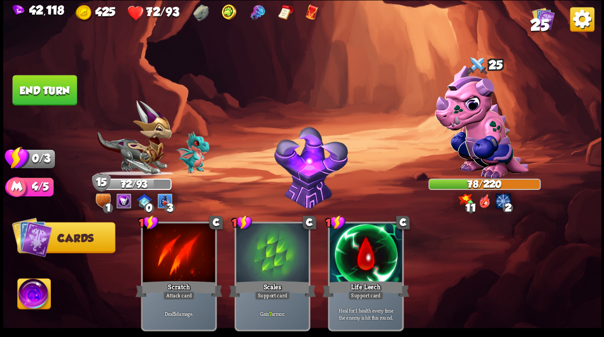
drag, startPoint x: 57, startPoint y: 92, endPoint x: 88, endPoint y: 98, distance: 30.8
click at [59, 93] on button "End turn" at bounding box center [44, 90] width 64 height 30
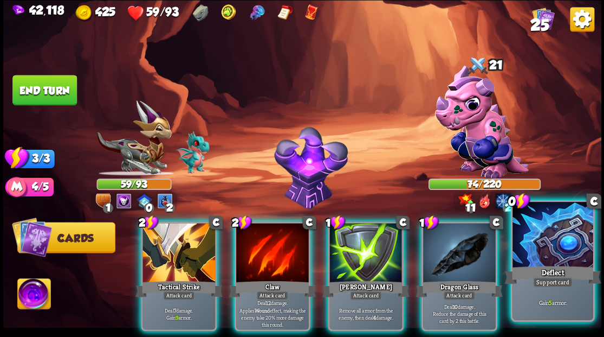
click at [564, 249] on div at bounding box center [553, 236] width 80 height 68
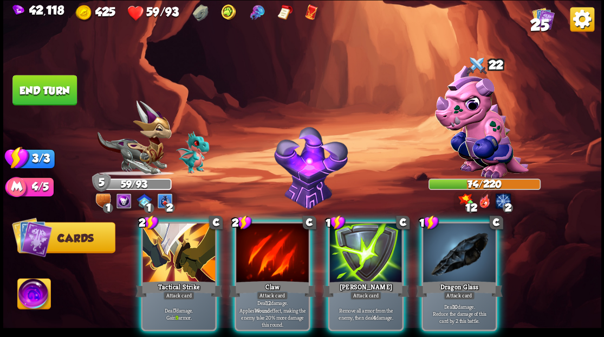
click at [469, 245] on div at bounding box center [459, 253] width 73 height 61
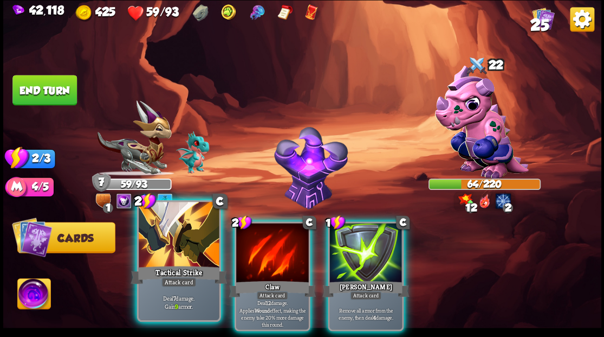
click at [176, 245] on div at bounding box center [179, 236] width 80 height 68
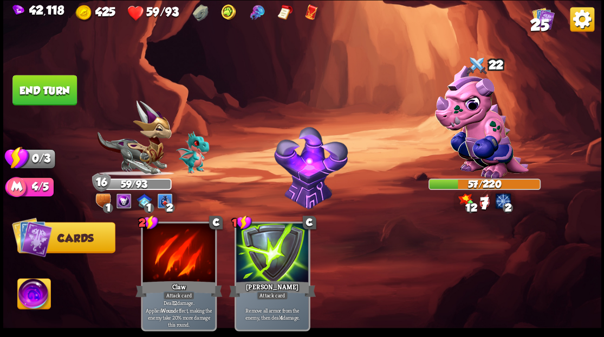
click at [56, 72] on img at bounding box center [302, 168] width 598 height 337
click at [57, 88] on button "End turn" at bounding box center [44, 90] width 64 height 30
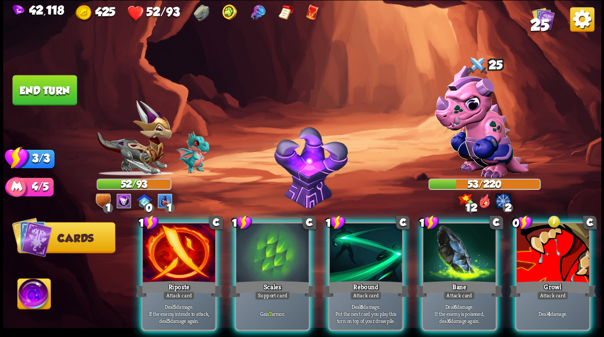
click at [555, 253] on div at bounding box center [552, 253] width 73 height 61
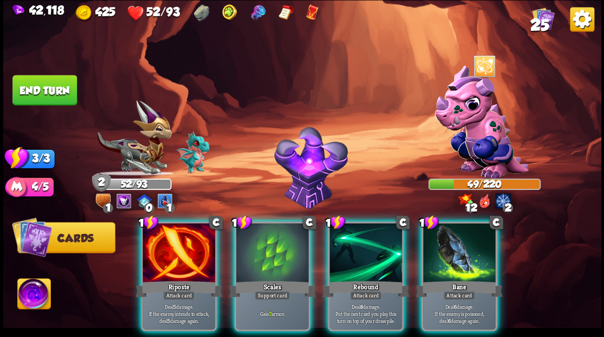
click at [170, 242] on div at bounding box center [179, 253] width 73 height 61
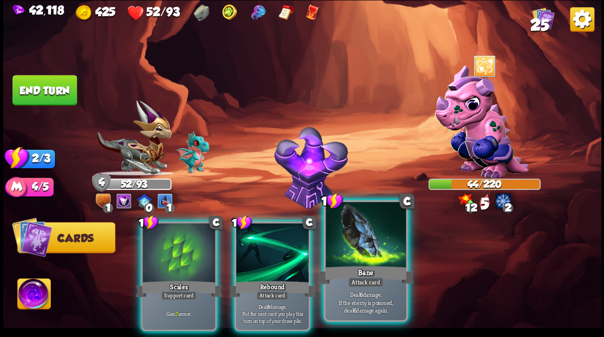
click at [366, 249] on div at bounding box center [366, 236] width 80 height 68
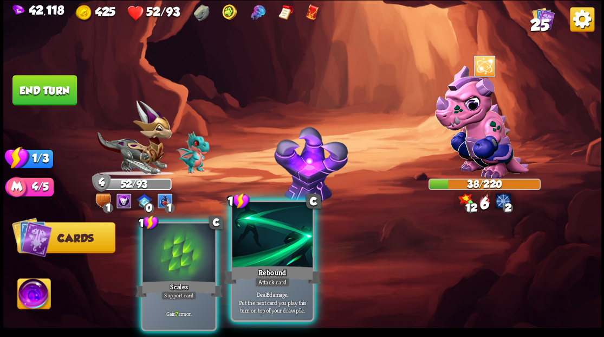
click at [245, 250] on div at bounding box center [272, 236] width 80 height 68
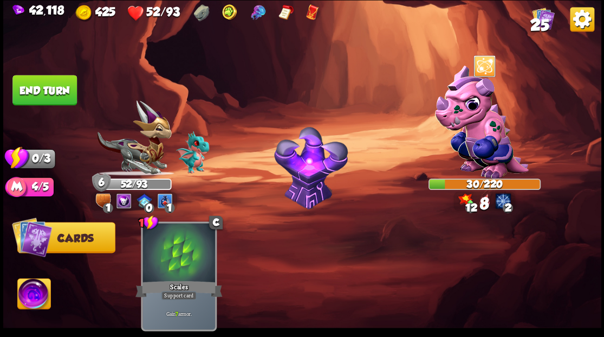
drag, startPoint x: 47, startPoint y: 84, endPoint x: 438, endPoint y: 144, distance: 395.8
click at [47, 85] on button "End turn" at bounding box center [44, 90] width 64 height 30
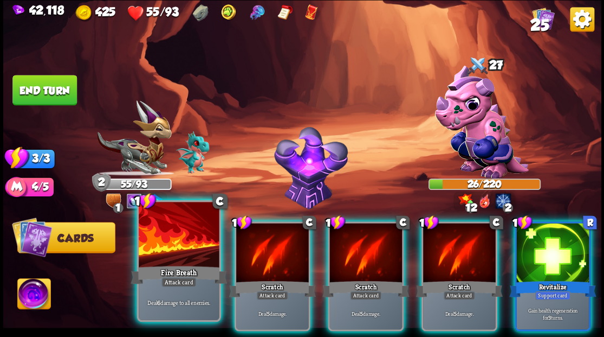
click at [159, 250] on div at bounding box center [179, 236] width 80 height 68
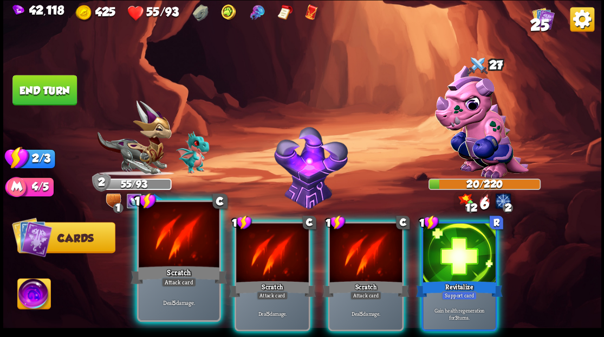
click at [158, 250] on div at bounding box center [179, 236] width 80 height 68
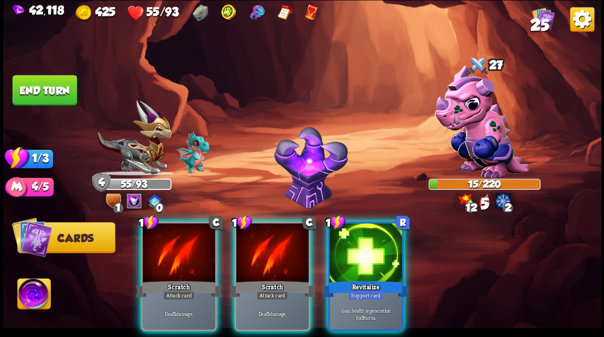
click at [158, 250] on div at bounding box center [179, 253] width 73 height 61
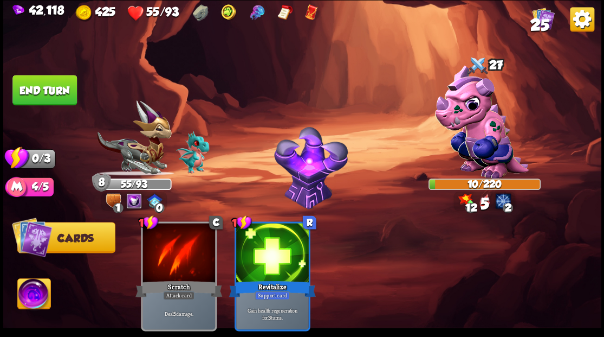
click at [37, 88] on button "End turn" at bounding box center [44, 90] width 64 height 30
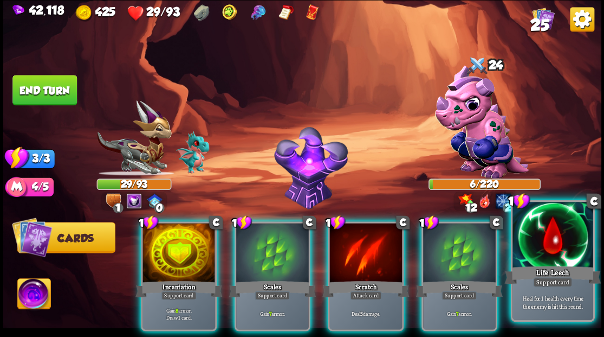
click at [552, 242] on div at bounding box center [553, 236] width 80 height 68
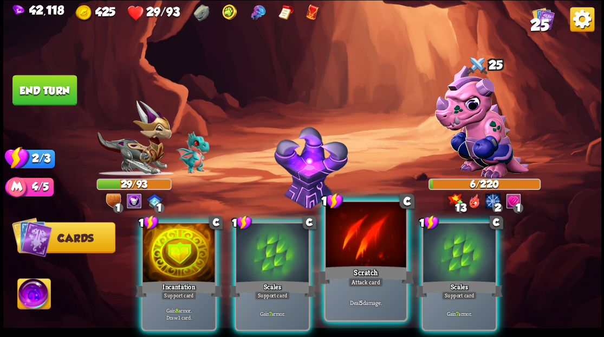
click at [363, 253] on div at bounding box center [366, 236] width 80 height 68
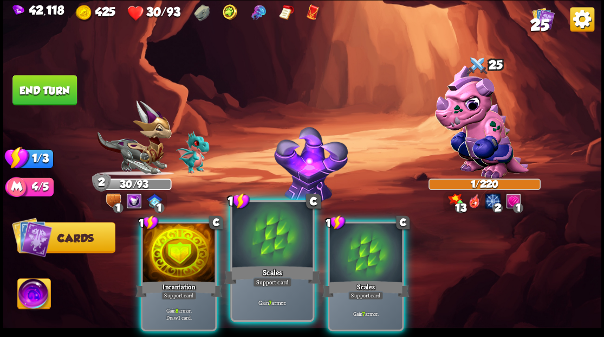
drag, startPoint x: 194, startPoint y: 246, endPoint x: 187, endPoint y: 243, distance: 7.3
click at [192, 245] on div at bounding box center [179, 253] width 73 height 61
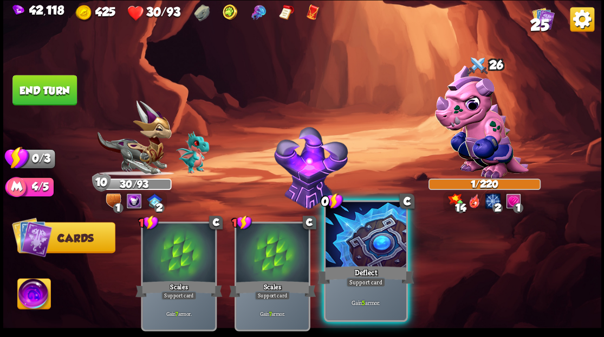
drag, startPoint x: 373, startPoint y: 256, endPoint x: 368, endPoint y: 248, distance: 9.2
click at [372, 256] on div at bounding box center [366, 236] width 80 height 68
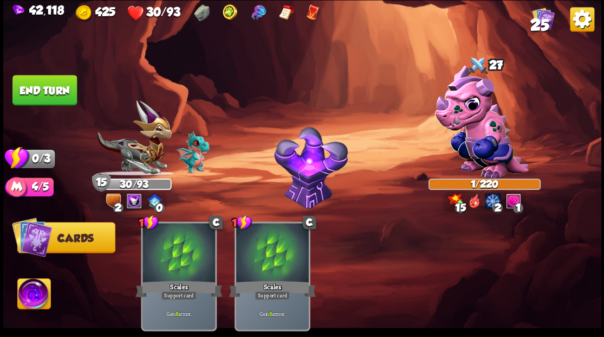
drag, startPoint x: 40, startPoint y: 88, endPoint x: 142, endPoint y: 119, distance: 106.6
click at [41, 89] on button "End turn" at bounding box center [44, 90] width 64 height 30
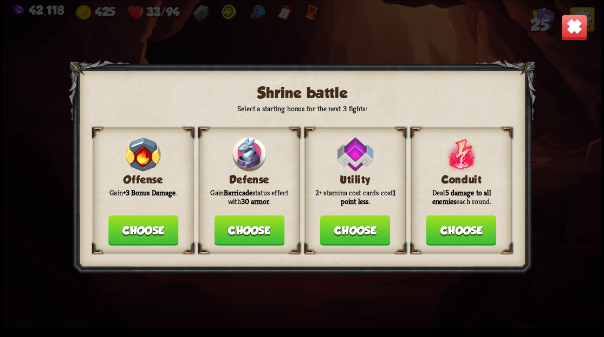
click at [261, 236] on button "Choose" at bounding box center [249, 230] width 70 height 30
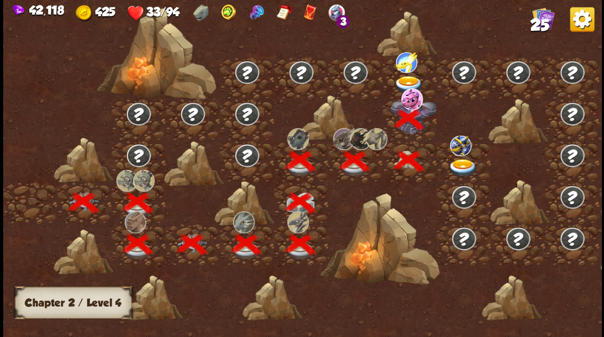
click at [462, 162] on img at bounding box center [463, 167] width 30 height 18
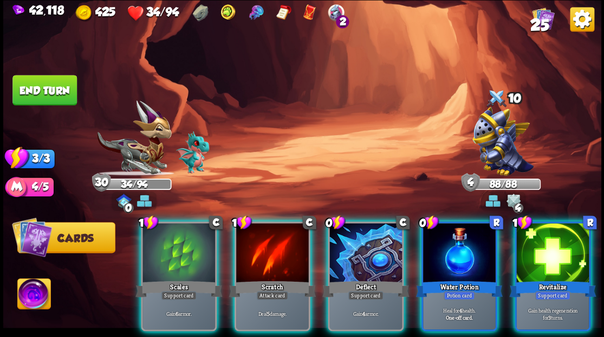
click at [460, 248] on div at bounding box center [459, 253] width 73 height 61
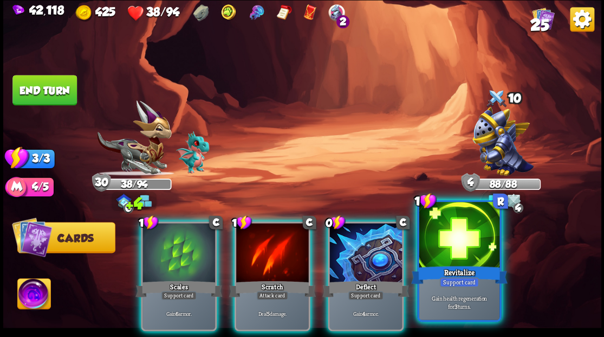
click at [458, 244] on div at bounding box center [459, 236] width 80 height 68
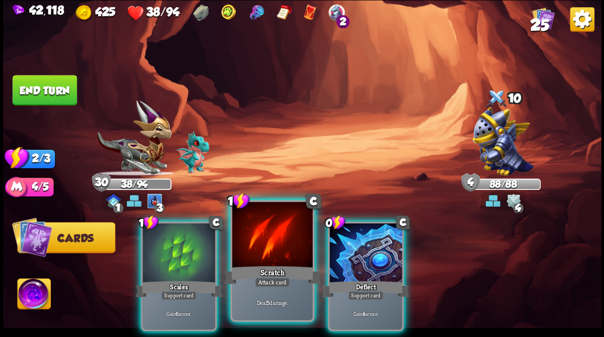
click at [280, 251] on div at bounding box center [272, 236] width 80 height 68
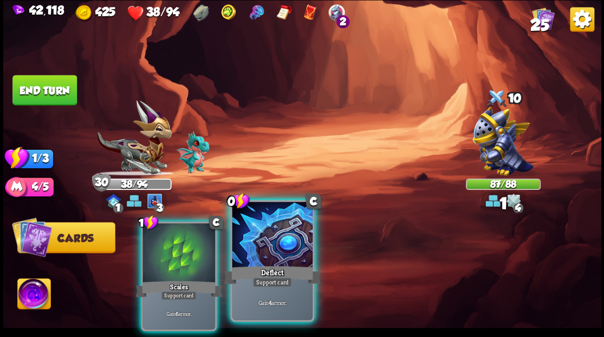
click at [279, 250] on div at bounding box center [272, 236] width 80 height 68
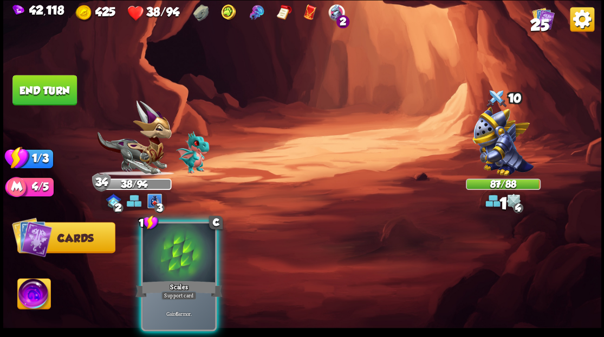
drag, startPoint x: 215, startPoint y: 251, endPoint x: 151, endPoint y: 202, distance: 81.2
click at [199, 240] on div at bounding box center [179, 253] width 73 height 61
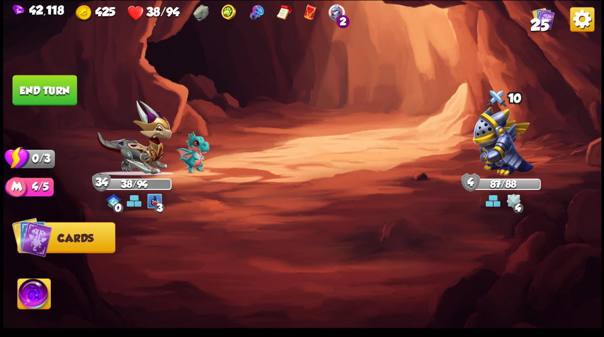
click at [78, 100] on img at bounding box center [302, 168] width 598 height 337
click at [48, 86] on button "End turn" at bounding box center [44, 90] width 64 height 30
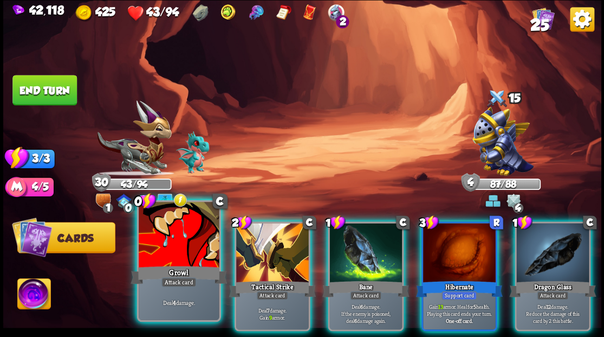
click at [174, 258] on div at bounding box center [179, 236] width 80 height 68
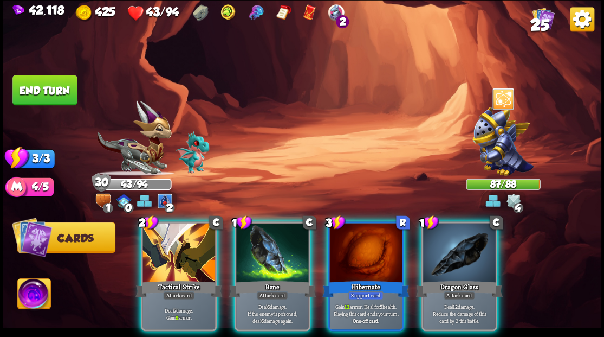
drag, startPoint x: 474, startPoint y: 254, endPoint x: 471, endPoint y: 248, distance: 6.1
click at [473, 253] on div at bounding box center [459, 253] width 73 height 61
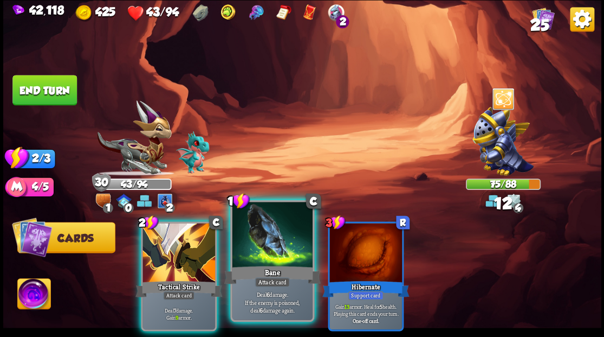
click at [279, 245] on div at bounding box center [272, 236] width 80 height 68
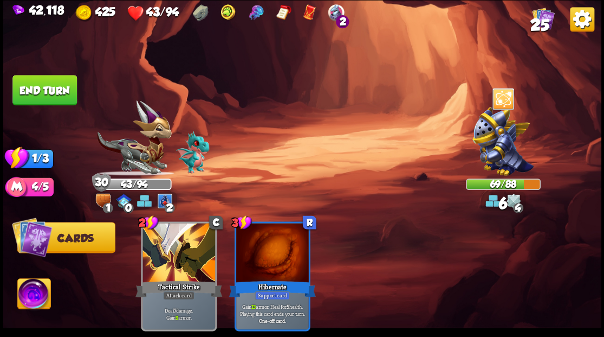
drag, startPoint x: 55, startPoint y: 90, endPoint x: 266, endPoint y: 166, distance: 223.3
click at [56, 91] on button "End turn" at bounding box center [44, 90] width 64 height 30
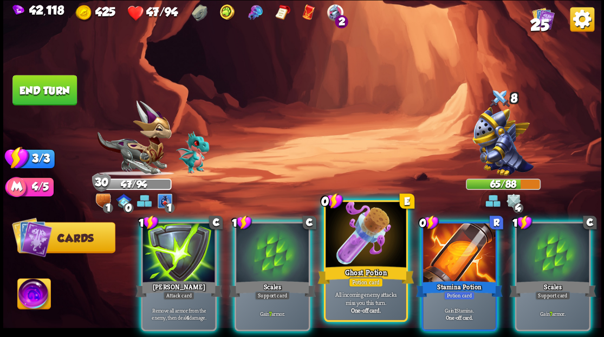
click at [366, 250] on div at bounding box center [366, 236] width 80 height 68
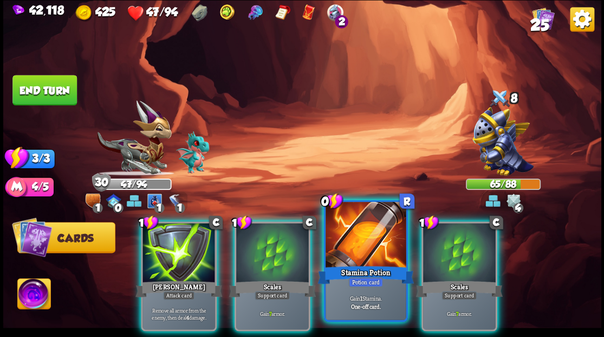
click at [364, 249] on div at bounding box center [366, 236] width 80 height 68
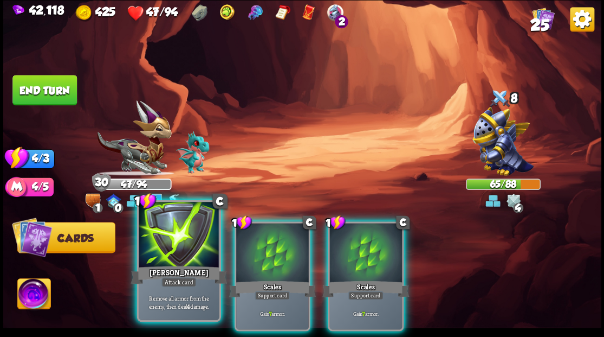
click at [186, 244] on div at bounding box center [179, 236] width 80 height 68
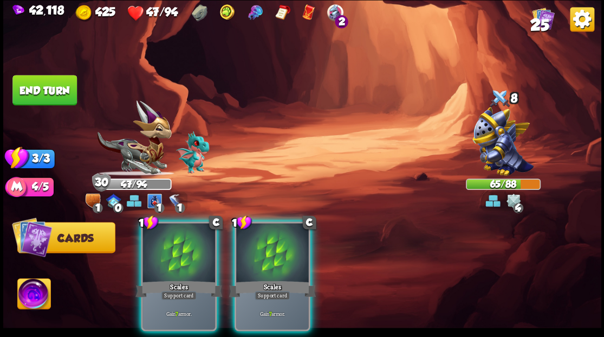
click at [186, 244] on div at bounding box center [179, 253] width 73 height 61
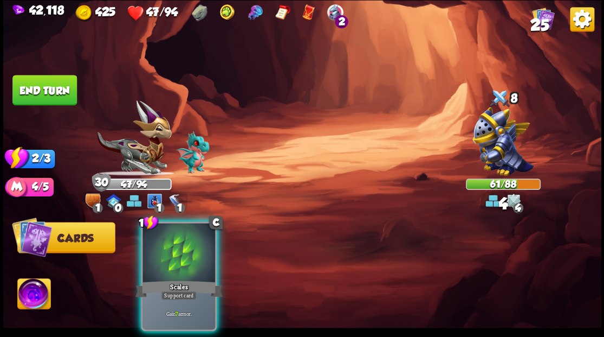
click at [186, 244] on div at bounding box center [179, 253] width 73 height 61
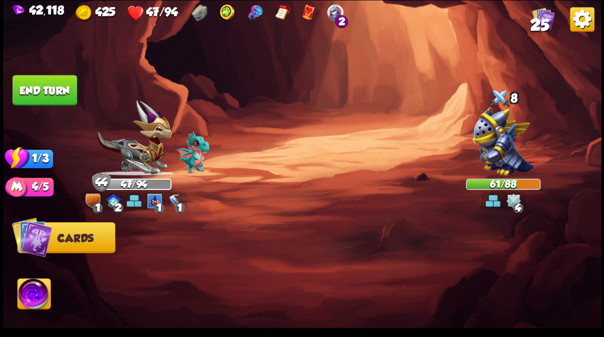
click at [34, 91] on button "End turn" at bounding box center [44, 90] width 64 height 30
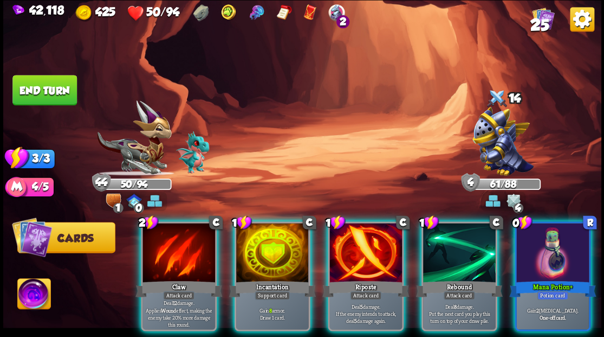
click at [556, 255] on div at bounding box center [552, 253] width 73 height 61
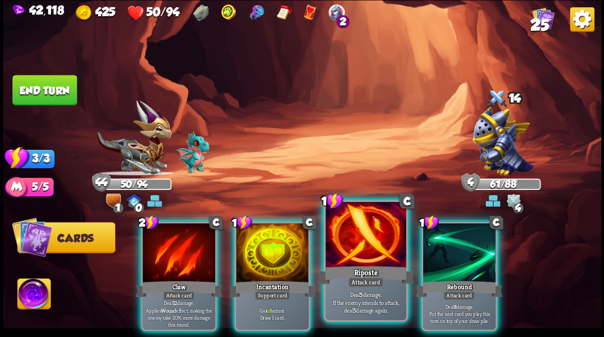
click at [365, 247] on div at bounding box center [366, 236] width 80 height 68
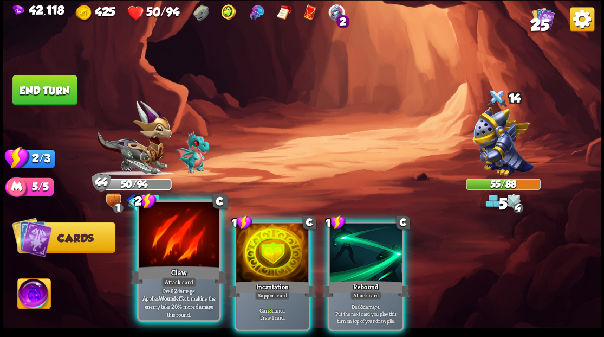
click at [166, 227] on div at bounding box center [179, 236] width 80 height 68
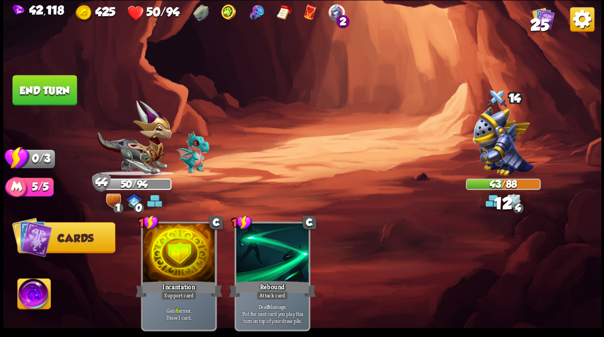
click at [35, 87] on button "End turn" at bounding box center [44, 90] width 64 height 30
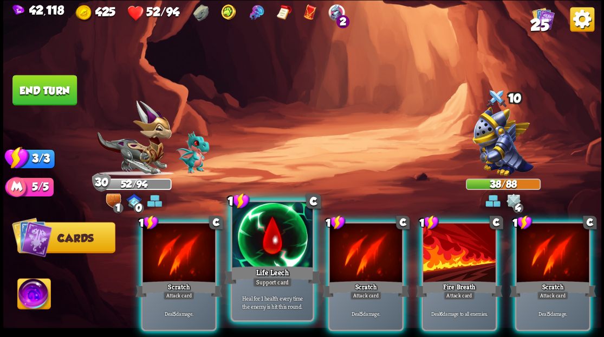
click at [283, 247] on div at bounding box center [272, 236] width 80 height 68
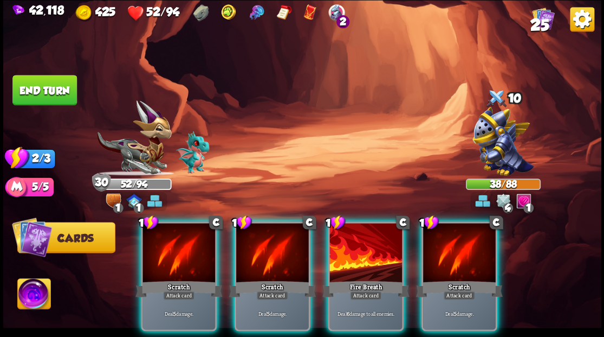
drag, startPoint x: 363, startPoint y: 252, endPoint x: 358, endPoint y: 249, distance: 6.1
click at [362, 251] on div at bounding box center [365, 253] width 73 height 61
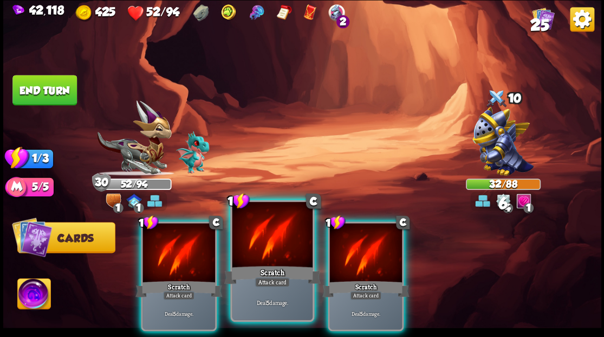
click at [277, 253] on div at bounding box center [272, 236] width 80 height 68
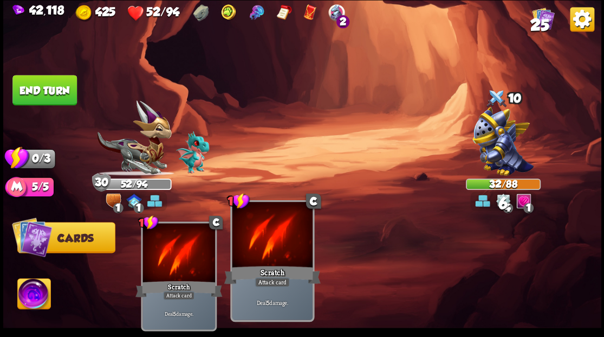
click at [276, 252] on div at bounding box center [272, 236] width 80 height 68
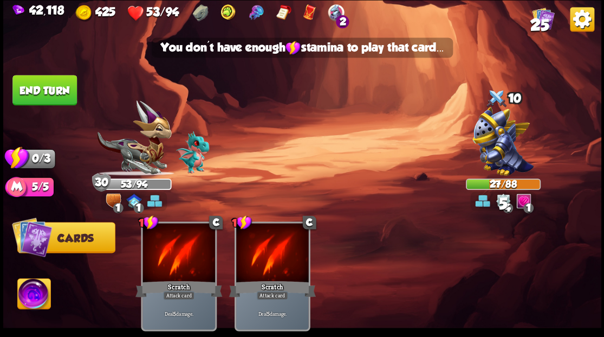
drag, startPoint x: 56, startPoint y: 91, endPoint x: 95, endPoint y: 104, distance: 40.4
click at [60, 92] on button "End turn" at bounding box center [44, 90] width 64 height 30
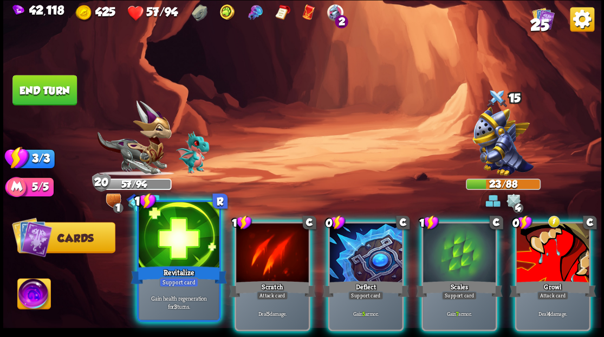
click at [195, 247] on div at bounding box center [179, 236] width 80 height 68
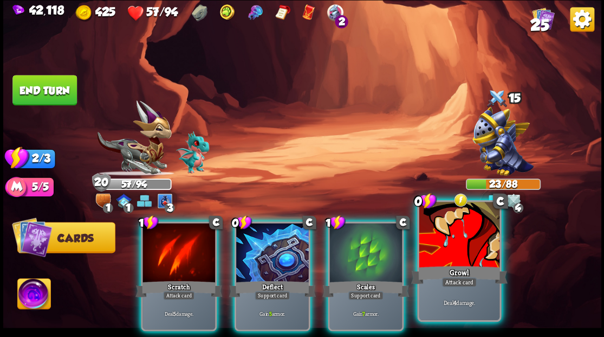
click at [466, 256] on div at bounding box center [459, 236] width 80 height 68
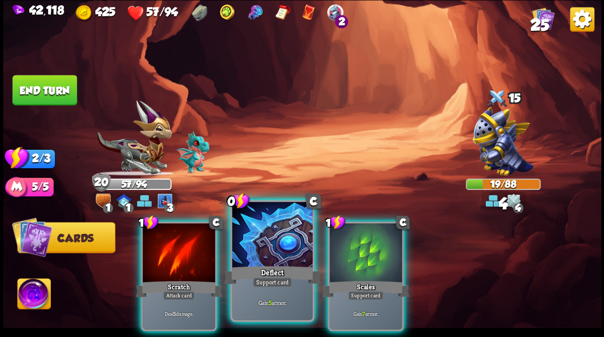
click at [275, 235] on div at bounding box center [272, 236] width 80 height 68
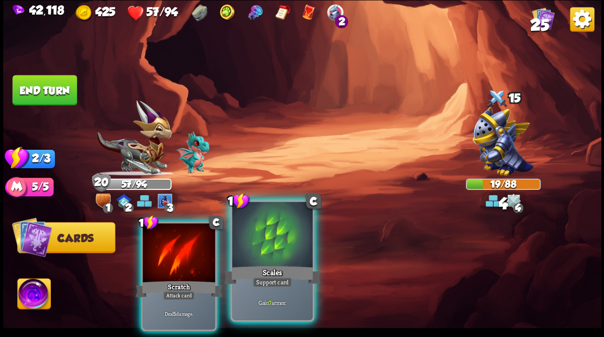
click at [273, 234] on div at bounding box center [272, 236] width 80 height 68
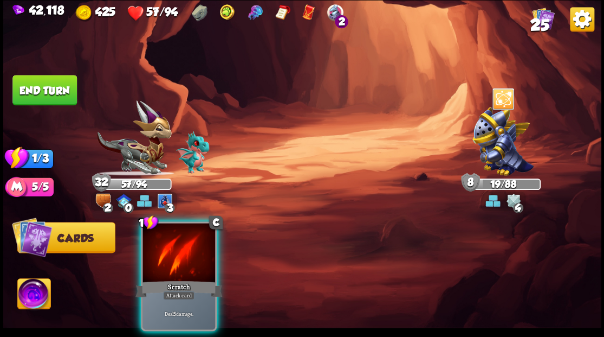
drag, startPoint x: 203, startPoint y: 256, endPoint x: 173, endPoint y: 207, distance: 56.9
click at [199, 251] on div at bounding box center [179, 253] width 73 height 61
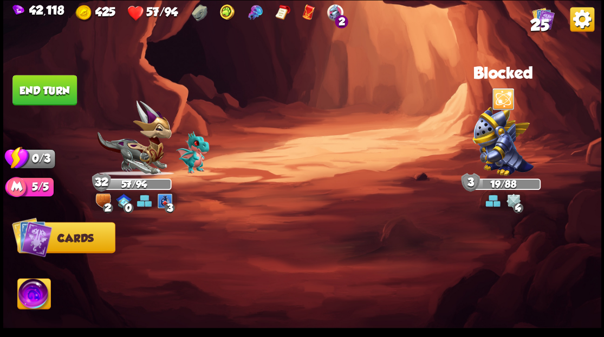
drag, startPoint x: 65, startPoint y: 88, endPoint x: 201, endPoint y: 144, distance: 146.7
click at [65, 89] on button "End turn" at bounding box center [44, 90] width 64 height 30
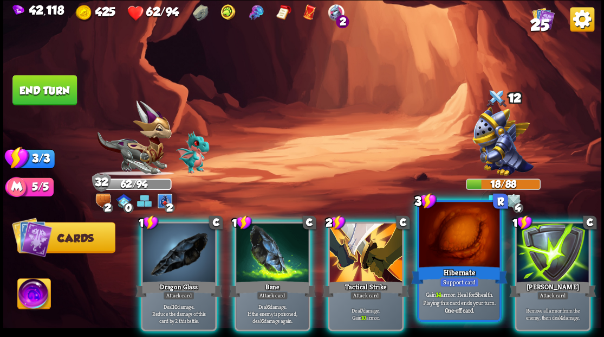
click at [461, 253] on div at bounding box center [459, 236] width 80 height 68
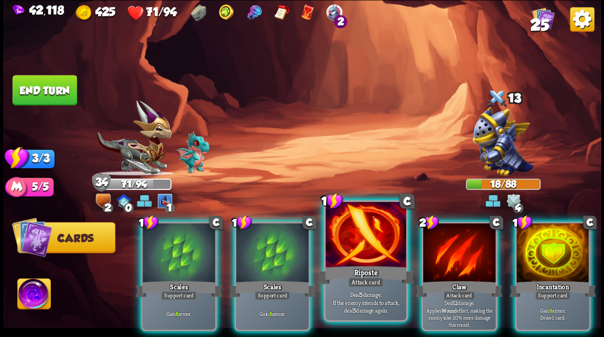
drag, startPoint x: 363, startPoint y: 244, endPoint x: 340, endPoint y: 193, distance: 55.8
click at [361, 242] on div at bounding box center [366, 236] width 80 height 68
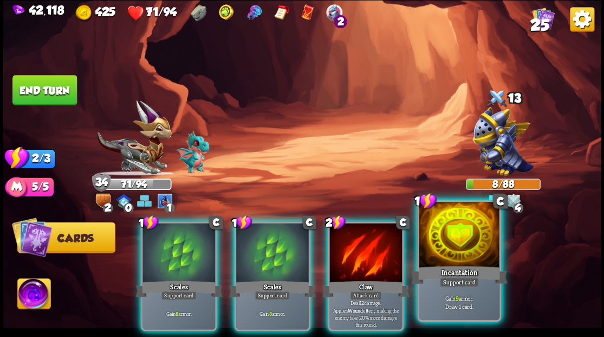
drag, startPoint x: 446, startPoint y: 241, endPoint x: 417, endPoint y: 191, distance: 57.3
click at [446, 240] on div at bounding box center [459, 236] width 80 height 68
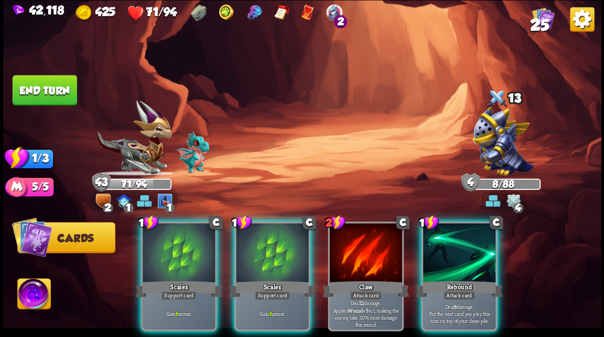
click at [47, 81] on button "End turn" at bounding box center [44, 90] width 64 height 30
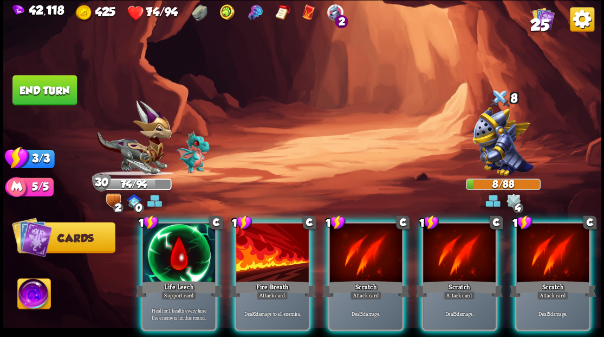
click at [63, 89] on button "End turn" at bounding box center [44, 90] width 64 height 30
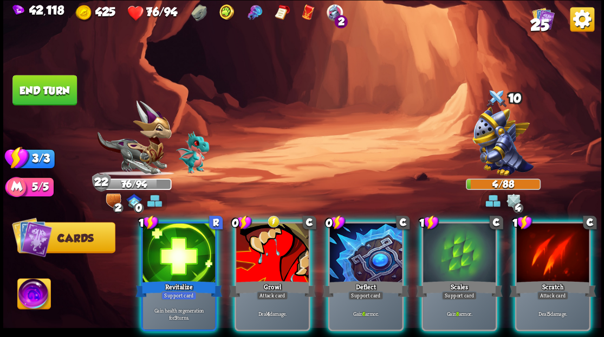
drag, startPoint x: 199, startPoint y: 230, endPoint x: 210, endPoint y: 204, distance: 28.7
click at [198, 223] on div at bounding box center [179, 253] width 73 height 61
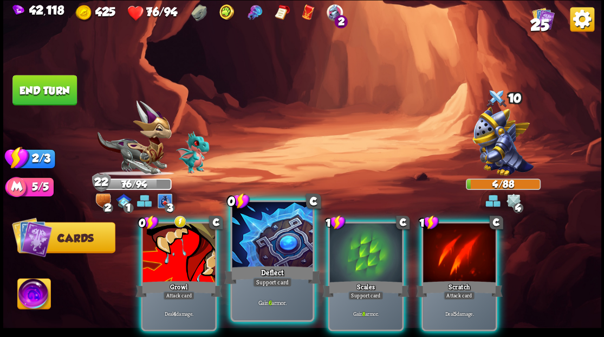
click at [262, 250] on div at bounding box center [272, 236] width 80 height 68
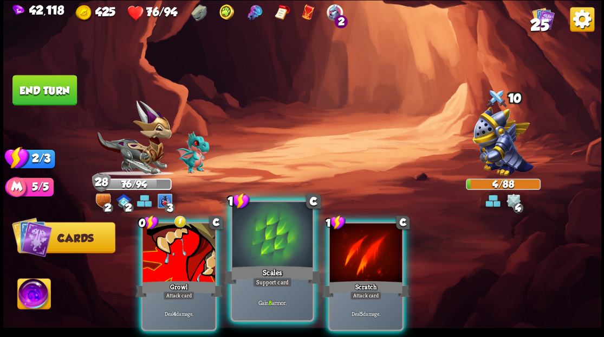
click at [262, 250] on div at bounding box center [272, 236] width 80 height 68
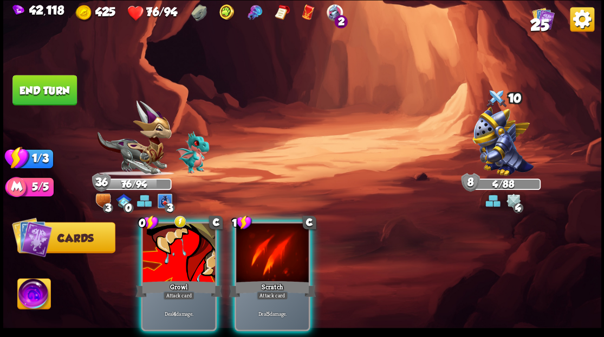
click at [62, 93] on button "End turn" at bounding box center [44, 90] width 64 height 30
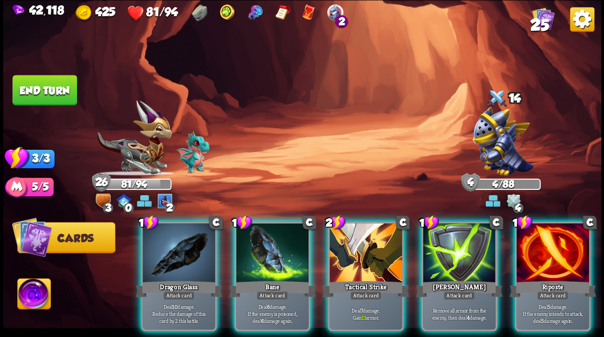
click at [61, 86] on button "End turn" at bounding box center [44, 90] width 65 height 31
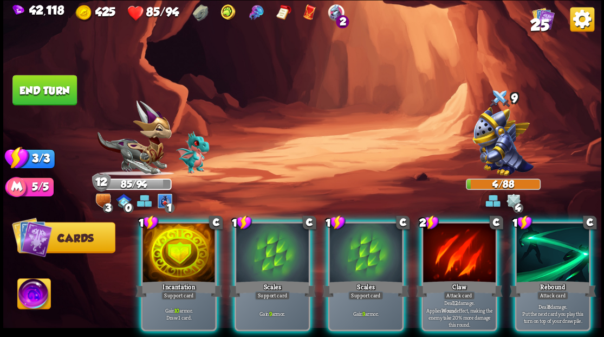
click at [45, 94] on button "End turn" at bounding box center [44, 89] width 66 height 31
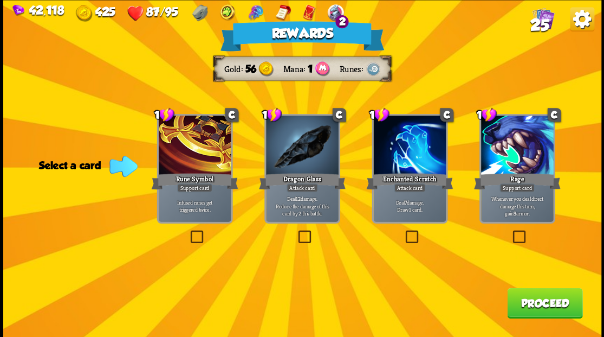
drag, startPoint x: 408, startPoint y: 236, endPoint x: 448, endPoint y: 269, distance: 51.2
click at [403, 231] on label at bounding box center [403, 231] width 0 height 0
click at [0, 0] on input "checkbox" at bounding box center [0, 0] width 0 height 0
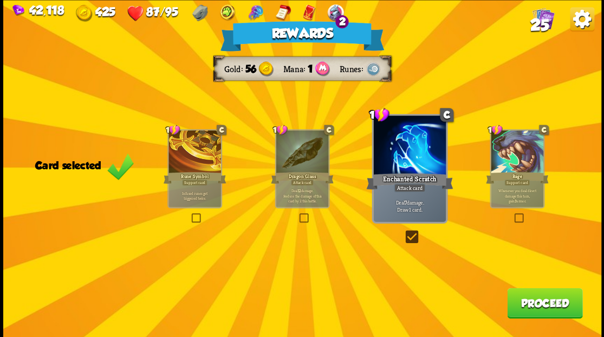
drag, startPoint x: 514, startPoint y: 303, endPoint x: 512, endPoint y: 298, distance: 5.8
click at [512, 298] on button "Proceed" at bounding box center [544, 302] width 75 height 30
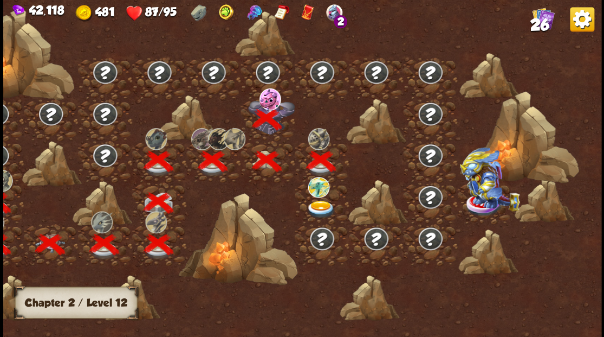
click at [319, 203] on img at bounding box center [321, 209] width 30 height 18
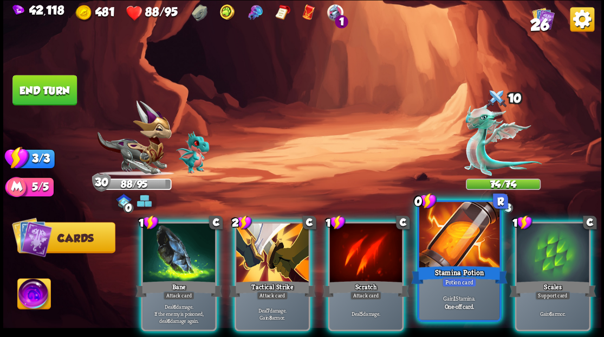
click at [446, 241] on div at bounding box center [459, 236] width 80 height 68
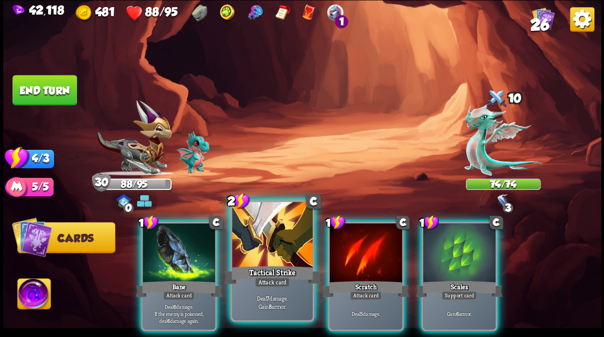
click at [258, 234] on div at bounding box center [272, 236] width 80 height 68
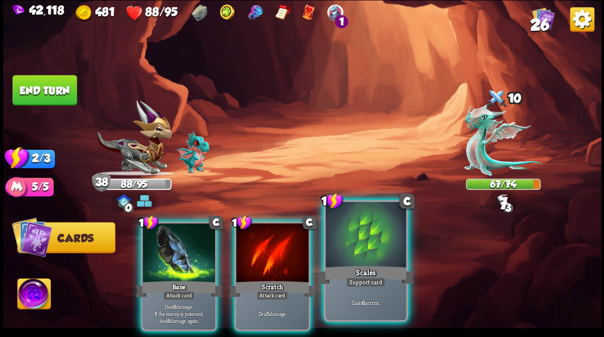
drag, startPoint x: 361, startPoint y: 253, endPoint x: 339, endPoint y: 236, distance: 27.4
click at [360, 251] on div at bounding box center [366, 236] width 80 height 68
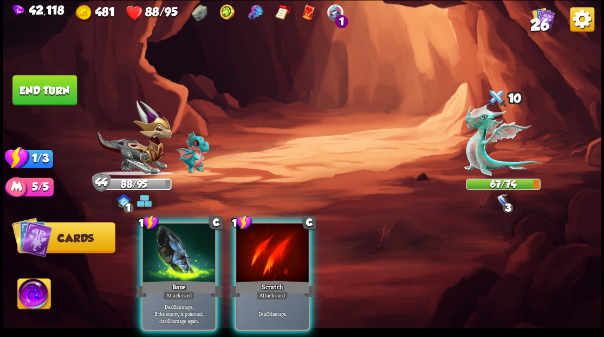
drag, startPoint x: 187, startPoint y: 231, endPoint x: 173, endPoint y: 206, distance: 29.4
click at [177, 223] on div at bounding box center [179, 253] width 73 height 61
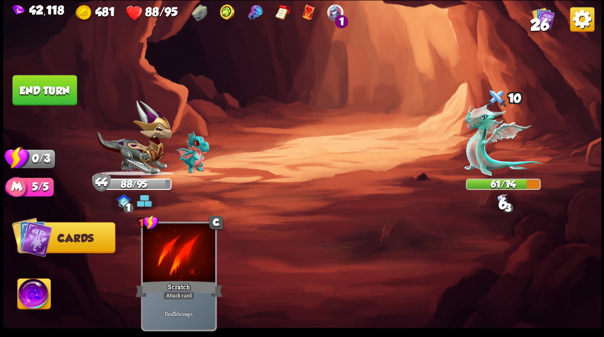
drag, startPoint x: 59, startPoint y: 92, endPoint x: 199, endPoint y: 124, distance: 143.9
click at [90, 104] on div "Select an enemy to attack... You don't have enough stamina to play that card...…" at bounding box center [302, 168] width 598 height 337
drag, startPoint x: 61, startPoint y: 80, endPoint x: 172, endPoint y: 124, distance: 119.6
click at [64, 83] on button "End turn" at bounding box center [44, 90] width 64 height 30
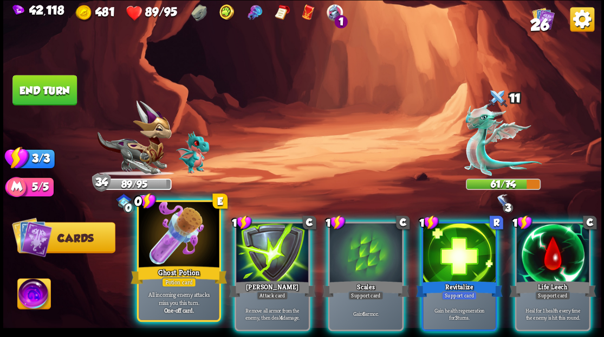
click at [178, 250] on div at bounding box center [179, 236] width 80 height 68
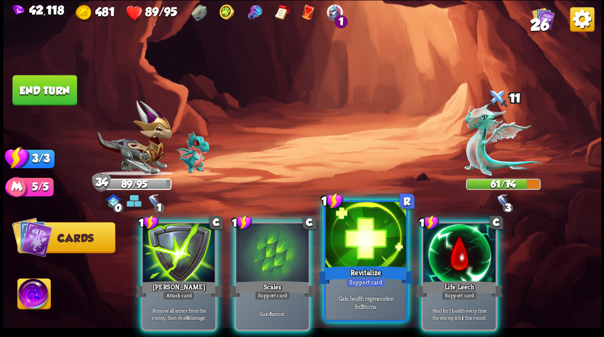
click at [380, 243] on div at bounding box center [366, 236] width 80 height 68
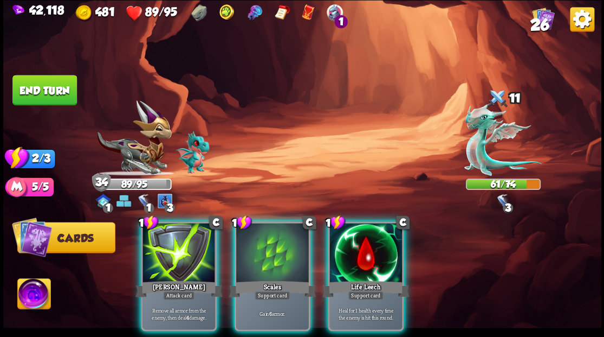
click at [380, 243] on div at bounding box center [365, 253] width 73 height 61
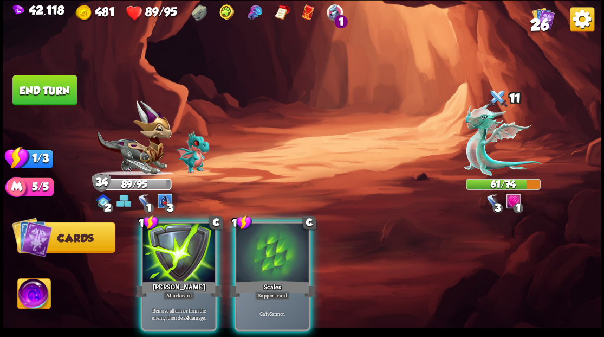
click at [164, 238] on div at bounding box center [179, 253] width 73 height 61
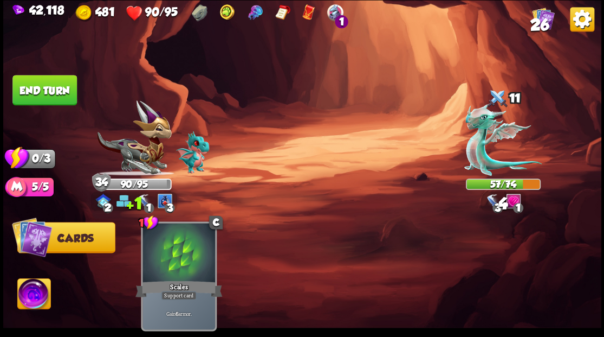
click at [65, 88] on button "End turn" at bounding box center [44, 90] width 64 height 30
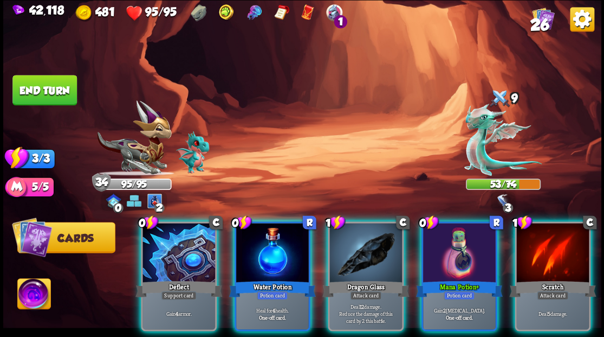
click at [273, 232] on div at bounding box center [272, 253] width 73 height 61
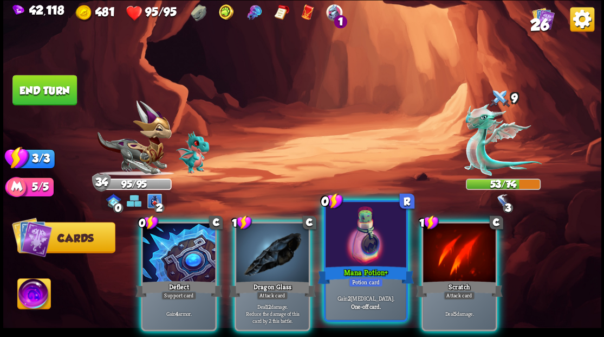
click at [373, 242] on div at bounding box center [366, 236] width 80 height 68
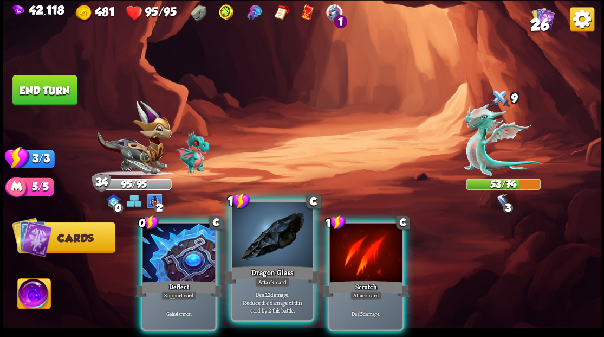
click at [286, 247] on div at bounding box center [272, 236] width 80 height 68
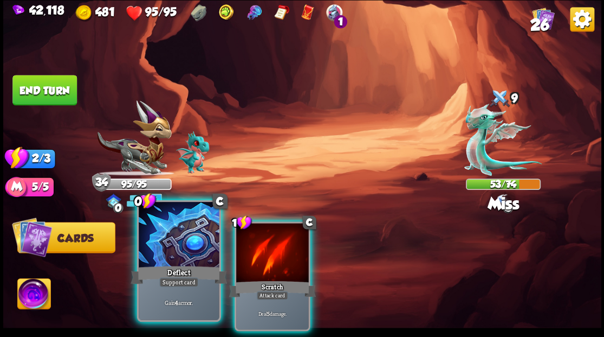
drag, startPoint x: 285, startPoint y: 247, endPoint x: 197, endPoint y: 250, distance: 88.4
click at [271, 245] on div at bounding box center [272, 253] width 73 height 61
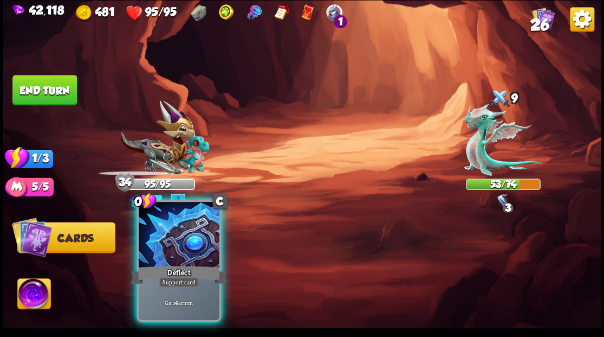
click at [183, 244] on div at bounding box center [179, 236] width 80 height 68
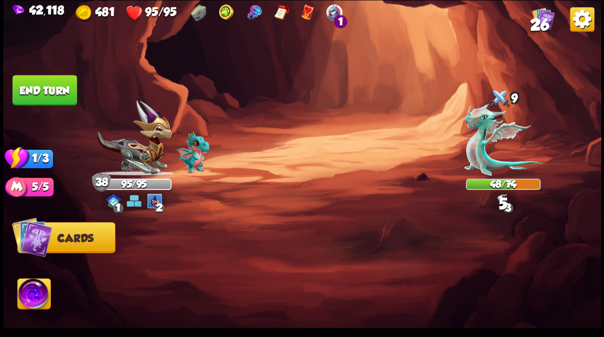
drag, startPoint x: 22, startPoint y: 93, endPoint x: 173, endPoint y: 79, distance: 151.8
click at [24, 93] on button "End turn" at bounding box center [44, 90] width 64 height 30
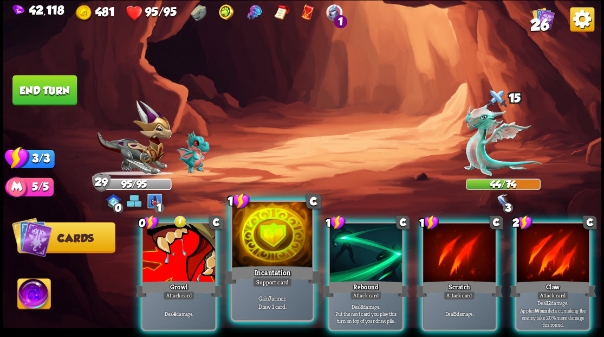
click at [266, 231] on div at bounding box center [272, 236] width 80 height 68
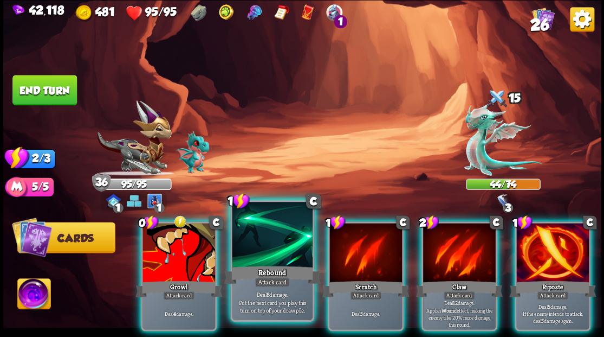
drag, startPoint x: 184, startPoint y: 243, endPoint x: 197, endPoint y: 222, distance: 25.3
click at [184, 241] on div at bounding box center [179, 253] width 73 height 61
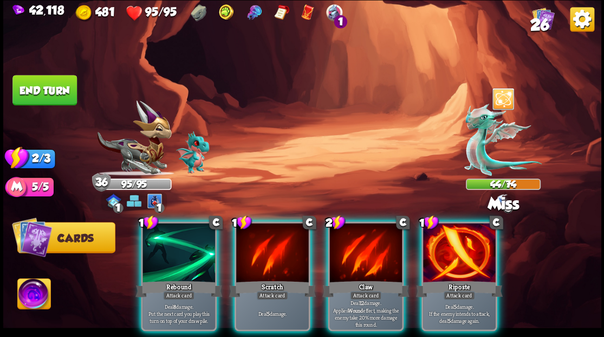
click at [471, 260] on div at bounding box center [459, 253] width 73 height 61
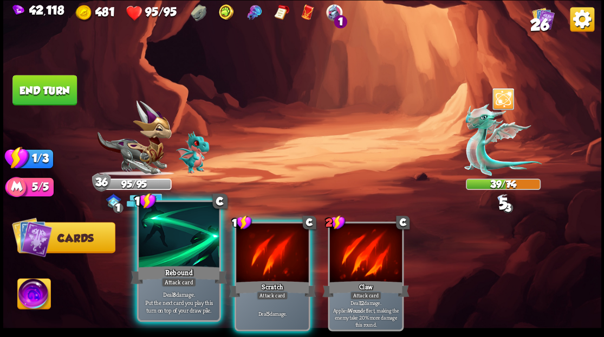
click at [179, 246] on div at bounding box center [179, 236] width 80 height 68
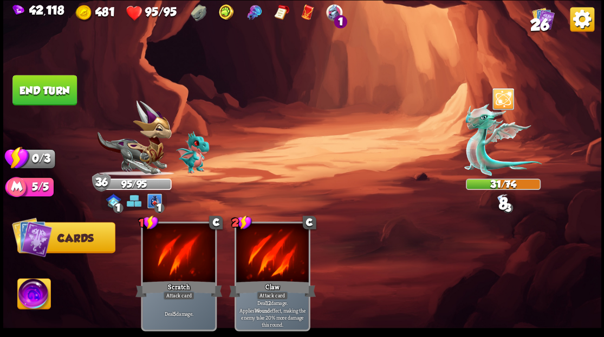
drag, startPoint x: 40, startPoint y: 86, endPoint x: 88, endPoint y: 86, distance: 48.2
click at [41, 86] on button "End turn" at bounding box center [44, 90] width 64 height 30
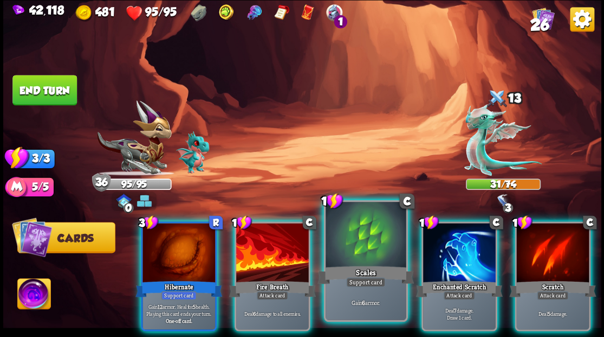
click at [292, 237] on div at bounding box center [272, 253] width 73 height 61
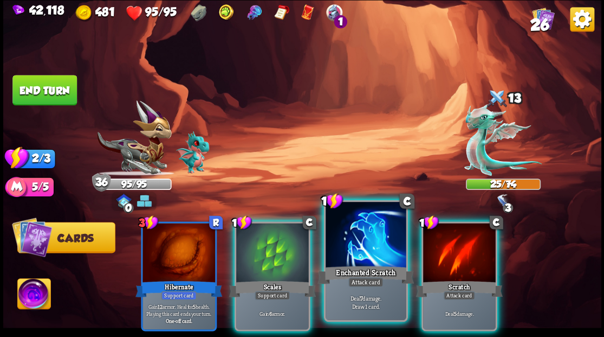
click at [360, 228] on div at bounding box center [366, 236] width 80 height 68
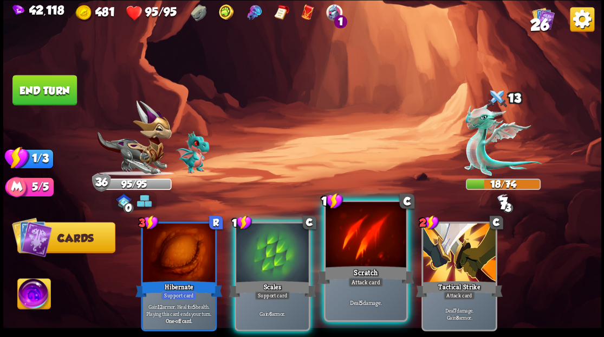
click at [360, 227] on div at bounding box center [366, 236] width 80 height 68
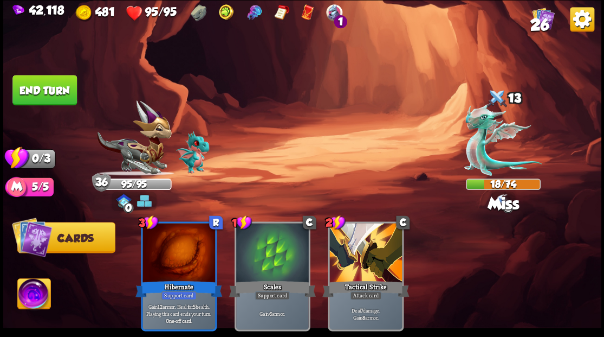
drag, startPoint x: 54, startPoint y: 94, endPoint x: 152, endPoint y: 70, distance: 100.8
click at [55, 94] on button "End turn" at bounding box center [44, 90] width 64 height 30
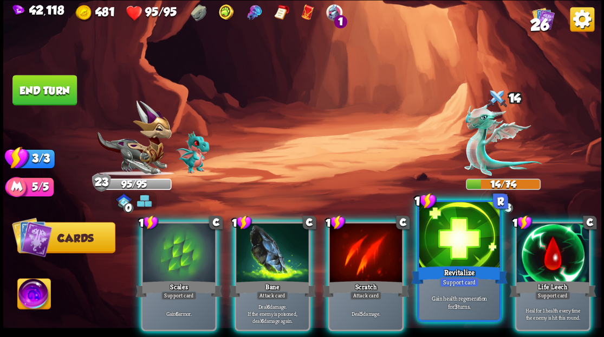
drag, startPoint x: 462, startPoint y: 237, endPoint x: 468, endPoint y: 236, distance: 6.6
click at [462, 237] on div at bounding box center [459, 236] width 80 height 68
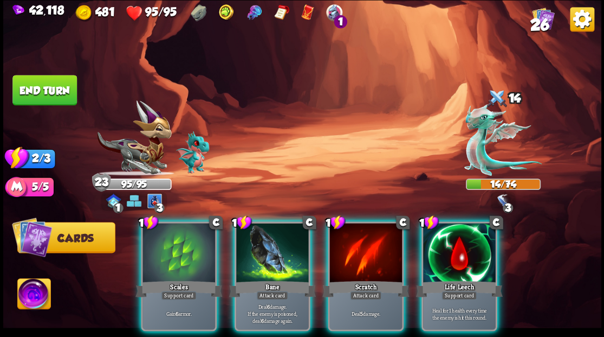
drag, startPoint x: 478, startPoint y: 238, endPoint x: 464, endPoint y: 212, distance: 29.3
click at [475, 232] on div at bounding box center [459, 253] width 73 height 61
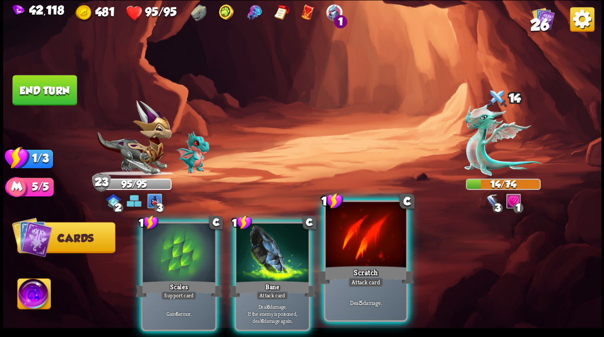
drag, startPoint x: 287, startPoint y: 244, endPoint x: 284, endPoint y: 232, distance: 11.8
click at [286, 242] on div at bounding box center [272, 253] width 73 height 61
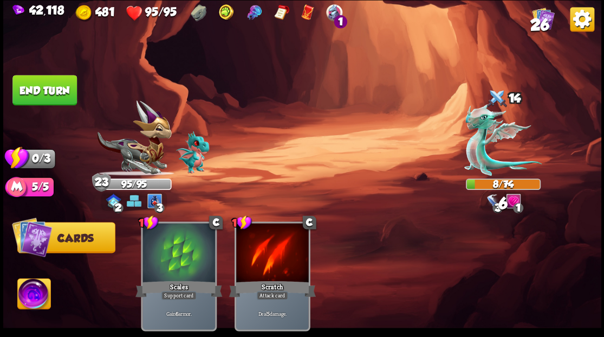
click at [56, 86] on button "End turn" at bounding box center [44, 90] width 64 height 30
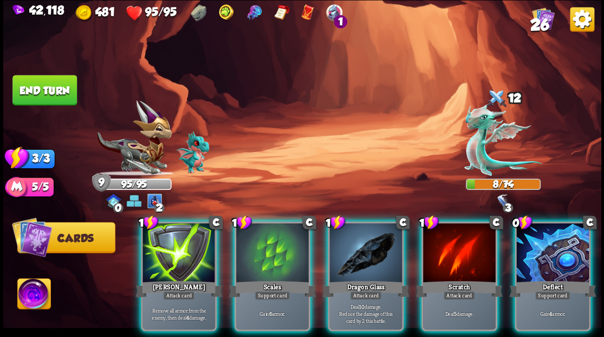
drag, startPoint x: 573, startPoint y: 259, endPoint x: 492, endPoint y: 206, distance: 97.1
click at [567, 249] on div at bounding box center [552, 253] width 73 height 61
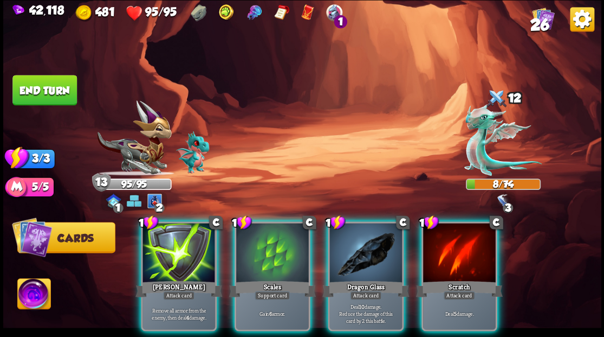
drag, startPoint x: 370, startPoint y: 243, endPoint x: 365, endPoint y: 221, distance: 22.7
click at [368, 237] on div at bounding box center [365, 253] width 73 height 61
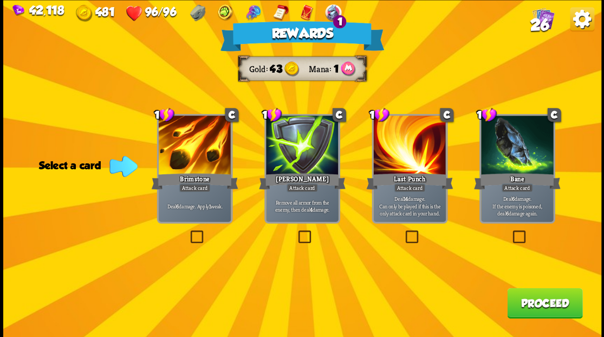
click at [188, 231] on label at bounding box center [188, 231] width 0 height 0
click at [0, 0] on input "checkbox" at bounding box center [0, 0] width 0 height 0
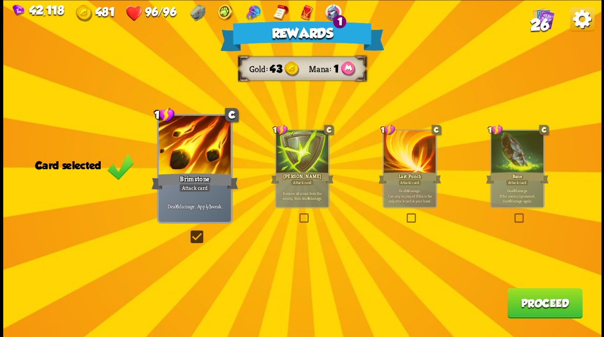
drag, startPoint x: 545, startPoint y: 309, endPoint x: 540, endPoint y: 296, distance: 13.9
click at [540, 296] on button "Proceed" at bounding box center [544, 302] width 75 height 30
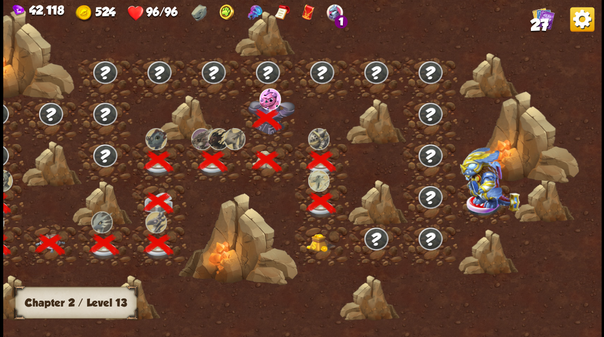
click at [321, 242] on img at bounding box center [321, 242] width 30 height 18
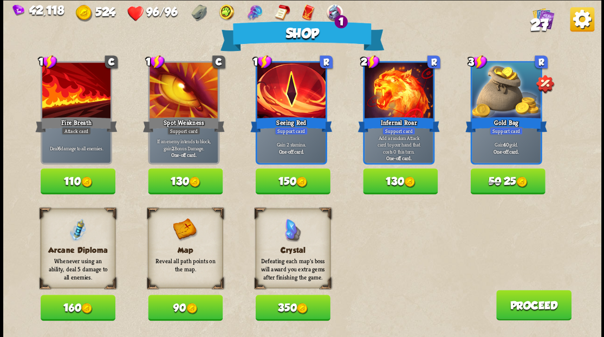
click at [76, 187] on button "110" at bounding box center [78, 181] width 75 height 26
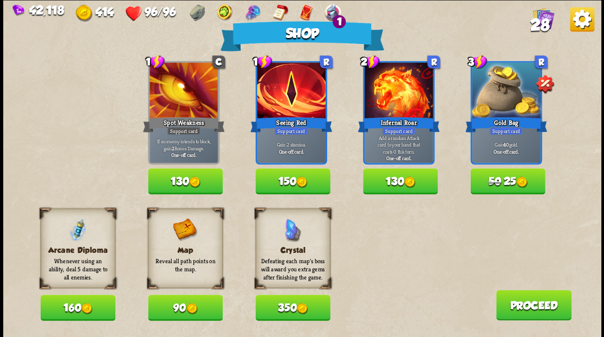
click at [530, 301] on button "Proceed" at bounding box center [533, 304] width 75 height 30
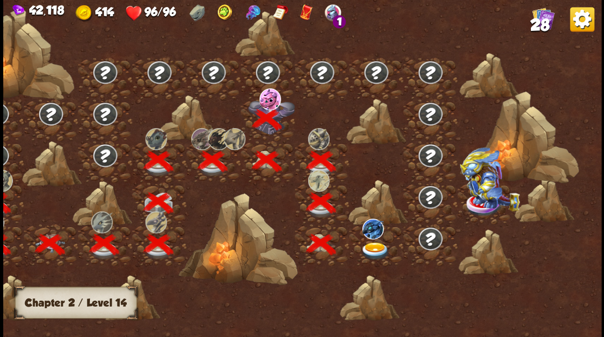
click at [377, 249] on img at bounding box center [375, 251] width 30 height 18
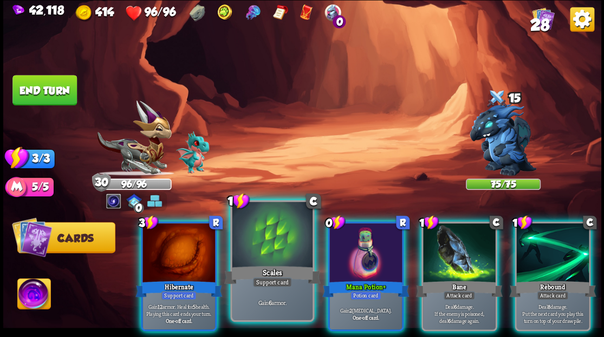
click at [285, 234] on div at bounding box center [272, 236] width 80 height 68
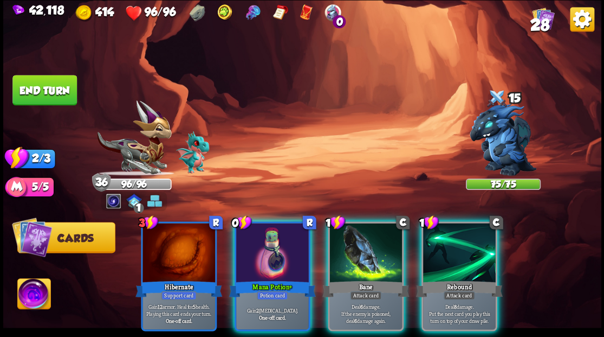
click at [285, 234] on div at bounding box center [272, 253] width 73 height 61
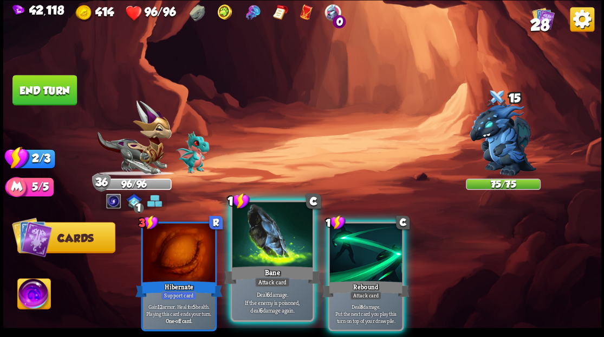
click at [275, 238] on div at bounding box center [272, 236] width 80 height 68
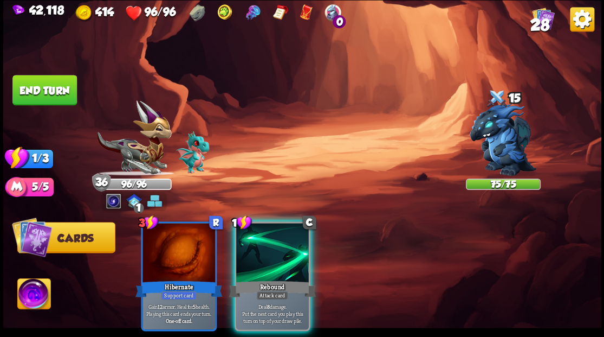
click at [275, 238] on div at bounding box center [272, 253] width 73 height 61
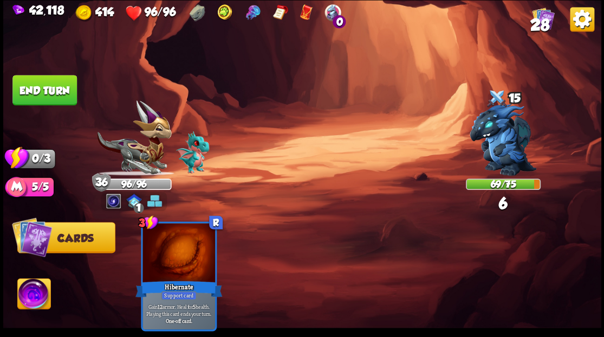
drag, startPoint x: 60, startPoint y: 80, endPoint x: 84, endPoint y: 87, distance: 25.2
click at [61, 81] on button "End turn" at bounding box center [44, 90] width 64 height 30
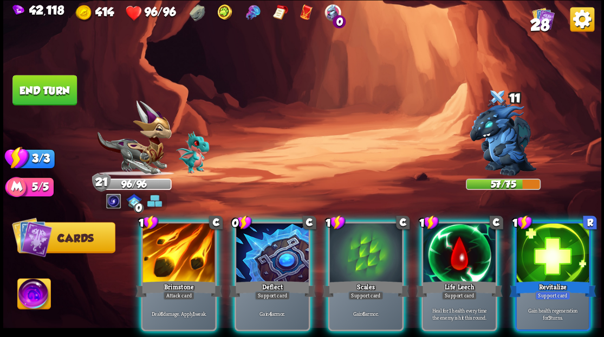
click at [468, 258] on div at bounding box center [459, 253] width 73 height 61
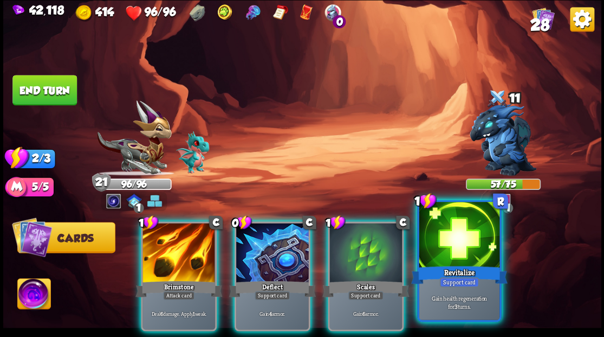
click at [465, 254] on div at bounding box center [459, 236] width 80 height 68
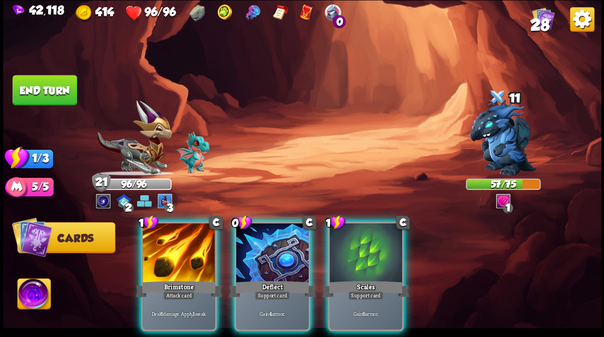
click at [171, 228] on div at bounding box center [179, 253] width 73 height 61
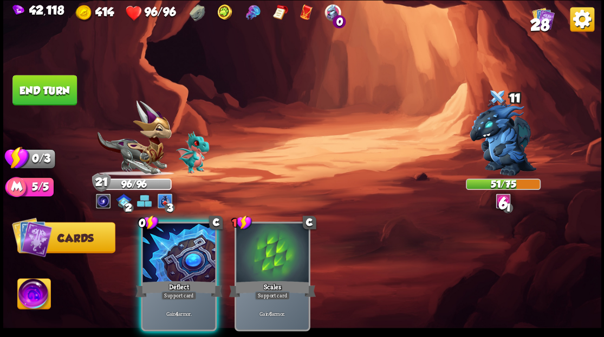
drag, startPoint x: 163, startPoint y: 226, endPoint x: 147, endPoint y: 191, distance: 38.6
click at [158, 223] on div at bounding box center [179, 253] width 73 height 61
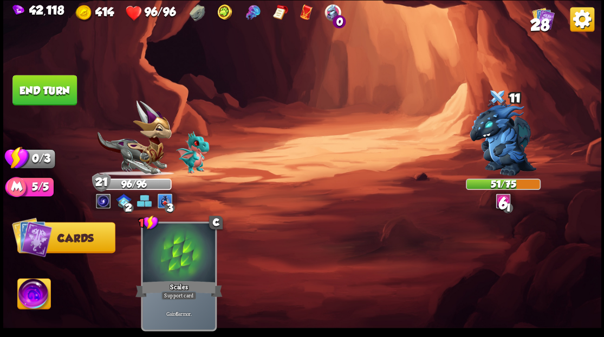
drag, startPoint x: 46, startPoint y: 100, endPoint x: 150, endPoint y: 120, distance: 106.1
click at [47, 100] on button "End turn" at bounding box center [44, 90] width 64 height 30
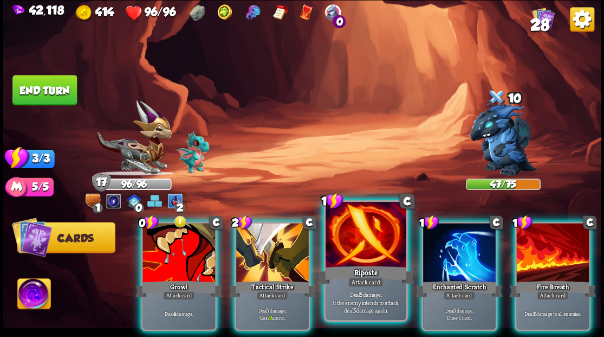
click at [346, 264] on div "1 C Riposte Attack card Deal 5 damage. If the enemy intends to attack, deal 5 d…" at bounding box center [366, 259] width 84 height 121
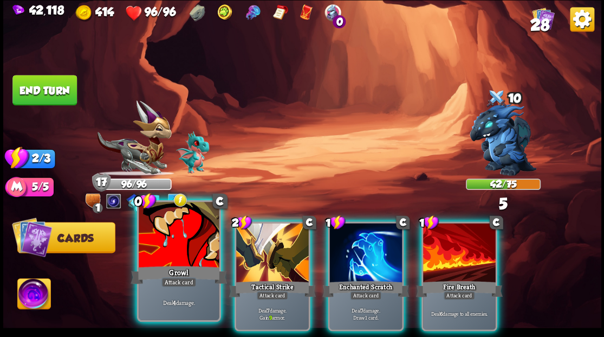
click at [163, 254] on div at bounding box center [179, 236] width 80 height 68
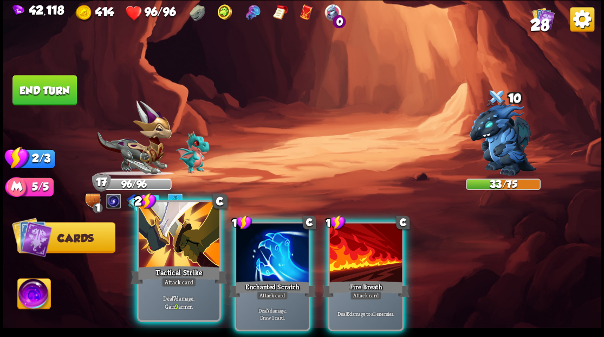
click at [161, 255] on div at bounding box center [179, 236] width 80 height 68
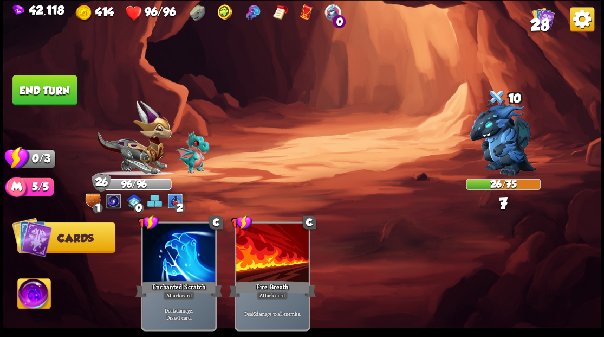
click at [65, 89] on button "End turn" at bounding box center [45, 89] width 66 height 31
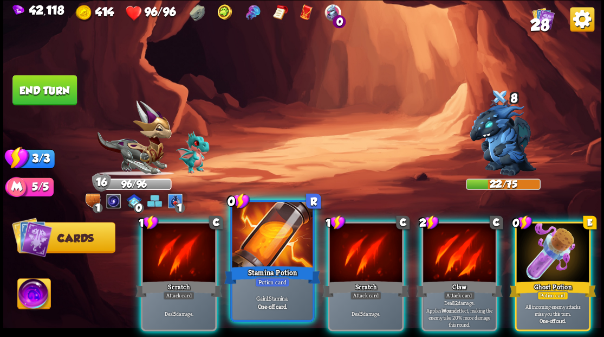
click at [271, 227] on div at bounding box center [272, 236] width 80 height 68
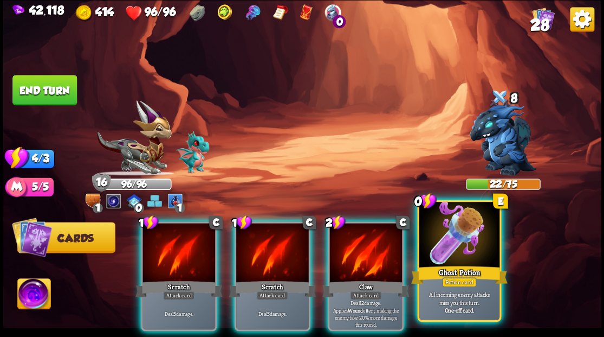
click at [477, 250] on div at bounding box center [459, 236] width 80 height 68
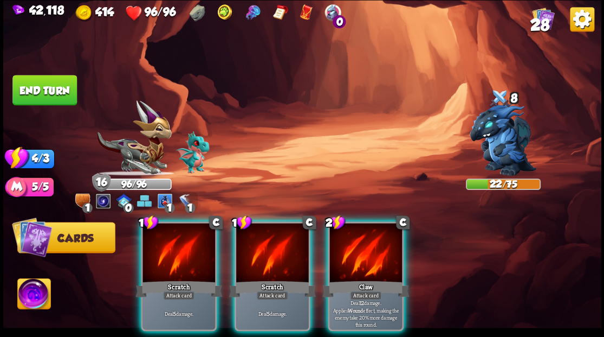
drag, startPoint x: 377, startPoint y: 255, endPoint x: 341, endPoint y: 253, distance: 35.8
click at [377, 255] on div at bounding box center [365, 253] width 73 height 61
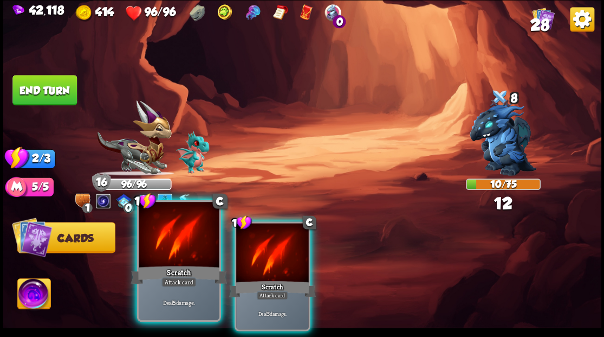
drag, startPoint x: 279, startPoint y: 250, endPoint x: 201, endPoint y: 244, distance: 77.8
click at [272, 248] on div at bounding box center [272, 253] width 73 height 61
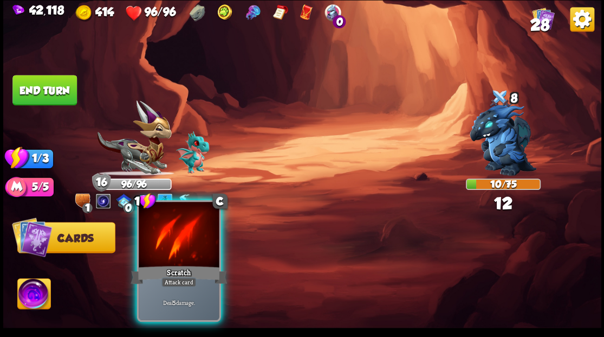
click at [160, 240] on div at bounding box center [179, 236] width 80 height 68
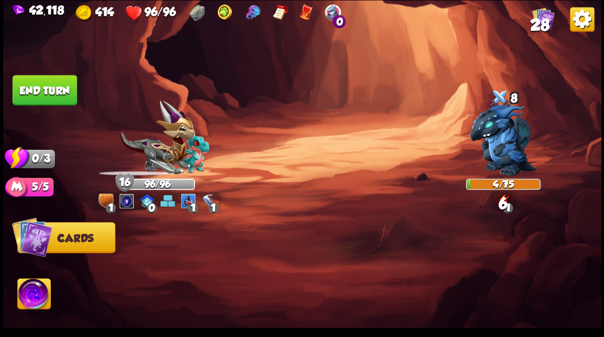
click at [38, 95] on button "End turn" at bounding box center [44, 90] width 65 height 31
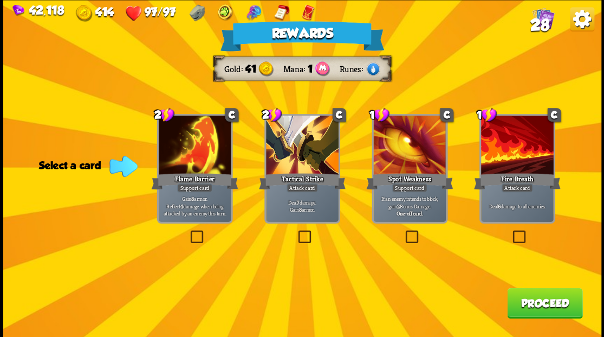
drag, startPoint x: 521, startPoint y: 235, endPoint x: 517, endPoint y: 292, distance: 57.1
click at [511, 231] on label at bounding box center [511, 231] width 0 height 0
click at [0, 0] on input "checkbox" at bounding box center [0, 0] width 0 height 0
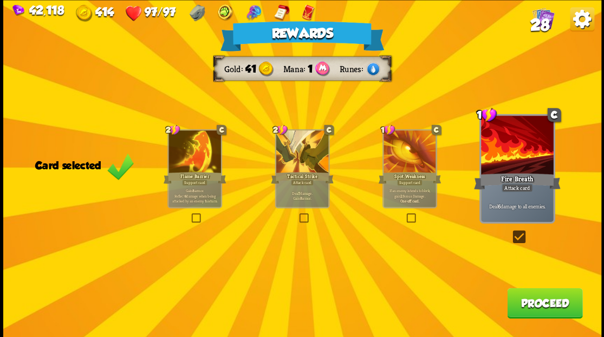
click at [531, 317] on div "Rewards Gold 41 Mana 1 Runes Card selected 2 C Flame Barrier Support card Gain …" at bounding box center [302, 168] width 598 height 337
click at [529, 309] on button "Proceed" at bounding box center [544, 302] width 75 height 30
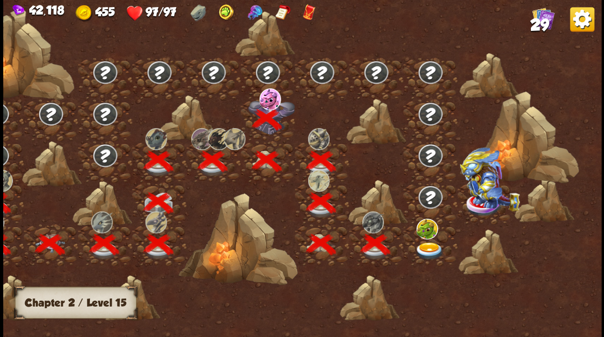
click at [435, 250] on img at bounding box center [430, 251] width 30 height 18
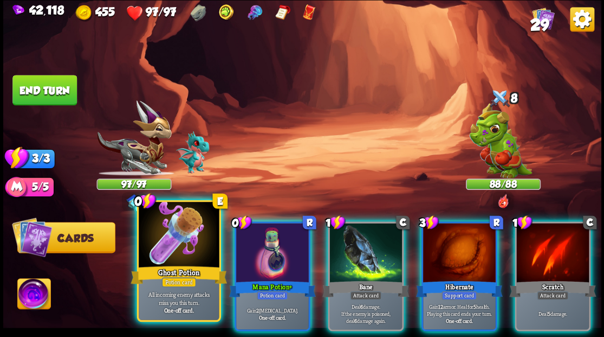
click at [192, 235] on div at bounding box center [179, 236] width 80 height 68
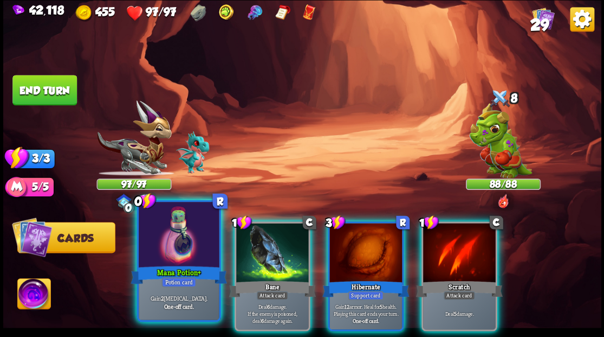
click at [185, 228] on div at bounding box center [179, 236] width 80 height 68
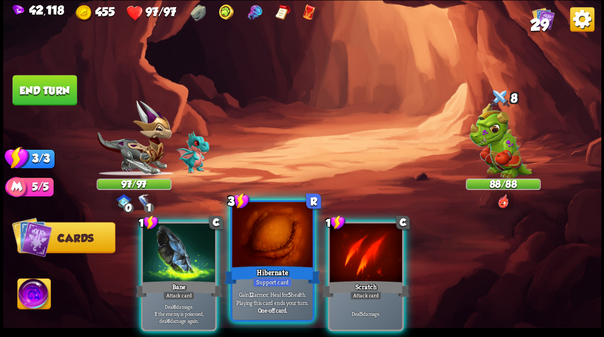
click at [271, 253] on div at bounding box center [272, 236] width 80 height 68
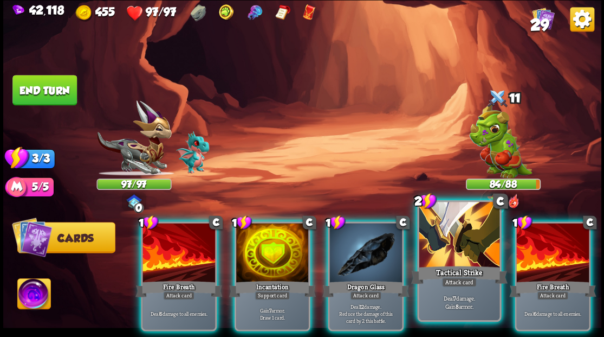
click at [461, 247] on div at bounding box center [459, 236] width 80 height 68
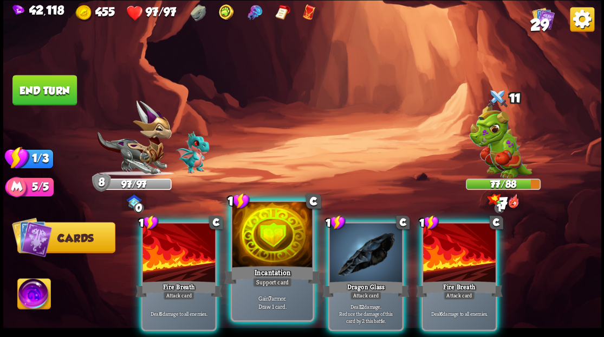
click at [280, 257] on div at bounding box center [272, 236] width 80 height 68
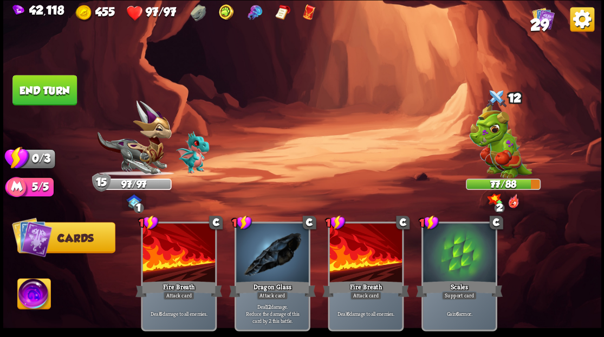
click at [53, 103] on button "End turn" at bounding box center [44, 90] width 65 height 31
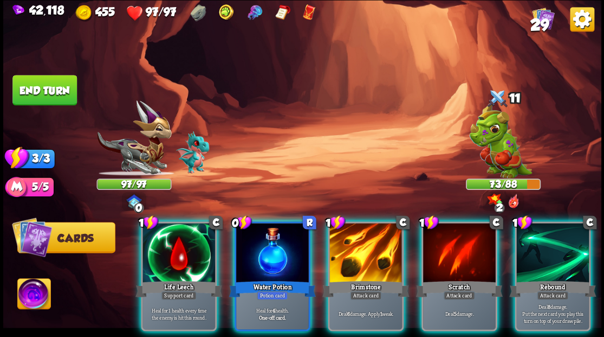
click at [28, 299] on img at bounding box center [33, 295] width 33 height 34
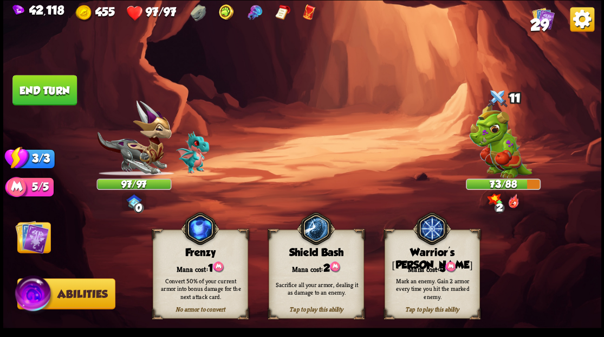
click at [422, 280] on div "Mark an enemy. Gain 2 armor every time you hit the marked enemy." at bounding box center [433, 288] width 86 height 24
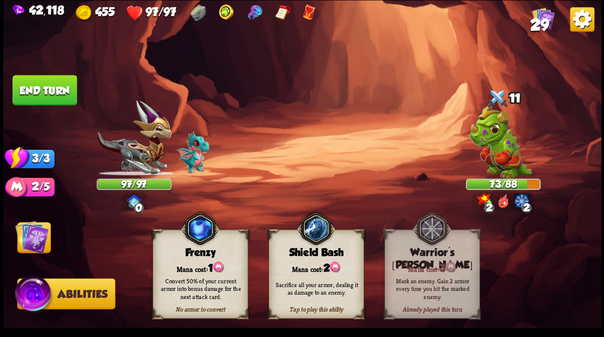
click at [27, 239] on img at bounding box center [32, 236] width 34 height 34
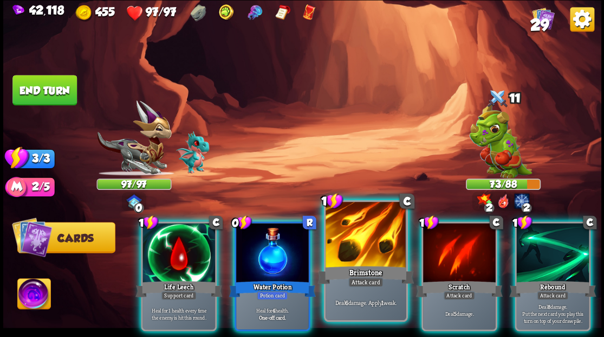
click at [359, 248] on div at bounding box center [366, 236] width 80 height 68
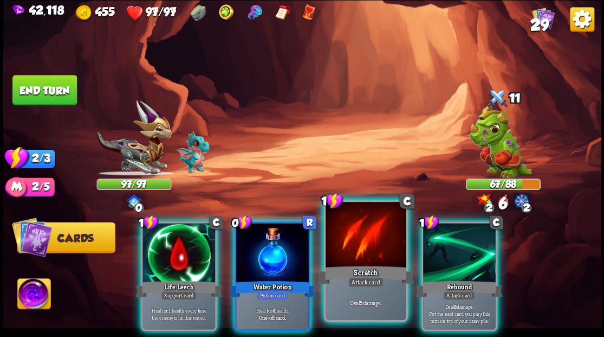
click at [359, 248] on div at bounding box center [366, 236] width 80 height 68
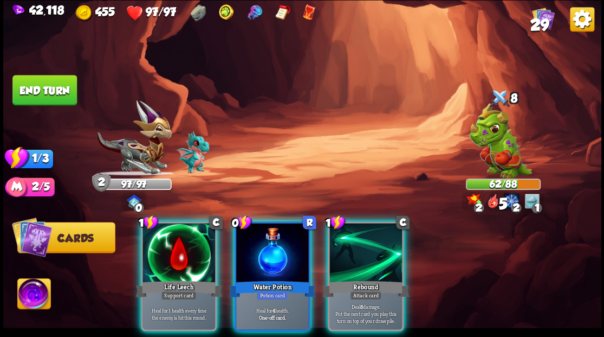
click at [359, 248] on div at bounding box center [365, 253] width 73 height 61
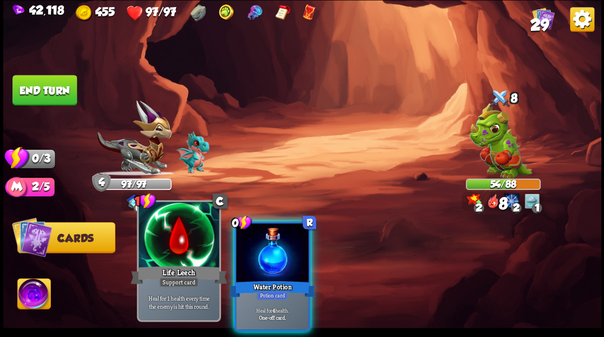
drag, startPoint x: 268, startPoint y: 257, endPoint x: 195, endPoint y: 211, distance: 86.0
click at [264, 252] on div at bounding box center [272, 253] width 73 height 61
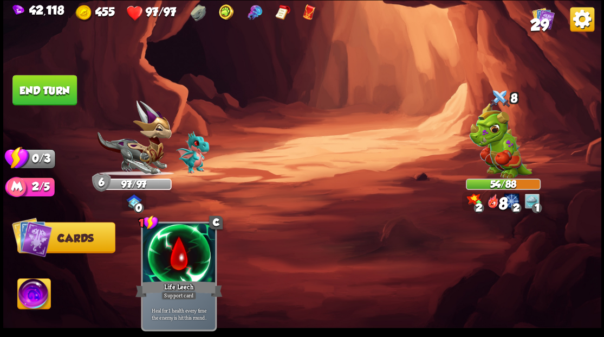
drag, startPoint x: 47, startPoint y: 87, endPoint x: 70, endPoint y: 109, distance: 33.0
click at [48, 92] on button "End turn" at bounding box center [44, 90] width 64 height 30
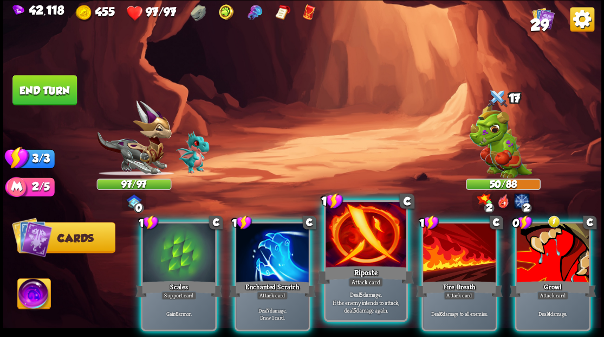
click at [344, 227] on div at bounding box center [366, 236] width 80 height 68
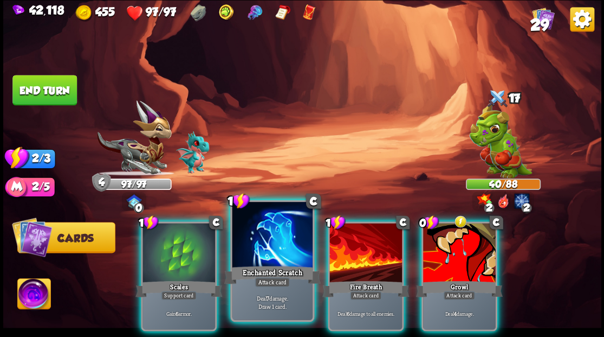
click at [271, 241] on div at bounding box center [272, 236] width 80 height 68
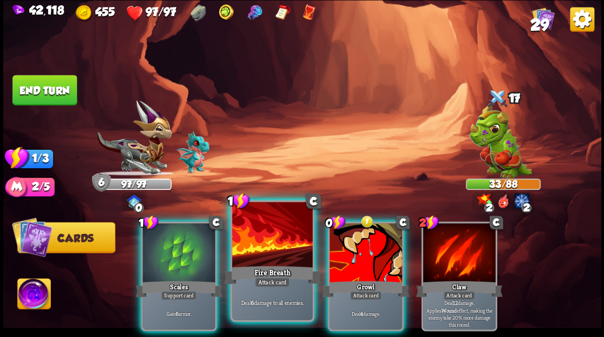
click at [273, 247] on div at bounding box center [272, 236] width 80 height 68
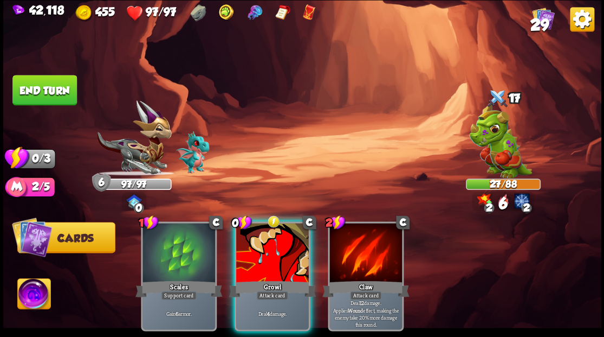
click at [273, 247] on div at bounding box center [272, 253] width 73 height 61
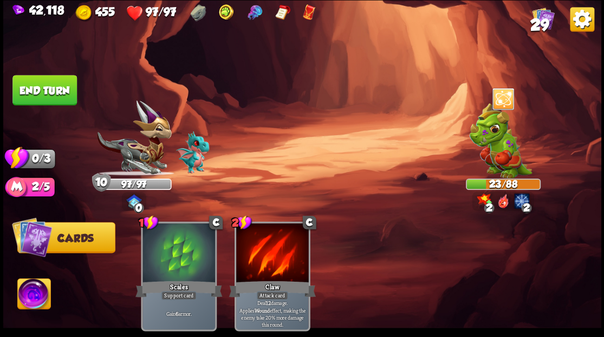
click at [45, 92] on button "End turn" at bounding box center [44, 90] width 64 height 30
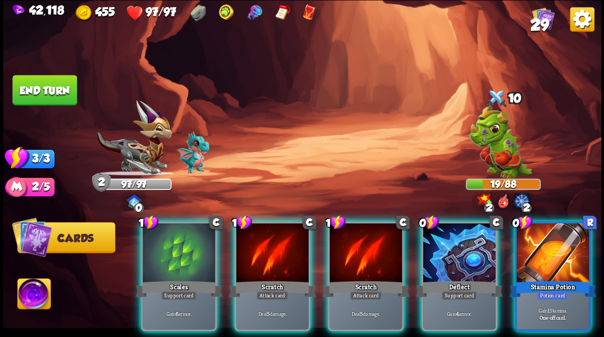
click at [555, 247] on div at bounding box center [552, 253] width 73 height 61
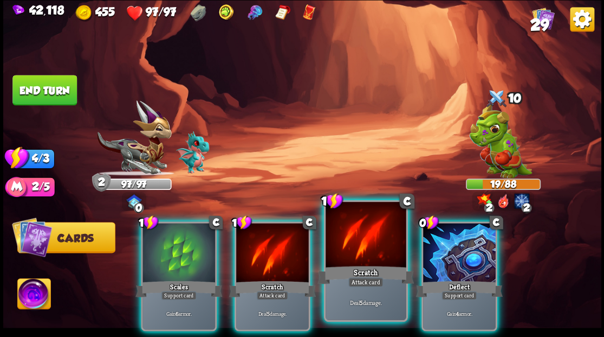
drag, startPoint x: 481, startPoint y: 254, endPoint x: 319, endPoint y: 264, distance: 162.4
click at [479, 252] on div at bounding box center [459, 253] width 73 height 61
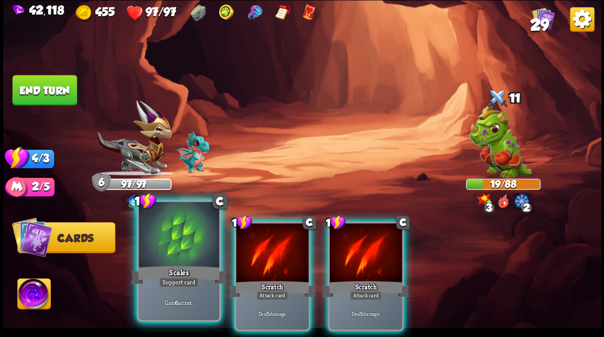
click at [190, 266] on div "Scales" at bounding box center [179, 274] width 96 height 22
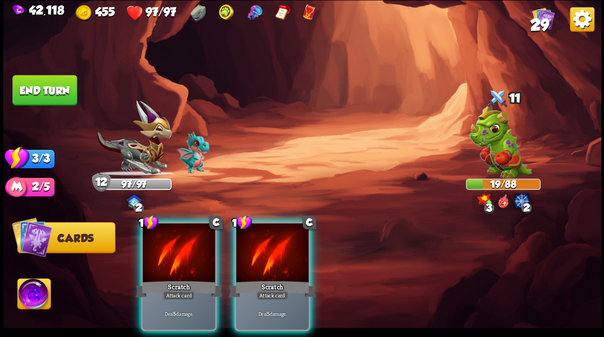
click at [190, 279] on div "Scratch" at bounding box center [178, 289] width 87 height 20
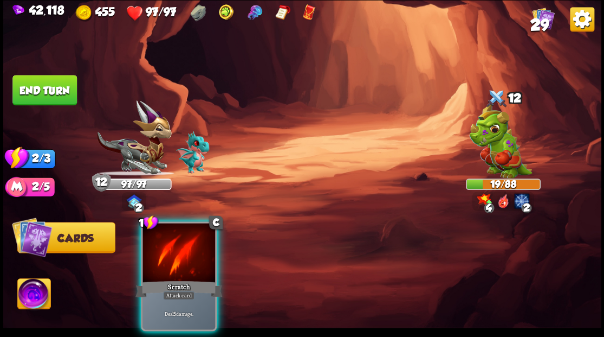
click at [190, 279] on div "Scratch" at bounding box center [178, 289] width 87 height 20
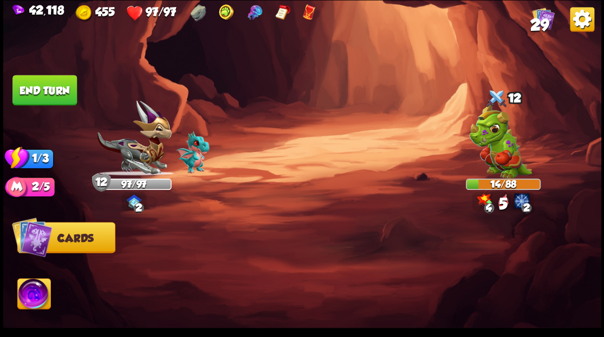
drag, startPoint x: 57, startPoint y: 92, endPoint x: 95, endPoint y: 122, distance: 49.0
click at [58, 94] on button "End turn" at bounding box center [44, 90] width 64 height 30
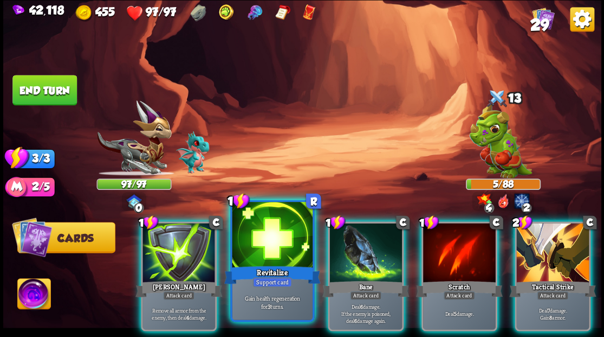
click at [261, 251] on div at bounding box center [272, 236] width 80 height 68
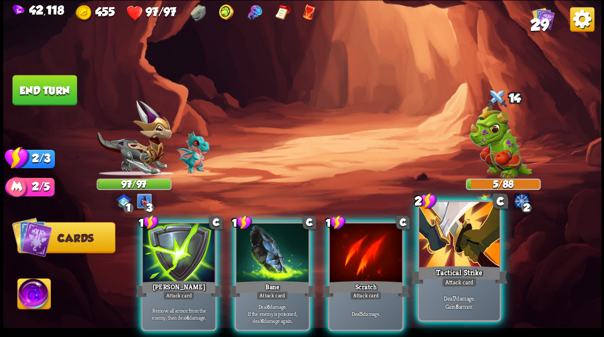
click at [448, 257] on div at bounding box center [459, 236] width 80 height 68
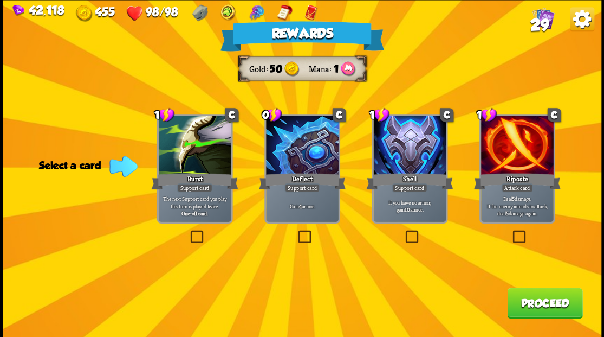
click at [539, 310] on button "Proceed" at bounding box center [544, 302] width 75 height 30
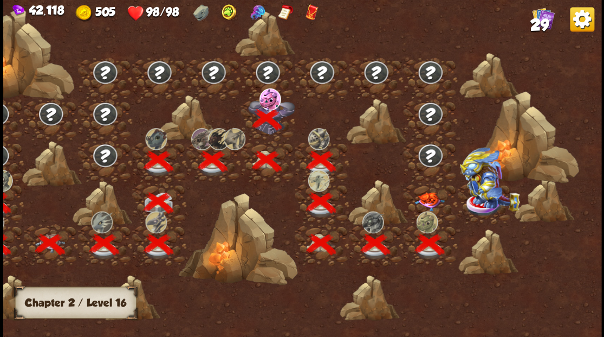
click at [430, 197] on img at bounding box center [430, 200] width 30 height 19
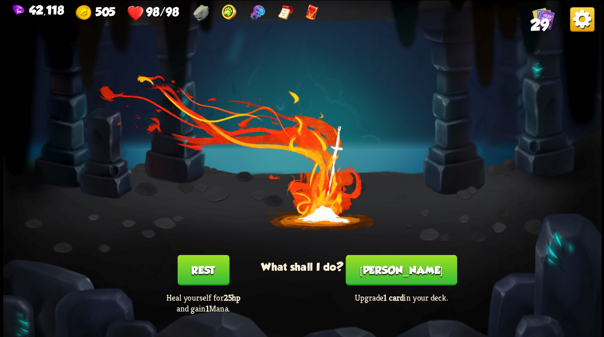
click at [408, 266] on button "[PERSON_NAME]" at bounding box center [401, 269] width 111 height 30
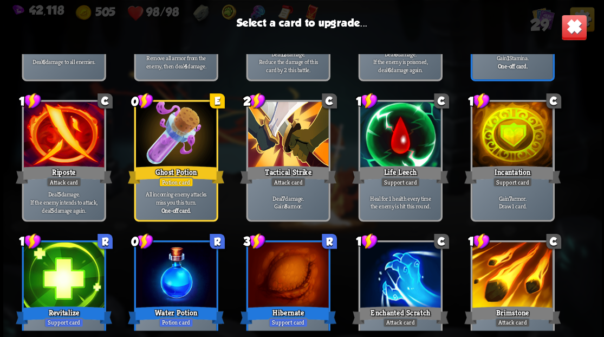
scroll to position [449, 0]
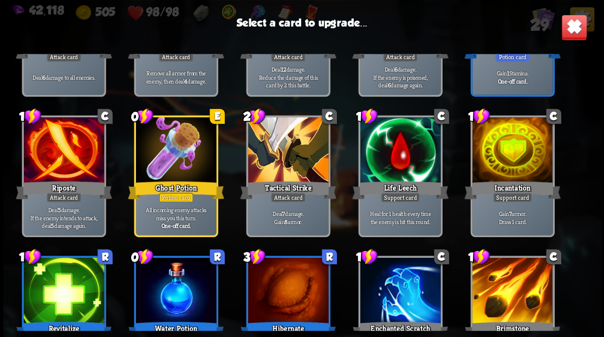
click at [501, 143] on div at bounding box center [512, 151] width 80 height 68
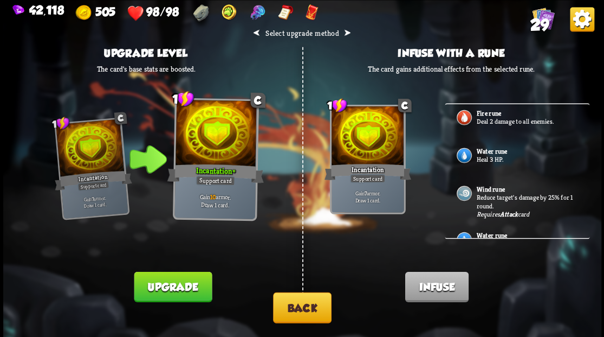
scroll to position [289, 0]
click at [494, 148] on b "Water rune" at bounding box center [491, 150] width 30 height 9
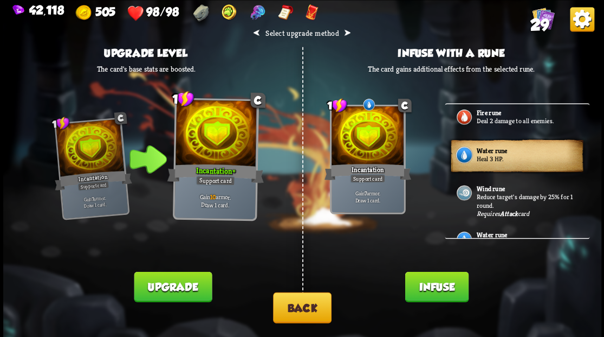
click at [442, 287] on button "Infuse" at bounding box center [436, 286] width 63 height 30
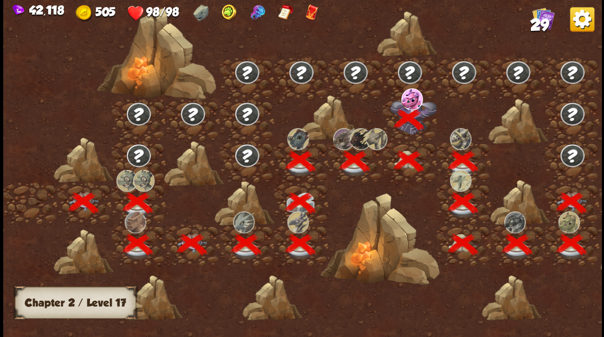
scroll to position [0, 165]
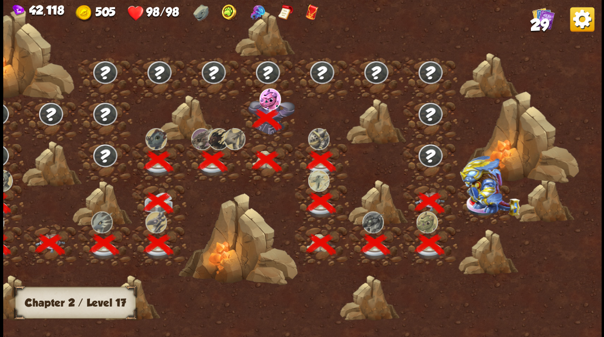
click at [482, 202] on img at bounding box center [490, 185] width 60 height 60
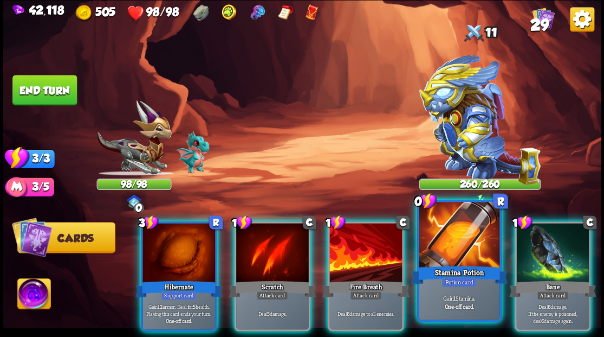
click at [450, 249] on div at bounding box center [459, 236] width 80 height 68
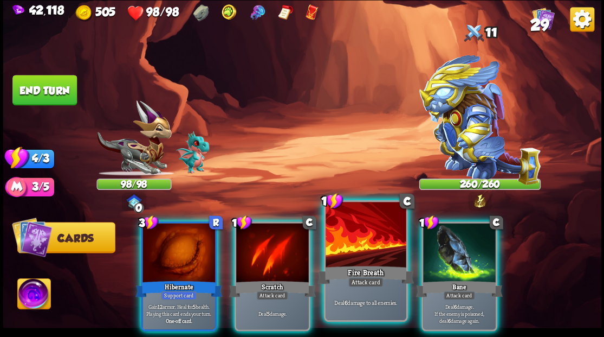
click at [379, 254] on div at bounding box center [366, 236] width 80 height 68
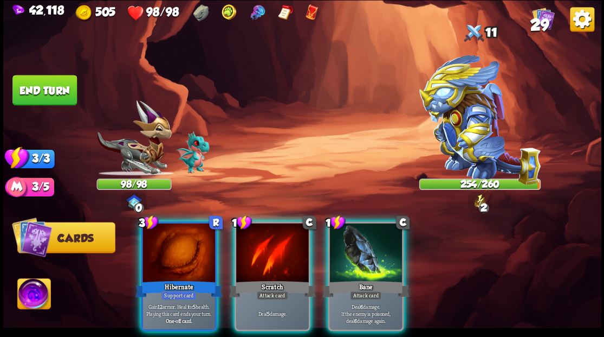
click at [41, 292] on img at bounding box center [33, 295] width 33 height 34
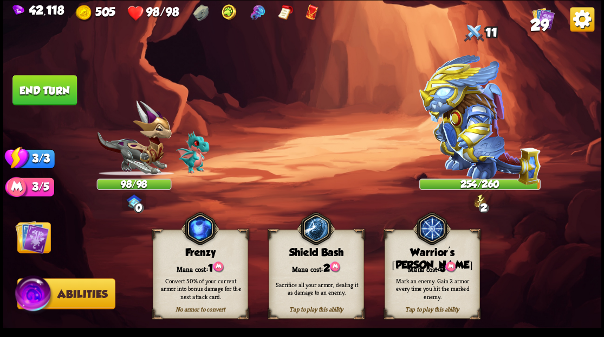
click at [418, 269] on div "Mark an enemy. Gain 2 armor every time you hit the marked enemy." at bounding box center [432, 287] width 95 height 37
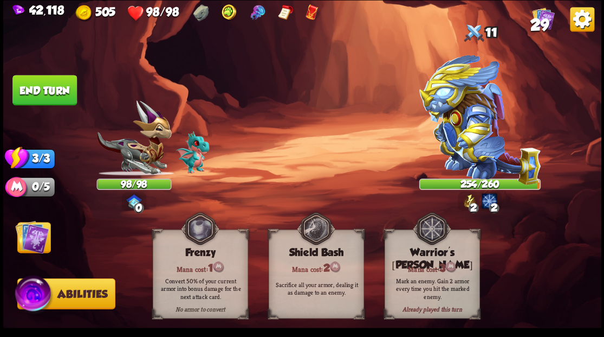
click at [28, 242] on img at bounding box center [32, 236] width 34 height 34
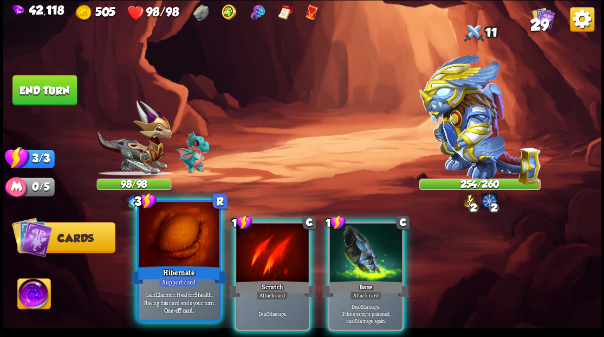
click at [152, 241] on div at bounding box center [179, 236] width 80 height 68
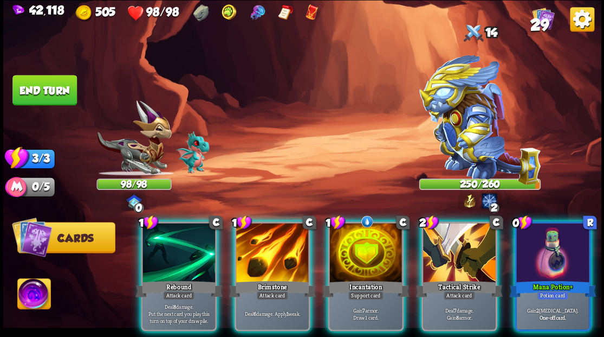
click at [346, 251] on div at bounding box center [365, 253] width 73 height 61
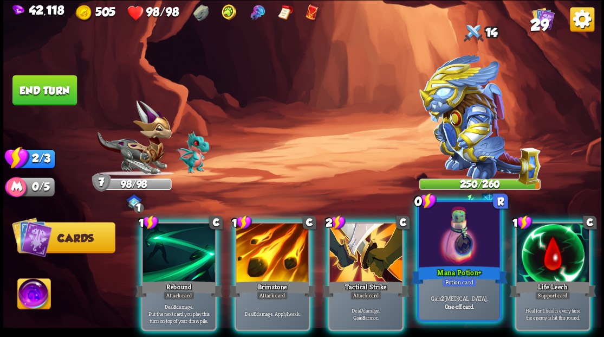
click at [447, 251] on div at bounding box center [459, 236] width 80 height 68
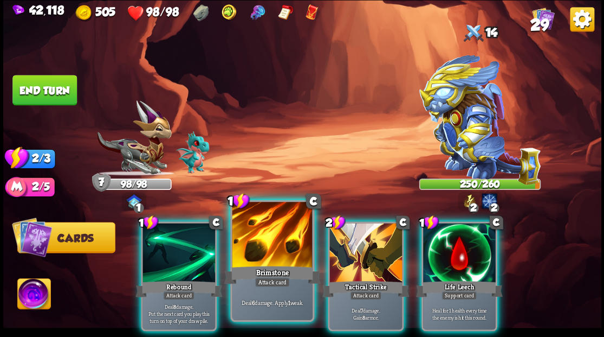
drag, startPoint x: 338, startPoint y: 258, endPoint x: 309, endPoint y: 256, distance: 28.8
click at [332, 259] on div at bounding box center [365, 253] width 73 height 61
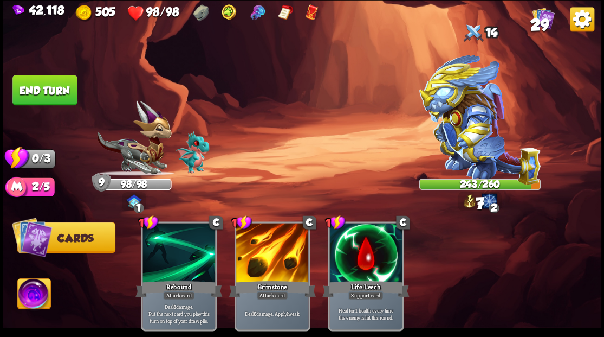
click at [34, 94] on button "End turn" at bounding box center [44, 90] width 64 height 30
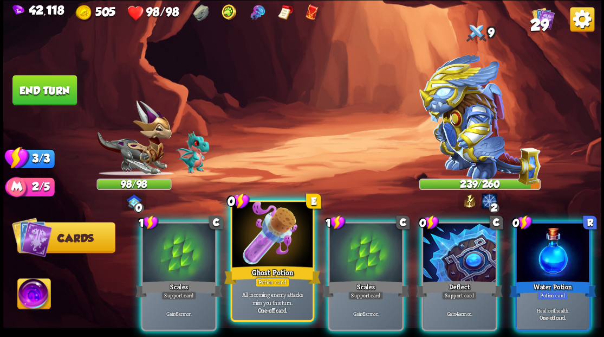
click at [253, 245] on div at bounding box center [272, 236] width 80 height 68
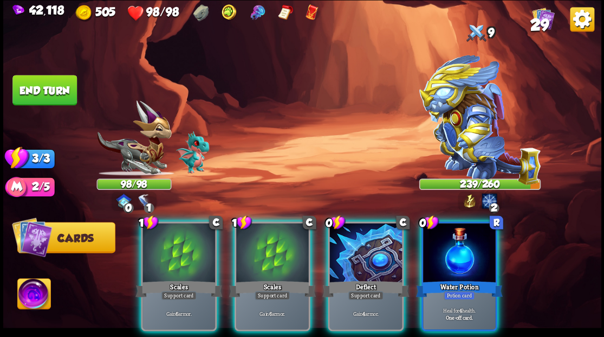
drag, startPoint x: 450, startPoint y: 241, endPoint x: 412, endPoint y: 245, distance: 38.1
click at [445, 242] on div at bounding box center [459, 253] width 73 height 61
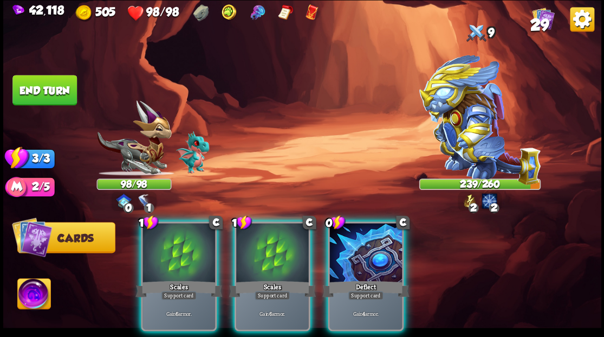
drag, startPoint x: 374, startPoint y: 256, endPoint x: 310, endPoint y: 251, distance: 64.1
click at [349, 264] on div "0 C Deflect Support card Gain 4 armor." at bounding box center [366, 275] width 76 height 109
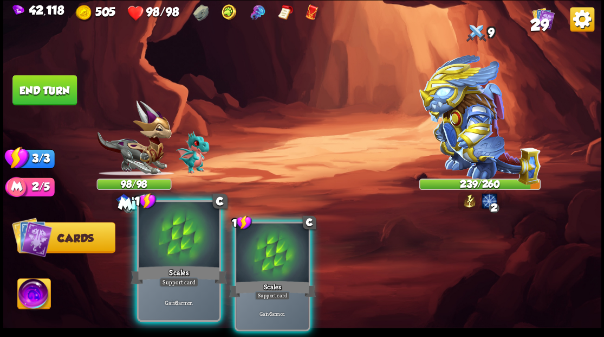
drag, startPoint x: 253, startPoint y: 258, endPoint x: 211, endPoint y: 240, distance: 45.9
click at [251, 256] on div at bounding box center [272, 253] width 73 height 61
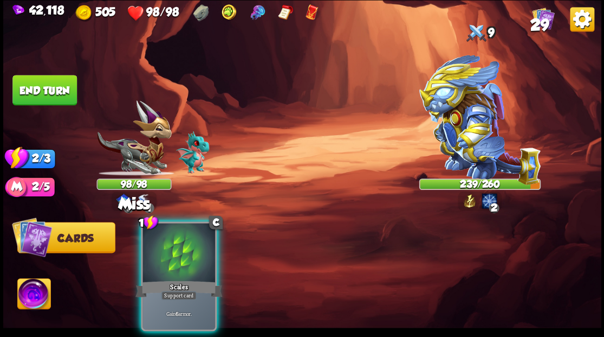
drag, startPoint x: 171, startPoint y: 242, endPoint x: 68, endPoint y: 138, distance: 146.4
click at [143, 223] on div at bounding box center [179, 253] width 73 height 61
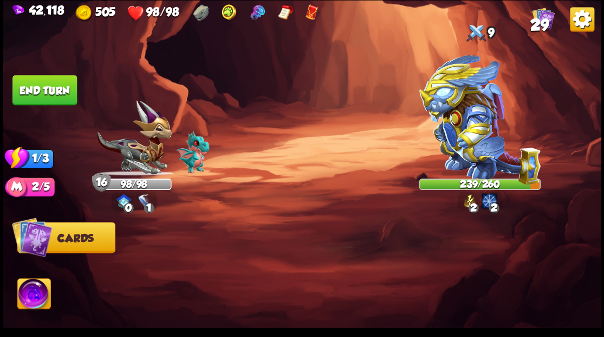
drag, startPoint x: 42, startPoint y: 90, endPoint x: 161, endPoint y: 83, distance: 119.4
click at [43, 90] on button "End turn" at bounding box center [44, 90] width 64 height 30
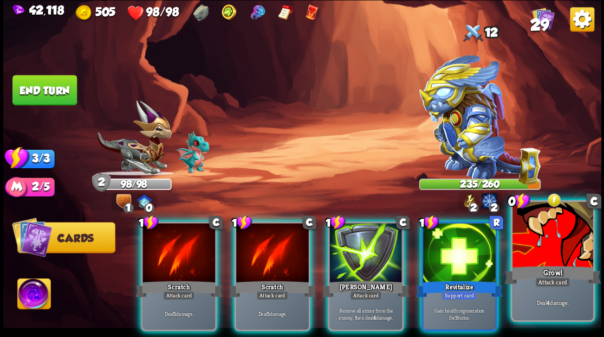
click at [561, 233] on div at bounding box center [553, 236] width 80 height 68
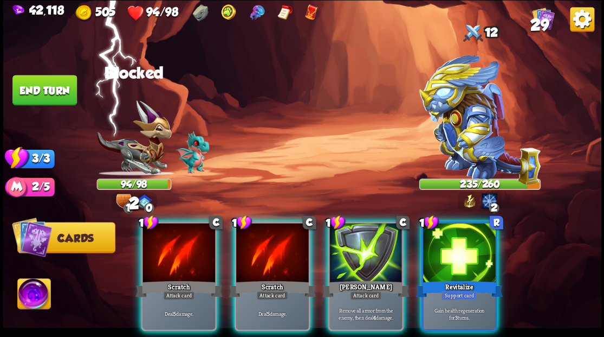
click at [180, 236] on div at bounding box center [179, 253] width 73 height 61
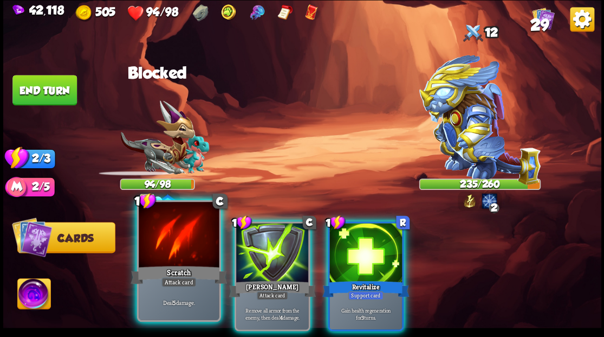
click at [195, 237] on div at bounding box center [179, 236] width 80 height 68
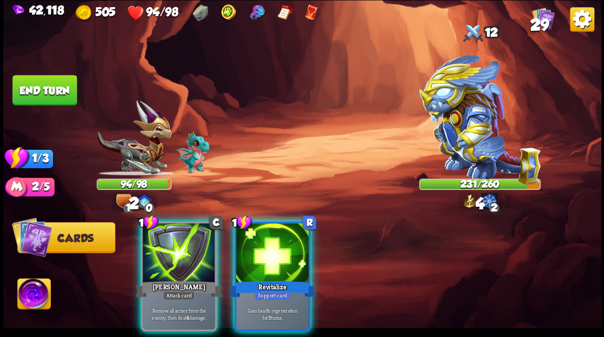
click at [193, 236] on div at bounding box center [179, 253] width 73 height 61
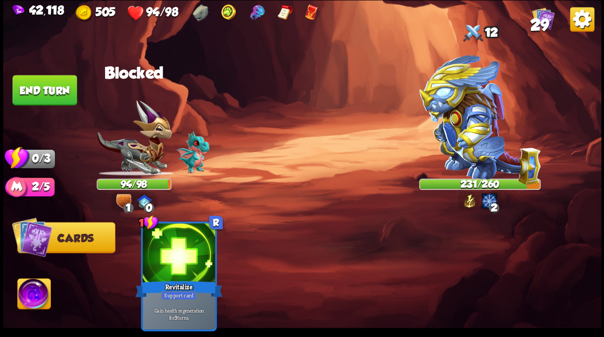
click at [43, 93] on button "End turn" at bounding box center [44, 90] width 64 height 30
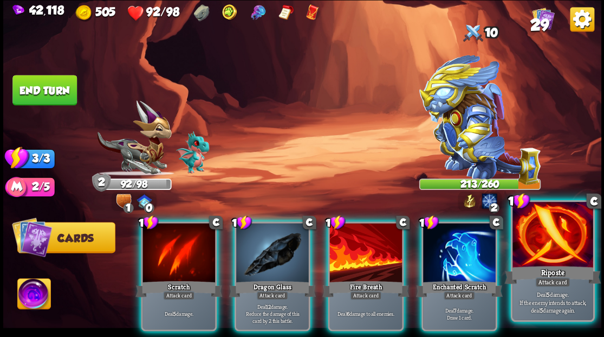
click at [566, 242] on div at bounding box center [553, 236] width 80 height 68
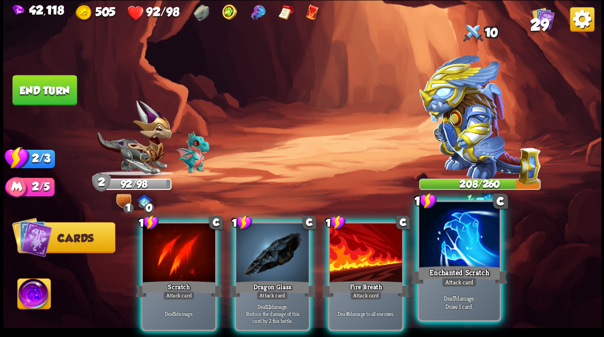
click at [457, 248] on div at bounding box center [459, 236] width 80 height 68
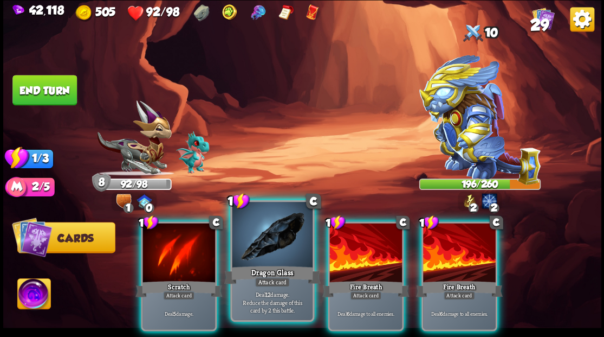
click at [259, 251] on div at bounding box center [272, 236] width 80 height 68
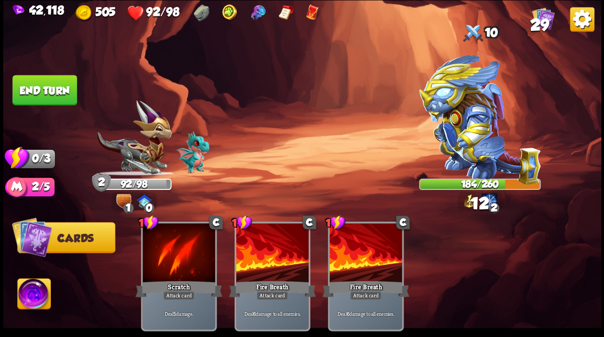
click at [50, 86] on button "End turn" at bounding box center [44, 90] width 64 height 30
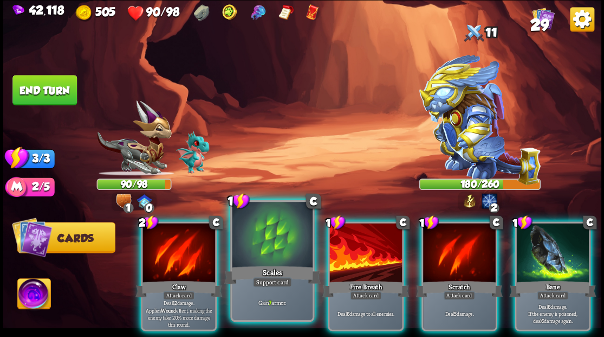
click at [253, 237] on div at bounding box center [272, 236] width 80 height 68
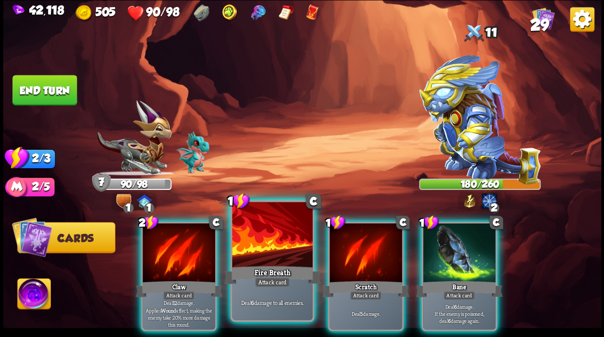
click at [253, 237] on div at bounding box center [272, 236] width 80 height 68
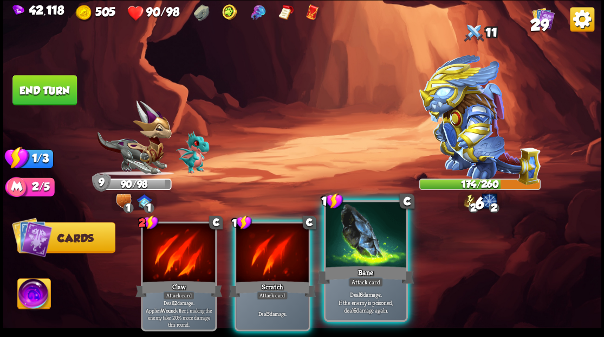
click at [351, 251] on div at bounding box center [366, 236] width 80 height 68
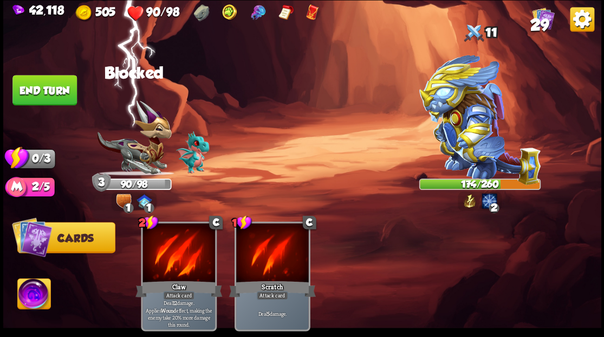
click at [59, 94] on button "End turn" at bounding box center [44, 90] width 64 height 30
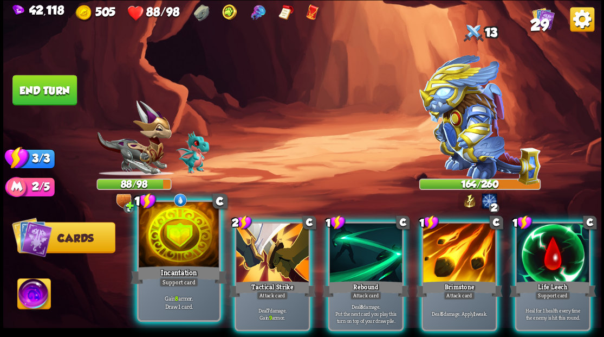
click at [154, 250] on div at bounding box center [179, 236] width 80 height 68
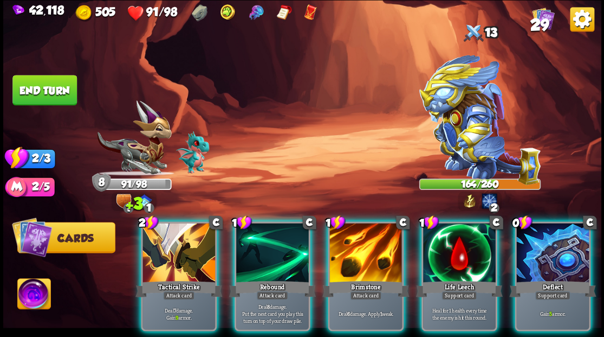
drag, startPoint x: 458, startPoint y: 241, endPoint x: 437, endPoint y: 242, distance: 21.7
click at [445, 243] on div at bounding box center [459, 253] width 73 height 61
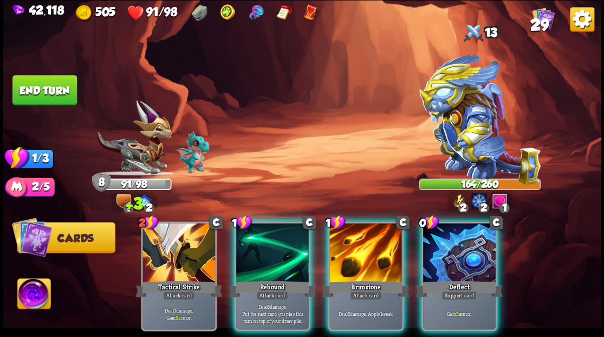
drag, startPoint x: 367, startPoint y: 246, endPoint x: 360, endPoint y: 240, distance: 9.6
click at [365, 244] on div at bounding box center [365, 253] width 73 height 61
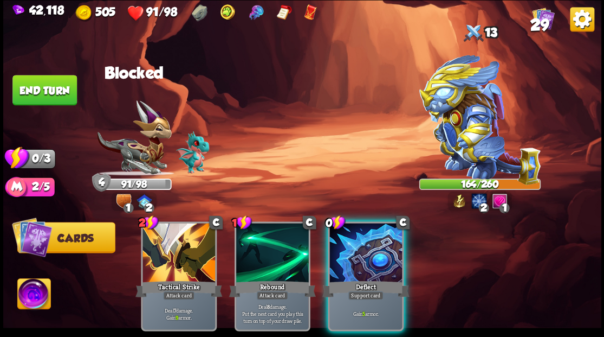
drag, startPoint x: 354, startPoint y: 259, endPoint x: 347, endPoint y: 247, distance: 14.6
click at [350, 250] on div at bounding box center [365, 253] width 73 height 61
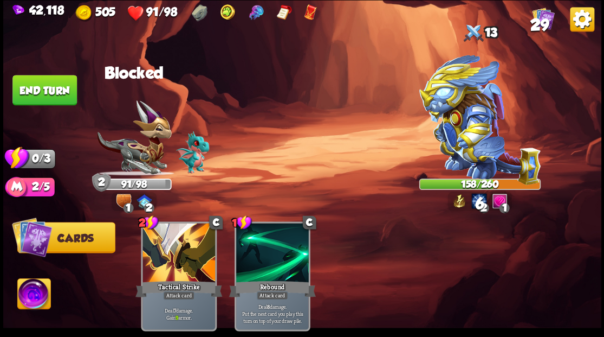
click at [61, 91] on button "End turn" at bounding box center [44, 90] width 64 height 30
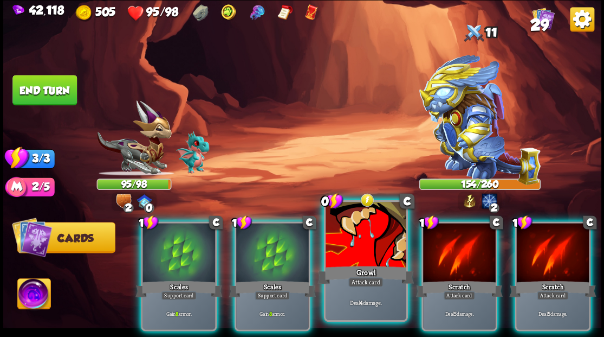
click at [344, 256] on div at bounding box center [366, 236] width 80 height 68
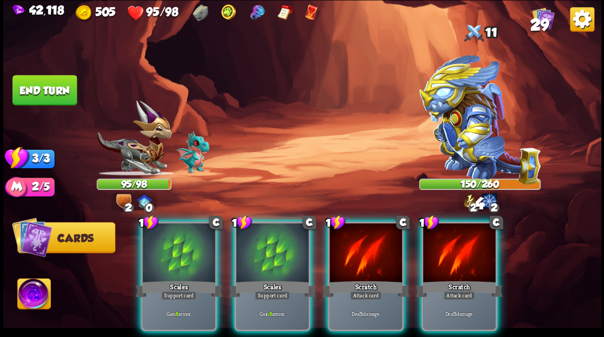
click at [344, 256] on div at bounding box center [365, 253] width 73 height 61
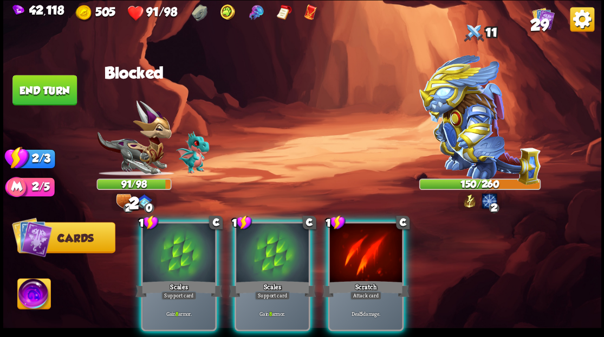
drag, startPoint x: 289, startPoint y: 239, endPoint x: 245, endPoint y: 228, distance: 45.9
click at [276, 234] on div at bounding box center [272, 253] width 73 height 61
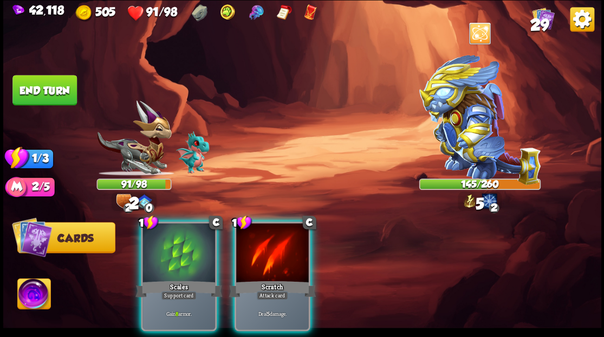
drag, startPoint x: 170, startPoint y: 229, endPoint x: 160, endPoint y: 224, distance: 10.7
click at [169, 229] on div at bounding box center [179, 253] width 73 height 61
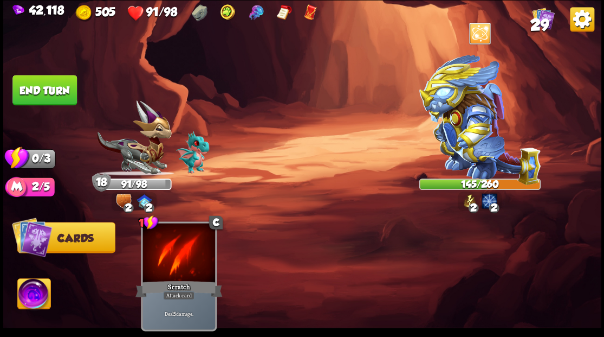
drag, startPoint x: 56, startPoint y: 83, endPoint x: 75, endPoint y: 86, distance: 18.6
click at [58, 85] on button "End turn" at bounding box center [44, 90] width 64 height 30
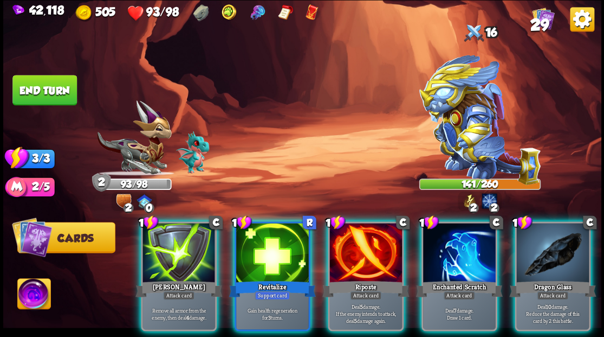
click at [263, 245] on div at bounding box center [272, 253] width 73 height 61
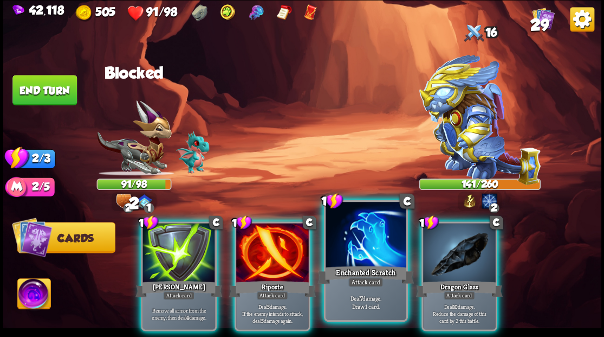
click at [340, 257] on div at bounding box center [366, 236] width 80 height 68
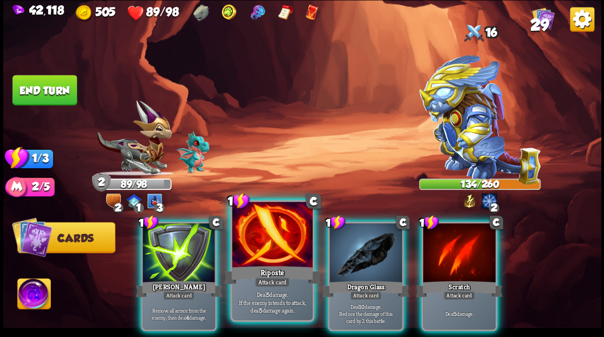
click at [282, 245] on div at bounding box center [272, 236] width 80 height 68
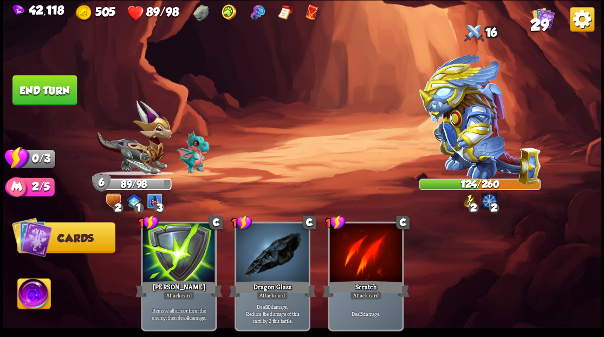
click at [29, 92] on button "End turn" at bounding box center [44, 90] width 64 height 30
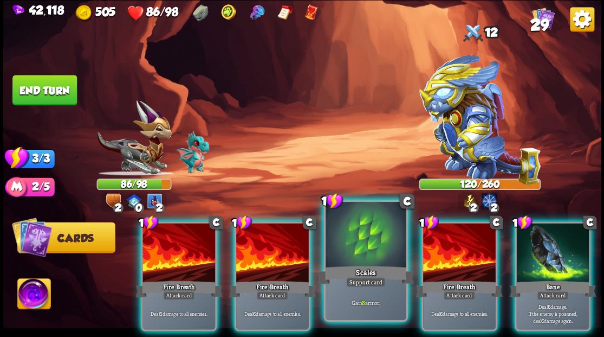
click at [351, 251] on div at bounding box center [366, 236] width 80 height 68
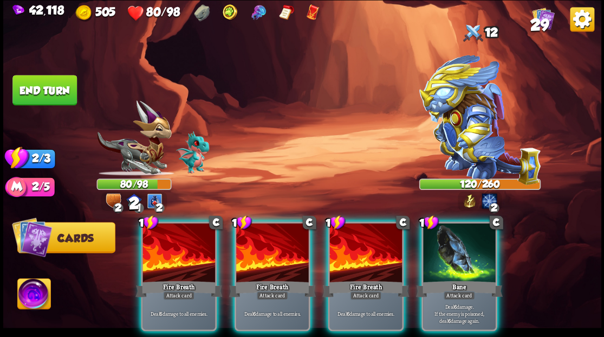
click at [350, 254] on div at bounding box center [365, 253] width 73 height 61
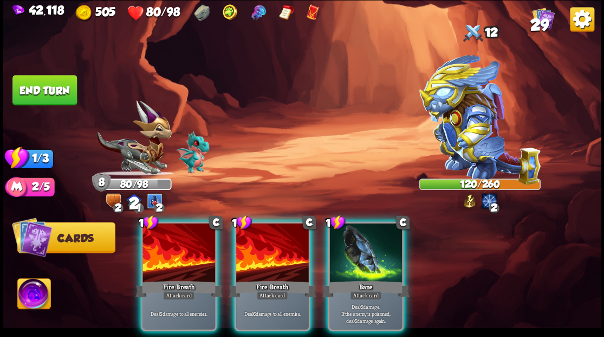
click at [269, 260] on div at bounding box center [272, 253] width 73 height 61
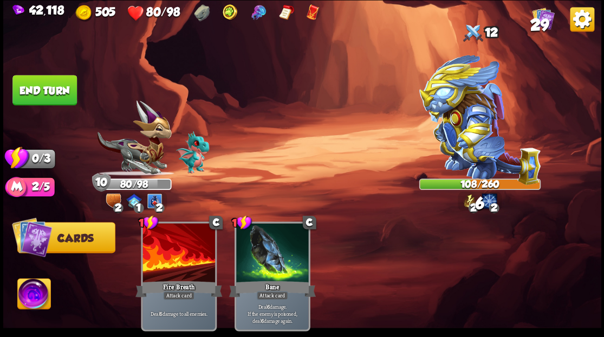
drag, startPoint x: 57, startPoint y: 93, endPoint x: 63, endPoint y: 120, distance: 27.6
click at [57, 102] on button "End turn" at bounding box center [44, 90] width 64 height 30
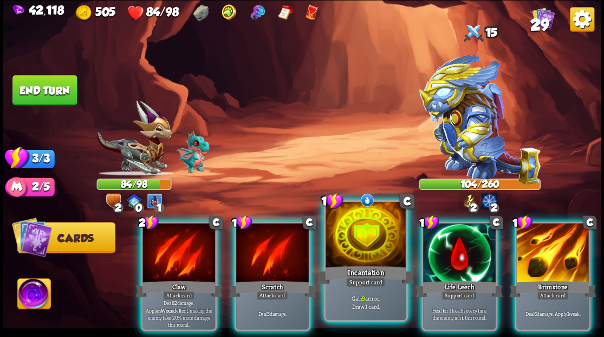
click at [356, 258] on div at bounding box center [366, 236] width 80 height 68
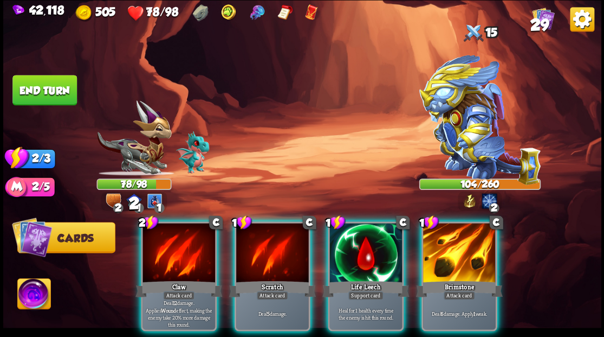
click at [356, 258] on div at bounding box center [365, 253] width 73 height 61
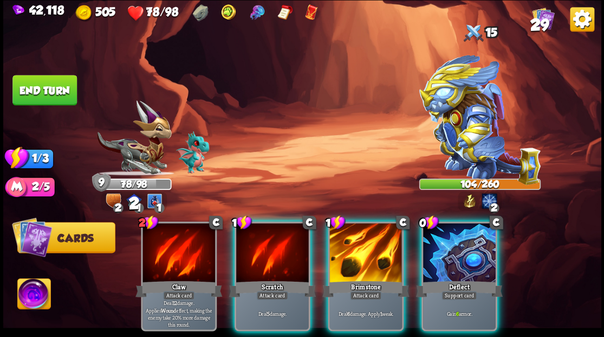
click at [356, 258] on div at bounding box center [365, 253] width 73 height 61
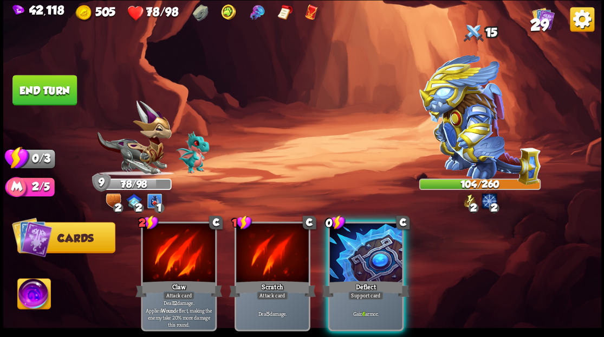
click at [356, 258] on div at bounding box center [365, 253] width 73 height 61
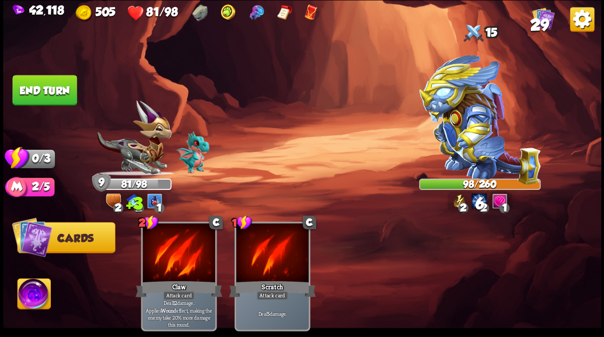
click at [48, 94] on button "End turn" at bounding box center [44, 90] width 64 height 30
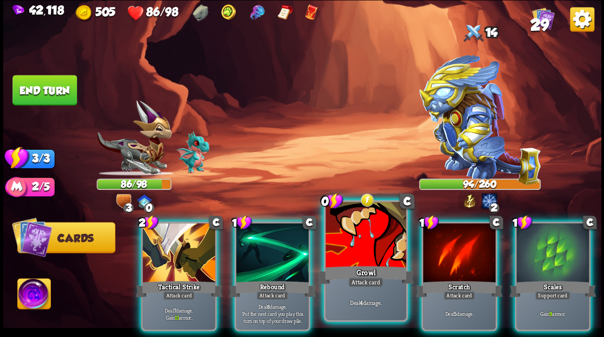
click at [341, 257] on div at bounding box center [366, 236] width 80 height 68
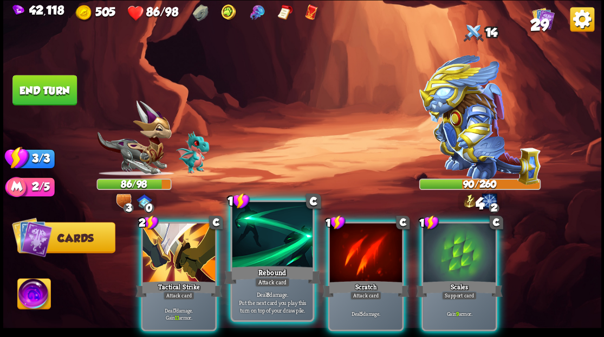
drag, startPoint x: 446, startPoint y: 256, endPoint x: 289, endPoint y: 251, distance: 156.7
click at [434, 253] on div at bounding box center [459, 253] width 73 height 61
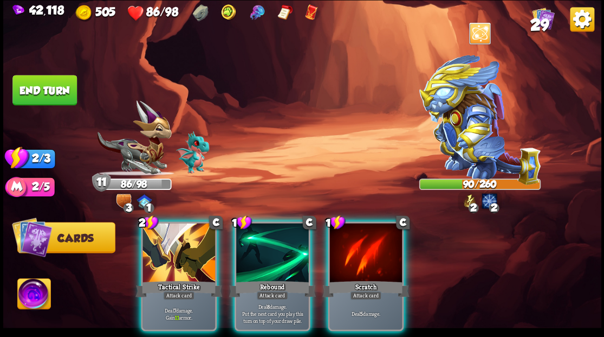
click at [174, 264] on div "2 C Tactical Strike Attack card Deal 7 damage. Gain 11 armor." at bounding box center [179, 275] width 76 height 109
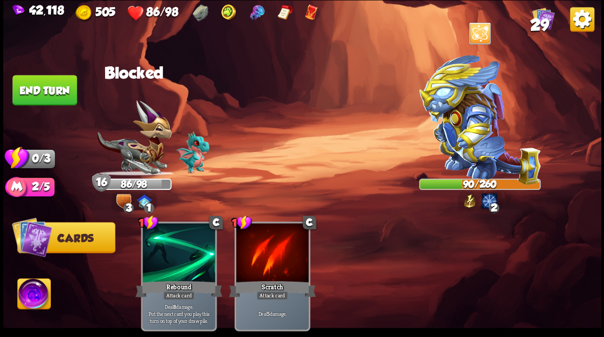
click at [35, 88] on button "End turn" at bounding box center [44, 90] width 64 height 30
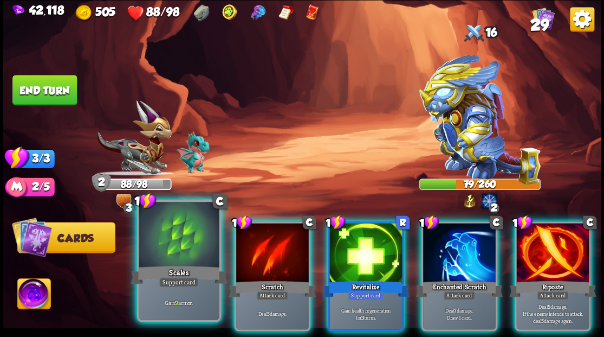
click at [186, 256] on div at bounding box center [179, 236] width 80 height 68
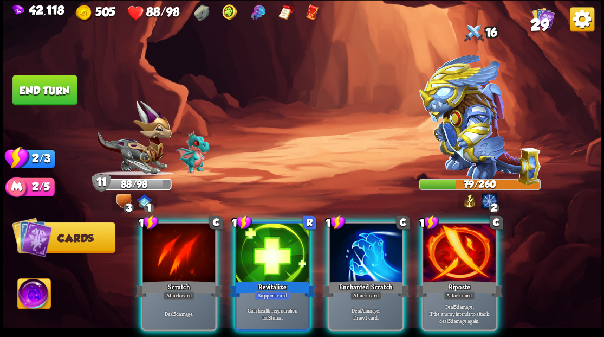
drag, startPoint x: 471, startPoint y: 233, endPoint x: 407, endPoint y: 235, distance: 64.0
click at [434, 235] on div at bounding box center [459, 253] width 73 height 61
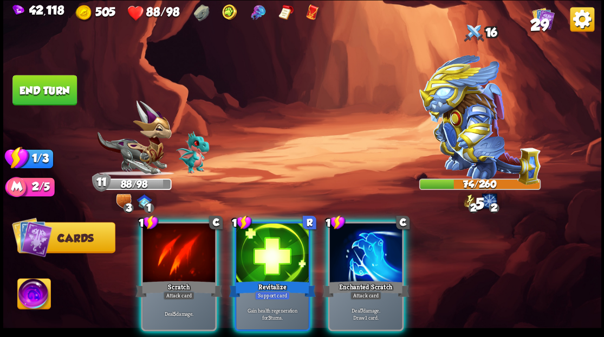
drag, startPoint x: 378, startPoint y: 244, endPoint x: 372, endPoint y: 241, distance: 6.8
click at [376, 242] on div at bounding box center [365, 253] width 73 height 61
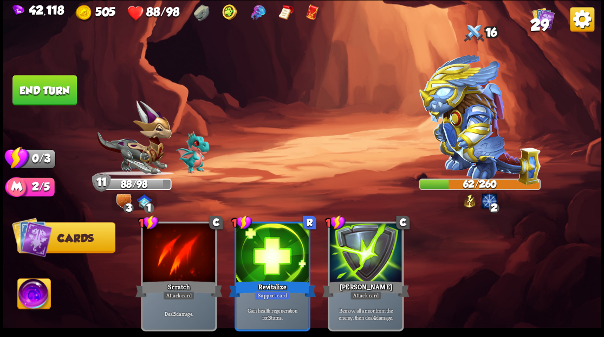
click at [55, 88] on button "End turn" at bounding box center [44, 90] width 64 height 30
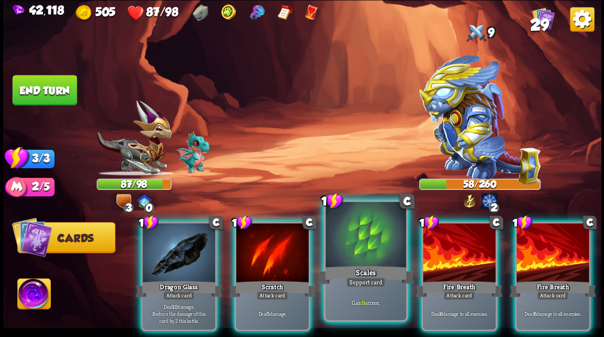
click at [348, 253] on div at bounding box center [366, 236] width 80 height 68
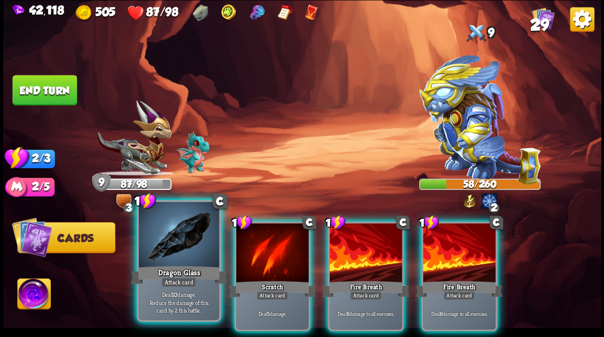
click at [182, 271] on div "Dragon Glass" at bounding box center [179, 274] width 96 height 22
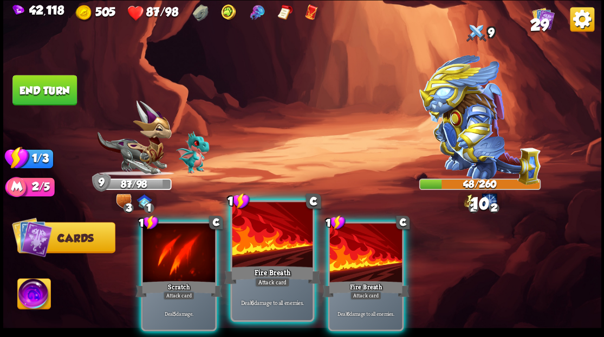
click at [254, 270] on div "Fire Breath" at bounding box center [272, 274] width 96 height 22
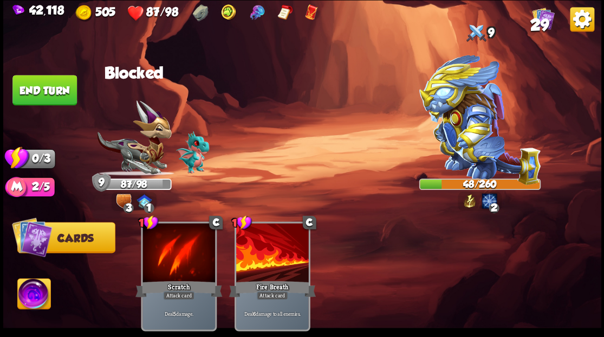
click at [38, 104] on button "End turn" at bounding box center [44, 90] width 64 height 30
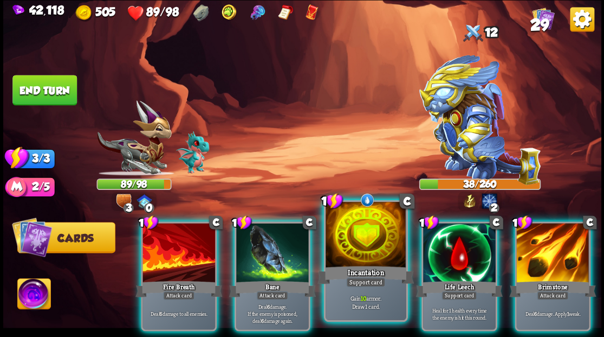
click at [357, 240] on div at bounding box center [366, 236] width 80 height 68
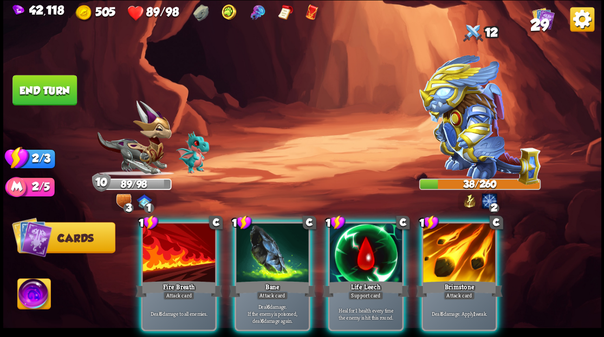
click at [357, 239] on div at bounding box center [365, 253] width 73 height 61
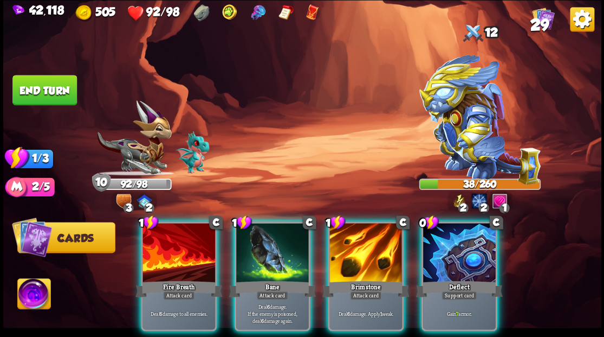
click at [357, 239] on div at bounding box center [365, 253] width 73 height 61
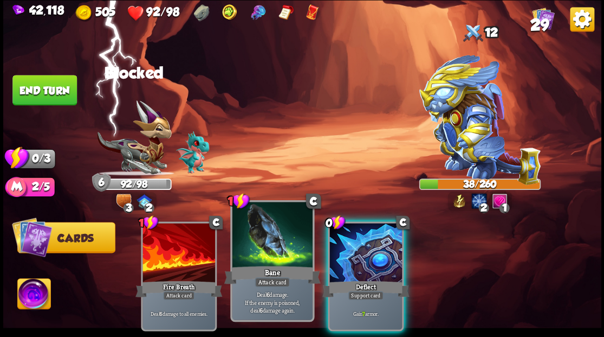
drag, startPoint x: 357, startPoint y: 239, endPoint x: 306, endPoint y: 222, distance: 53.1
click at [354, 237] on div at bounding box center [365, 253] width 73 height 61
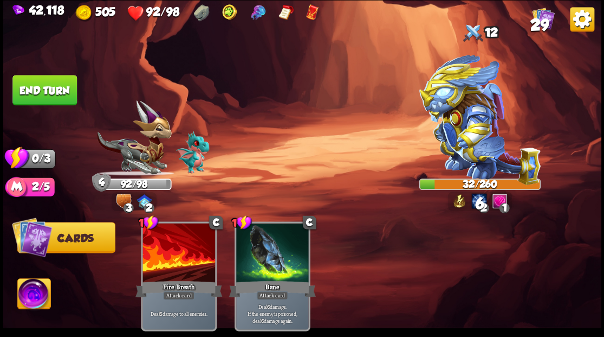
click at [29, 90] on button "End turn" at bounding box center [44, 90] width 64 height 30
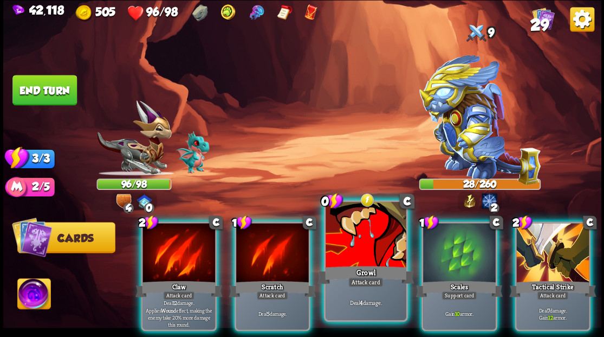
click at [355, 259] on div at bounding box center [366, 236] width 80 height 68
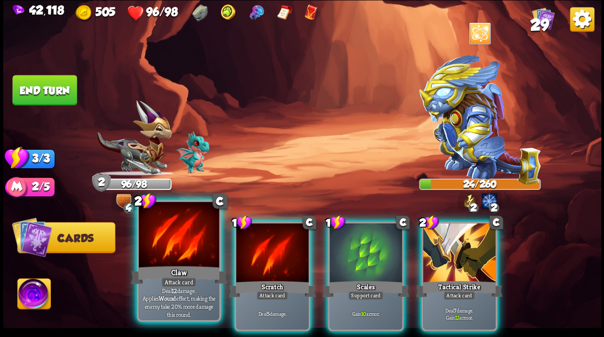
click at [165, 253] on div at bounding box center [179, 236] width 80 height 68
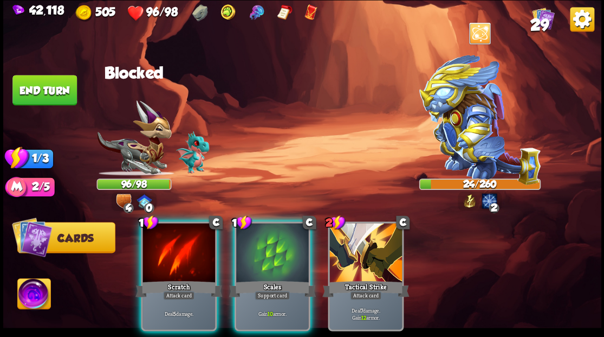
click at [165, 253] on div at bounding box center [179, 253] width 73 height 61
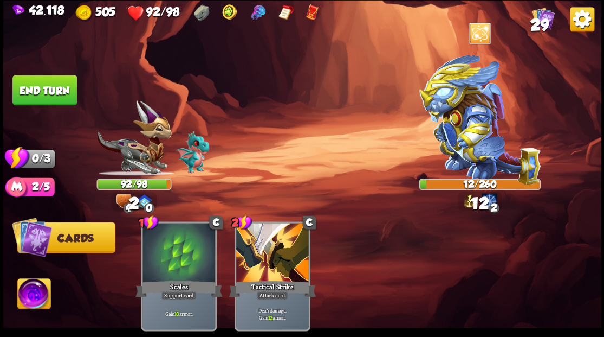
drag, startPoint x: 59, startPoint y: 93, endPoint x: 90, endPoint y: 93, distance: 31.4
click at [59, 93] on button "End turn" at bounding box center [44, 90] width 64 height 30
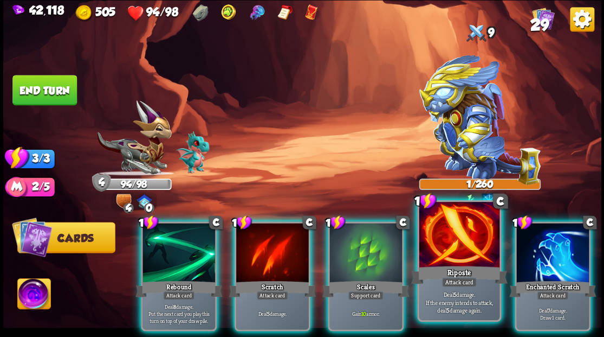
click at [434, 250] on div at bounding box center [459, 236] width 80 height 68
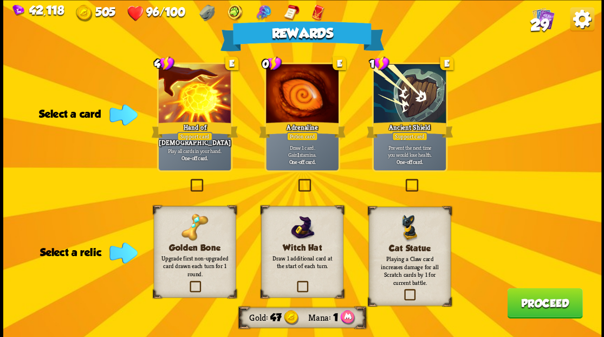
drag, startPoint x: 192, startPoint y: 288, endPoint x: 212, endPoint y: 271, distance: 26.9
click at [187, 282] on label at bounding box center [187, 282] width 0 height 0
click at [0, 0] on input "checkbox" at bounding box center [0, 0] width 0 height 0
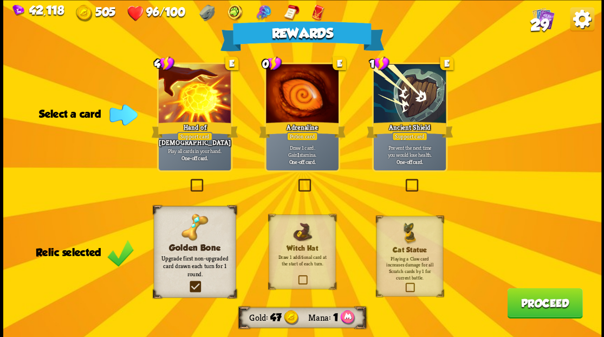
click at [296, 180] on label at bounding box center [296, 180] width 0 height 0
click at [0, 0] on input "checkbox" at bounding box center [0, 0] width 0 height 0
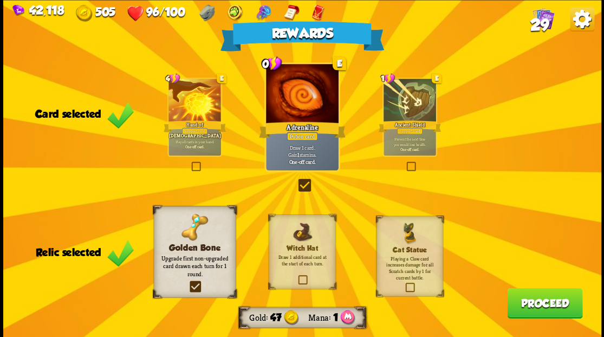
drag, startPoint x: 519, startPoint y: 304, endPoint x: 507, endPoint y: 282, distance: 25.2
click at [513, 288] on div "Rewards Gold 47 Mana 1 Card selected 4 E Hand of [DEMOGRAPHIC_DATA] Support car…" at bounding box center [302, 168] width 598 height 337
click at [544, 308] on button "Proceed" at bounding box center [544, 302] width 75 height 30
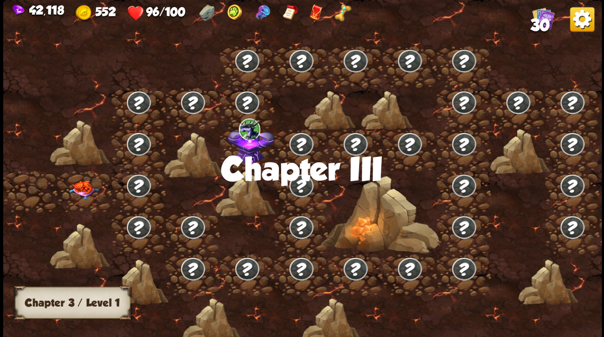
click at [86, 191] on img at bounding box center [83, 189] width 30 height 19
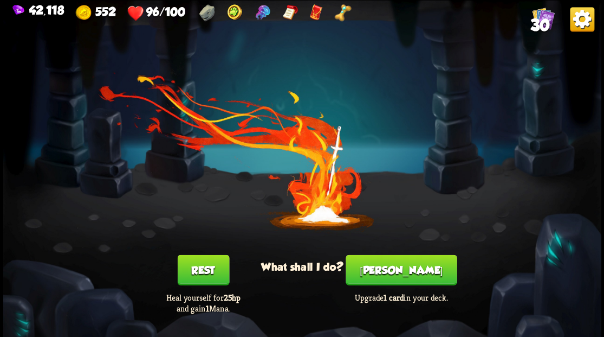
click at [387, 267] on button "[PERSON_NAME]" at bounding box center [401, 269] width 111 height 30
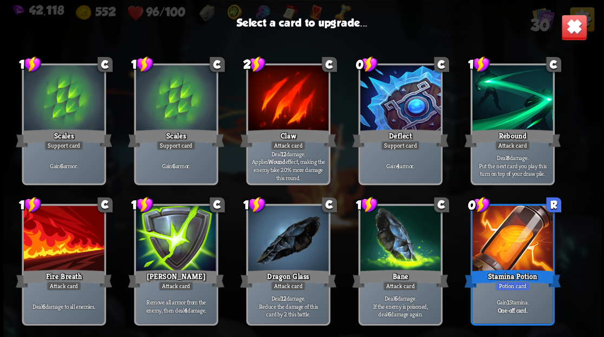
scroll to position [180, 0]
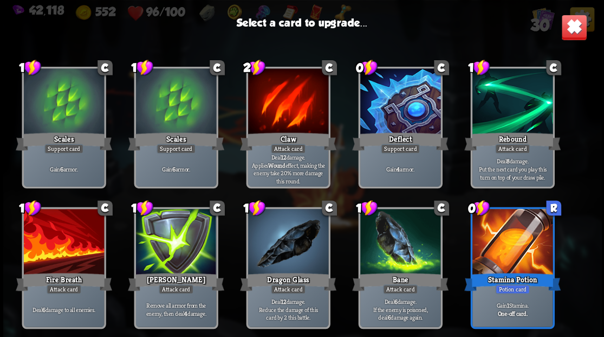
click at [380, 114] on div at bounding box center [400, 102] width 80 height 68
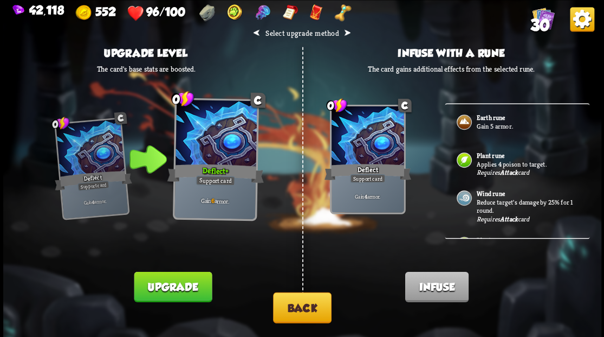
click at [474, 124] on div "Earth rune Gain 5 armor." at bounding box center [517, 123] width 145 height 38
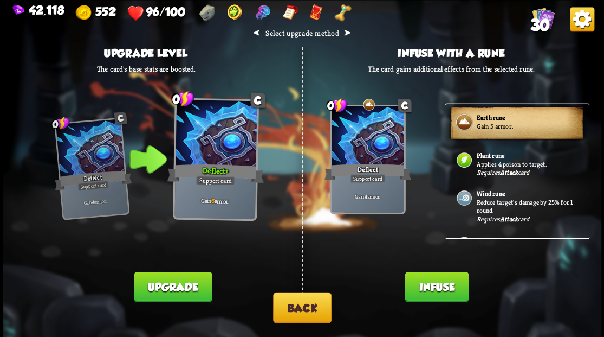
drag, startPoint x: 422, startPoint y: 279, endPoint x: 404, endPoint y: 227, distance: 55.4
click at [421, 278] on button "Infuse" at bounding box center [436, 286] width 63 height 30
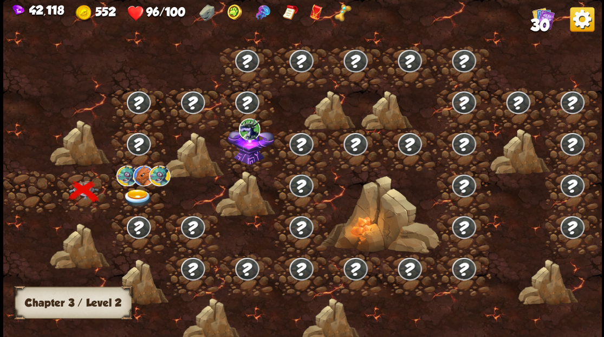
click at [138, 195] on img at bounding box center [137, 198] width 30 height 18
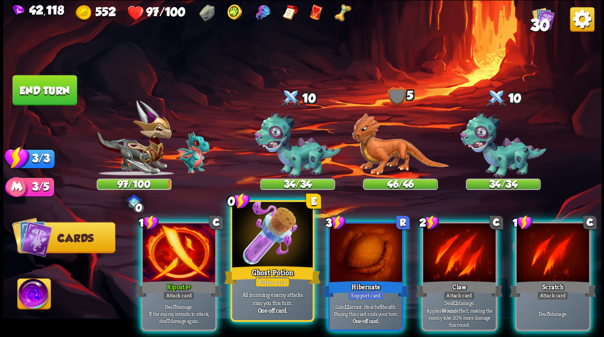
click at [260, 258] on div at bounding box center [272, 236] width 80 height 68
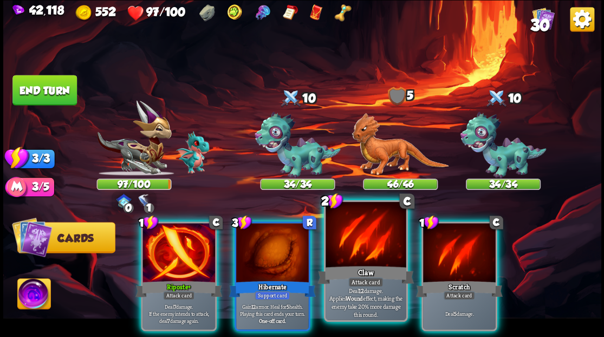
click at [351, 258] on div at bounding box center [366, 236] width 80 height 68
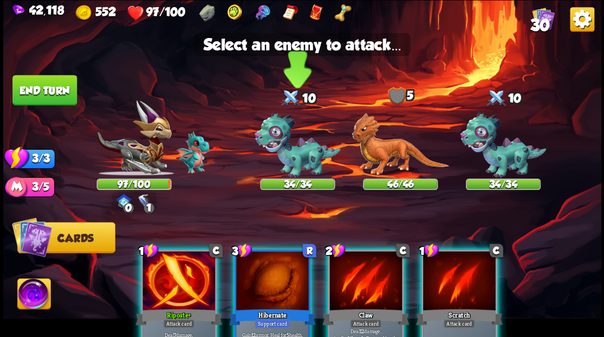
click at [288, 162] on img at bounding box center [298, 145] width 86 height 67
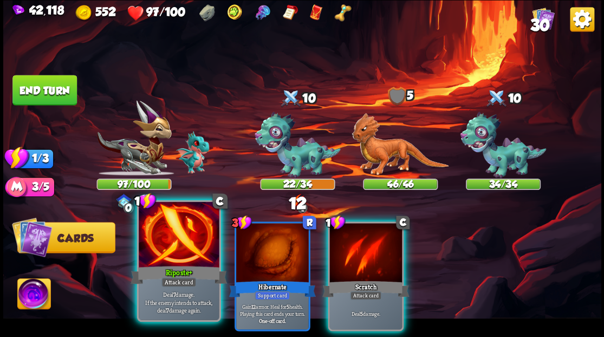
drag, startPoint x: 170, startPoint y: 249, endPoint x: 172, endPoint y: 241, distance: 7.9
click at [170, 248] on div at bounding box center [179, 236] width 80 height 68
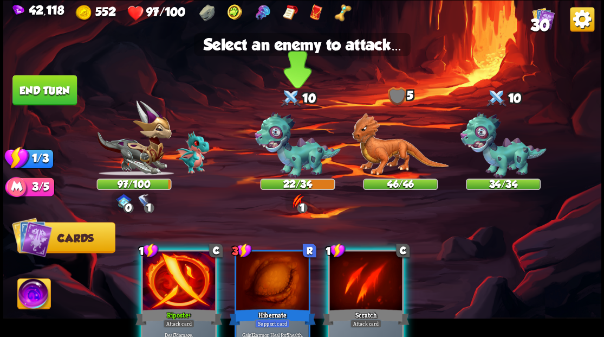
click at [297, 160] on img at bounding box center [298, 145] width 86 height 67
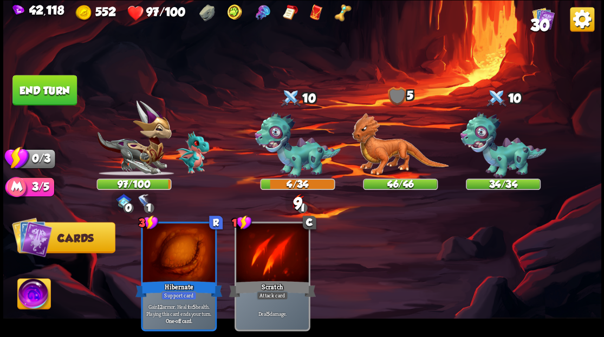
click at [22, 91] on button "End turn" at bounding box center [44, 90] width 64 height 30
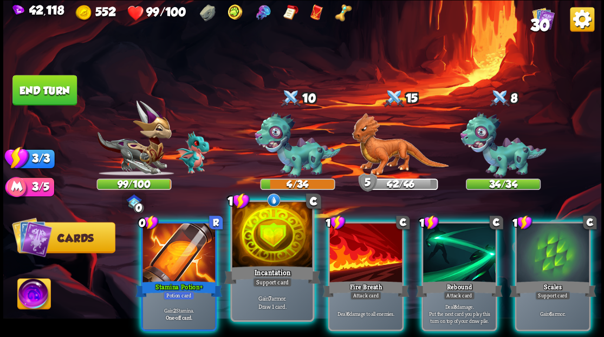
click at [262, 256] on div at bounding box center [272, 236] width 80 height 68
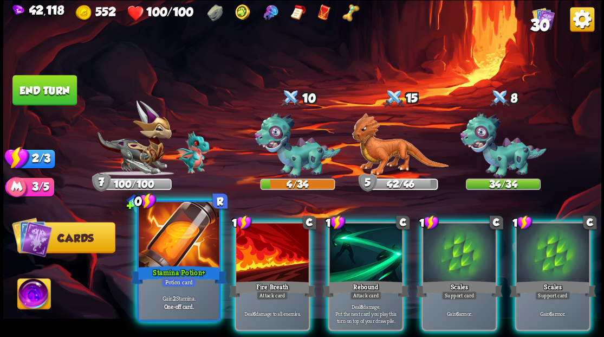
click at [175, 250] on div at bounding box center [179, 236] width 80 height 68
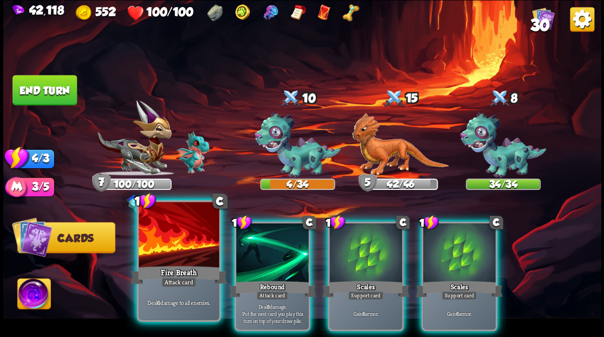
click at [182, 240] on div at bounding box center [179, 236] width 80 height 68
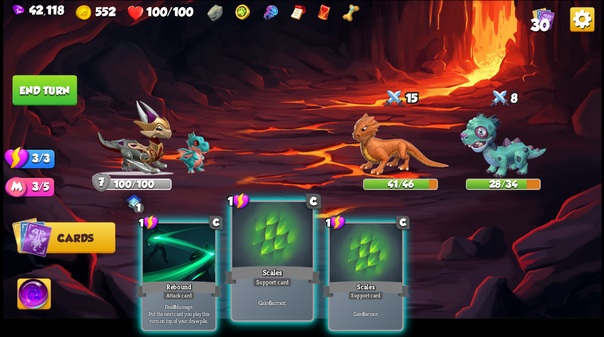
click at [264, 249] on div at bounding box center [272, 236] width 80 height 68
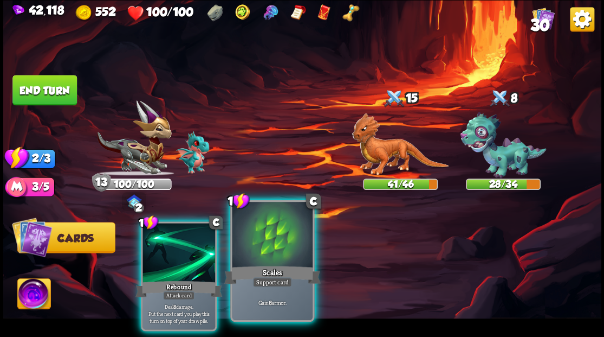
click at [275, 253] on div at bounding box center [272, 236] width 80 height 68
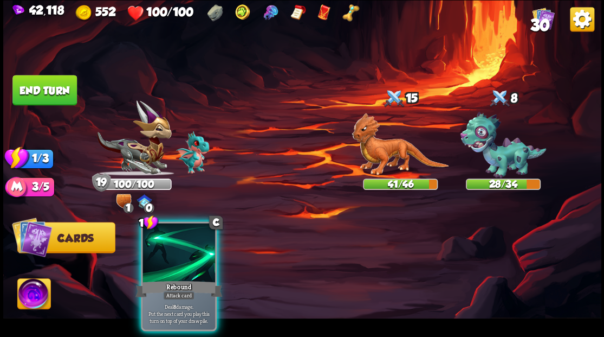
click at [39, 86] on button "End turn" at bounding box center [44, 90] width 64 height 30
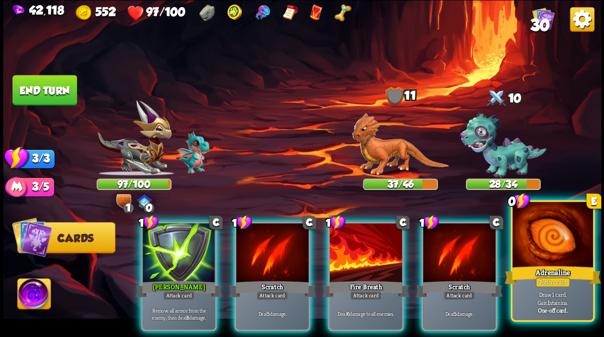
click at [549, 250] on div at bounding box center [553, 236] width 80 height 68
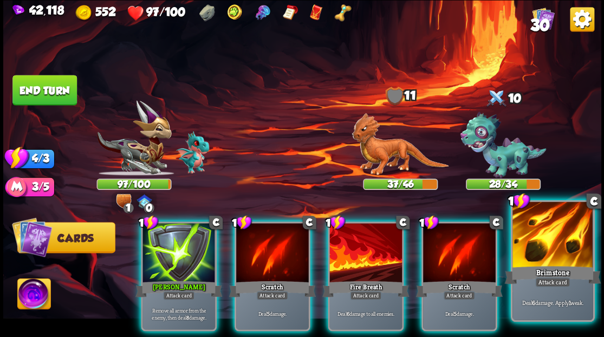
click at [546, 250] on div at bounding box center [553, 236] width 80 height 68
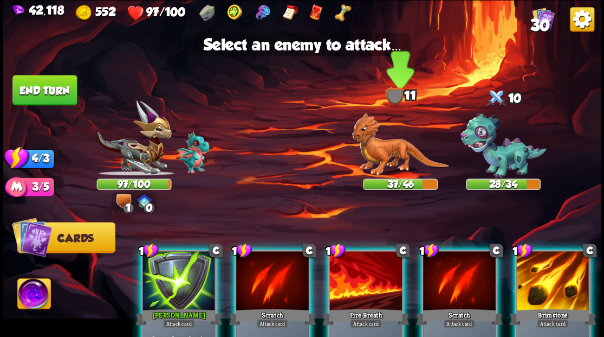
click at [384, 158] on img at bounding box center [400, 144] width 97 height 63
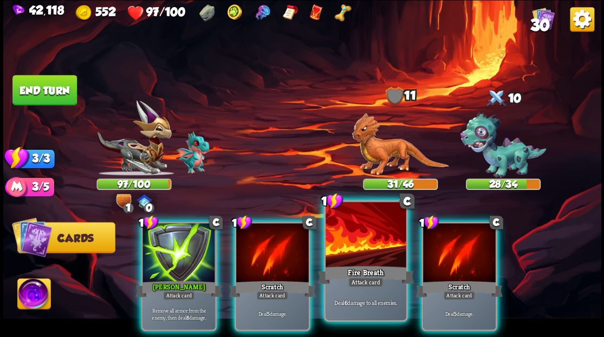
click at [370, 249] on div at bounding box center [366, 236] width 80 height 68
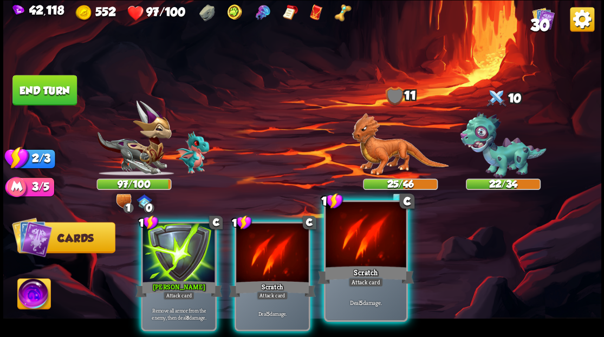
click at [370, 249] on div at bounding box center [366, 236] width 80 height 68
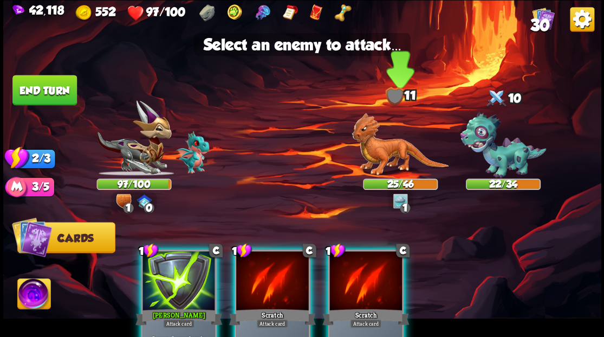
click at [367, 159] on img at bounding box center [400, 144] width 97 height 63
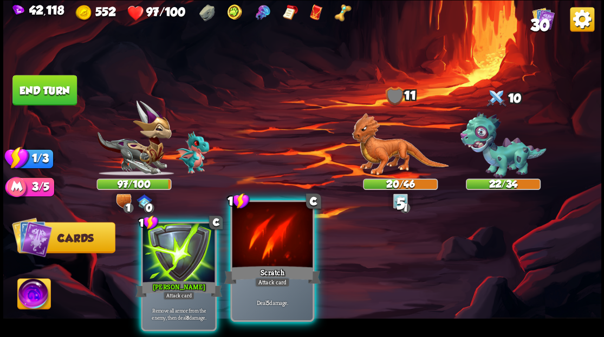
click at [263, 258] on div at bounding box center [272, 236] width 80 height 68
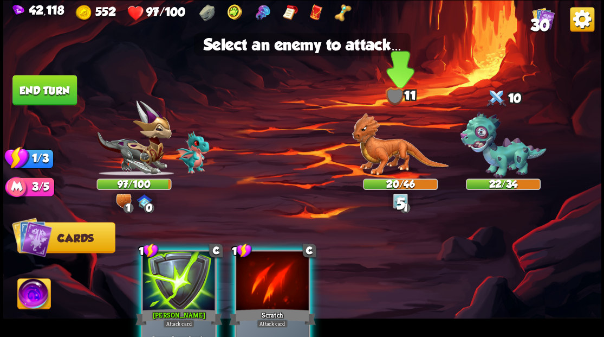
click at [385, 152] on img at bounding box center [400, 144] width 97 height 63
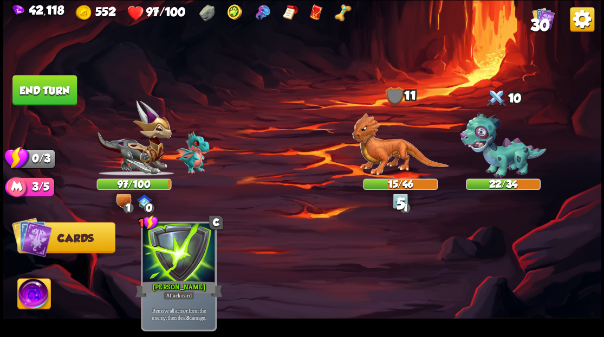
click at [42, 88] on button "End turn" at bounding box center [44, 90] width 64 height 30
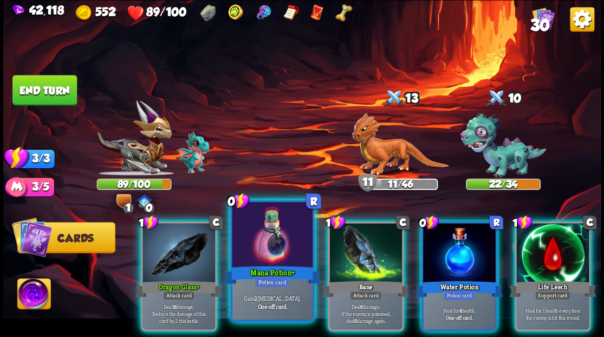
click at [265, 258] on div at bounding box center [272, 236] width 80 height 68
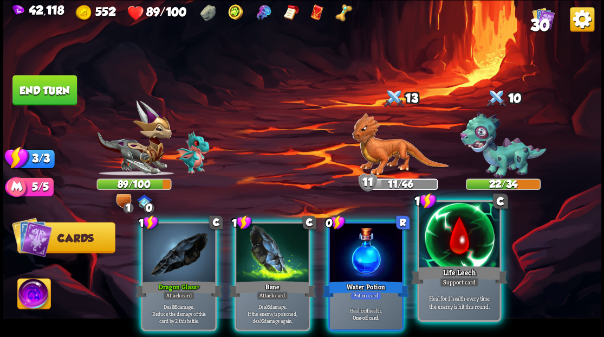
drag, startPoint x: 447, startPoint y: 270, endPoint x: 435, endPoint y: 260, distance: 16.2
click at [445, 269] on div "Life Leech" at bounding box center [459, 274] width 96 height 22
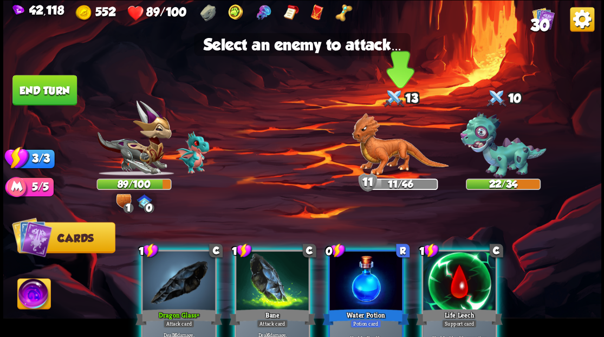
click at [383, 161] on img at bounding box center [400, 144] width 97 height 63
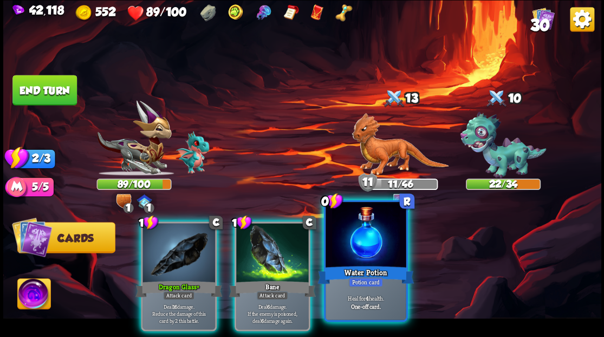
click at [355, 260] on div at bounding box center [366, 236] width 80 height 68
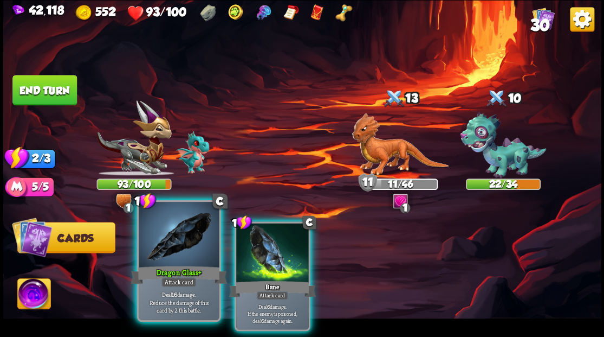
drag, startPoint x: 205, startPoint y: 244, endPoint x: 215, endPoint y: 240, distance: 10.2
click at [209, 242] on div at bounding box center [179, 236] width 80 height 68
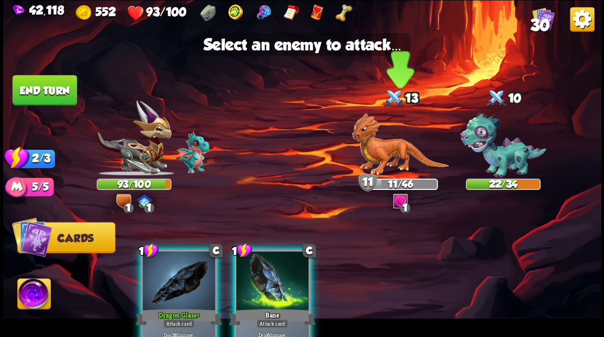
click at [383, 160] on img at bounding box center [400, 144] width 97 height 63
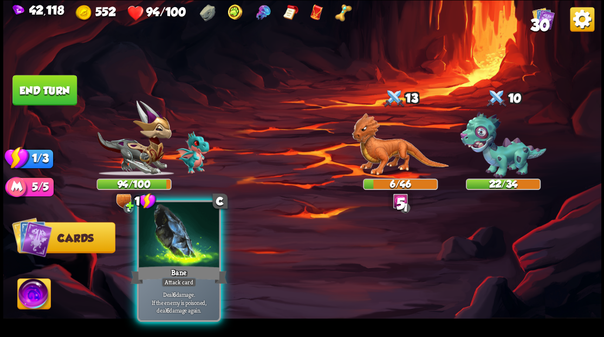
click at [178, 238] on div at bounding box center [179, 236] width 80 height 68
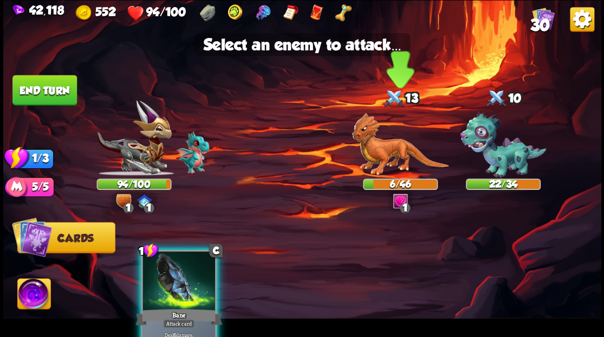
click at [375, 158] on img at bounding box center [400, 144] width 97 height 63
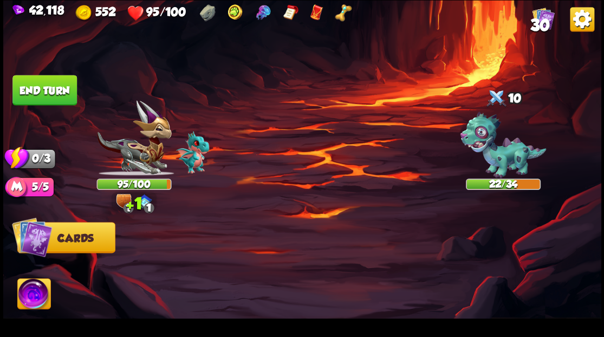
click at [46, 94] on button "End turn" at bounding box center [44, 90] width 64 height 30
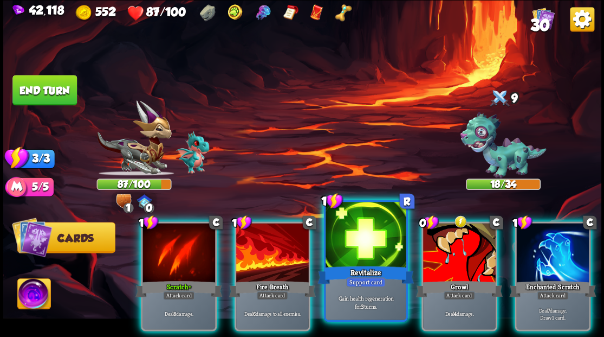
click at [359, 248] on div at bounding box center [366, 236] width 80 height 68
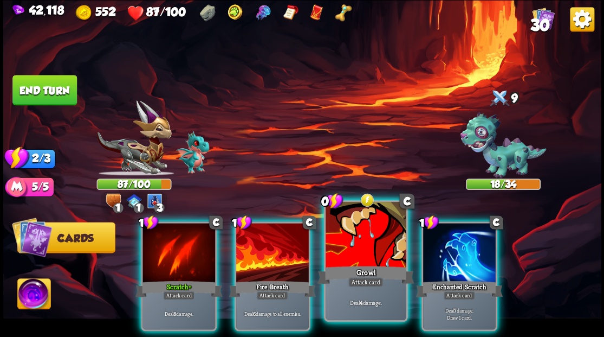
click at [353, 255] on div at bounding box center [366, 236] width 80 height 68
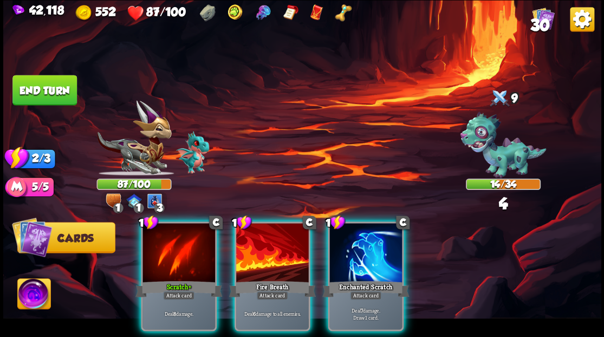
click at [353, 255] on div at bounding box center [365, 253] width 73 height 61
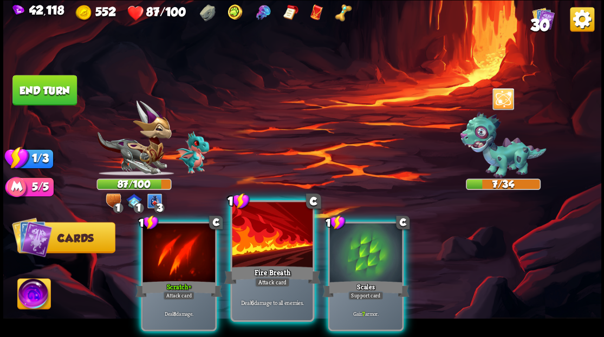
click at [266, 244] on div at bounding box center [272, 236] width 80 height 68
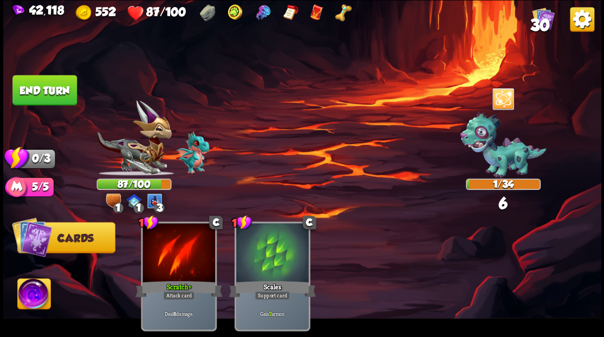
click at [26, 80] on button "End turn" at bounding box center [44, 90] width 64 height 30
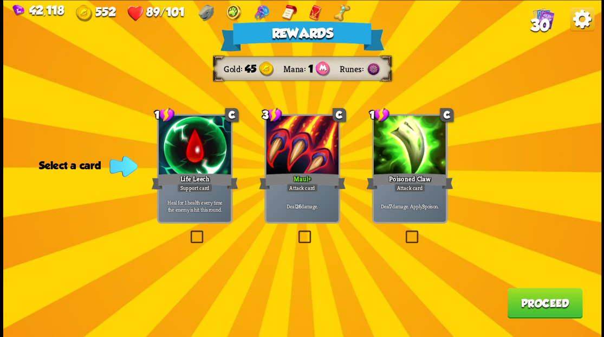
click at [403, 231] on label at bounding box center [403, 231] width 0 height 0
click at [0, 0] on input "checkbox" at bounding box center [0, 0] width 0 height 0
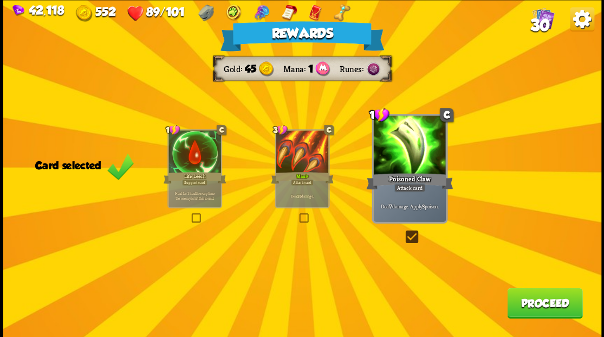
click at [532, 301] on button "Proceed" at bounding box center [544, 302] width 75 height 30
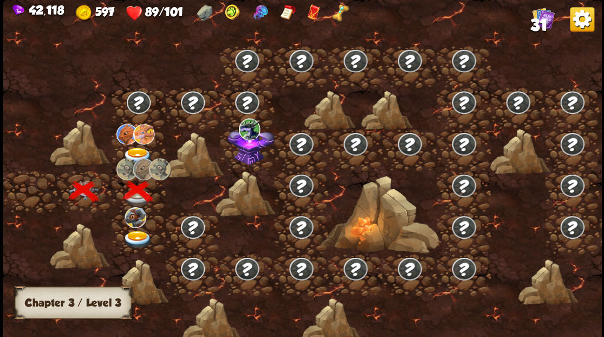
click at [138, 234] on img at bounding box center [137, 239] width 30 height 18
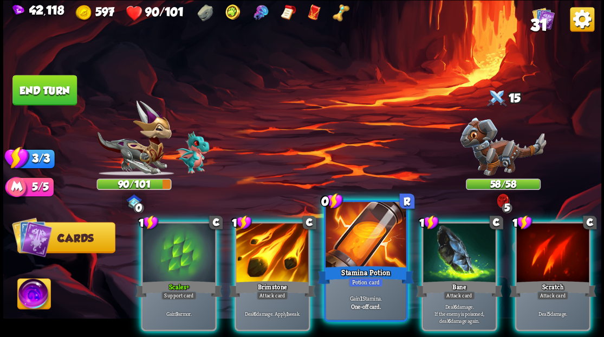
click at [347, 251] on div at bounding box center [366, 236] width 80 height 68
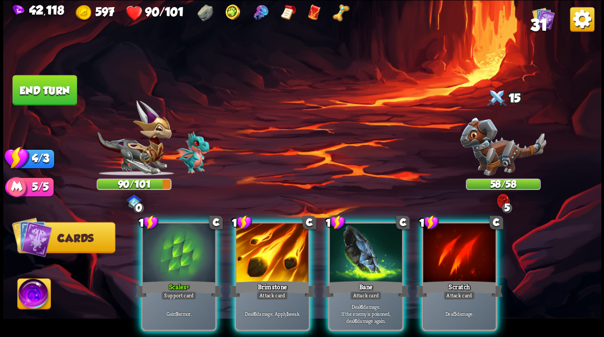
drag, startPoint x: 29, startPoint y: 296, endPoint x: 53, endPoint y: 291, distance: 24.9
click at [29, 296] on img at bounding box center [33, 295] width 33 height 34
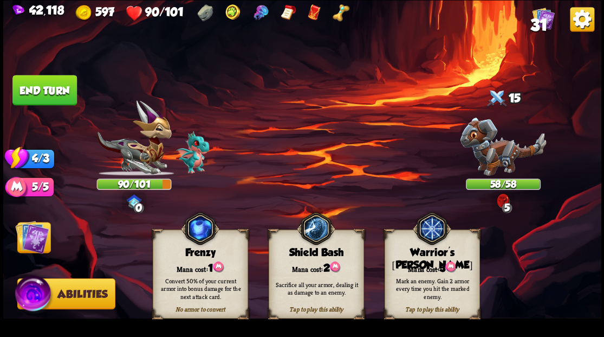
click at [411, 265] on div "Mana cost: 3" at bounding box center [432, 267] width 94 height 14
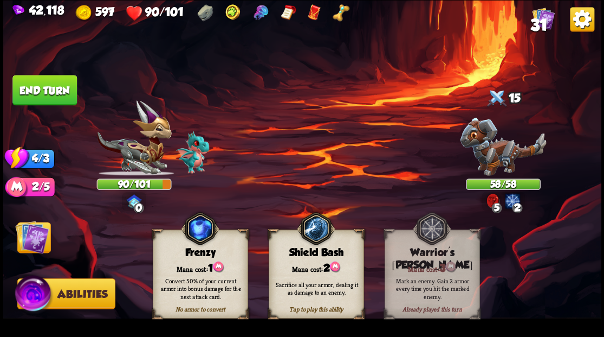
click at [29, 241] on img at bounding box center [32, 236] width 34 height 34
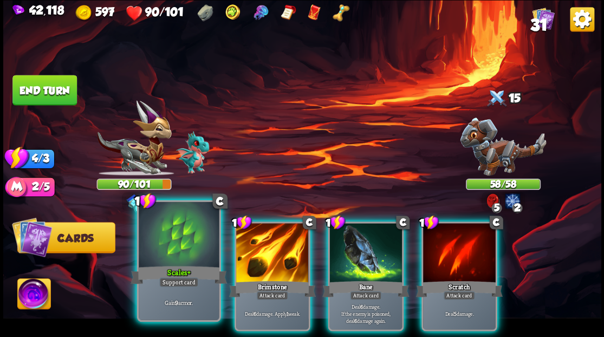
click at [164, 255] on div at bounding box center [179, 236] width 80 height 68
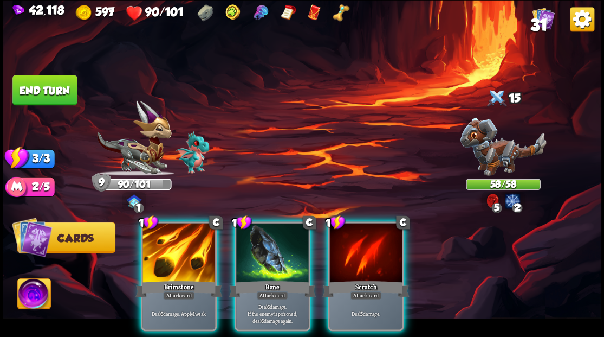
click at [159, 257] on div at bounding box center [179, 253] width 73 height 61
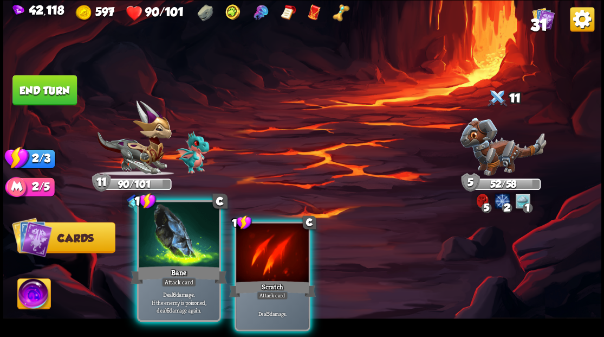
click at [156, 262] on div at bounding box center [179, 236] width 80 height 68
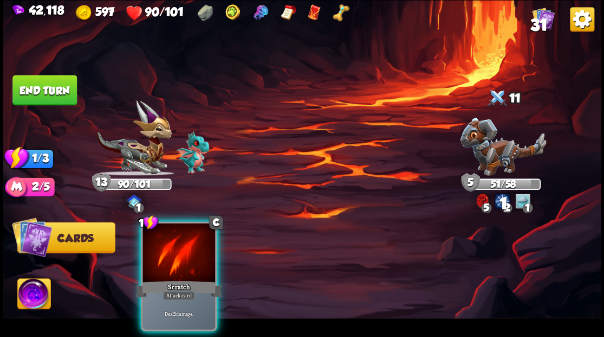
click at [165, 247] on div at bounding box center [179, 253] width 73 height 61
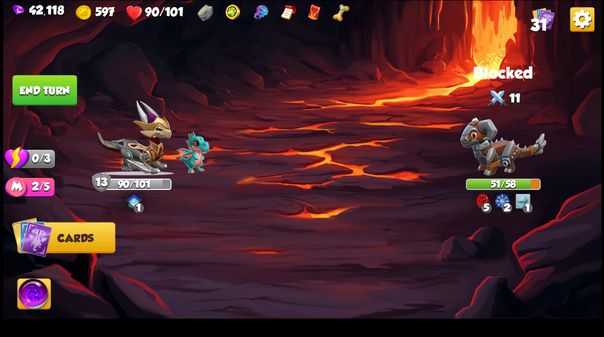
click at [49, 86] on button "End turn" at bounding box center [44, 90] width 64 height 30
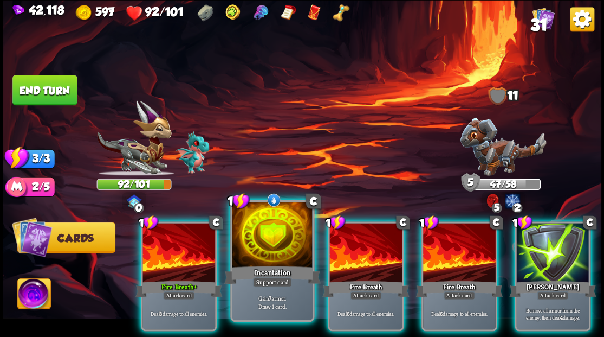
click at [263, 234] on div at bounding box center [272, 236] width 80 height 68
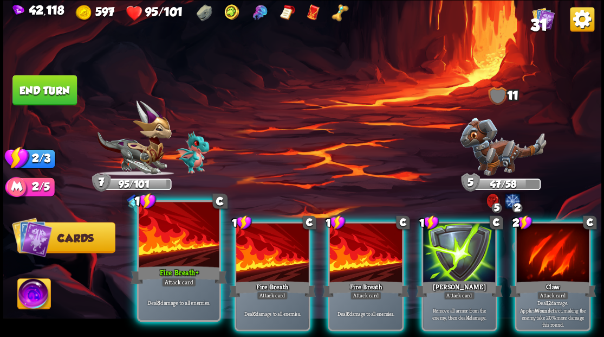
click at [197, 241] on div at bounding box center [179, 236] width 80 height 68
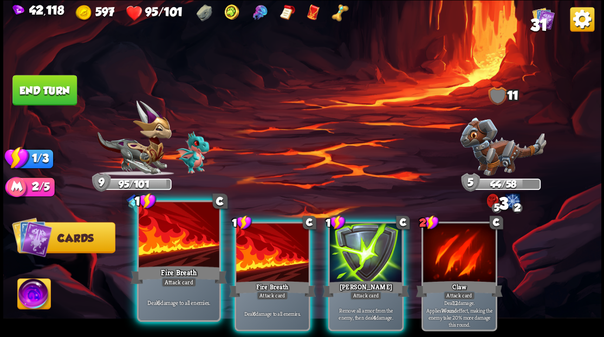
click at [192, 240] on div at bounding box center [179, 236] width 80 height 68
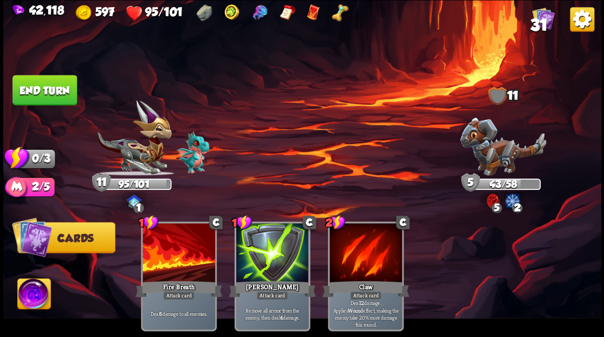
click at [62, 94] on button "End turn" at bounding box center [44, 90] width 64 height 30
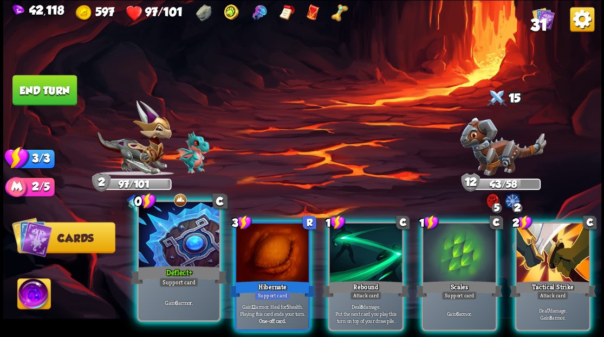
click at [166, 250] on div at bounding box center [179, 236] width 80 height 68
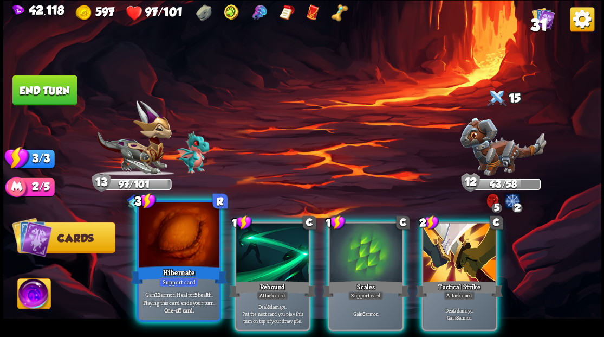
click at [165, 252] on div at bounding box center [179, 236] width 80 height 68
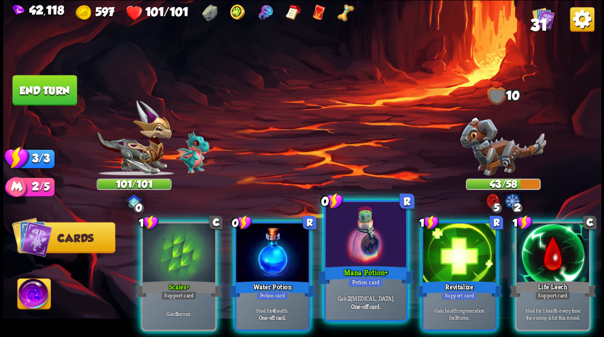
click at [344, 258] on div at bounding box center [366, 236] width 80 height 68
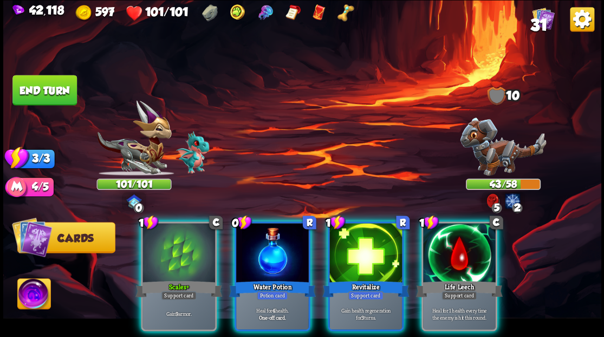
drag, startPoint x: 452, startPoint y: 248, endPoint x: 437, endPoint y: 248, distance: 14.6
click at [449, 248] on div at bounding box center [459, 253] width 73 height 61
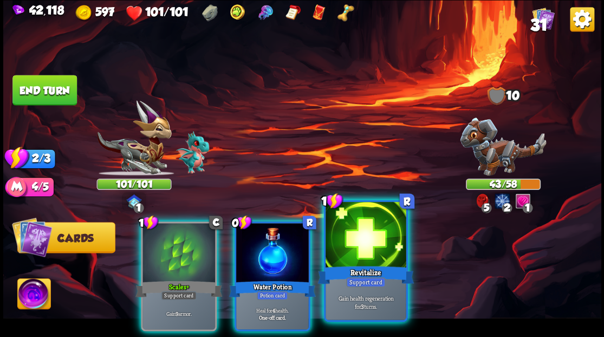
click at [367, 250] on div at bounding box center [366, 236] width 80 height 68
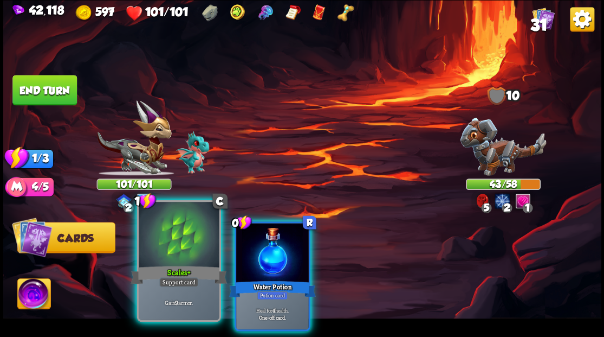
drag, startPoint x: 255, startPoint y: 240, endPoint x: 215, endPoint y: 241, distance: 40.1
click at [236, 241] on div at bounding box center [272, 253] width 73 height 61
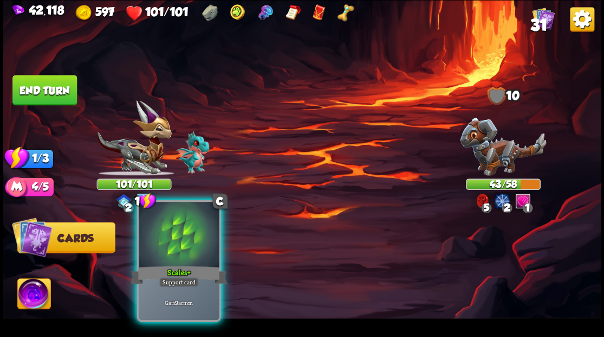
click at [179, 240] on div at bounding box center [179, 236] width 80 height 68
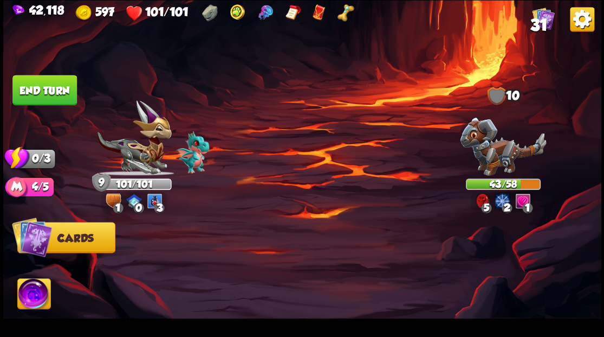
click at [40, 80] on button "End turn" at bounding box center [44, 90] width 64 height 30
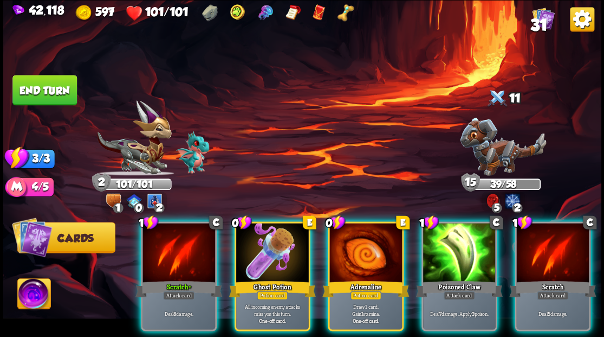
click at [254, 223] on div at bounding box center [272, 253] width 73 height 61
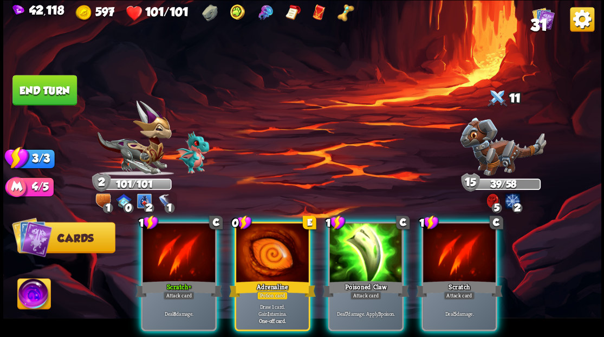
click at [253, 223] on div at bounding box center [272, 253] width 73 height 61
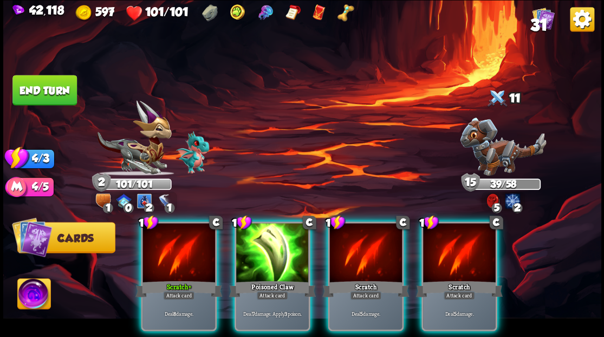
click at [253, 223] on div at bounding box center [272, 253] width 73 height 61
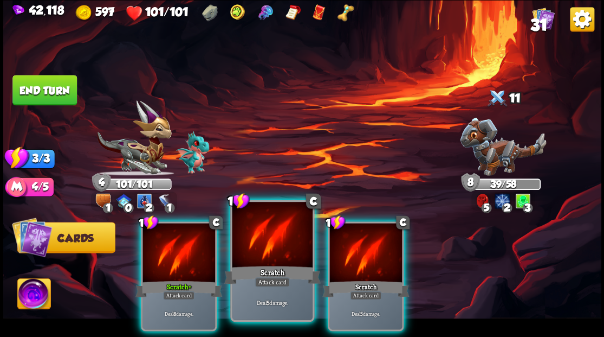
click at [251, 237] on div at bounding box center [272, 236] width 80 height 68
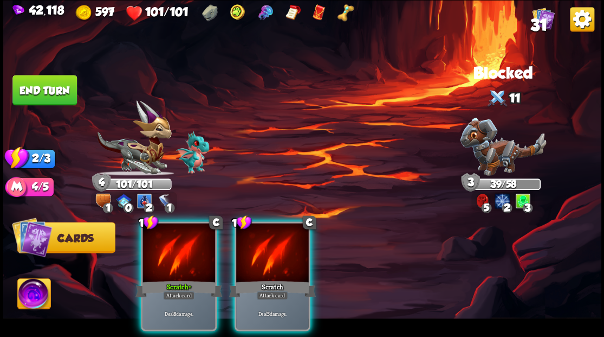
click at [251, 237] on div at bounding box center [272, 253] width 73 height 61
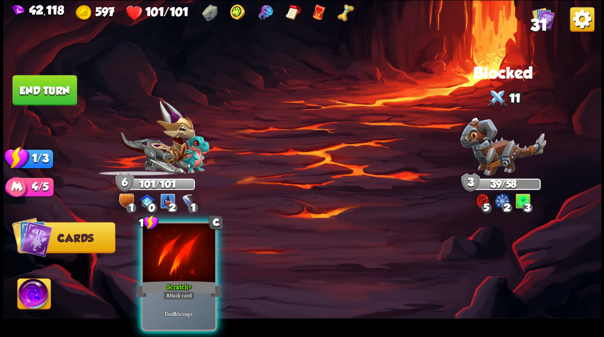
drag, startPoint x: 191, startPoint y: 229, endPoint x: 135, endPoint y: 193, distance: 66.0
click at [185, 225] on div at bounding box center [179, 253] width 73 height 61
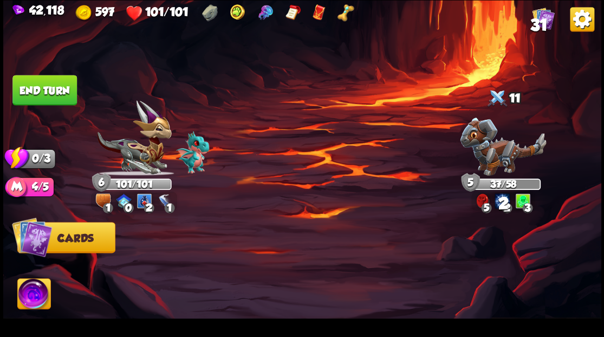
click at [56, 90] on button "End turn" at bounding box center [44, 90] width 64 height 30
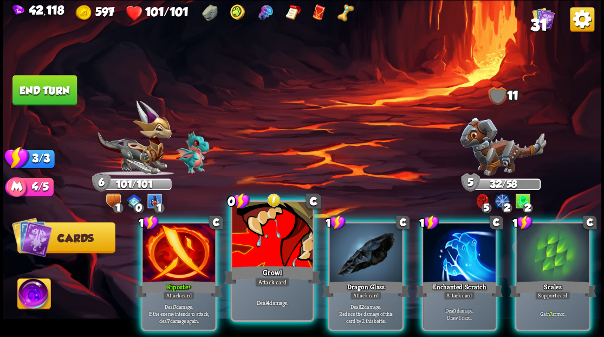
click at [247, 247] on div at bounding box center [272, 236] width 80 height 68
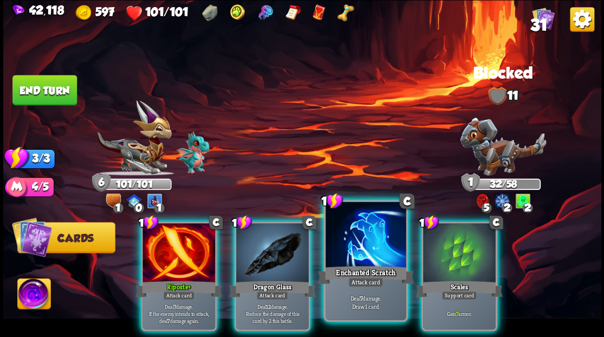
click at [359, 250] on div at bounding box center [366, 236] width 80 height 68
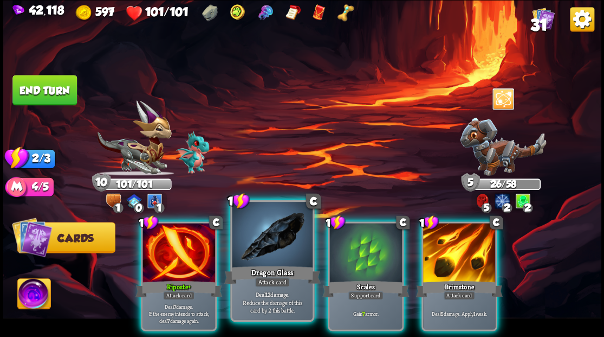
click at [270, 256] on div at bounding box center [272, 236] width 80 height 68
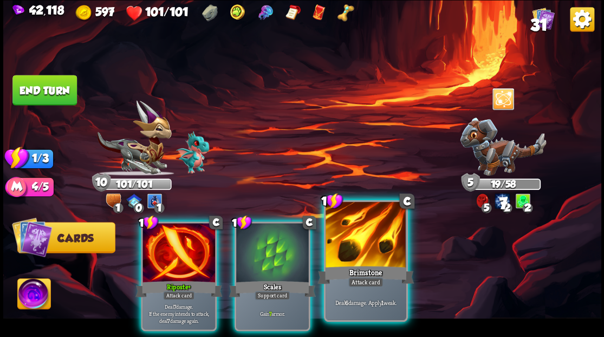
click at [342, 247] on div at bounding box center [366, 236] width 80 height 68
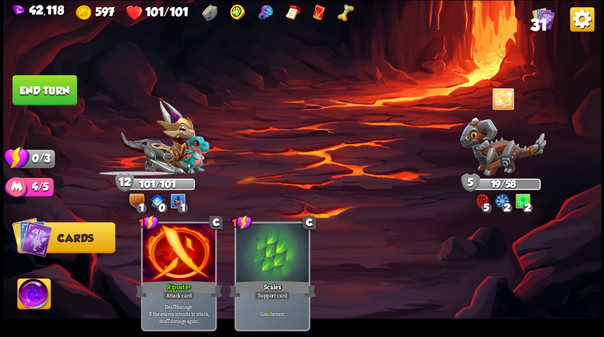
click at [57, 90] on button "End turn" at bounding box center [44, 90] width 64 height 30
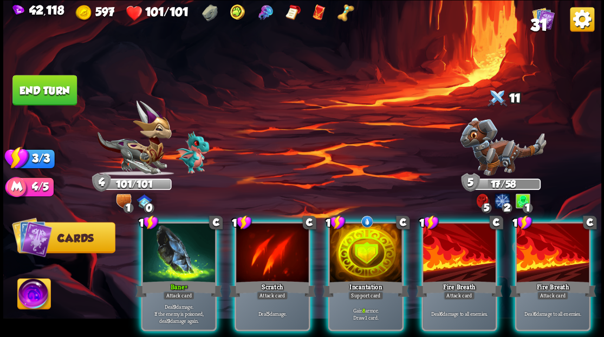
click at [352, 230] on div at bounding box center [365, 253] width 73 height 61
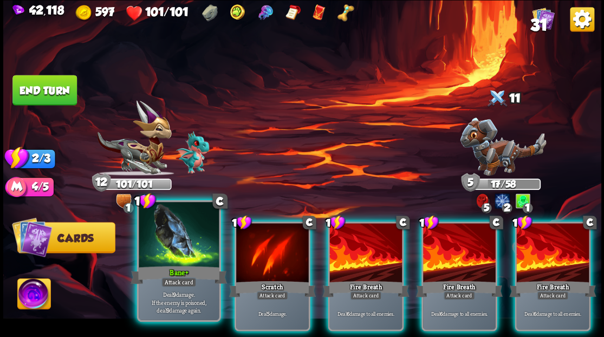
click at [188, 249] on div at bounding box center [179, 236] width 80 height 68
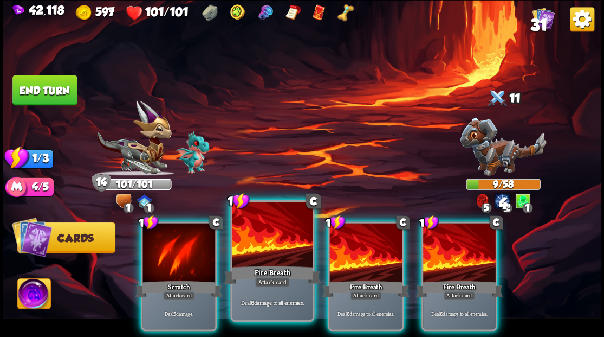
click at [254, 249] on div at bounding box center [272, 236] width 80 height 68
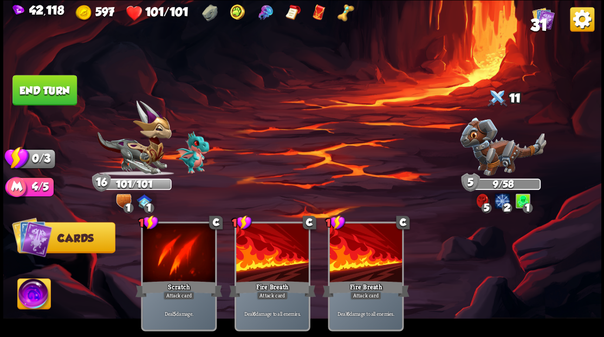
click at [55, 93] on button "End turn" at bounding box center [44, 90] width 64 height 30
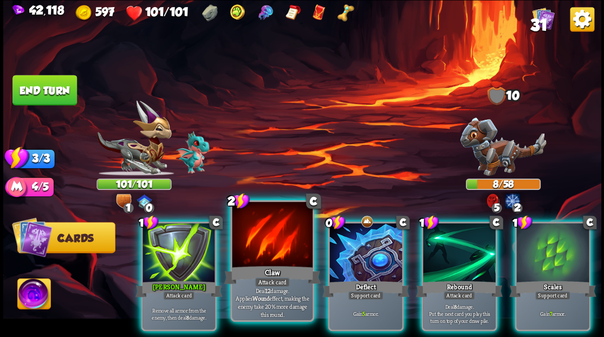
click at [271, 225] on div at bounding box center [272, 236] width 80 height 68
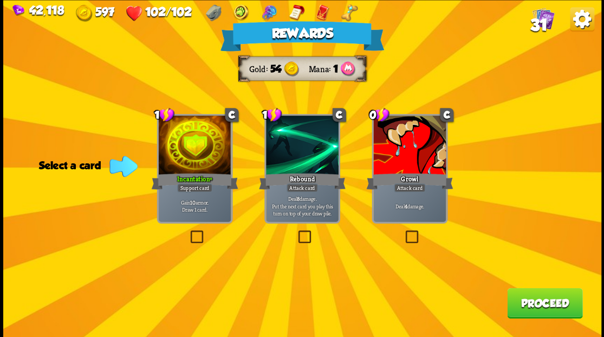
click at [532, 297] on button "Proceed" at bounding box center [544, 302] width 75 height 30
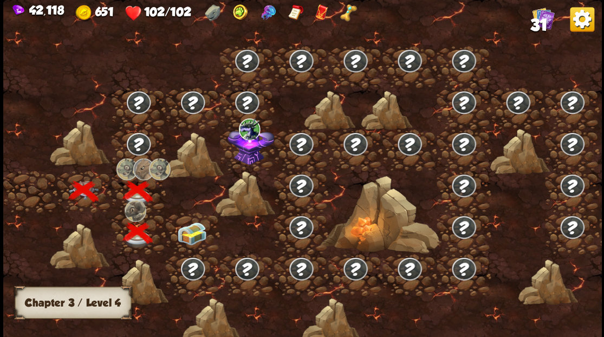
click at [196, 232] on img at bounding box center [192, 233] width 30 height 23
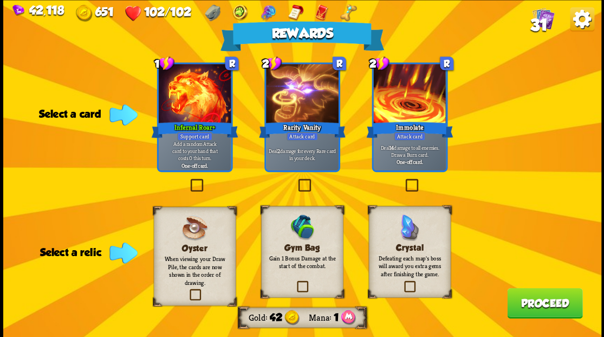
click at [295, 282] on label at bounding box center [295, 282] width 0 height 0
click at [0, 0] on input "checkbox" at bounding box center [0, 0] width 0 height 0
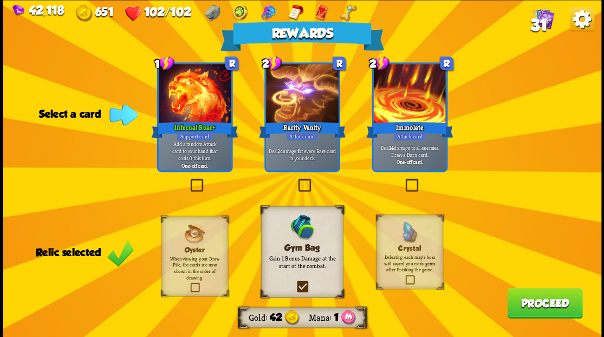
click at [545, 300] on button "Proceed" at bounding box center [544, 302] width 75 height 30
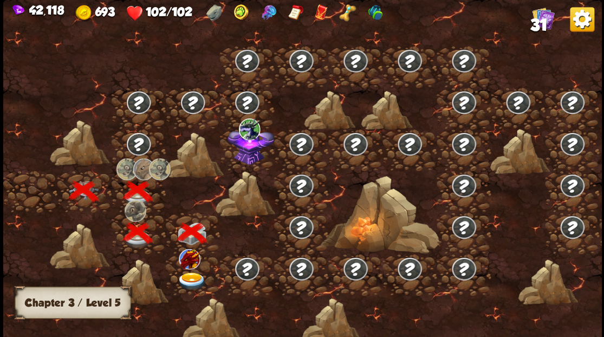
click at [189, 276] on img at bounding box center [192, 280] width 30 height 18
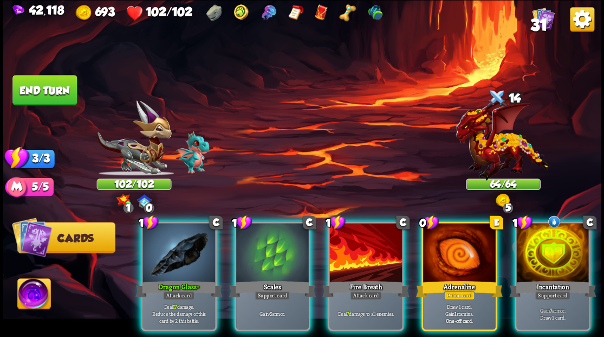
click at [35, 301] on img at bounding box center [33, 295] width 33 height 34
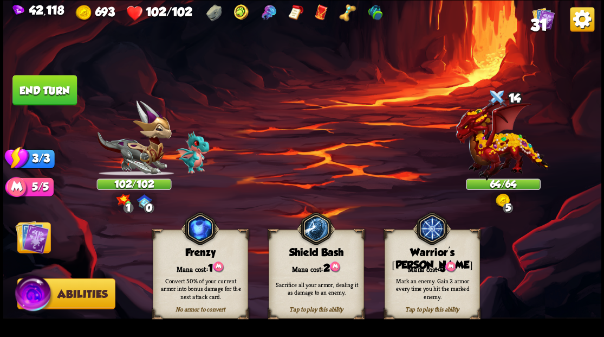
click at [473, 255] on div "Warrior's [PERSON_NAME]" at bounding box center [432, 258] width 94 height 25
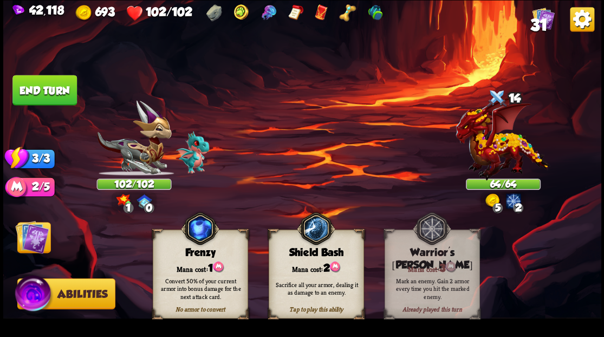
click at [37, 246] on img at bounding box center [32, 236] width 34 height 34
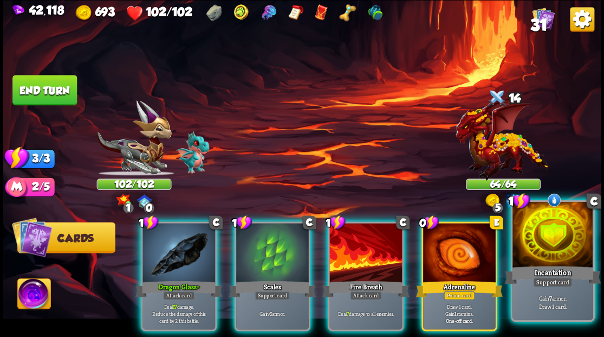
click at [540, 237] on div at bounding box center [553, 236] width 80 height 68
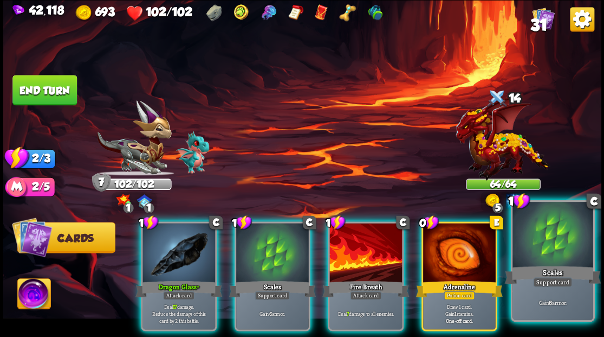
click at [541, 243] on div at bounding box center [553, 236] width 80 height 68
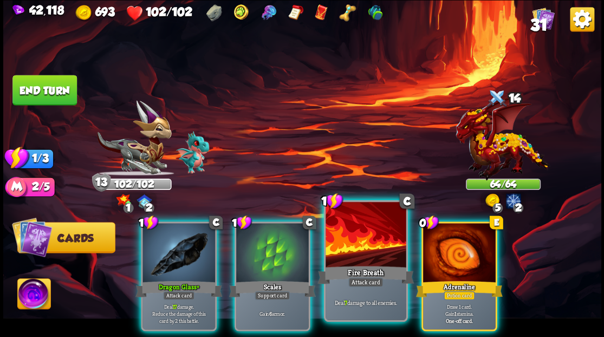
click at [373, 263] on div "Fire Breath" at bounding box center [366, 274] width 96 height 22
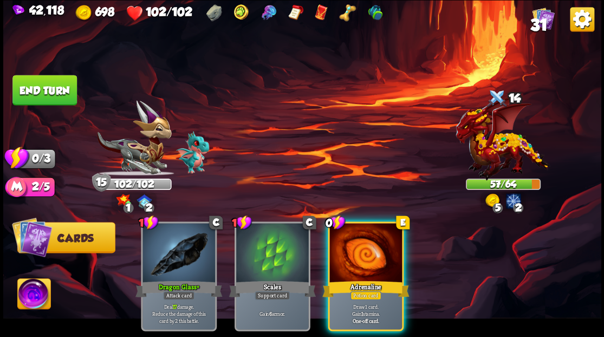
drag, startPoint x: 371, startPoint y: 263, endPoint x: 354, endPoint y: 183, distance: 82.5
click at [370, 258] on div "0 E Adrenaline Potion card Draw 1 card. Gain 1 stamina. One-off card." at bounding box center [366, 275] width 76 height 109
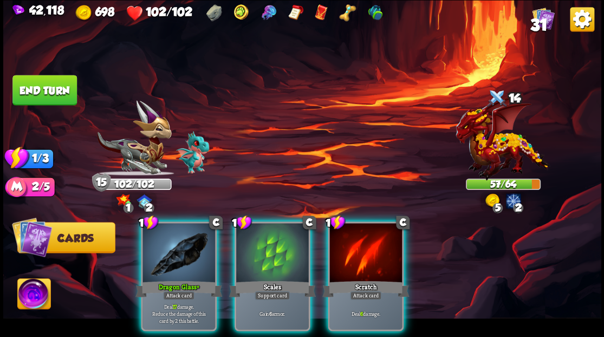
drag, startPoint x: 354, startPoint y: 247, endPoint x: 338, endPoint y: 225, distance: 27.5
click at [355, 244] on div at bounding box center [365, 253] width 73 height 61
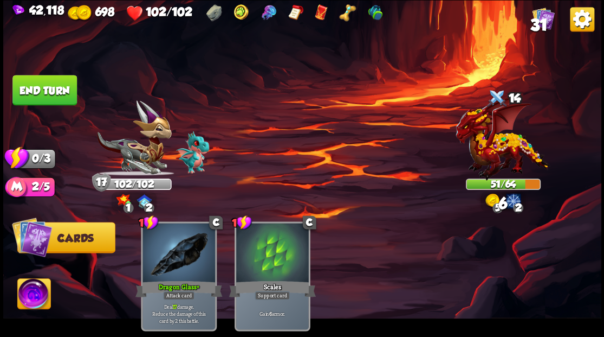
click at [59, 95] on button "End turn" at bounding box center [44, 90] width 64 height 30
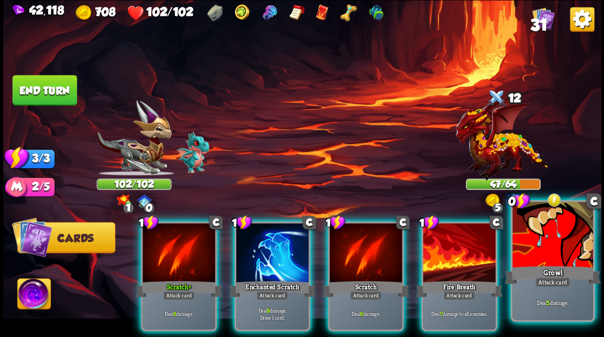
click at [563, 248] on div at bounding box center [553, 236] width 80 height 68
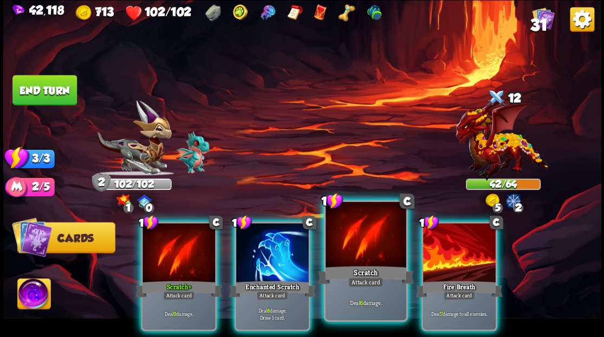
click at [346, 253] on div at bounding box center [366, 236] width 80 height 68
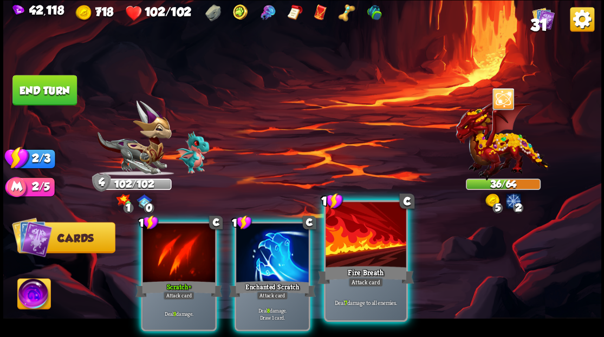
click at [360, 248] on div at bounding box center [366, 236] width 80 height 68
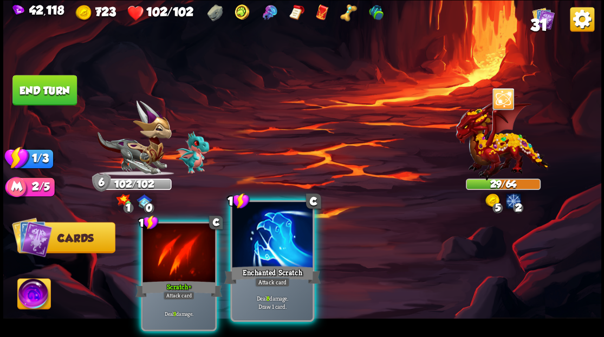
click at [276, 246] on div at bounding box center [272, 236] width 80 height 68
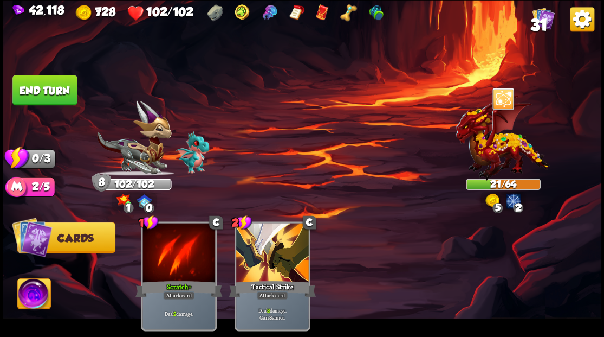
click at [47, 78] on button "End turn" at bounding box center [44, 90] width 64 height 30
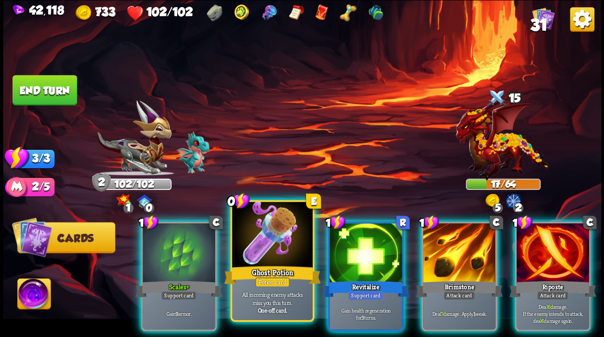
click at [264, 238] on div at bounding box center [272, 236] width 80 height 68
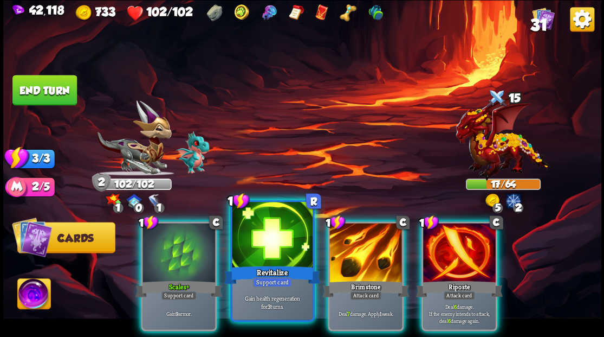
click at [263, 237] on div at bounding box center [272, 236] width 80 height 68
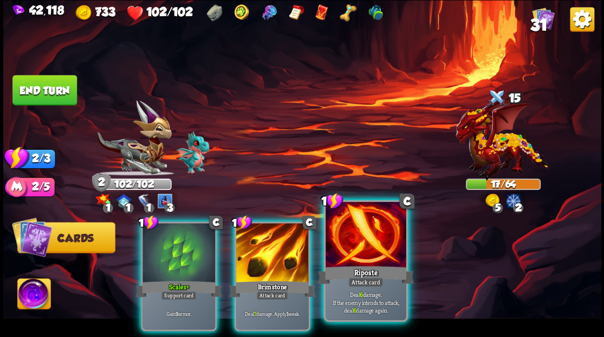
click at [358, 244] on div at bounding box center [366, 236] width 80 height 68
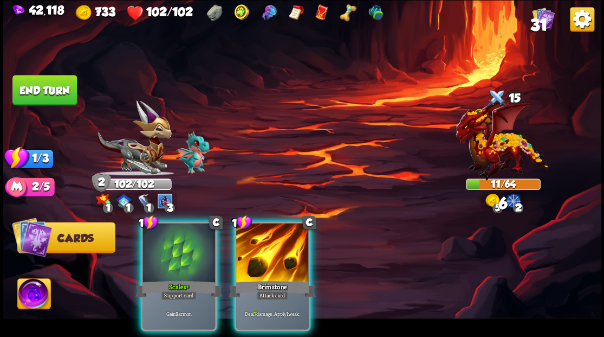
drag, startPoint x: 283, startPoint y: 255, endPoint x: 270, endPoint y: 251, distance: 13.9
click at [282, 255] on div at bounding box center [272, 253] width 73 height 61
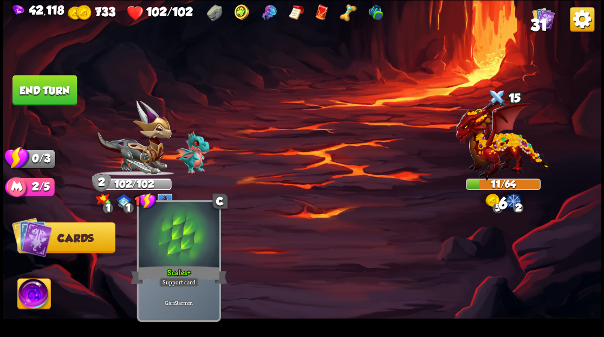
click at [186, 253] on div at bounding box center [179, 236] width 80 height 68
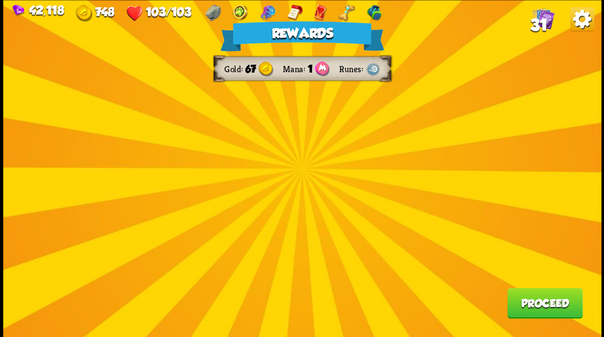
click at [547, 300] on button "Proceed" at bounding box center [544, 302] width 75 height 30
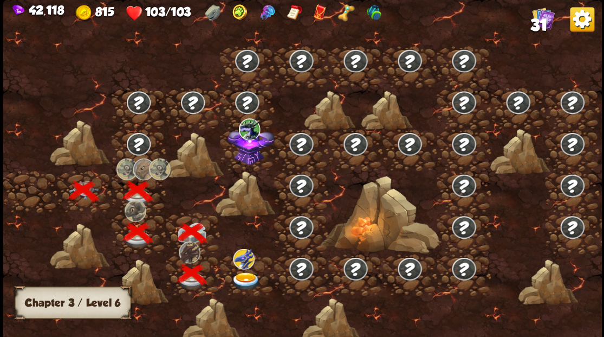
click at [246, 278] on img at bounding box center [246, 280] width 30 height 18
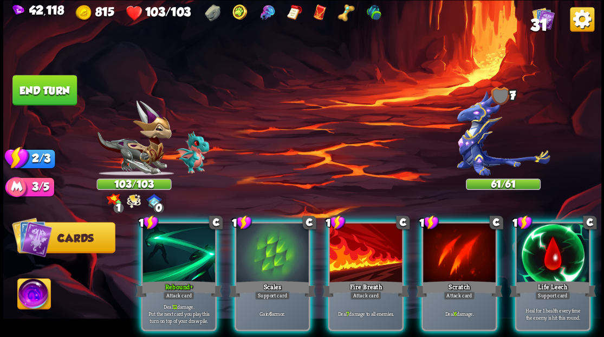
click at [471, 140] on img at bounding box center [503, 132] width 93 height 85
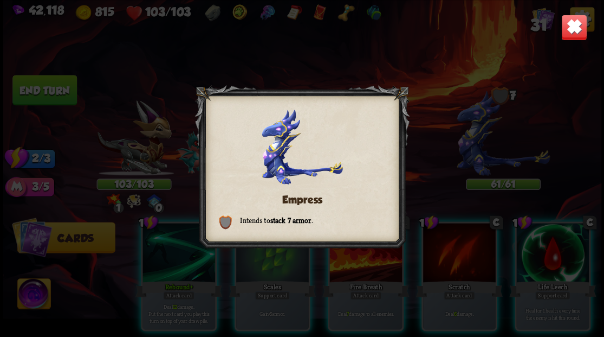
click at [565, 30] on img at bounding box center [574, 27] width 26 height 26
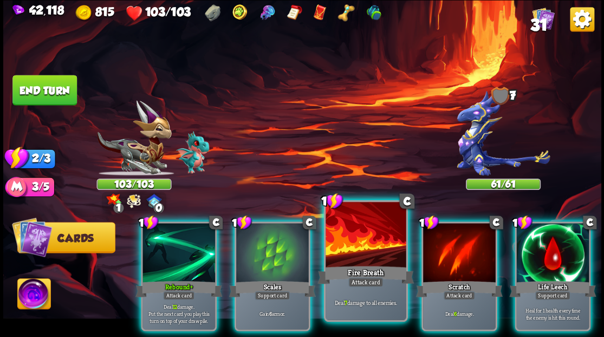
click at [360, 241] on div at bounding box center [366, 236] width 80 height 68
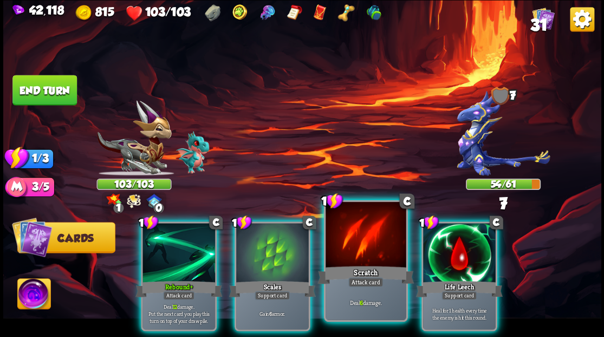
drag, startPoint x: 359, startPoint y: 241, endPoint x: 277, endPoint y: 234, distance: 82.2
click at [358, 240] on div at bounding box center [366, 236] width 80 height 68
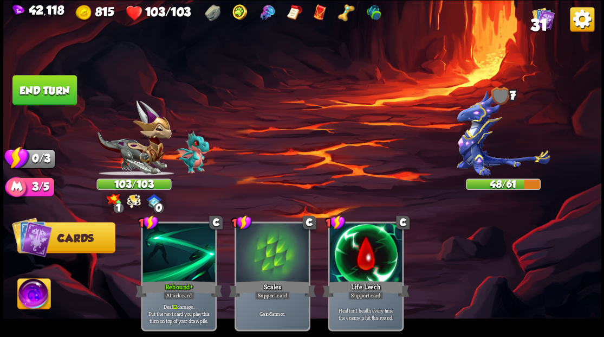
click at [22, 92] on button "End turn" at bounding box center [44, 90] width 64 height 30
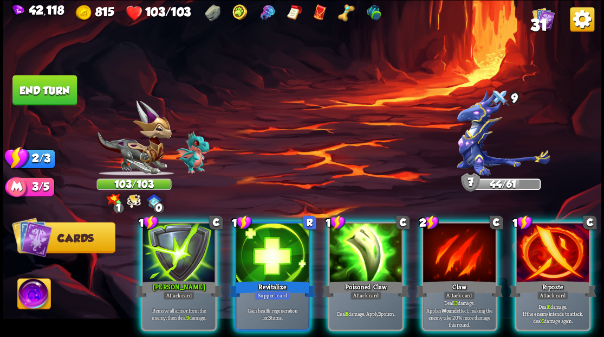
click at [31, 289] on img at bounding box center [33, 295] width 33 height 34
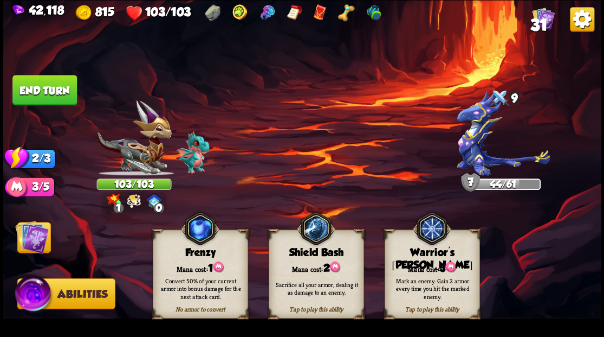
drag, startPoint x: 439, startPoint y: 269, endPoint x: 318, endPoint y: 250, distance: 122.9
click at [438, 267] on div "Mana cost: 3" at bounding box center [432, 267] width 94 height 14
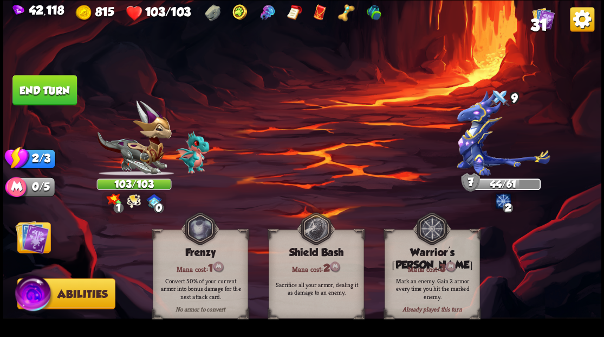
click at [31, 236] on img at bounding box center [32, 236] width 34 height 34
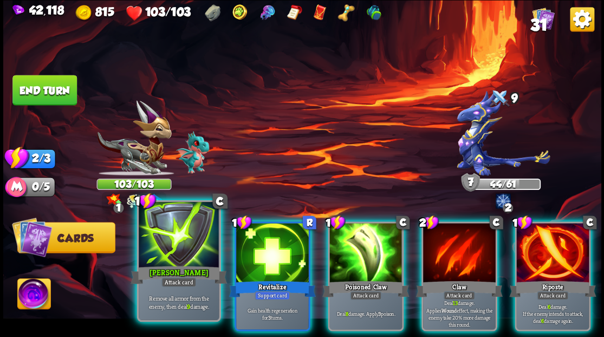
click at [182, 241] on div at bounding box center [179, 236] width 80 height 68
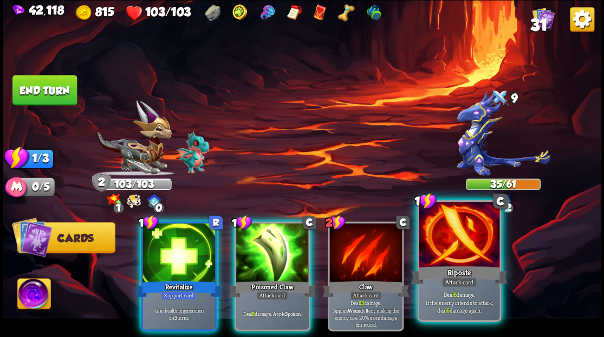
click at [458, 257] on div at bounding box center [459, 236] width 80 height 68
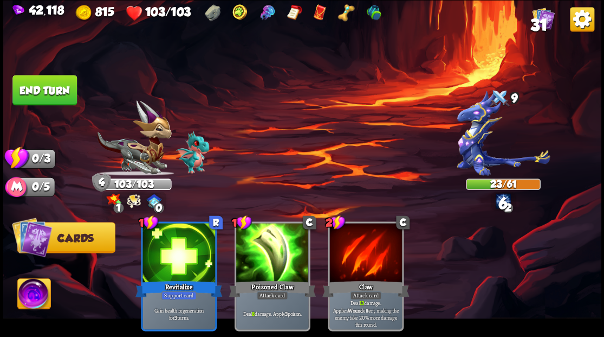
click at [56, 97] on button "End turn" at bounding box center [44, 90] width 64 height 30
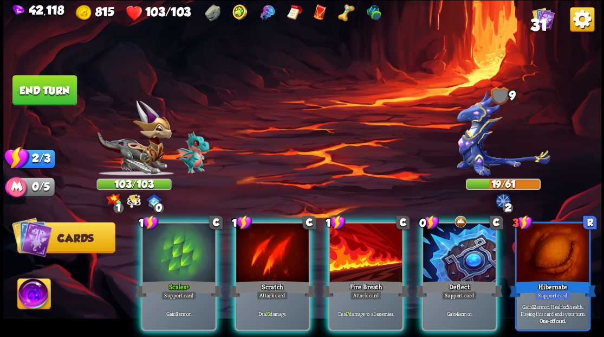
click at [447, 251] on div at bounding box center [459, 253] width 73 height 61
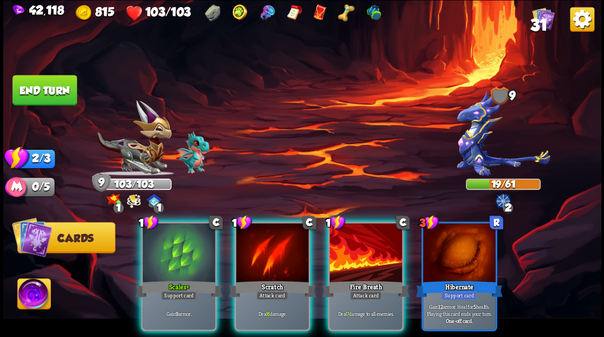
click at [340, 279] on div "Fire Breath" at bounding box center [365, 289] width 87 height 20
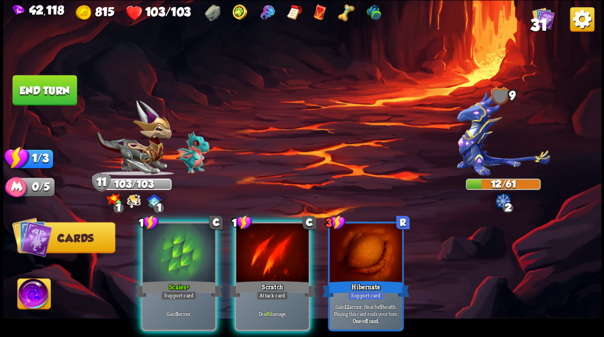
drag, startPoint x: 284, startPoint y: 250, endPoint x: 253, endPoint y: 233, distance: 35.9
click at [280, 249] on div at bounding box center [272, 253] width 73 height 61
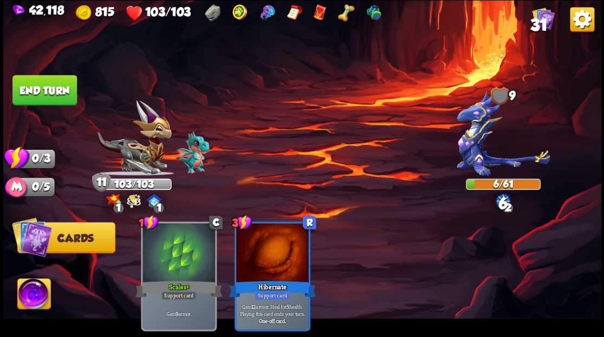
drag, startPoint x: 52, startPoint y: 92, endPoint x: 301, endPoint y: 186, distance: 266.2
click at [53, 92] on button "End turn" at bounding box center [44, 90] width 64 height 30
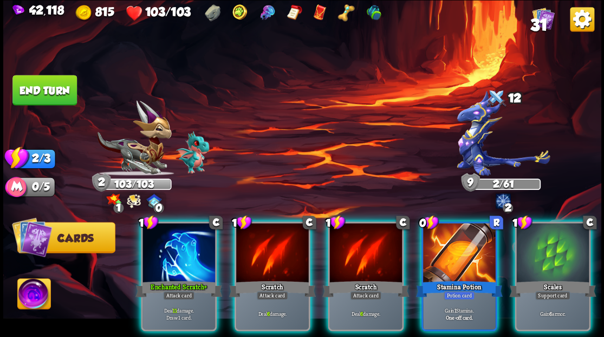
drag, startPoint x: 155, startPoint y: 251, endPoint x: 186, endPoint y: 242, distance: 32.9
click at [155, 253] on div at bounding box center [179, 253] width 73 height 61
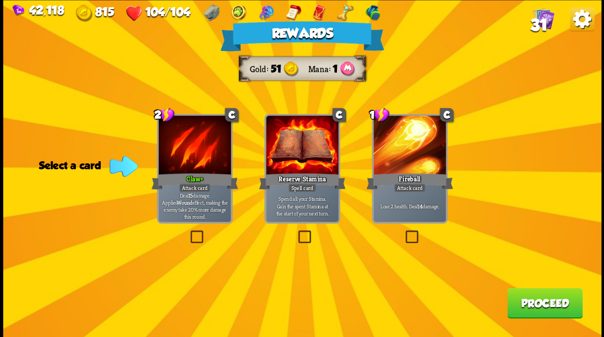
click at [540, 307] on button "Proceed" at bounding box center [544, 302] width 75 height 30
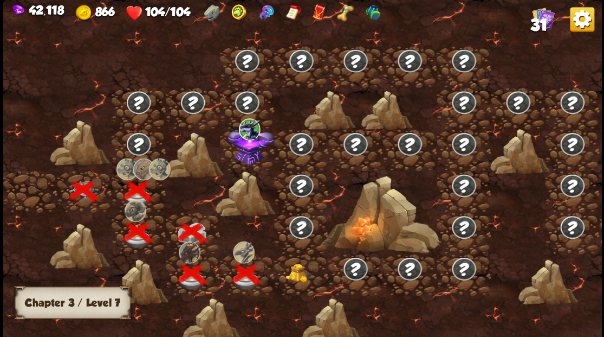
click at [299, 280] on img at bounding box center [300, 272] width 30 height 18
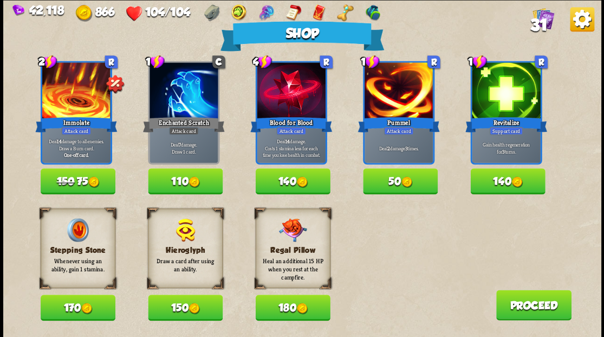
click at [390, 181] on button "50" at bounding box center [400, 181] width 75 height 26
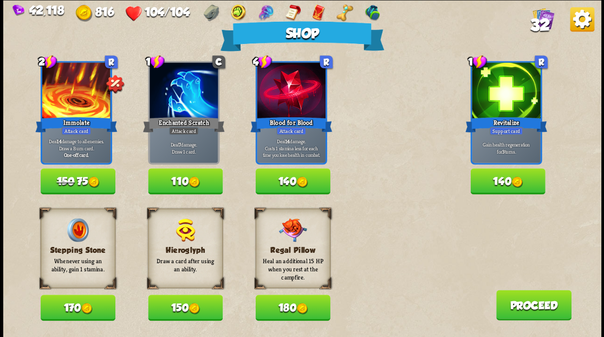
click at [283, 311] on button "180" at bounding box center [292, 307] width 75 height 26
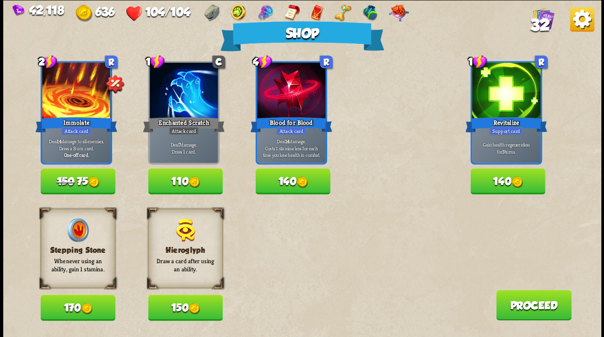
click at [512, 306] on button "Proceed" at bounding box center [533, 304] width 75 height 30
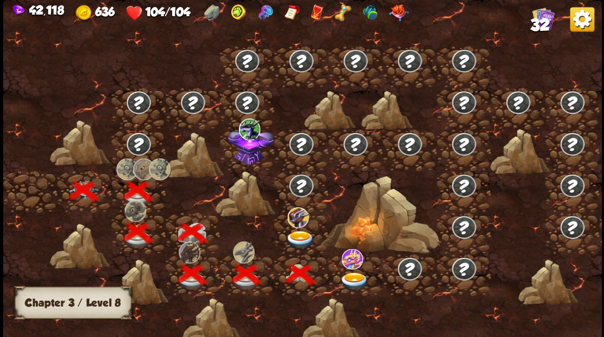
click at [301, 237] on img at bounding box center [300, 239] width 30 height 18
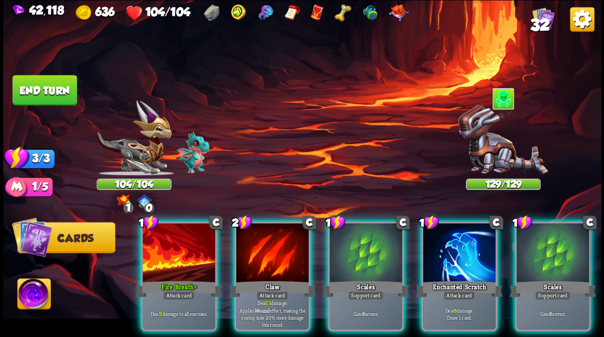
click at [558, 252] on div at bounding box center [552, 253] width 73 height 61
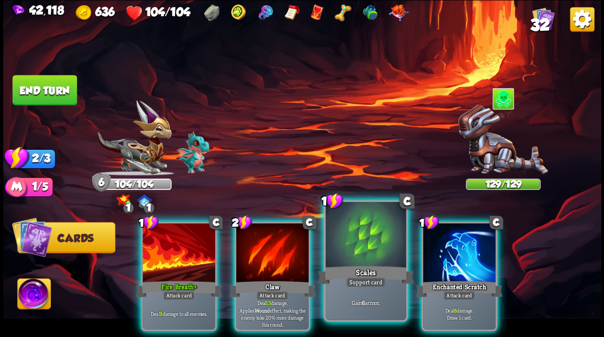
click at [355, 249] on div at bounding box center [366, 236] width 80 height 68
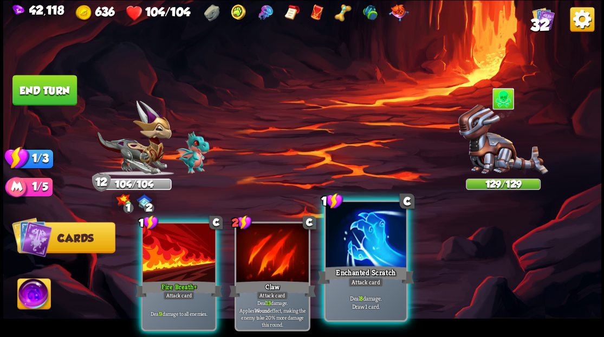
click at [352, 256] on div at bounding box center [366, 236] width 80 height 68
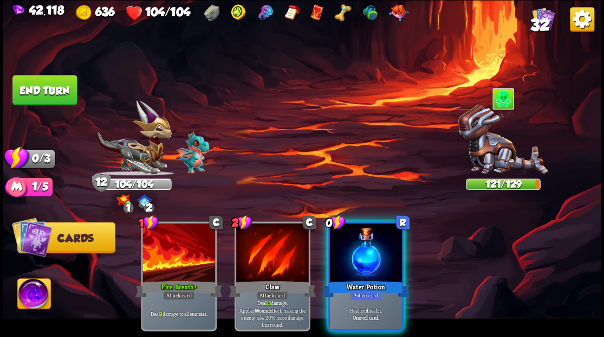
drag, startPoint x: 367, startPoint y: 235, endPoint x: 272, endPoint y: 197, distance: 102.6
click at [364, 230] on div at bounding box center [365, 253] width 73 height 61
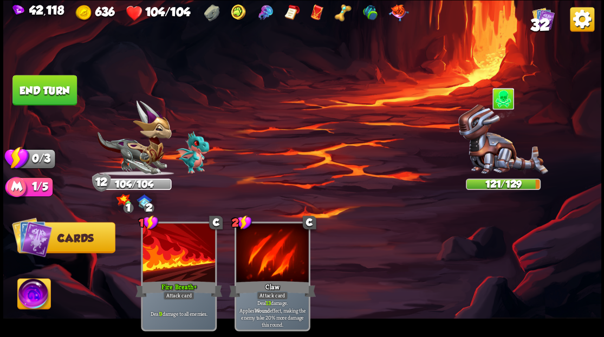
click at [70, 92] on button "End turn" at bounding box center [44, 90] width 64 height 30
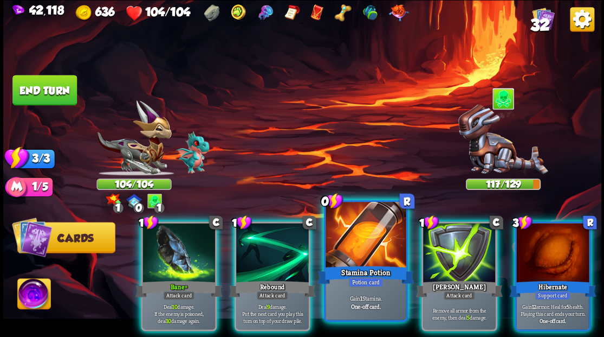
click at [359, 236] on div at bounding box center [366, 236] width 80 height 68
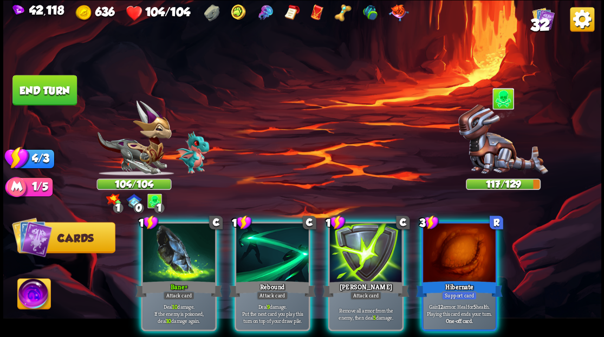
drag, startPoint x: 354, startPoint y: 230, endPoint x: 318, endPoint y: 226, distance: 36.5
click at [329, 227] on div at bounding box center [365, 253] width 73 height 61
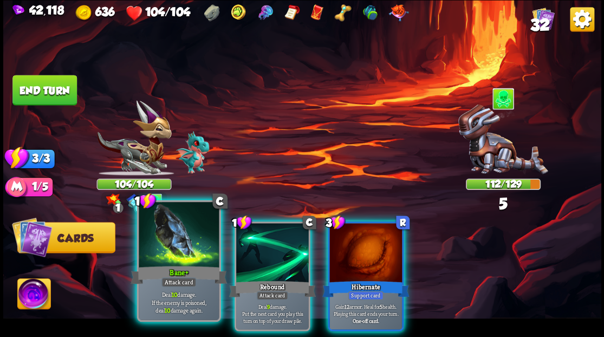
click at [190, 233] on div at bounding box center [179, 236] width 80 height 68
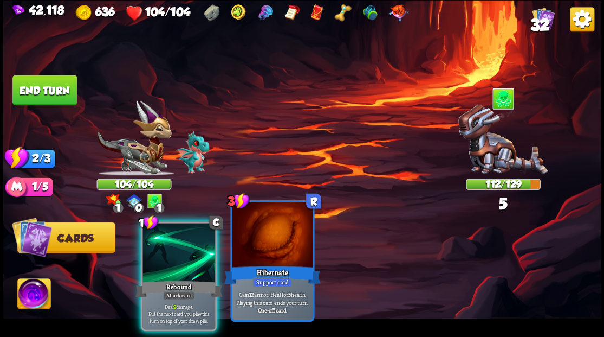
drag, startPoint x: 189, startPoint y: 233, endPoint x: 182, endPoint y: 227, distance: 9.6
click at [187, 230] on div at bounding box center [179, 253] width 73 height 61
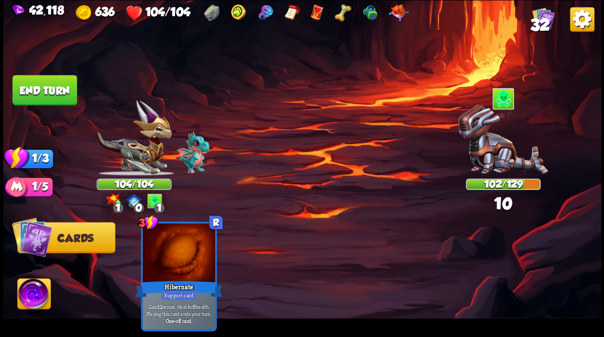
click at [64, 78] on button "End turn" at bounding box center [44, 90] width 64 height 30
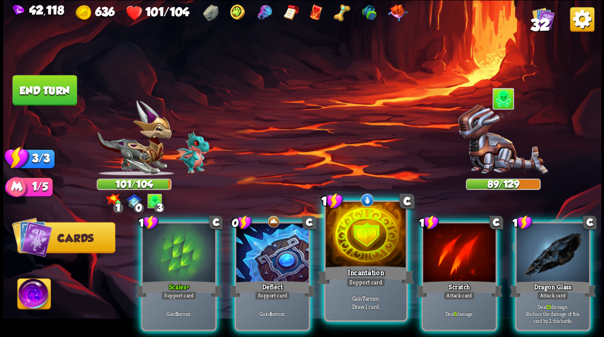
click at [352, 245] on div at bounding box center [366, 236] width 80 height 68
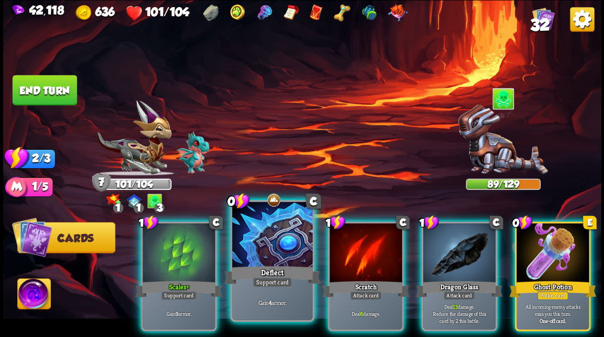
click at [287, 245] on div at bounding box center [272, 236] width 80 height 68
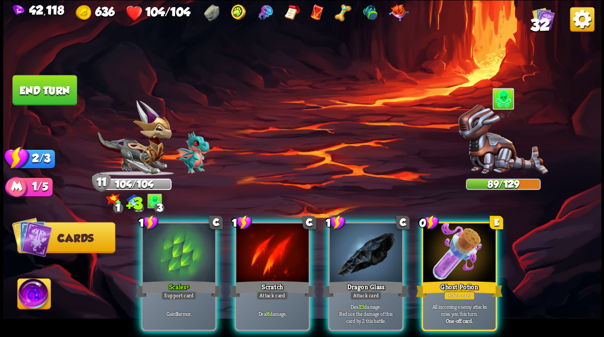
click at [458, 231] on div at bounding box center [459, 253] width 73 height 61
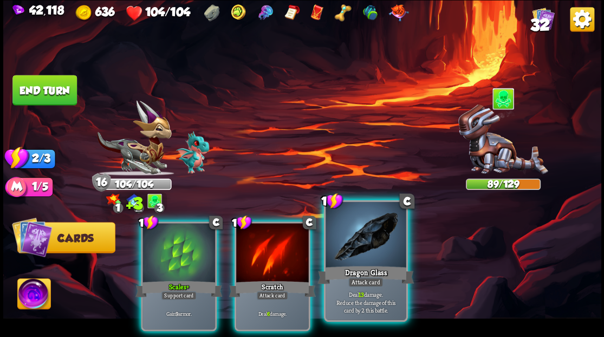
click at [384, 243] on div at bounding box center [366, 236] width 80 height 68
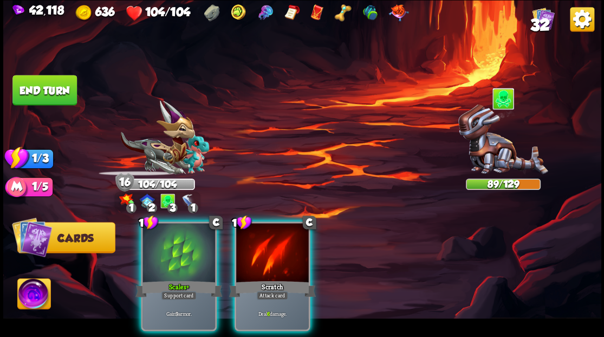
drag, startPoint x: 295, startPoint y: 249, endPoint x: 281, endPoint y: 235, distance: 19.2
click at [292, 245] on div at bounding box center [272, 253] width 73 height 61
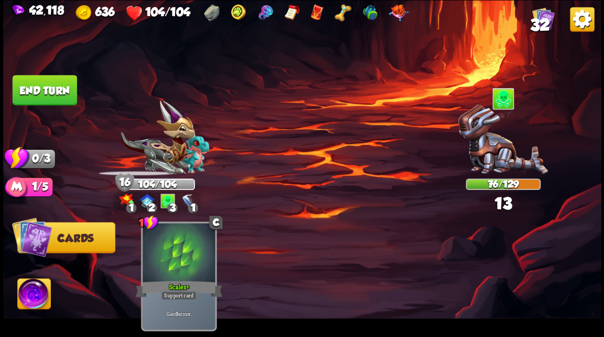
click at [71, 97] on button "End turn" at bounding box center [44, 90] width 64 height 30
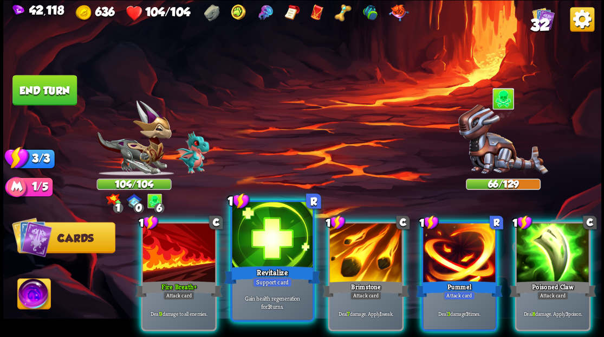
click at [283, 248] on div at bounding box center [272, 236] width 80 height 68
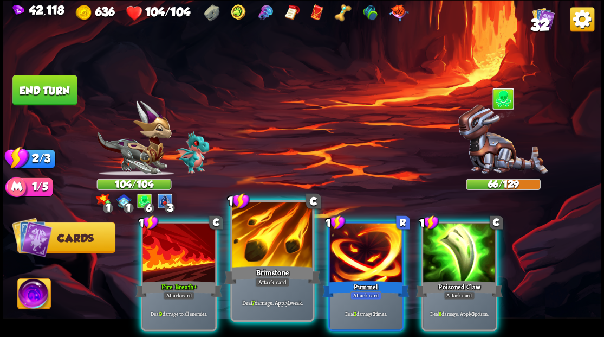
click at [275, 245] on div at bounding box center [272, 236] width 80 height 68
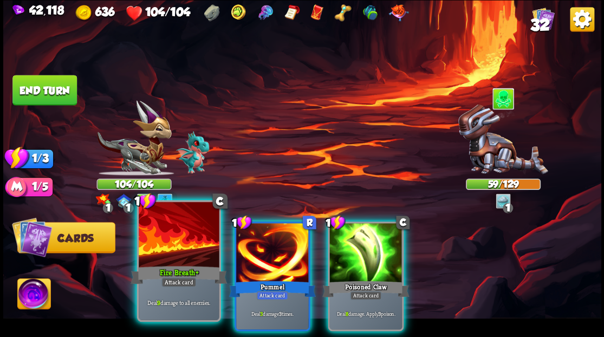
click at [181, 251] on div at bounding box center [179, 236] width 80 height 68
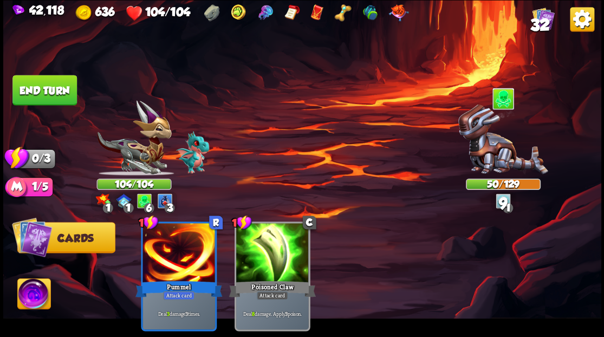
click at [33, 86] on button "End turn" at bounding box center [44, 90] width 64 height 30
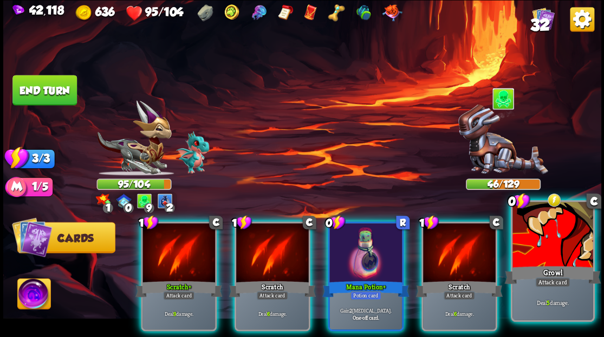
click at [564, 269] on div "Growl" at bounding box center [553, 274] width 96 height 22
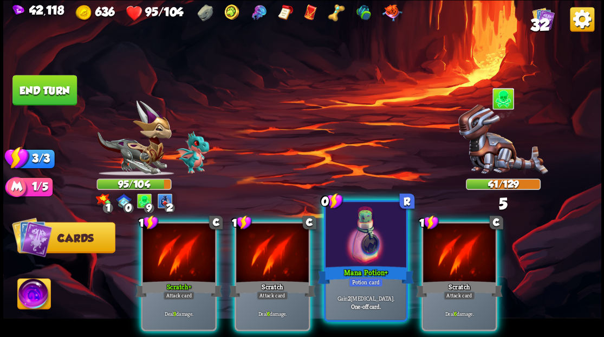
click at [363, 254] on div at bounding box center [366, 236] width 80 height 68
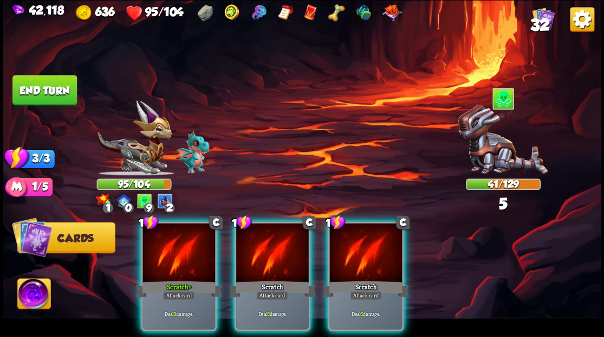
drag, startPoint x: 363, startPoint y: 254, endPoint x: 341, endPoint y: 250, distance: 21.9
click at [363, 254] on div at bounding box center [365, 253] width 73 height 61
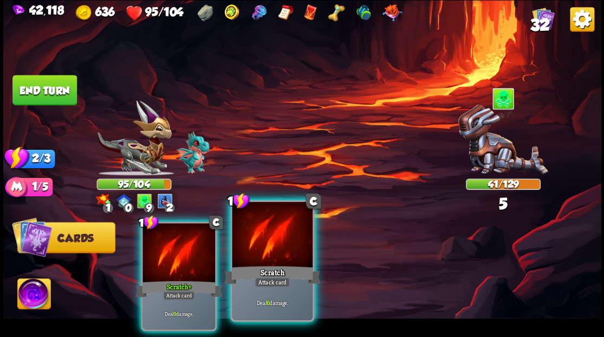
drag, startPoint x: 264, startPoint y: 250, endPoint x: 235, endPoint y: 241, distance: 31.2
click at [253, 245] on div at bounding box center [272, 236] width 80 height 68
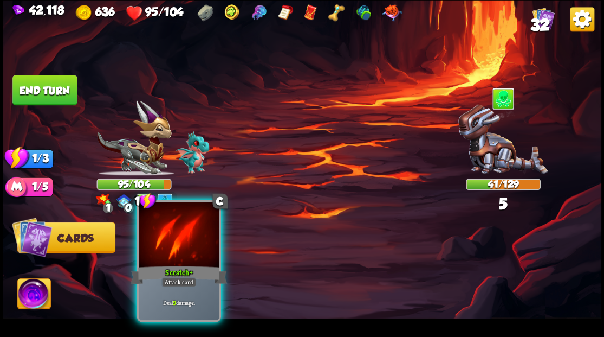
click at [157, 248] on div at bounding box center [179, 236] width 80 height 68
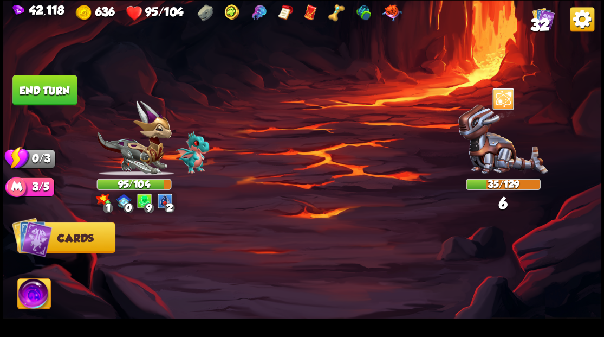
click at [62, 91] on button "End turn" at bounding box center [44, 90] width 64 height 30
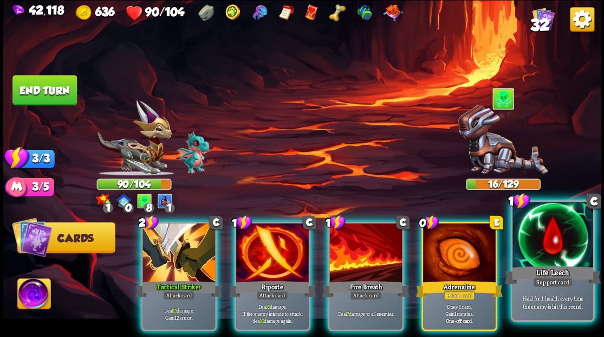
click at [560, 255] on div at bounding box center [553, 236] width 80 height 68
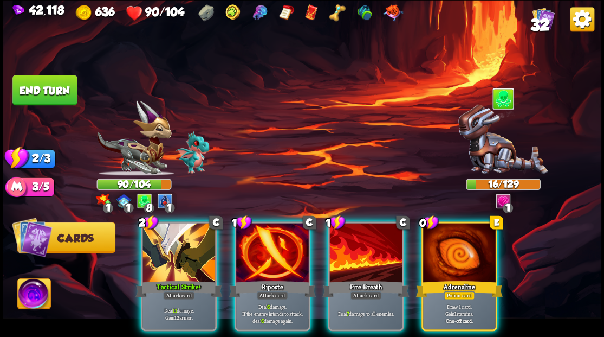
click at [270, 253] on div at bounding box center [272, 253] width 73 height 61
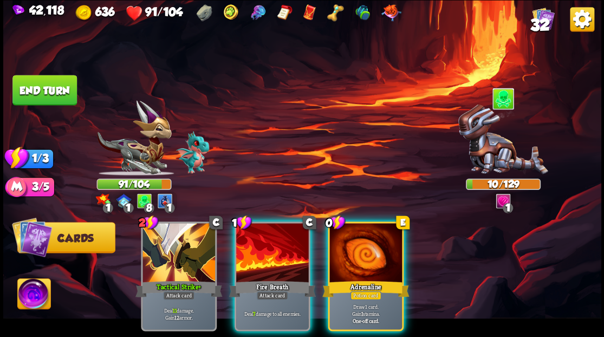
click at [265, 255] on div at bounding box center [272, 253] width 73 height 61
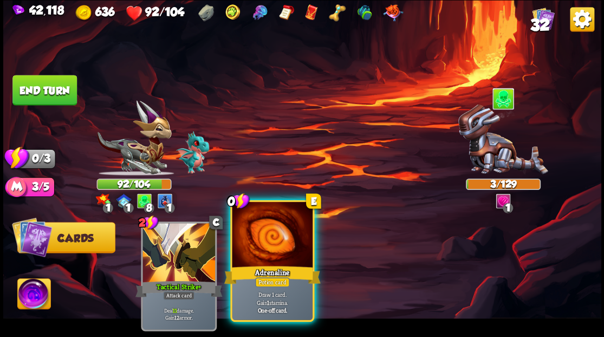
click at [261, 249] on div at bounding box center [272, 236] width 80 height 68
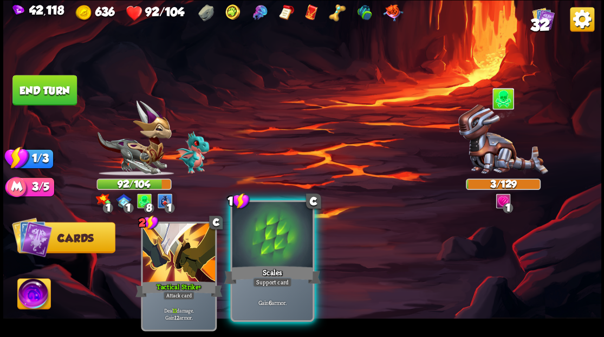
click at [262, 248] on div at bounding box center [272, 236] width 80 height 68
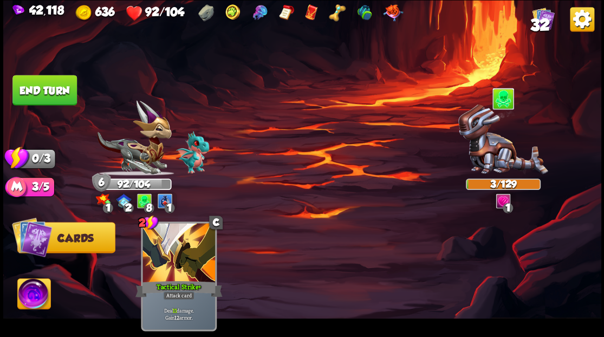
click at [34, 85] on button "End turn" at bounding box center [44, 90] width 64 height 30
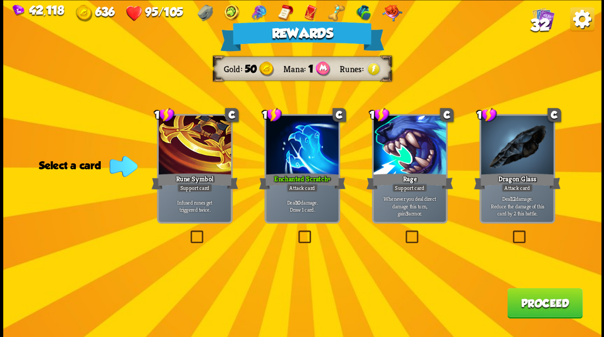
click at [543, 297] on button "Proceed" at bounding box center [544, 302] width 75 height 30
